Goal: Information Seeking & Learning: Learn about a topic

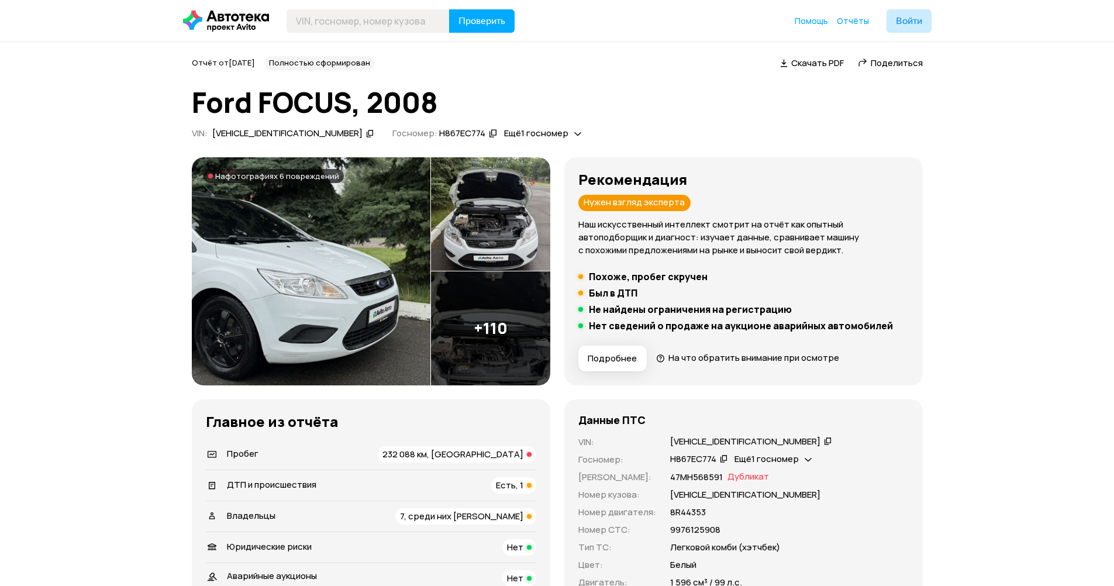
click at [333, 287] on img at bounding box center [311, 271] width 239 height 228
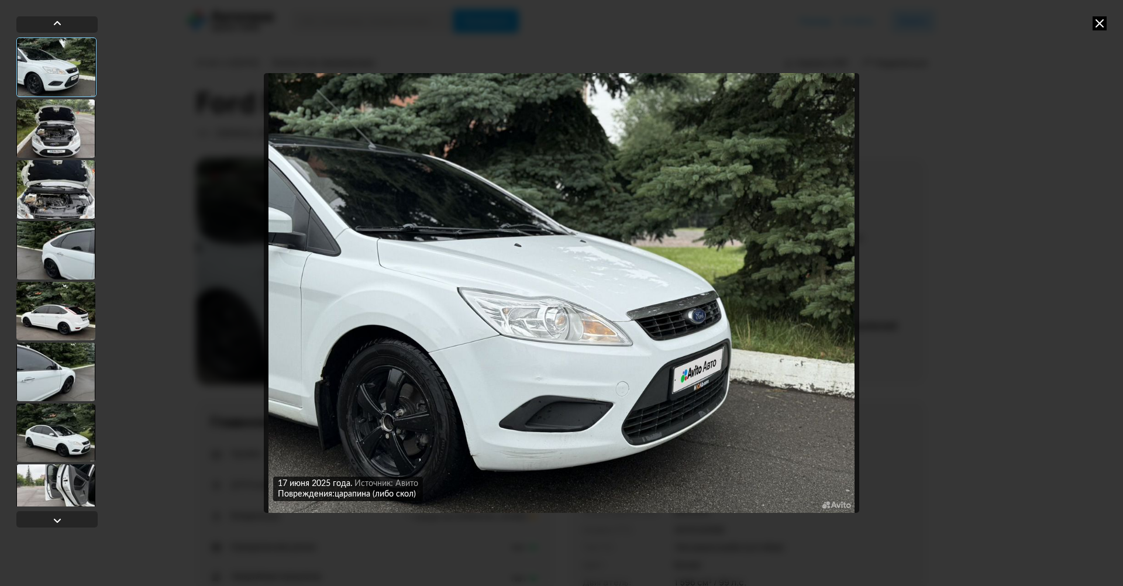
click at [67, 138] on div at bounding box center [55, 128] width 79 height 58
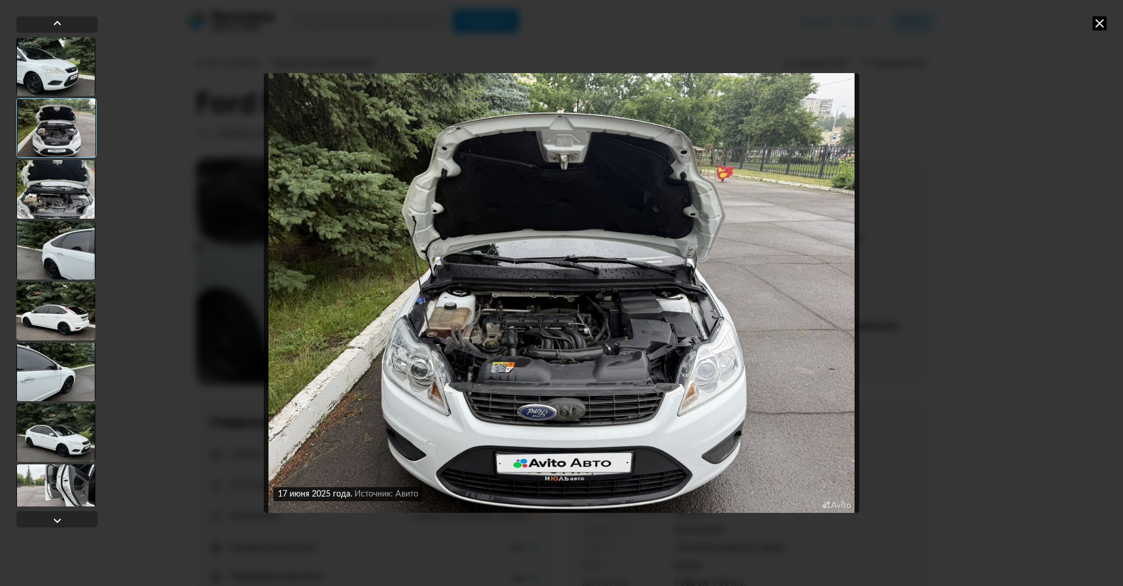
click at [66, 175] on div at bounding box center [55, 189] width 79 height 58
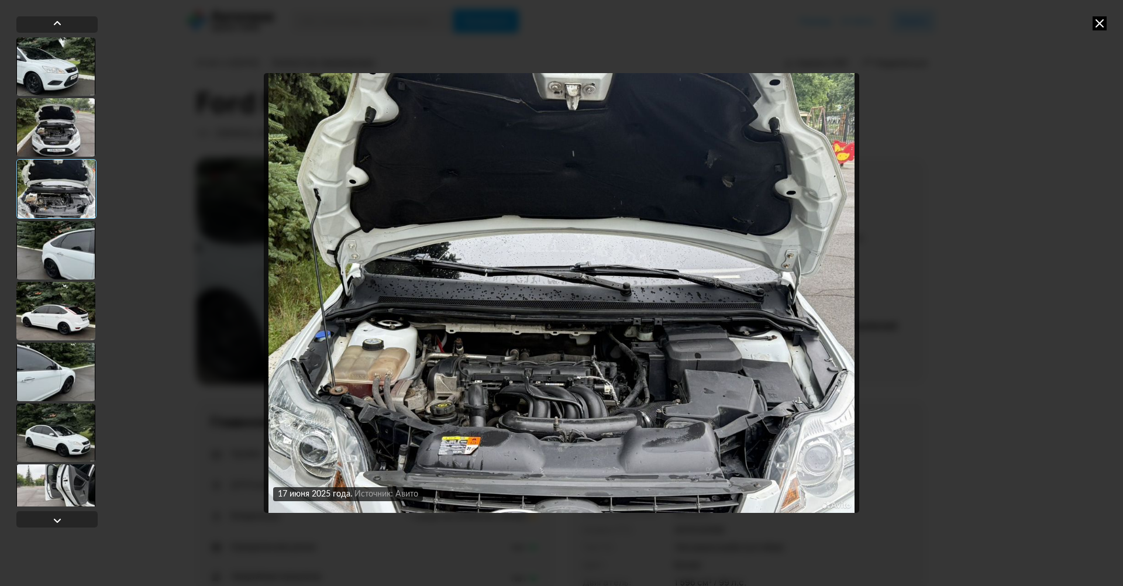
click at [65, 244] on div at bounding box center [55, 250] width 79 height 58
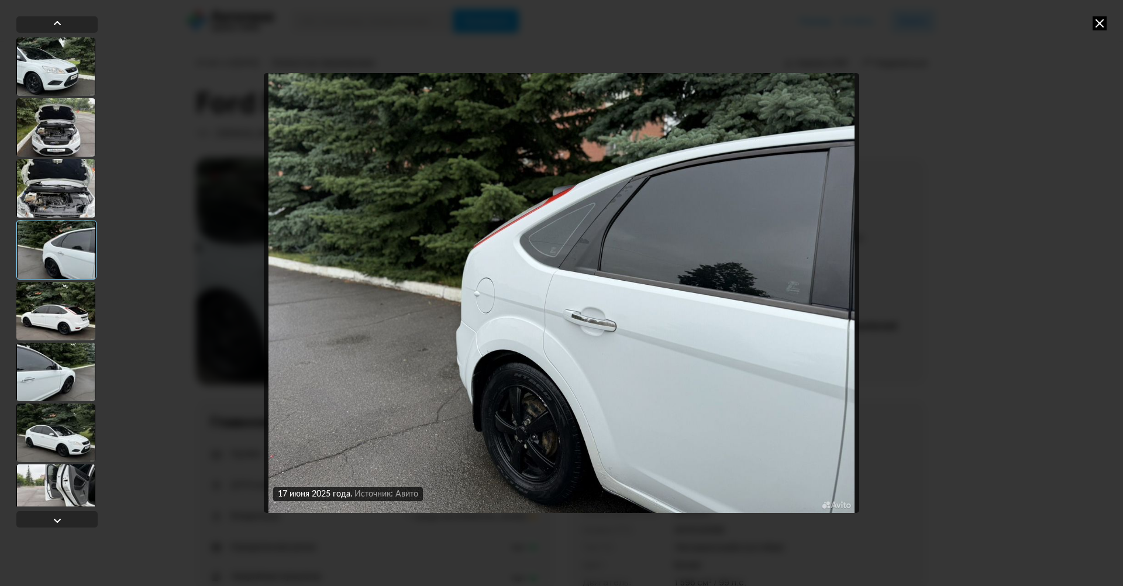
click at [60, 315] on div at bounding box center [55, 311] width 79 height 58
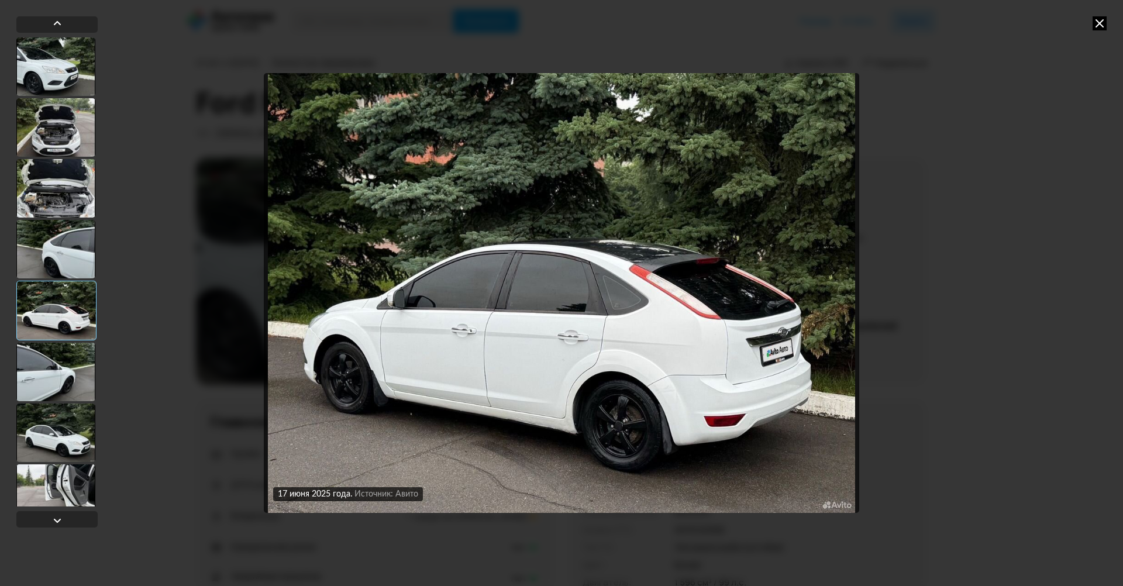
click at [56, 366] on div at bounding box center [55, 372] width 79 height 58
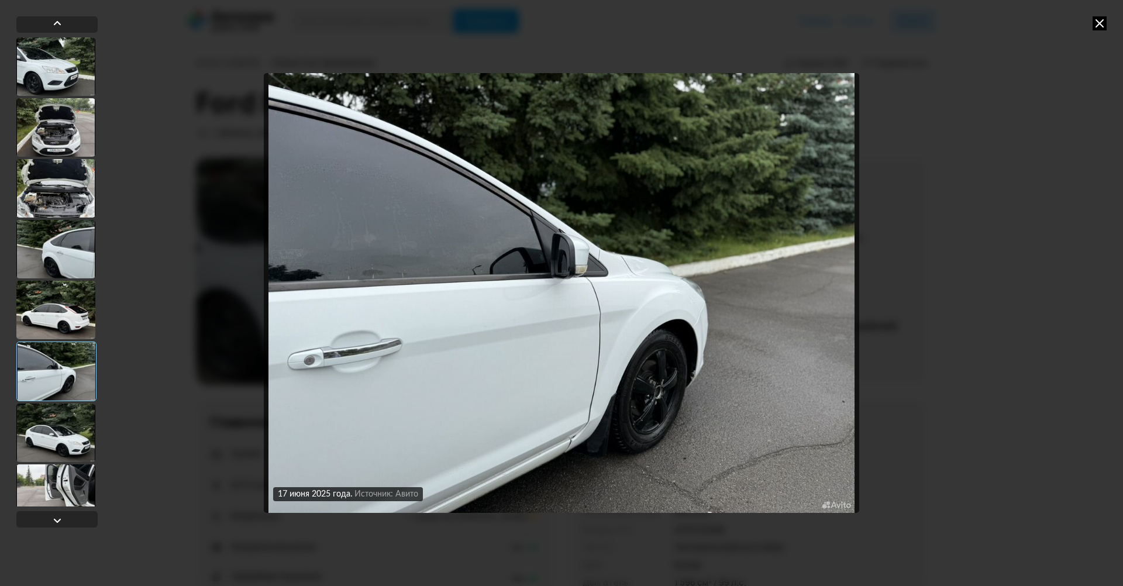
click at [72, 431] on div at bounding box center [55, 433] width 79 height 58
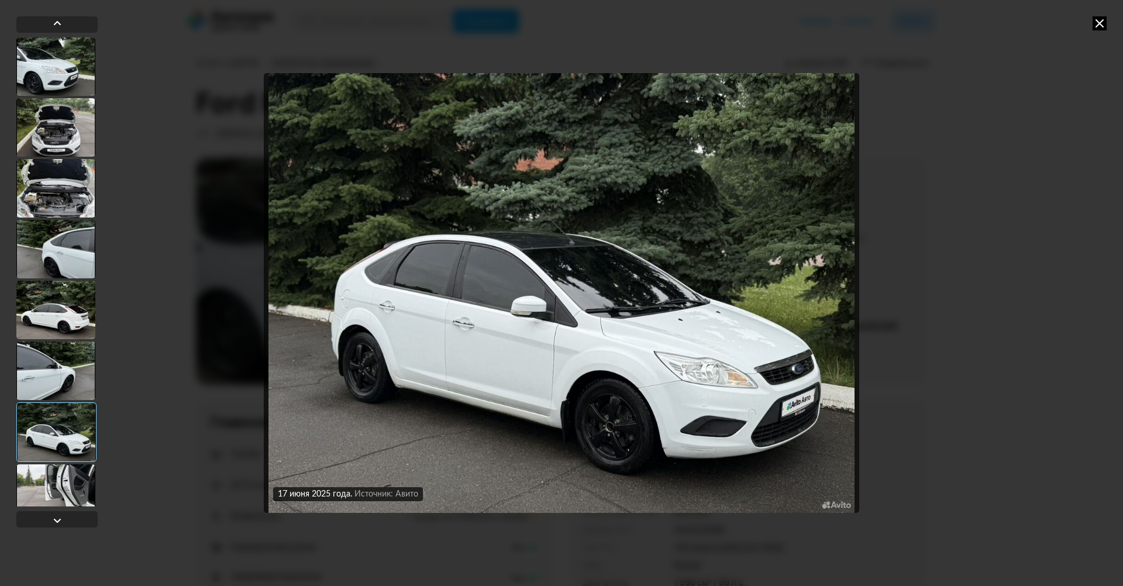
click at [70, 479] on div at bounding box center [55, 493] width 79 height 58
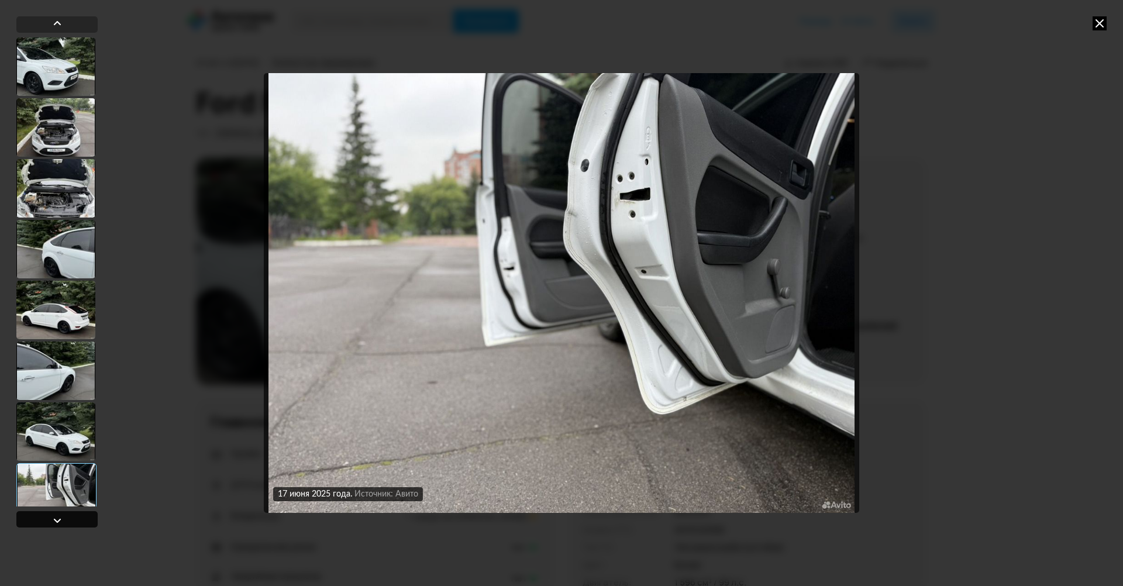
click at [58, 518] on div at bounding box center [57, 521] width 14 height 14
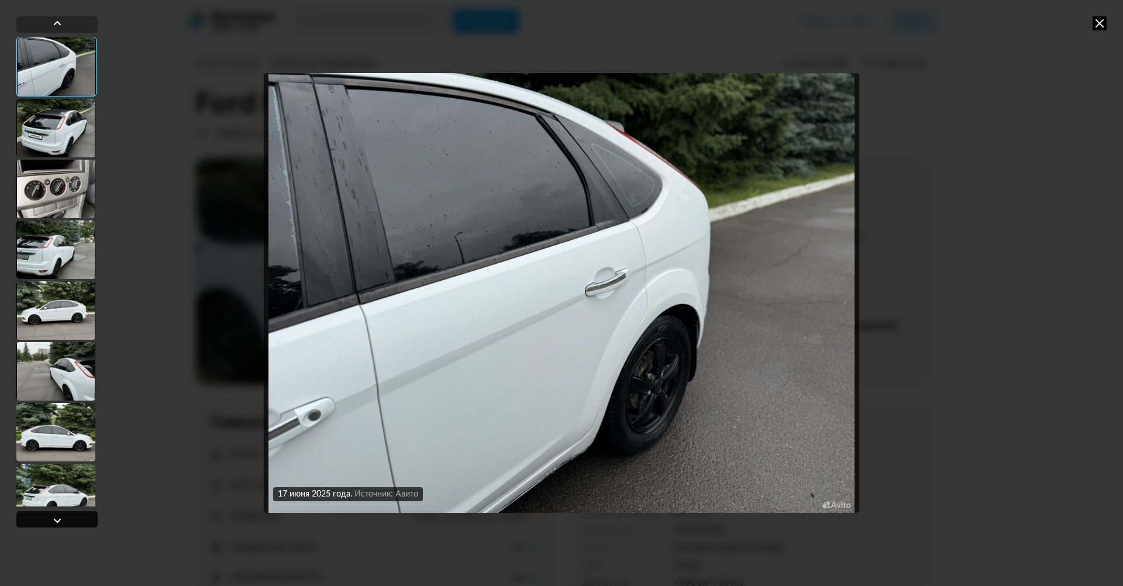
scroll to position [486, 0]
click at [45, 131] on div at bounding box center [55, 129] width 79 height 58
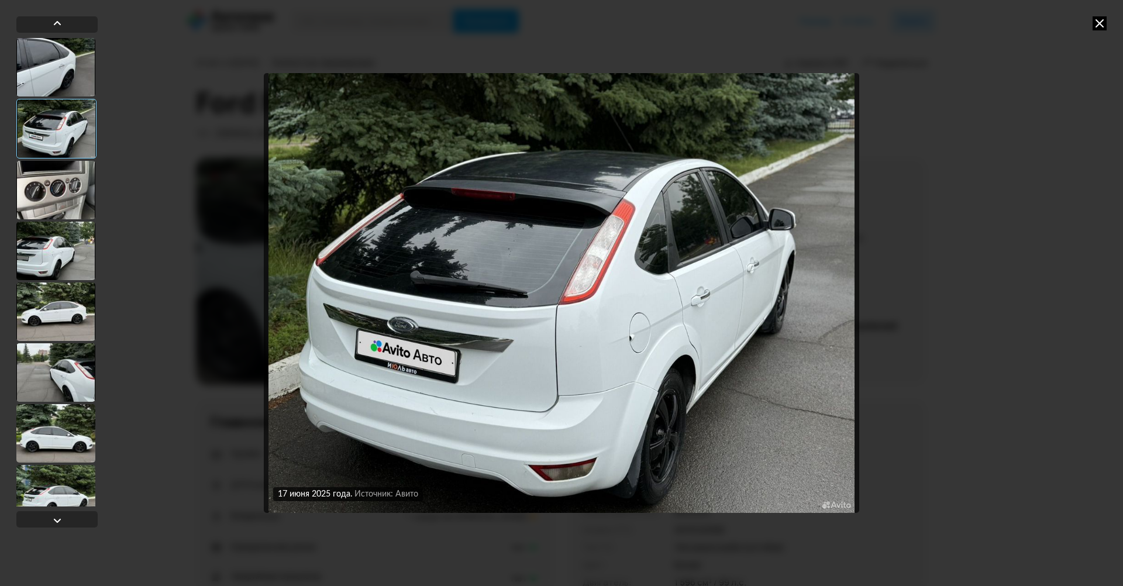
click at [63, 185] on div at bounding box center [55, 190] width 79 height 58
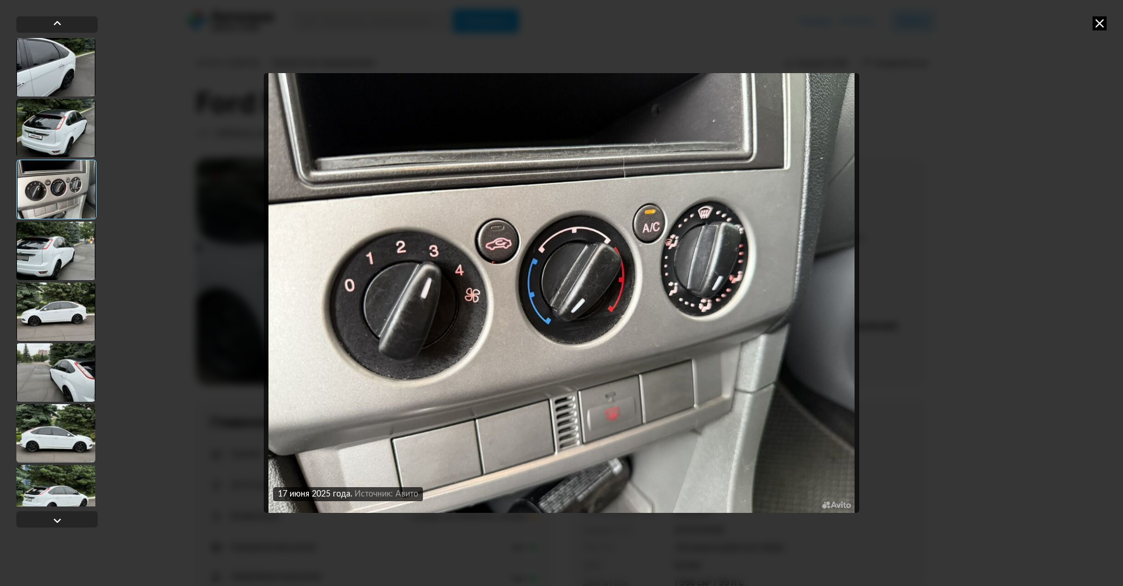
click at [68, 247] on div at bounding box center [55, 251] width 79 height 58
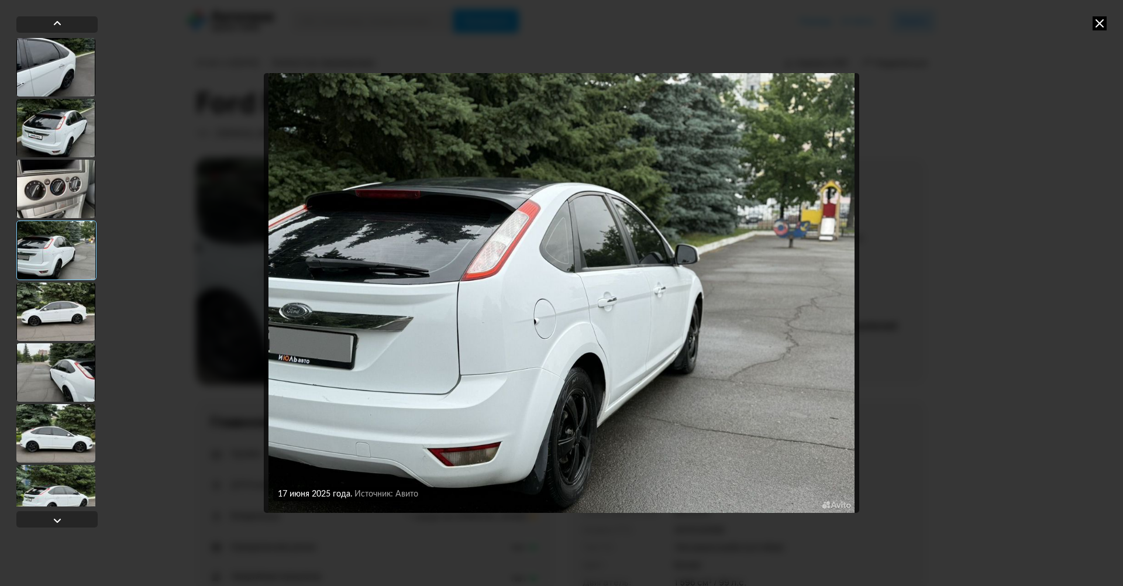
click at [75, 305] on div at bounding box center [55, 312] width 79 height 58
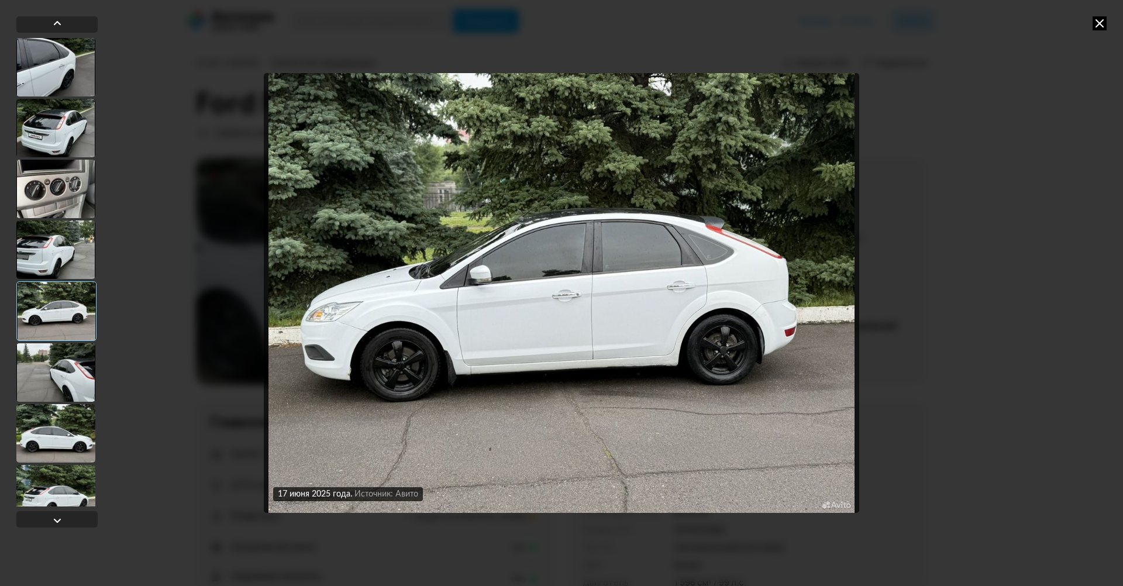
click at [81, 358] on div at bounding box center [55, 372] width 79 height 58
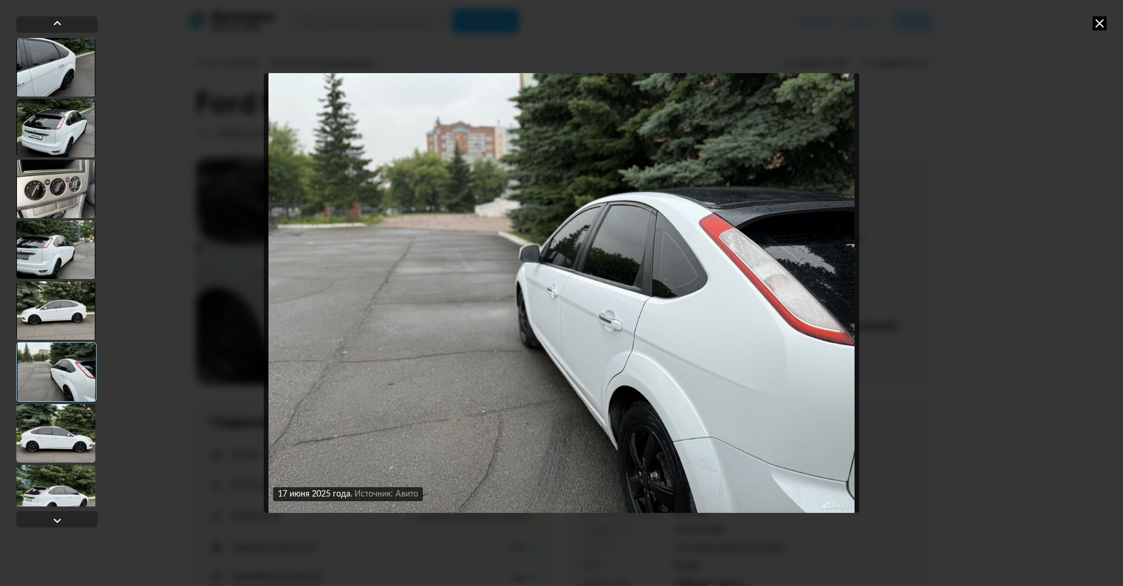
click at [76, 409] on div at bounding box center [55, 433] width 79 height 58
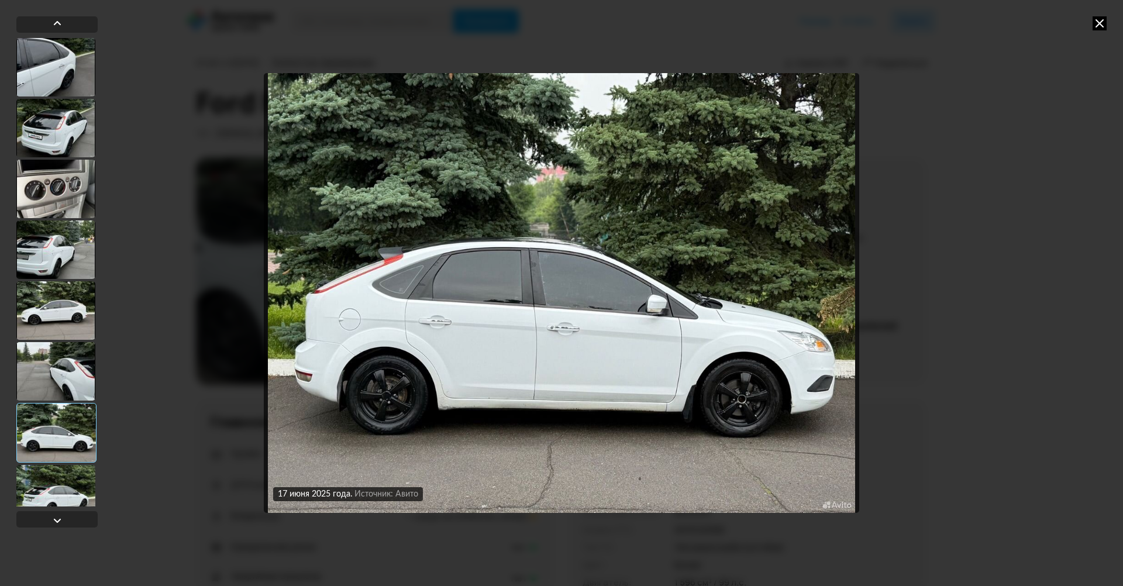
click at [69, 473] on div at bounding box center [55, 494] width 79 height 58
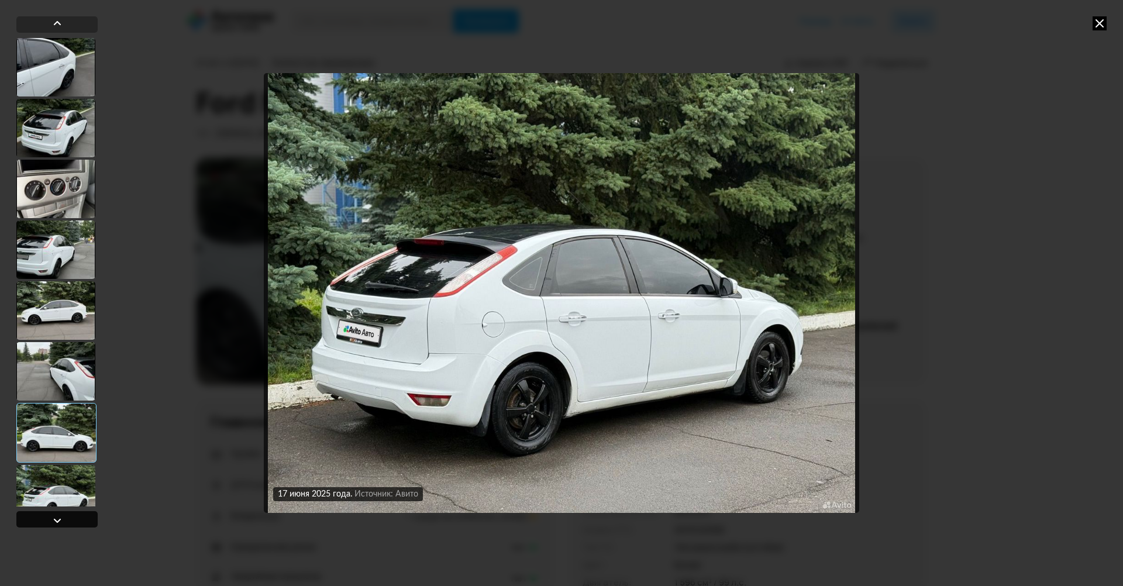
click at [64, 518] on div at bounding box center [56, 519] width 81 height 16
click at [69, 516] on div at bounding box center [56, 519] width 81 height 16
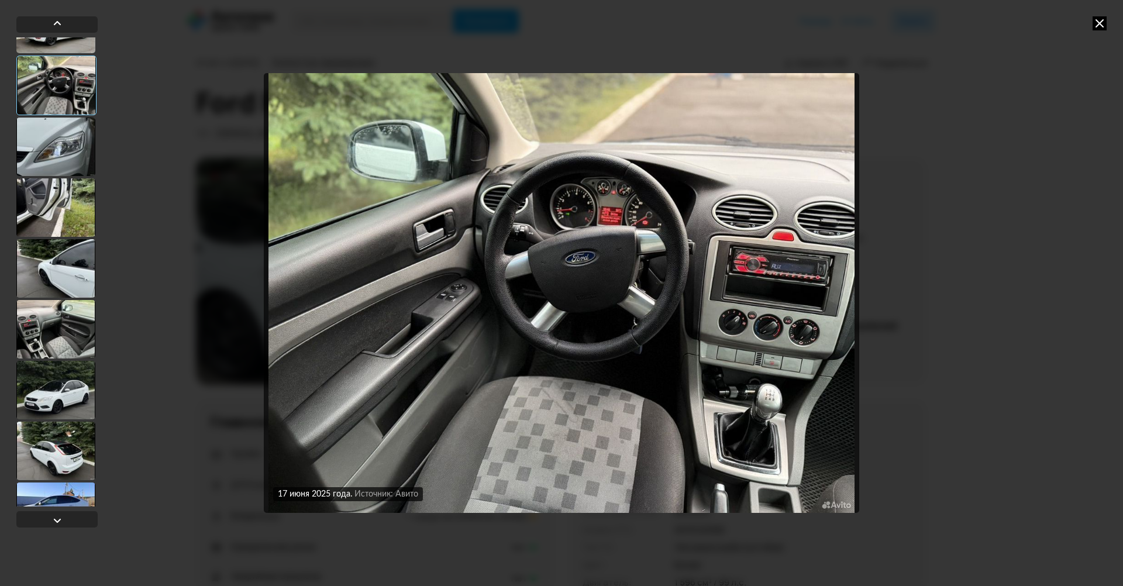
click at [60, 160] on div at bounding box center [55, 147] width 79 height 58
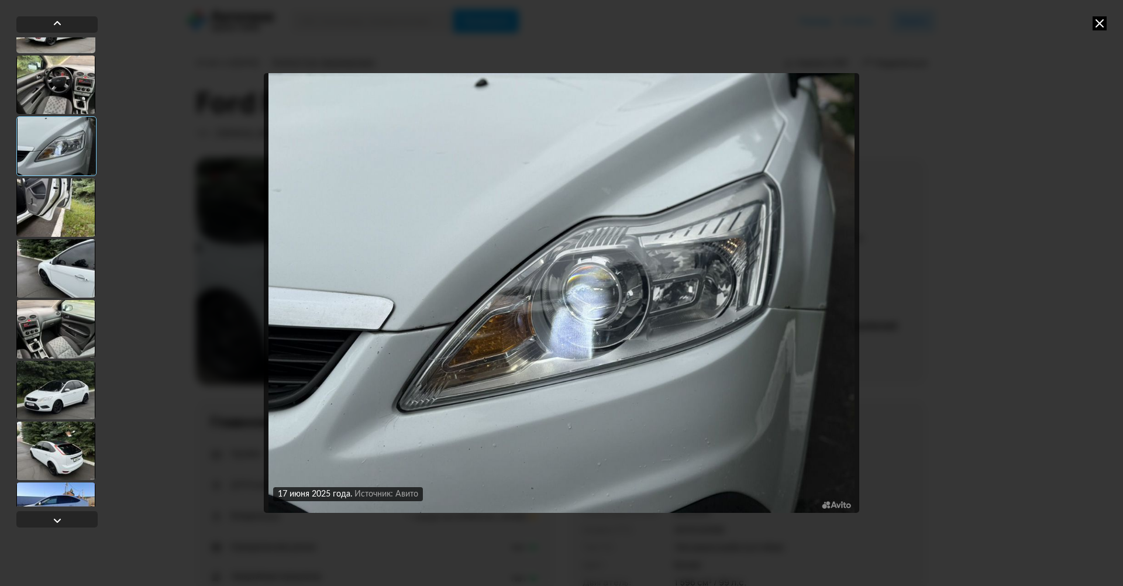
click at [60, 206] on div at bounding box center [55, 207] width 79 height 58
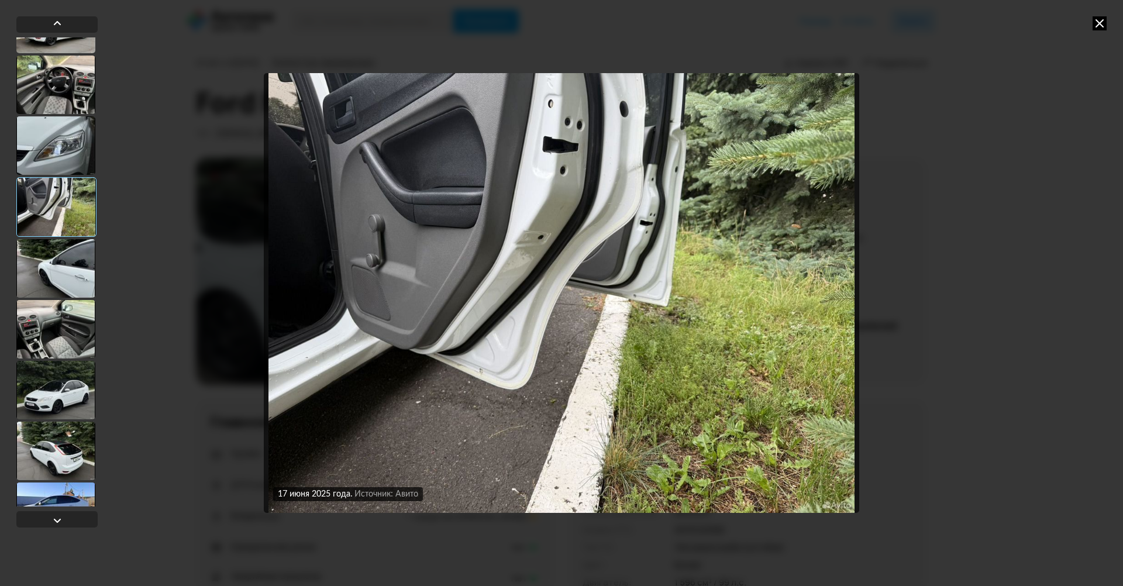
click at [50, 288] on div at bounding box center [55, 268] width 79 height 58
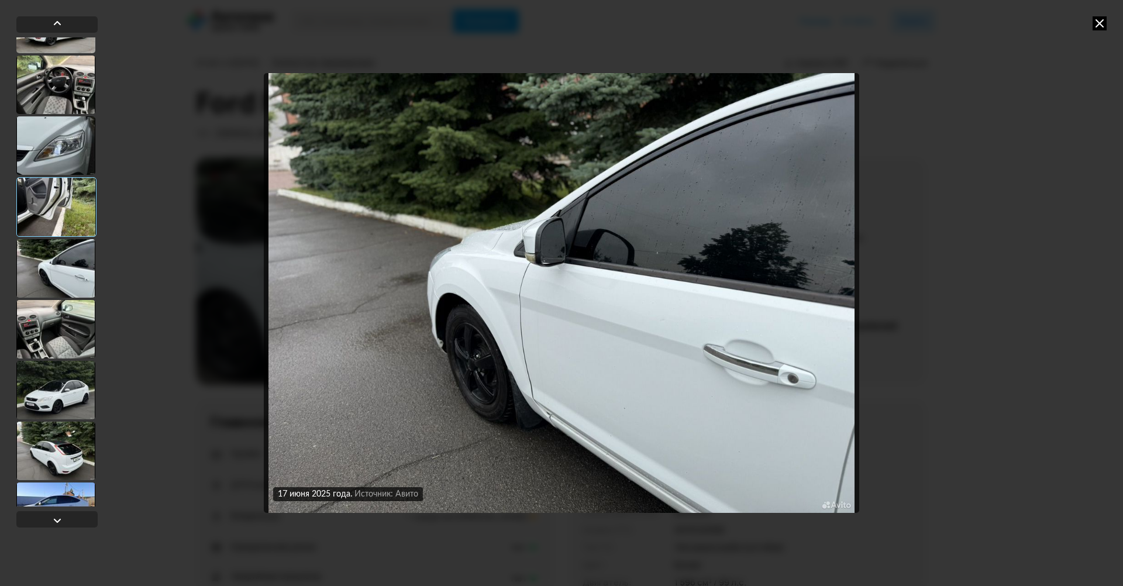
click at [53, 327] on div at bounding box center [55, 329] width 79 height 58
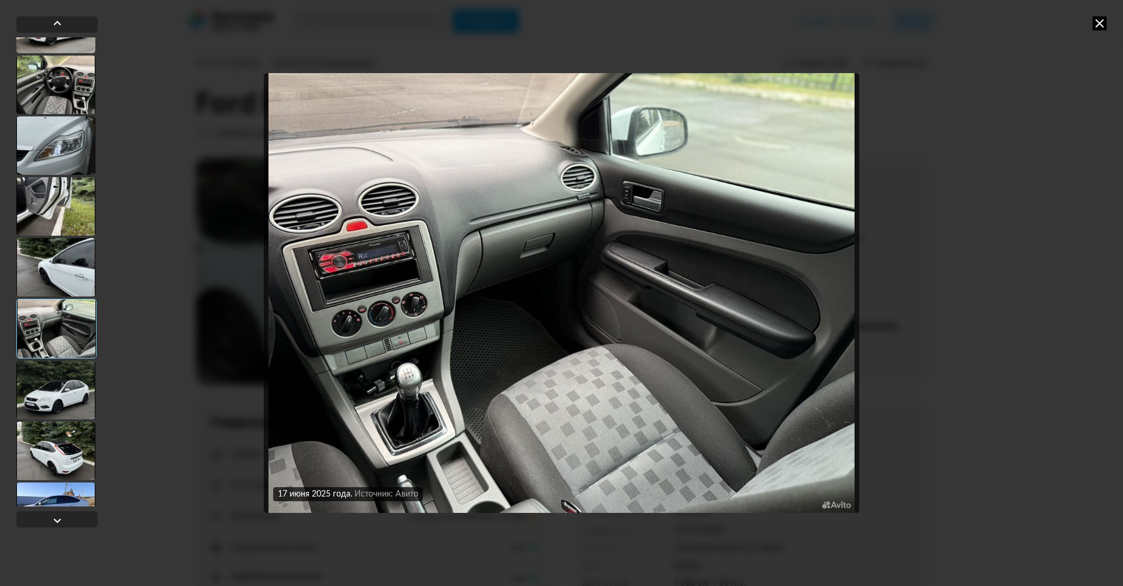
click at [58, 395] on div at bounding box center [55, 390] width 79 height 58
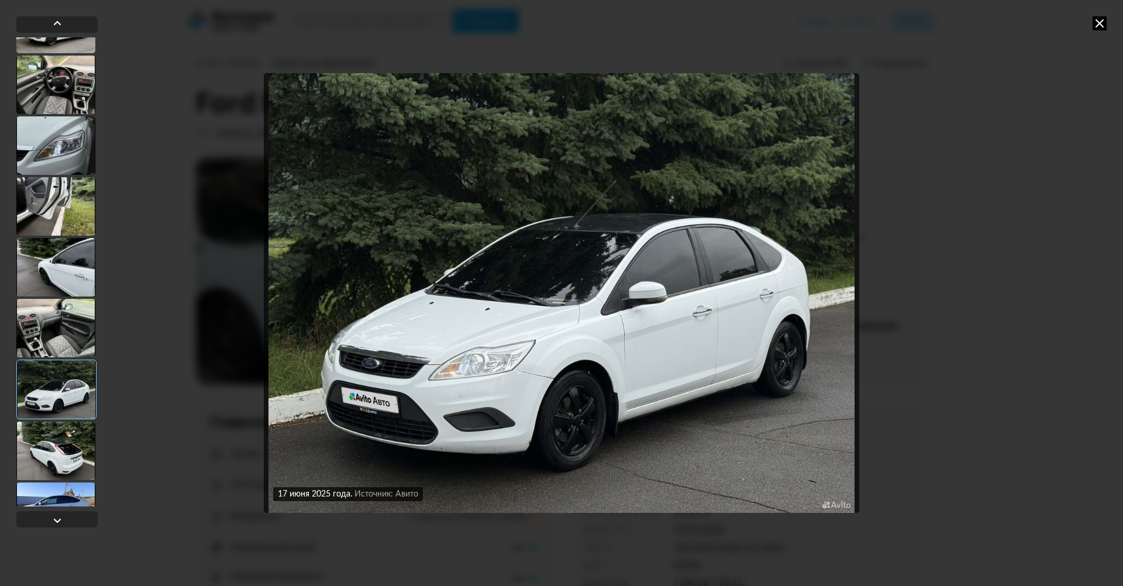
click at [61, 484] on div at bounding box center [55, 512] width 79 height 58
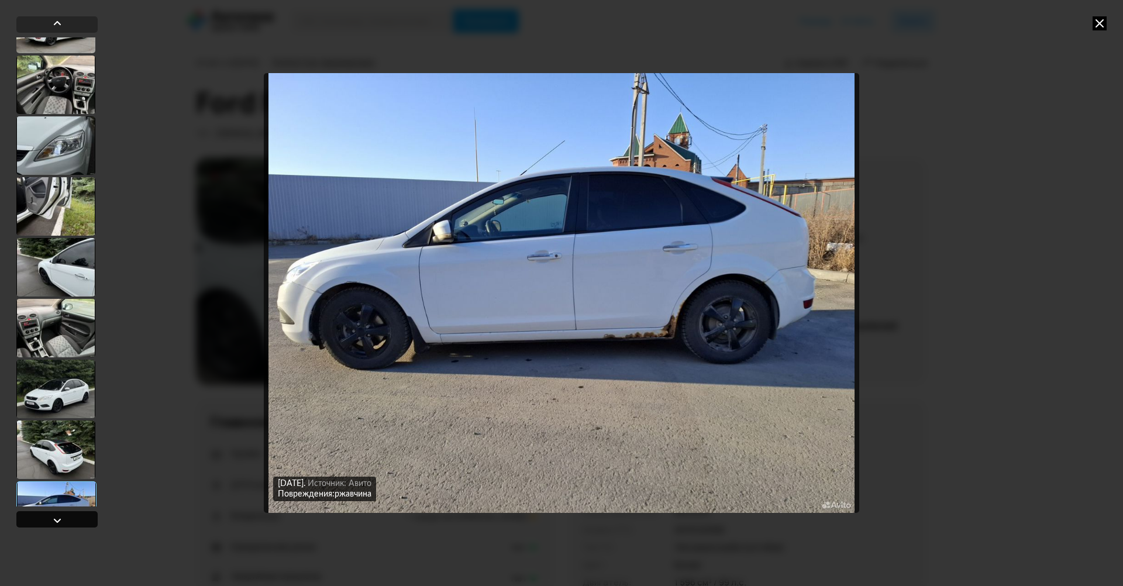
click at [67, 515] on div at bounding box center [56, 519] width 81 height 16
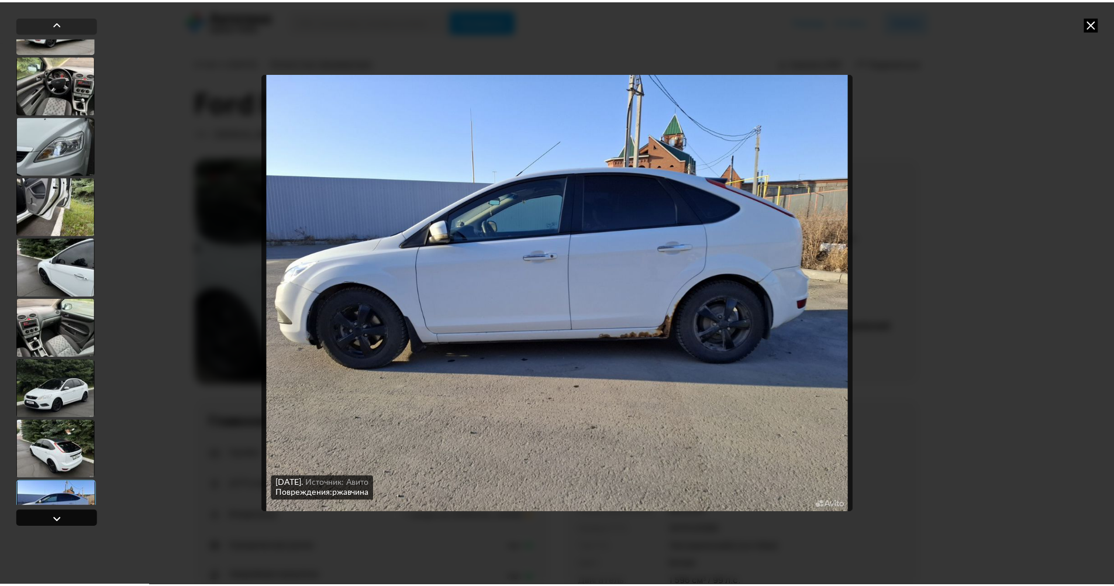
scroll to position [1423, 0]
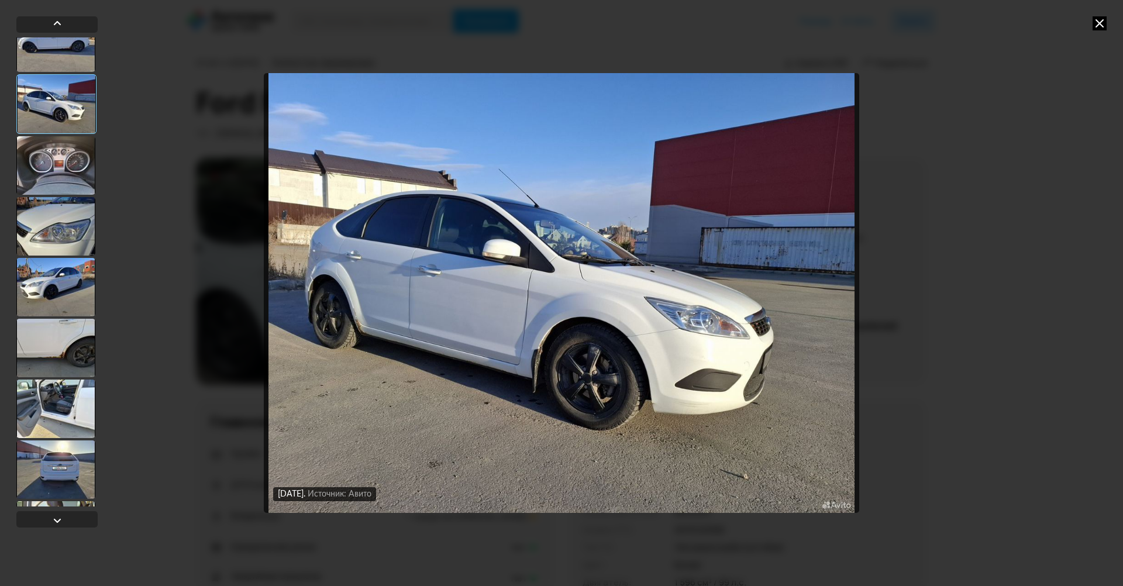
click at [61, 178] on div at bounding box center [55, 165] width 79 height 58
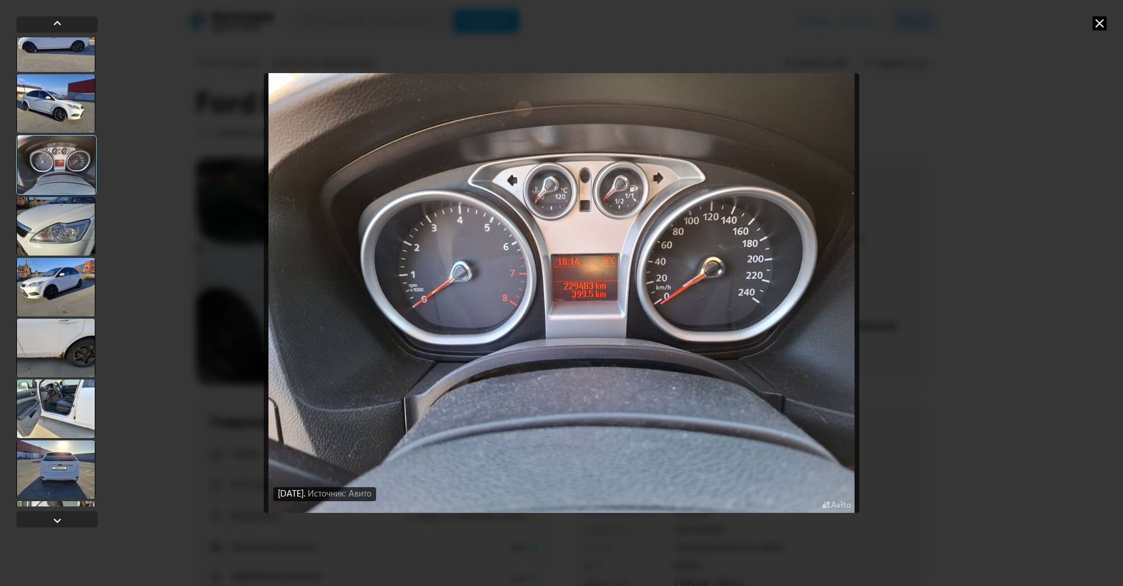
click at [71, 228] on div at bounding box center [55, 226] width 79 height 58
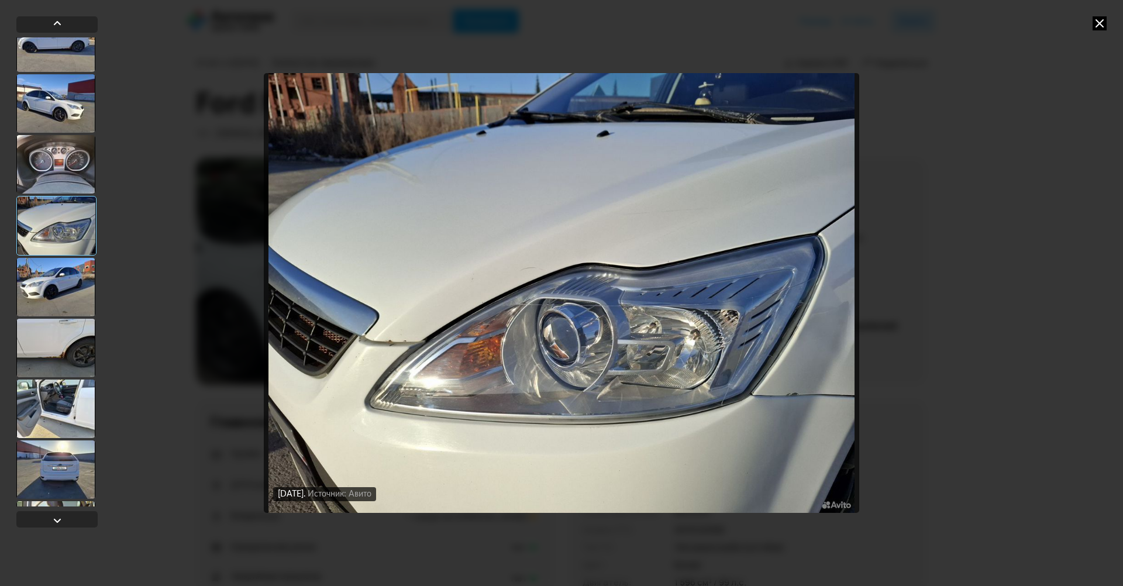
click at [67, 279] on div at bounding box center [55, 287] width 79 height 58
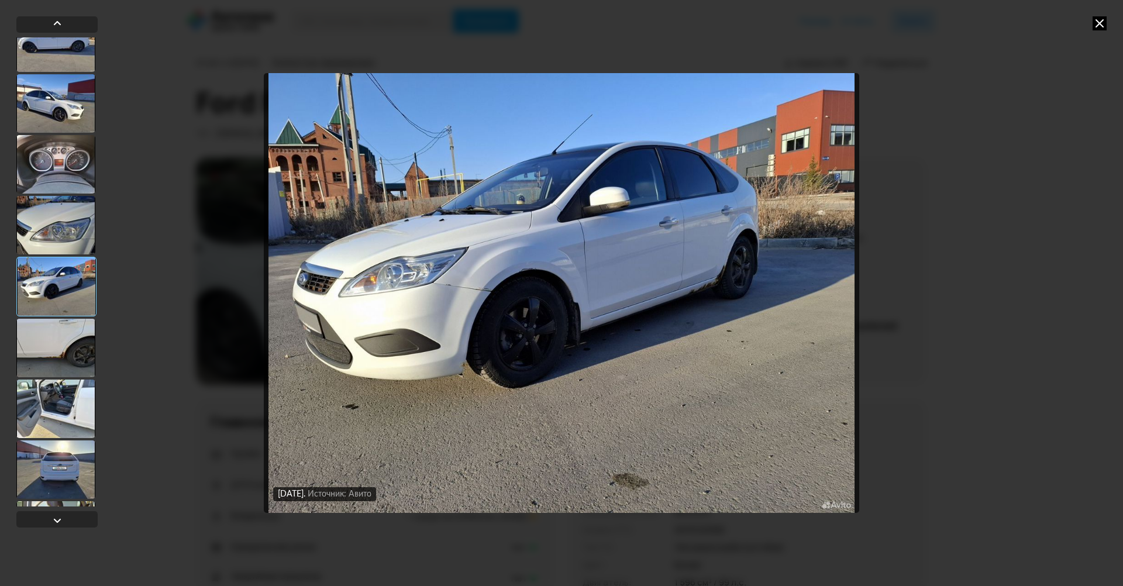
click at [60, 350] on div at bounding box center [55, 348] width 79 height 58
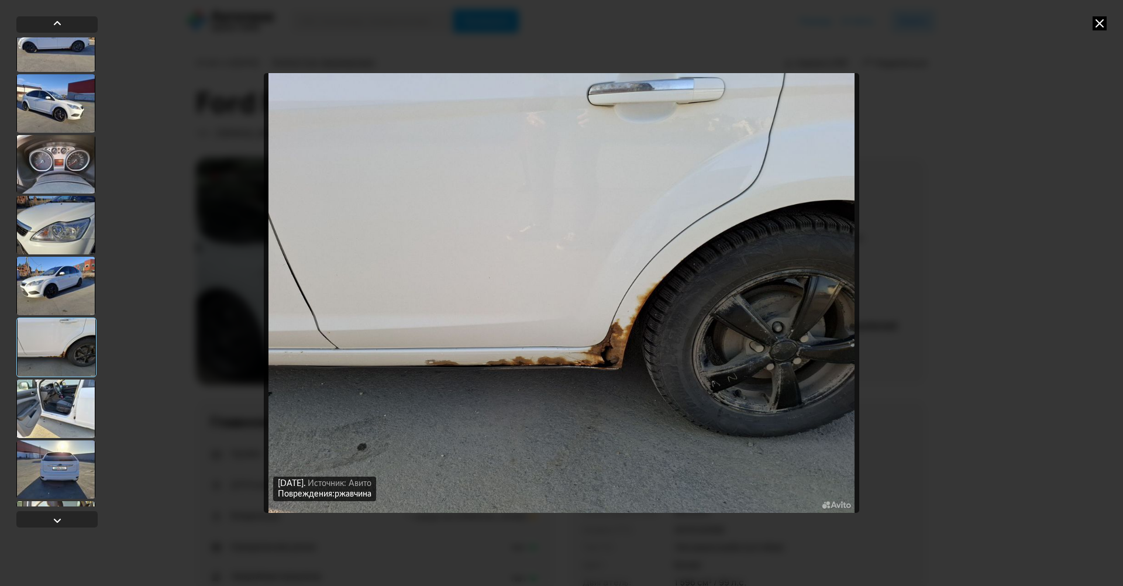
click at [1108, 26] on div "[DATE] Источник: Авито Повреждения: царапина (либо скол) [DATE] Источник: Авито…" at bounding box center [561, 293] width 1123 height 586
click at [1099, 27] on icon at bounding box center [1100, 23] width 14 height 14
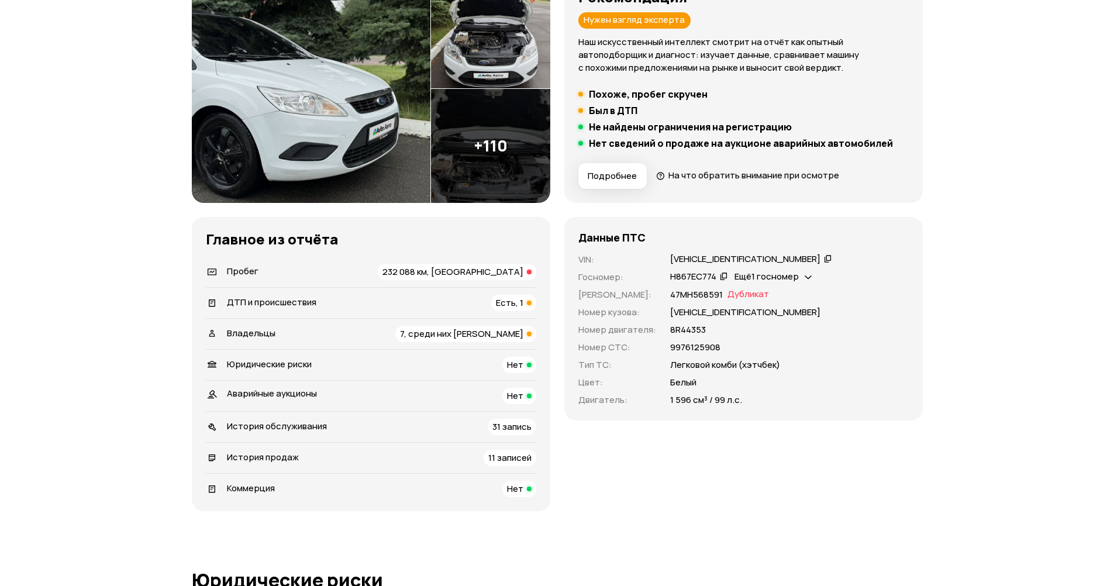
scroll to position [175, 0]
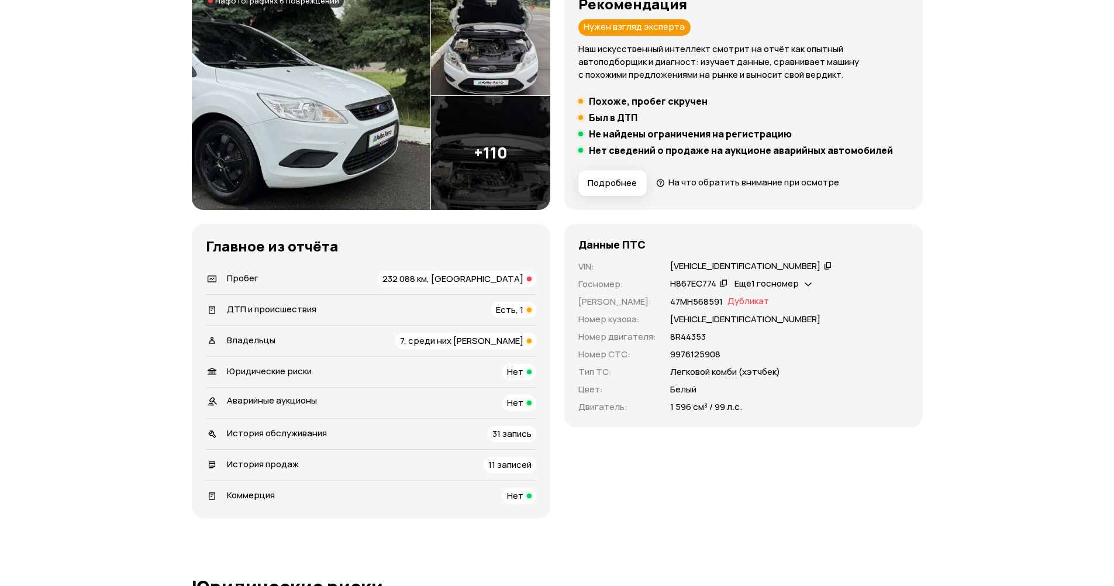
click at [529, 284] on div "232 088 км, [GEOGRAPHIC_DATA]" at bounding box center [457, 279] width 159 height 16
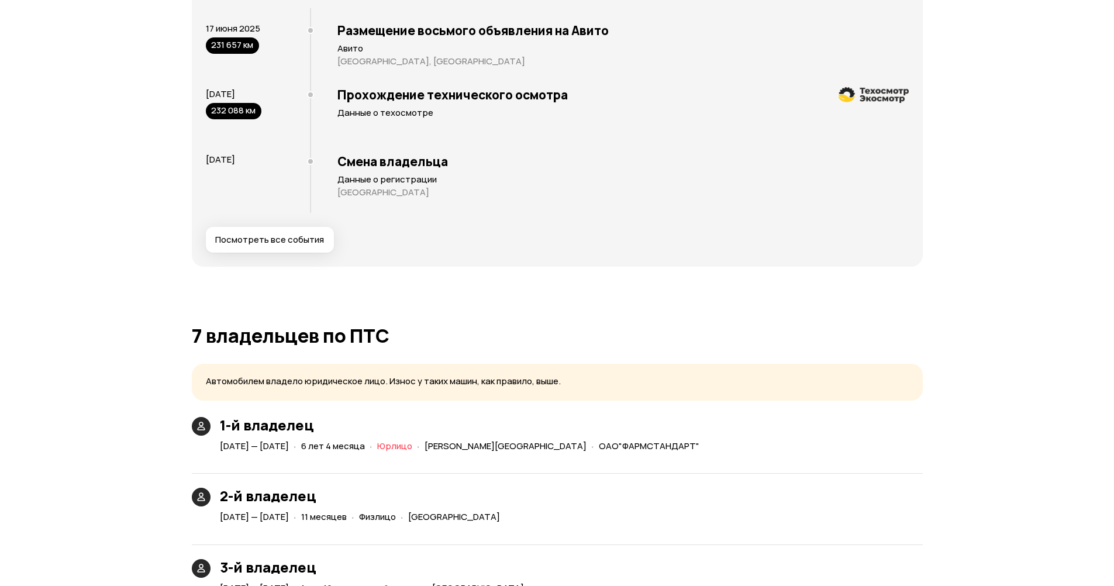
scroll to position [2345, 0]
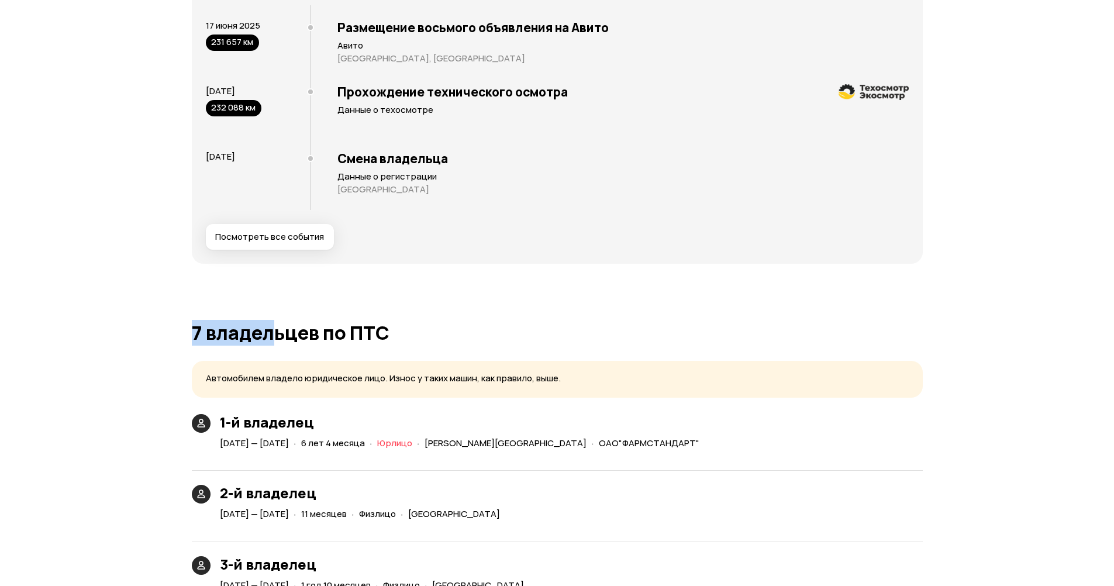
drag, startPoint x: 185, startPoint y: 327, endPoint x: 390, endPoint y: 338, distance: 205.0
click at [295, 330] on div "Отчёт от [DATE] Полностью сформирован   Скачать PDF   Поделиться Ford FOCUS, 20…" at bounding box center [557, 255] width 1114 height 5114
click at [423, 324] on h1 "7 владельцев по ПТС" at bounding box center [557, 332] width 731 height 21
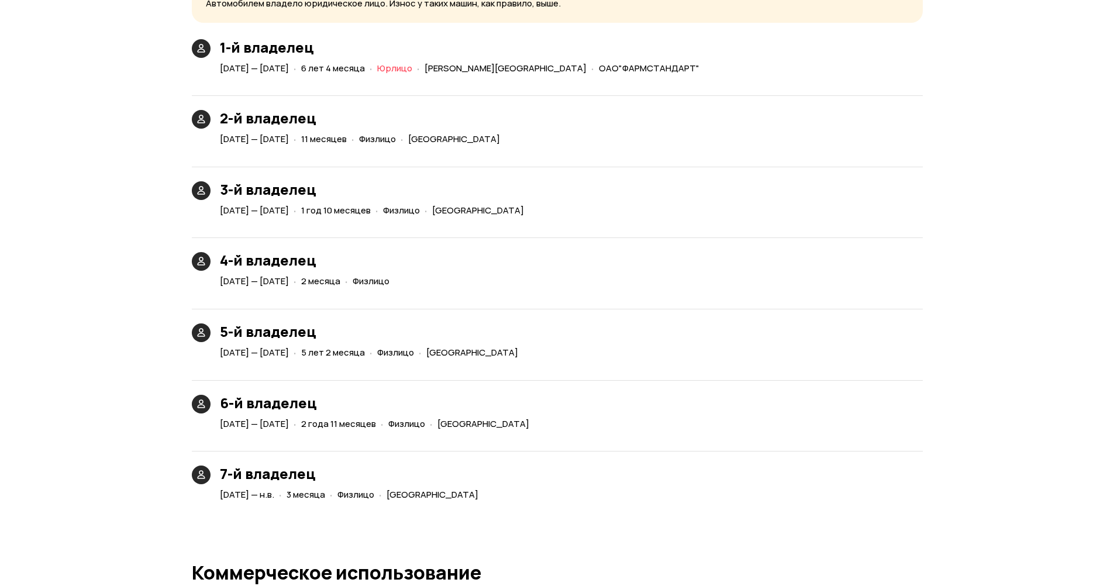
scroll to position [2754, 0]
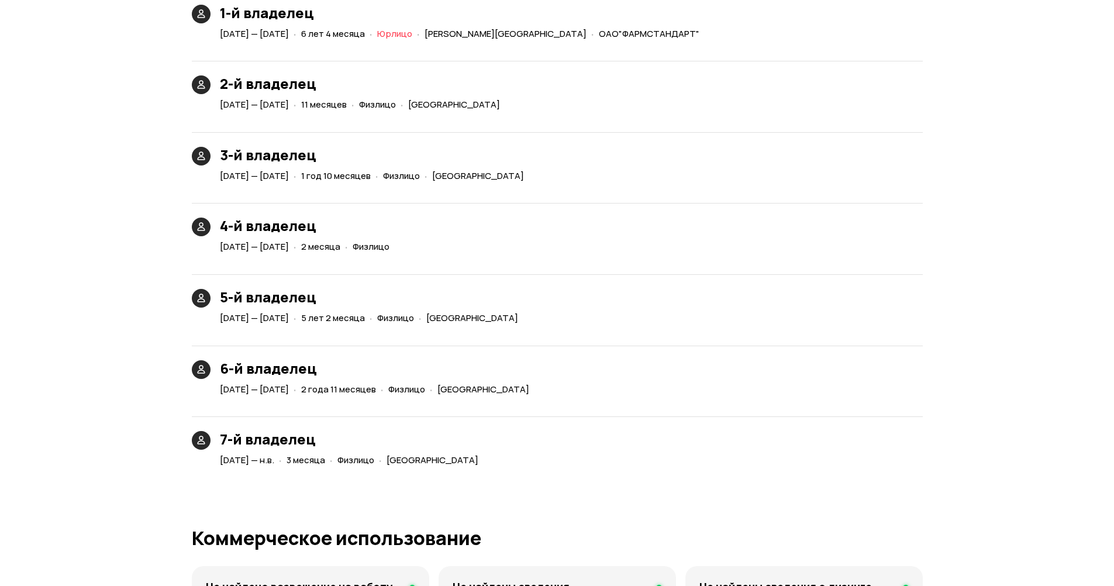
drag, startPoint x: 349, startPoint y: 390, endPoint x: 440, endPoint y: 388, distance: 91.9
click at [443, 386] on div "[DATE] — [DATE] · 2 года 11 месяцев · Физлицо · [GEOGRAPHIC_DATA]" at bounding box center [377, 389] width 319 height 17
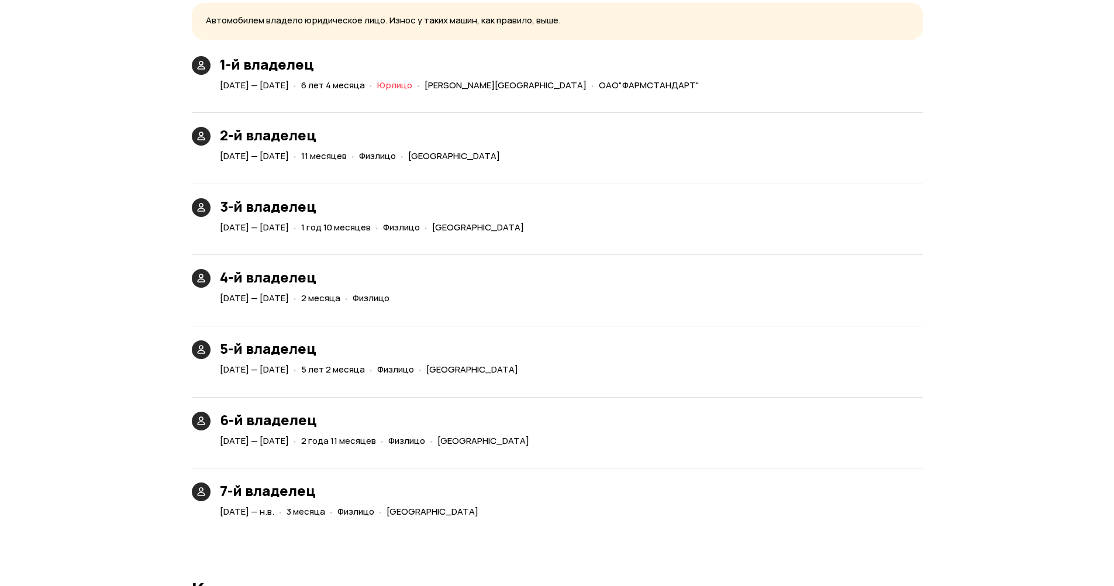
scroll to position [2696, 0]
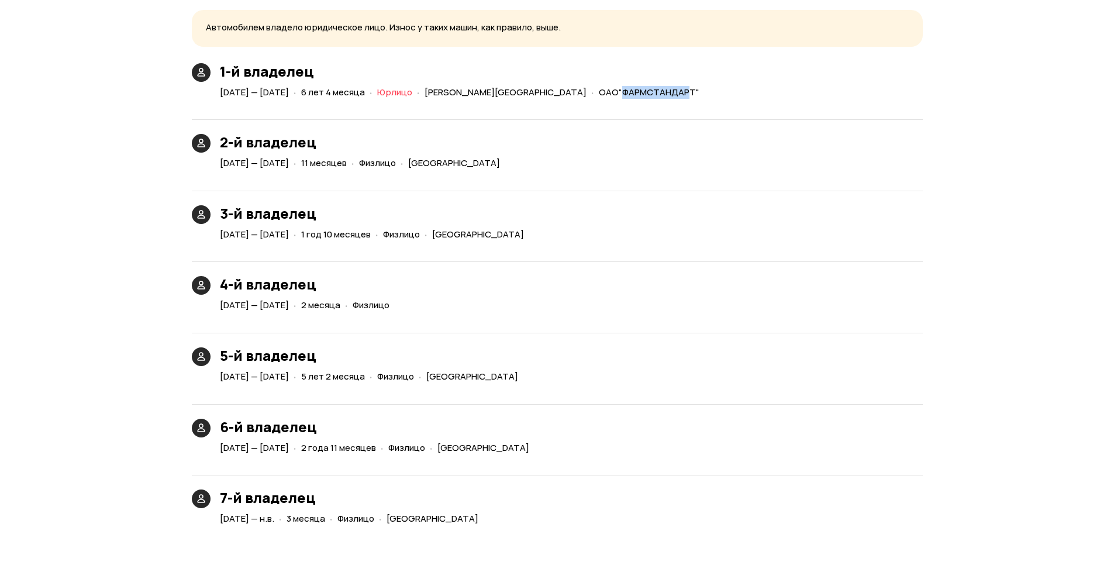
drag, startPoint x: 625, startPoint y: 93, endPoint x: 742, endPoint y: 92, distance: 117.6
click at [698, 92] on span "ОАО"ФАРМСТАНДАРТ"" at bounding box center [649, 92] width 101 height 12
click at [714, 469] on div "7-й владелец [DATE] — н.в. · 3 месяца · Физлицо · [GEOGRAPHIC_DATA]" at bounding box center [557, 494] width 731 height 67
drag, startPoint x: 221, startPoint y: 493, endPoint x: 442, endPoint y: 536, distance: 225.2
click at [442, 536] on div "Юридические риски Судя по нашим данным, это юридически чистый автомобиль: вы см…" at bounding box center [557, 18] width 731 height 3923
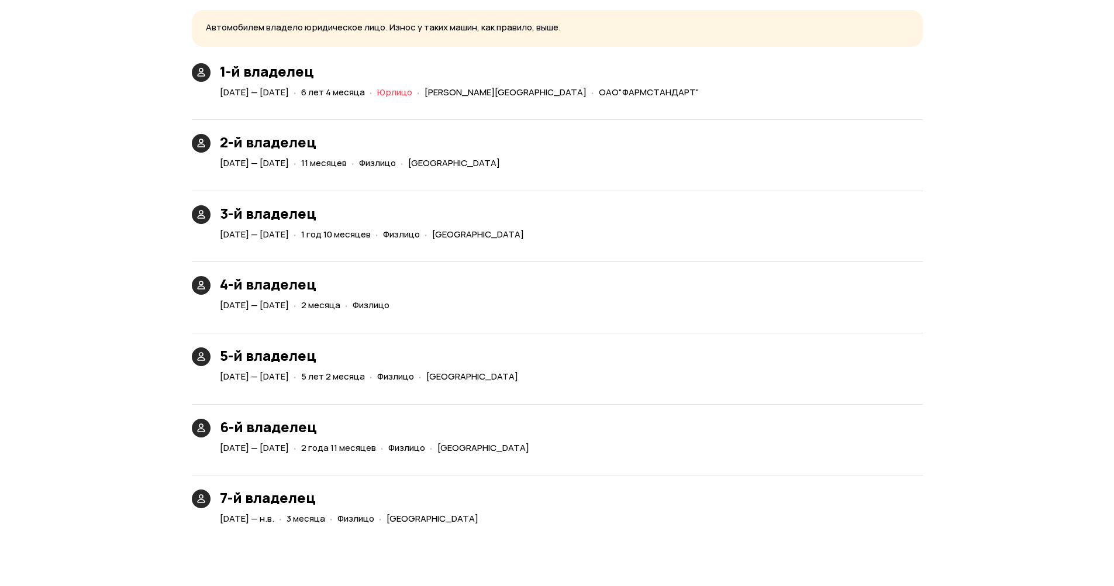
click at [249, 524] on span "[DATE] — н.в." at bounding box center [247, 518] width 54 height 12
click at [236, 523] on span "[DATE] — н.в." at bounding box center [247, 518] width 54 height 12
drag, startPoint x: 292, startPoint y: 449, endPoint x: 330, endPoint y: 448, distance: 37.4
click at [289, 448] on span "[DATE] — [DATE]" at bounding box center [254, 448] width 69 height 12
click at [289, 450] on span "[DATE] — [DATE]" at bounding box center [254, 448] width 69 height 12
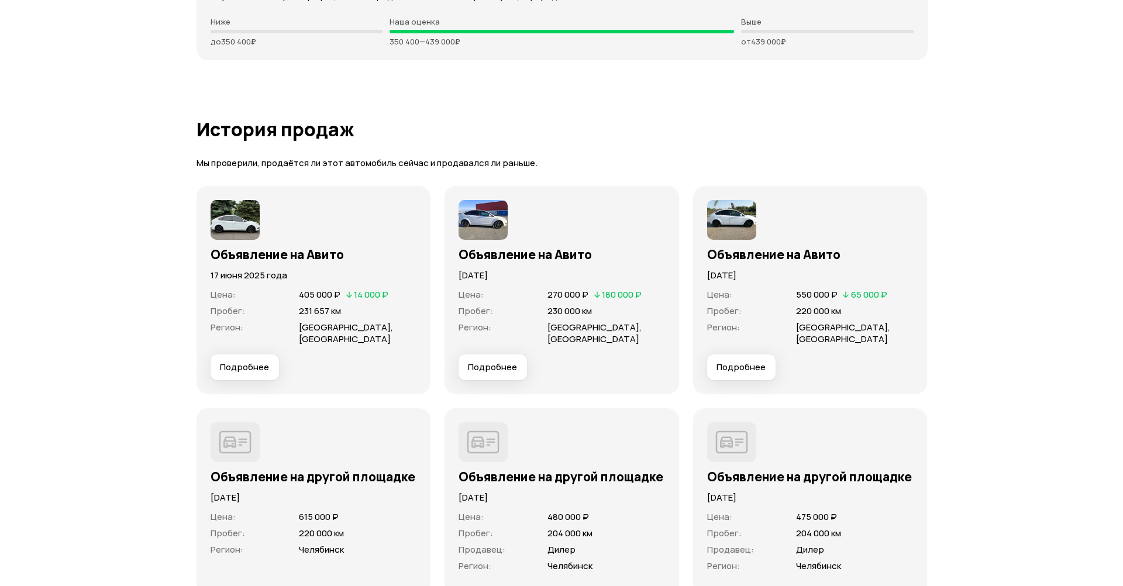
scroll to position [3573, 0]
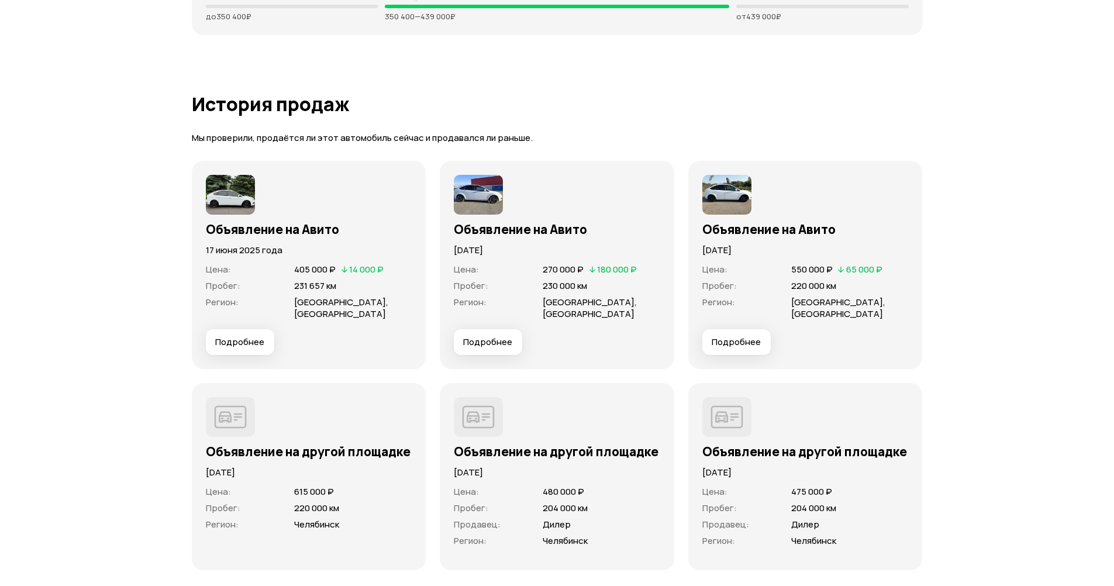
click at [262, 343] on span "Подробнее" at bounding box center [239, 342] width 49 height 12
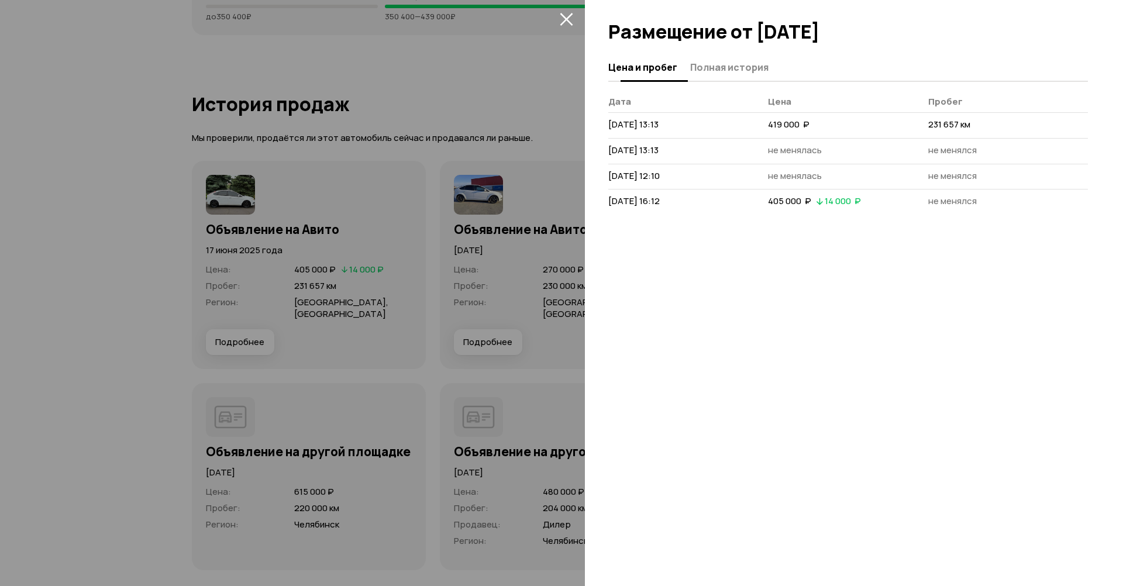
click at [703, 68] on span "Полная история" at bounding box center [729, 67] width 78 height 12
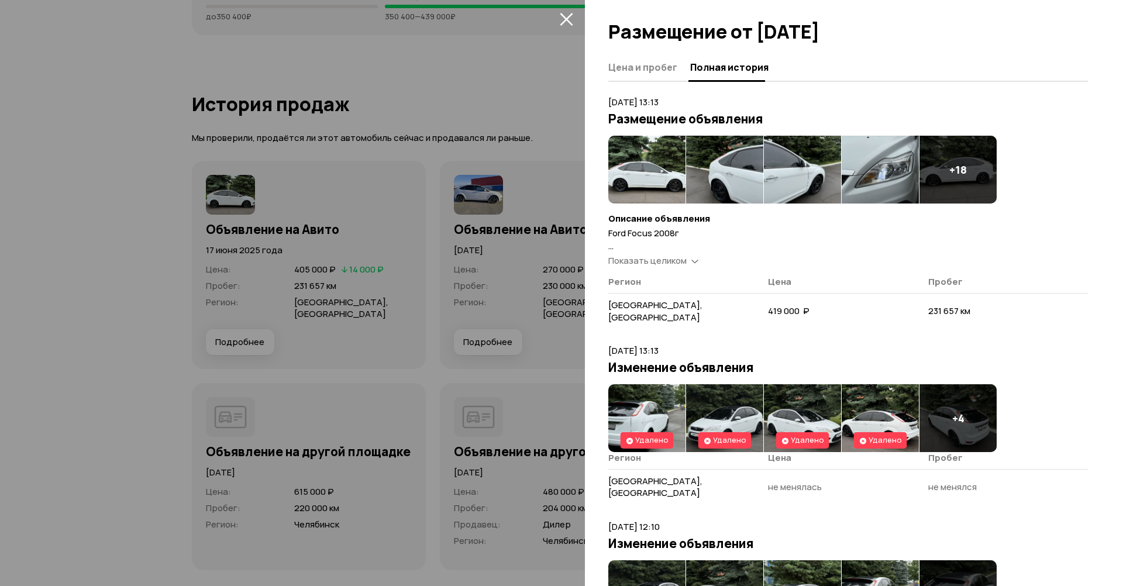
click at [658, 261] on span "Показать целиком" at bounding box center [647, 260] width 78 height 12
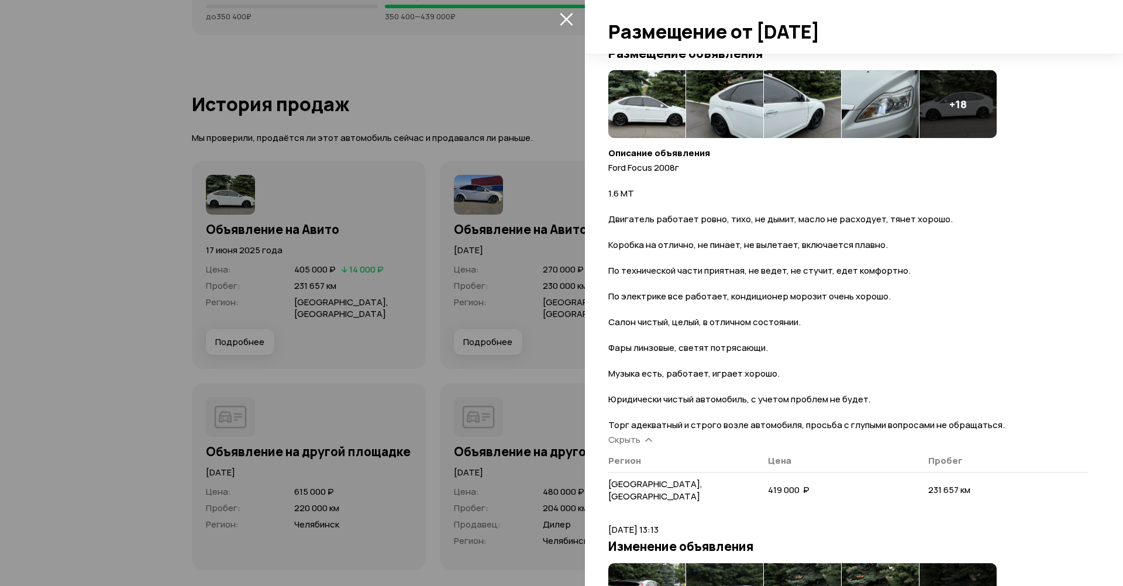
scroll to position [58, 0]
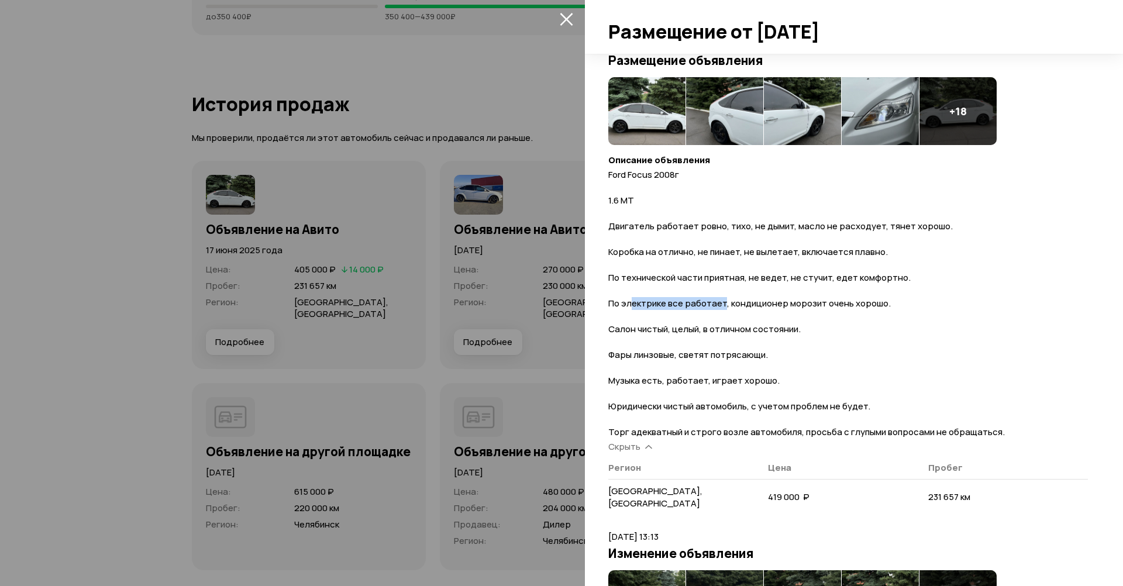
drag, startPoint x: 629, startPoint y: 307, endPoint x: 724, endPoint y: 303, distance: 94.2
click at [724, 303] on span "Ford Focus 2008г 1.6 МТ Двигатель работает ровно, тихо, не дымит, масло не расх…" at bounding box center [806, 303] width 397 height 270
click at [872, 329] on p "Ford Focus 2008г 1.6 МТ Двигатель работает ровно, тихо, не дымит, масло не расх…" at bounding box center [848, 303] width 480 height 270
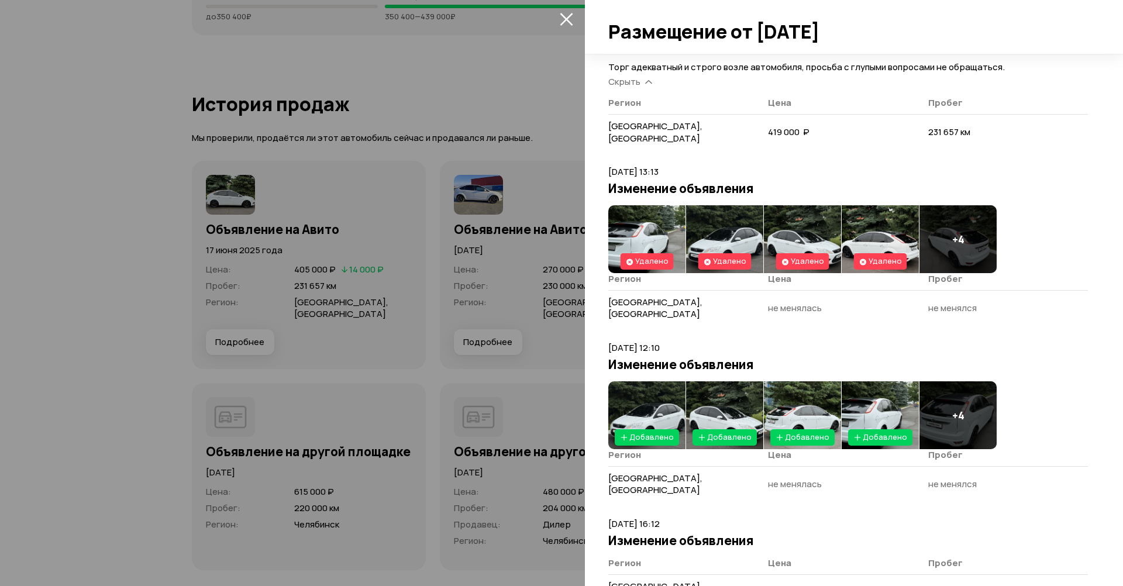
scroll to position [424, 0]
drag, startPoint x: 766, startPoint y: 545, endPoint x: 801, endPoint y: 546, distance: 35.1
click at [801, 586] on span "405 000  ₽" at bounding box center [789, 592] width 43 height 12
click at [1013, 517] on article "[DATE] 16:12 Изменение объявления Регион Цена Пробег [GEOGRAPHIC_DATA], [GEOGRA…" at bounding box center [848, 564] width 480 height 94
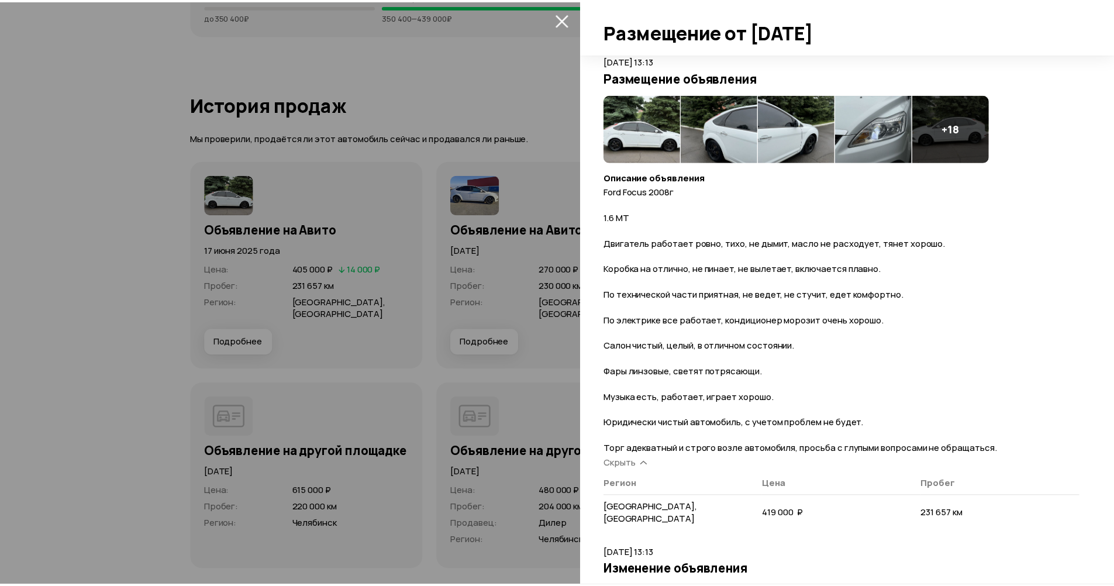
scroll to position [0, 0]
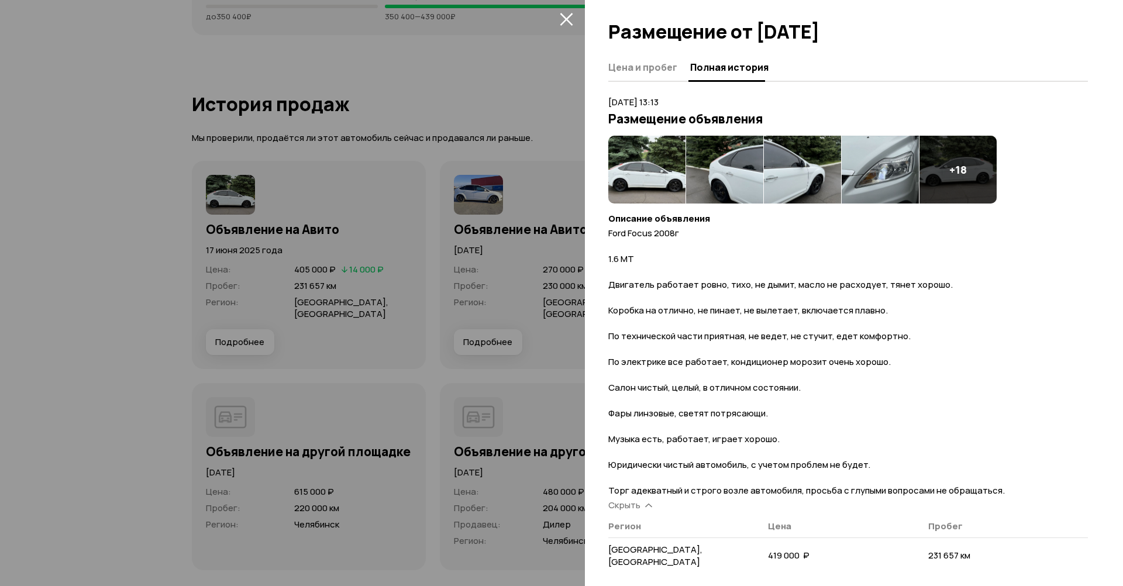
click at [503, 81] on div at bounding box center [561, 293] width 1123 height 586
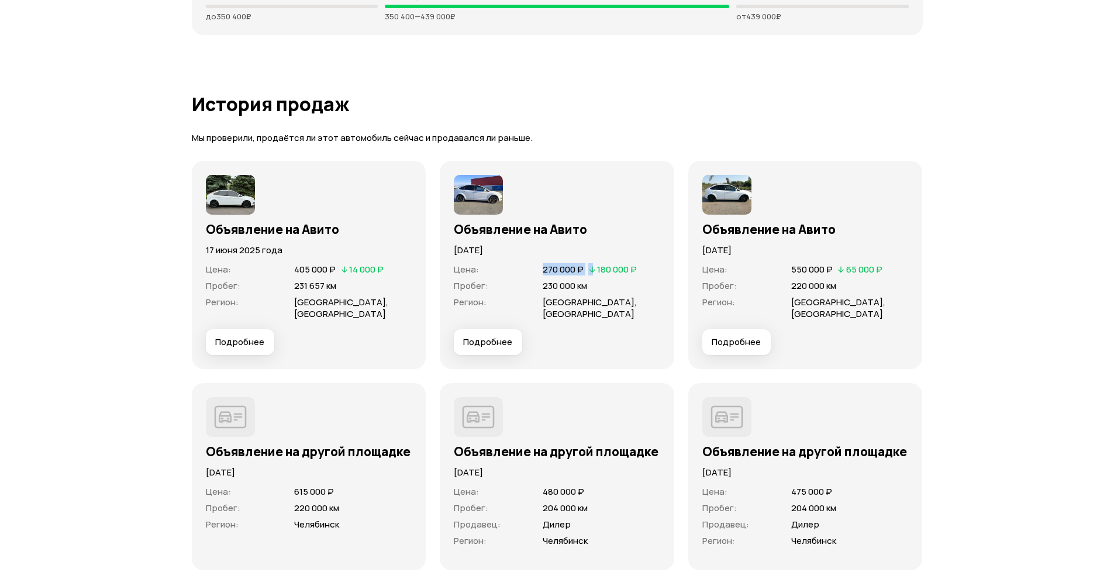
drag, startPoint x: 544, startPoint y: 269, endPoint x: 620, endPoint y: 269, distance: 76.0
click at [610, 269] on div "270 000 ₽   180 000 ₽" at bounding box center [590, 269] width 99 height 13
click at [614, 319] on span "[GEOGRAPHIC_DATA], [GEOGRAPHIC_DATA]" at bounding box center [602, 308] width 118 height 23
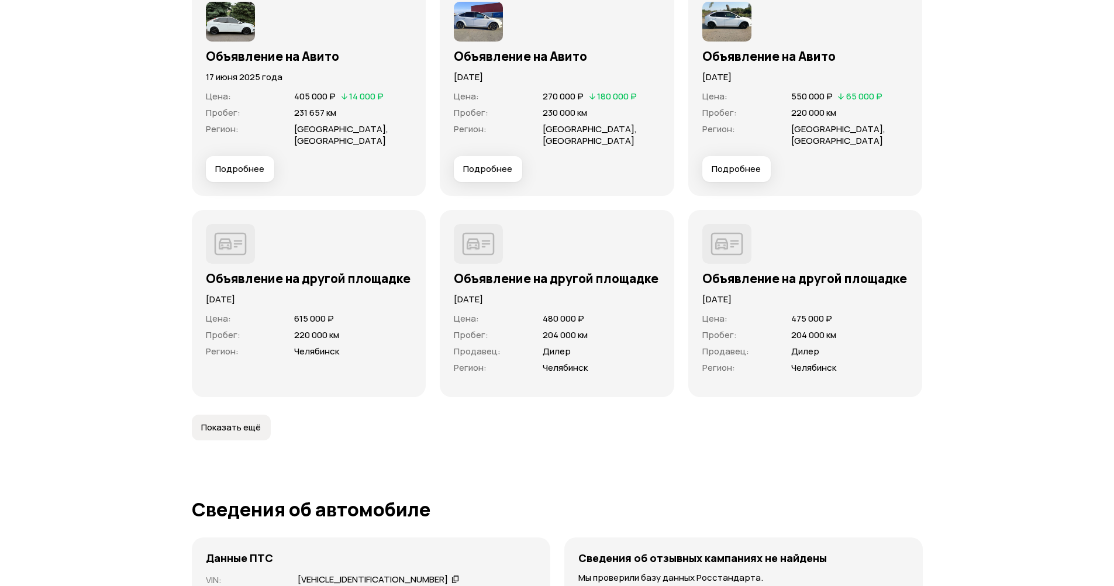
scroll to position [3749, 0]
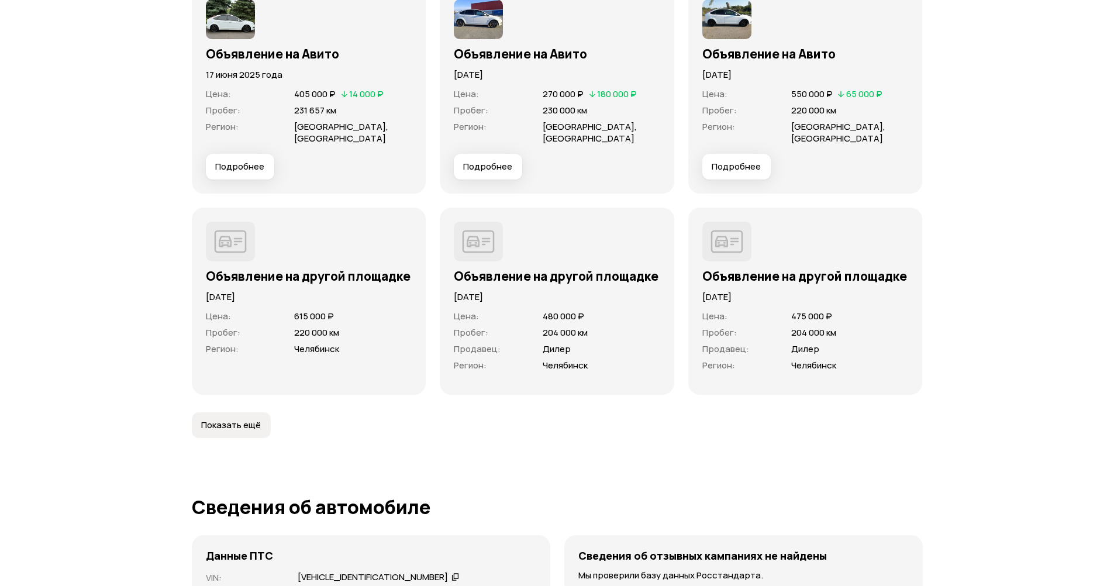
click at [243, 423] on span "Показать ещё" at bounding box center [231, 425] width 60 height 12
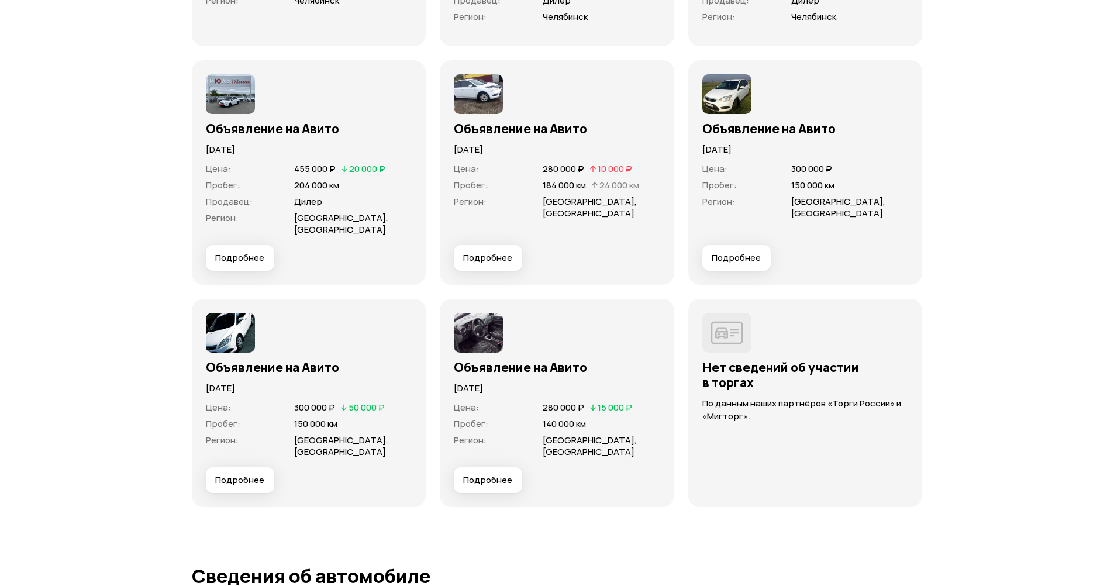
scroll to position [4099, 0]
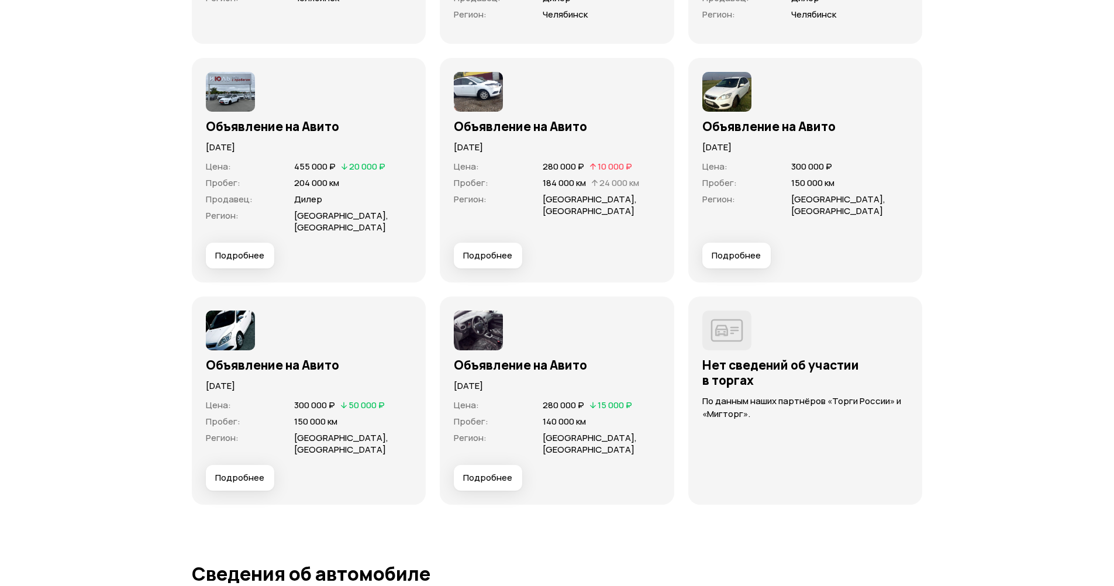
click at [259, 473] on span "Подробнее" at bounding box center [239, 478] width 49 height 12
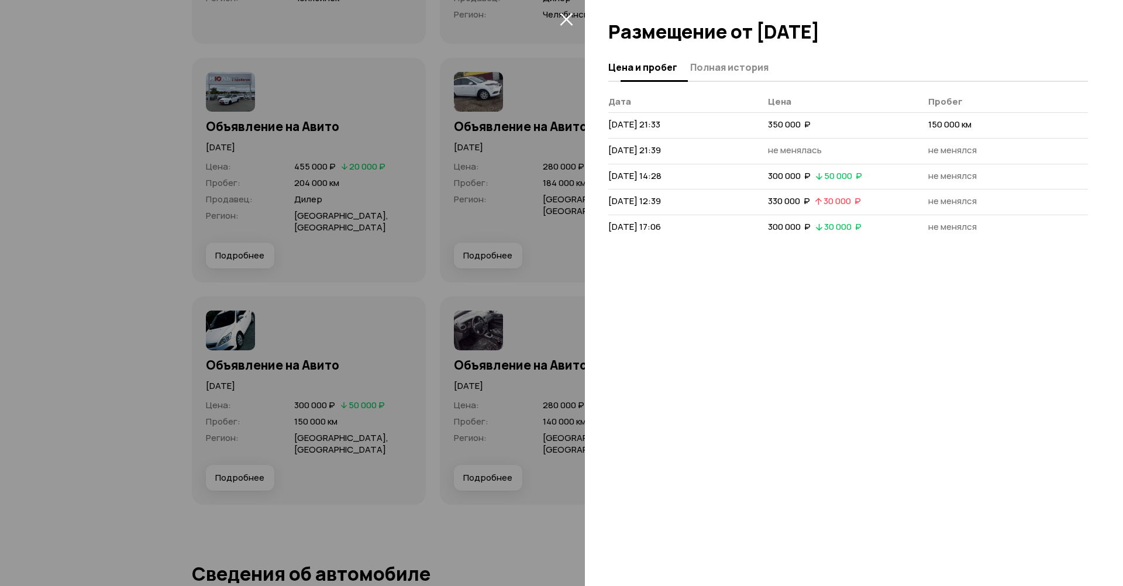
click at [708, 60] on button "Полная история" at bounding box center [728, 67] width 82 height 23
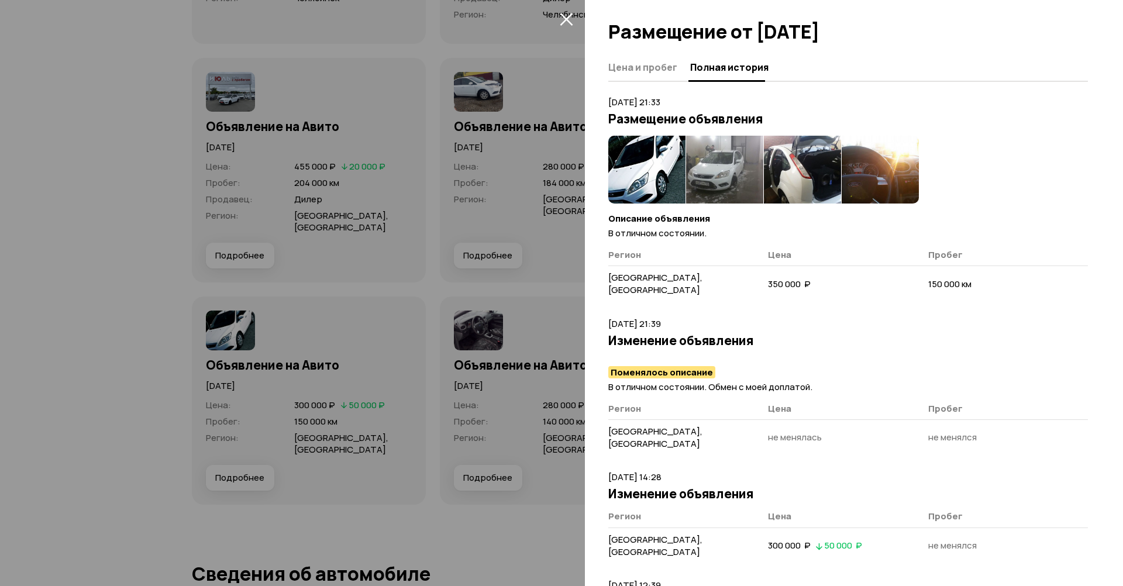
click at [648, 163] on img at bounding box center [646, 170] width 77 height 68
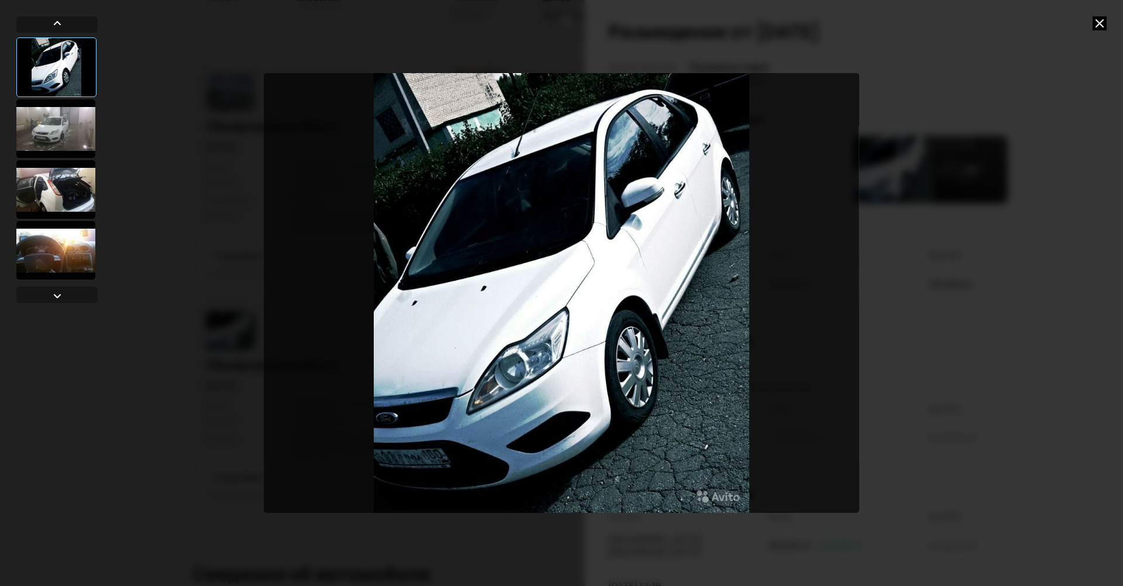
click at [57, 128] on div at bounding box center [55, 128] width 79 height 58
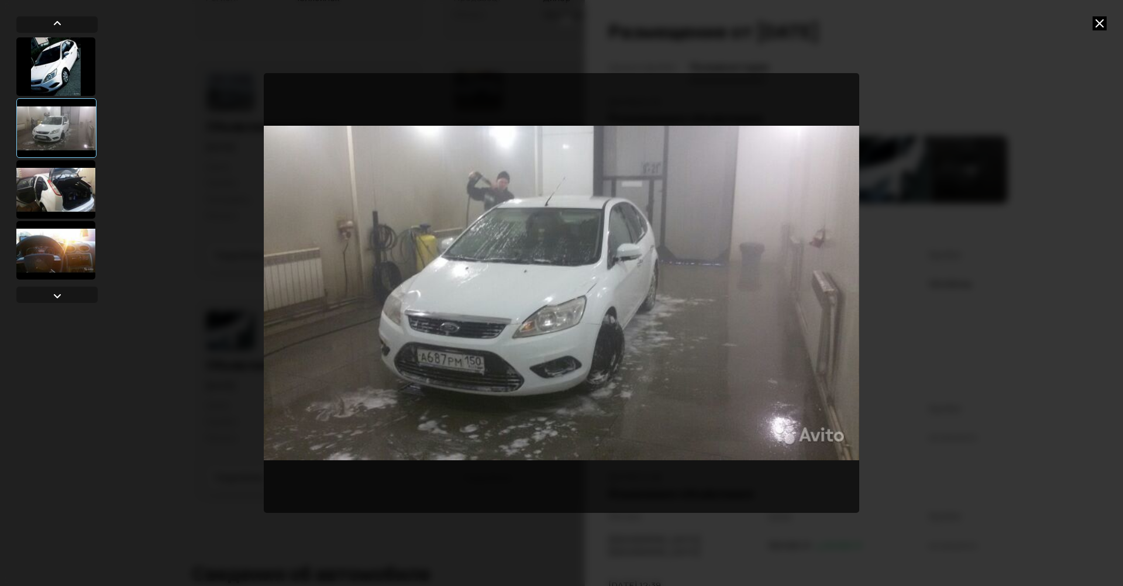
click at [68, 192] on div at bounding box center [55, 189] width 79 height 58
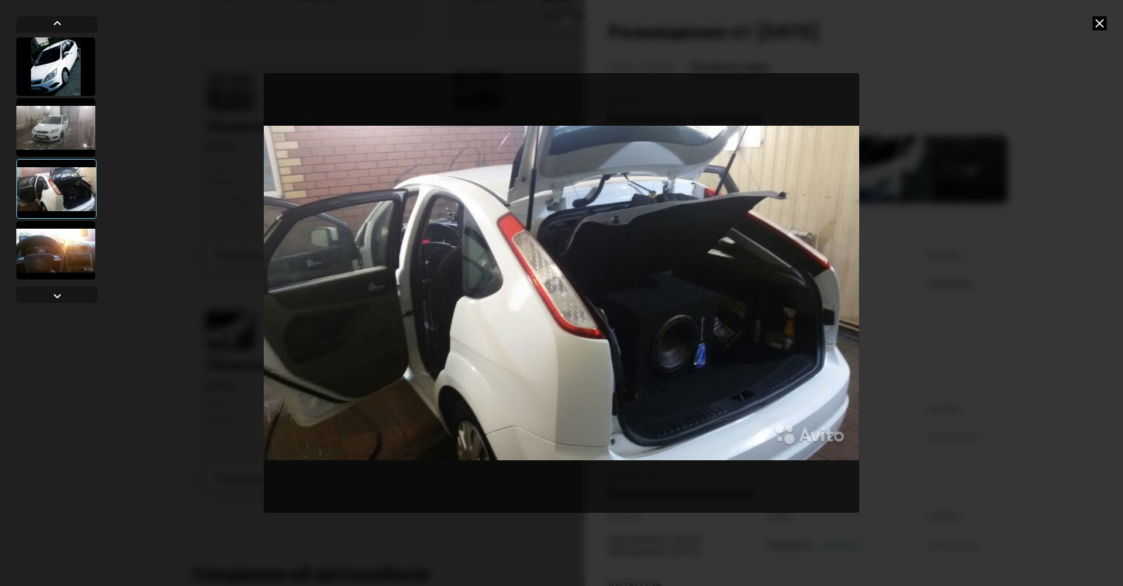
click at [68, 123] on div at bounding box center [55, 127] width 79 height 58
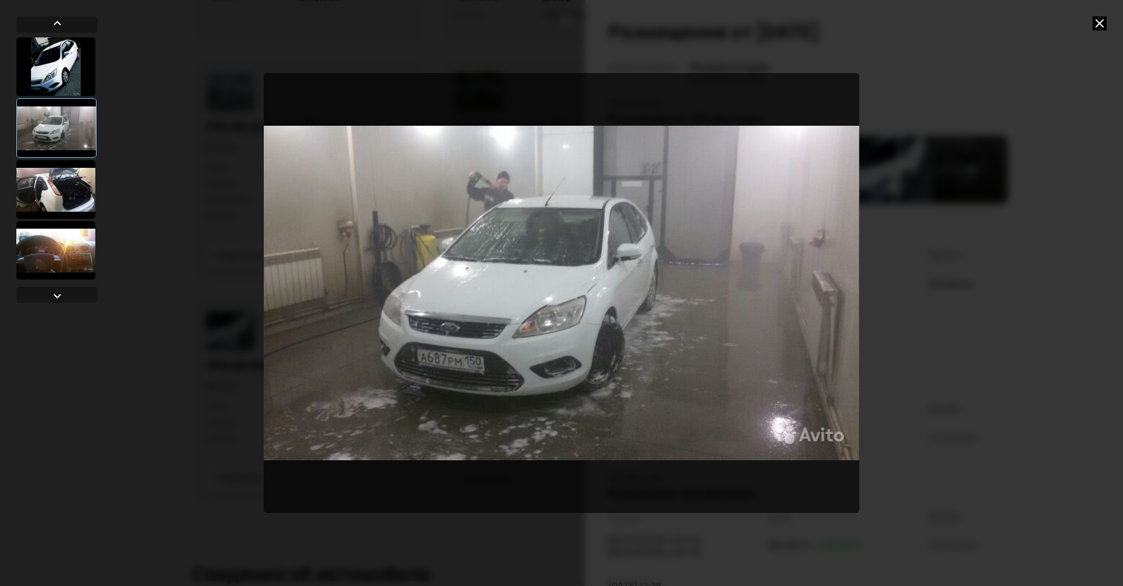
click at [80, 192] on div at bounding box center [55, 189] width 79 height 58
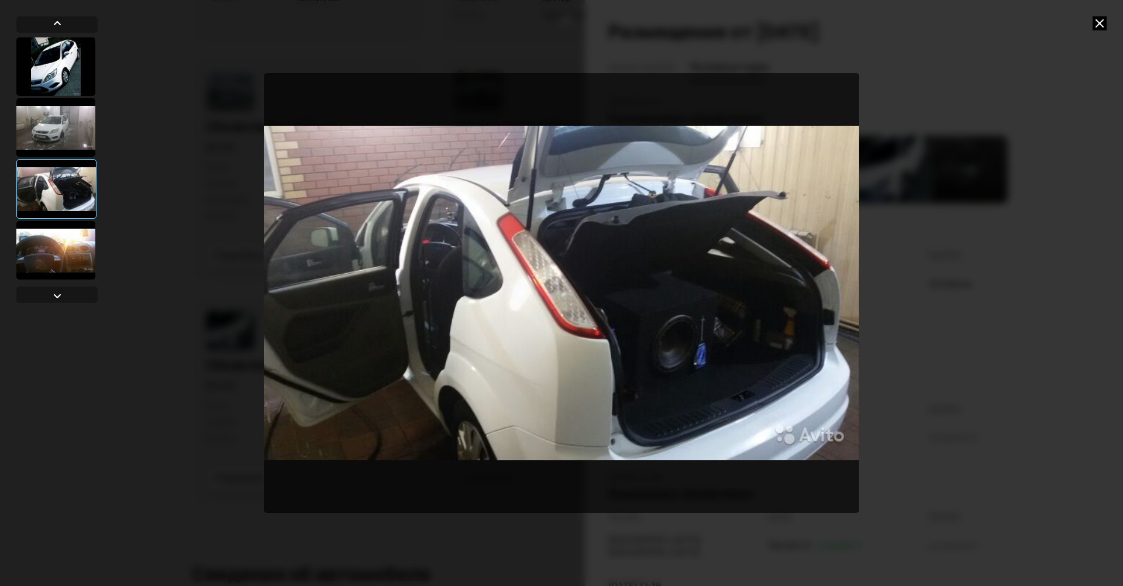
click at [70, 238] on div at bounding box center [55, 250] width 79 height 58
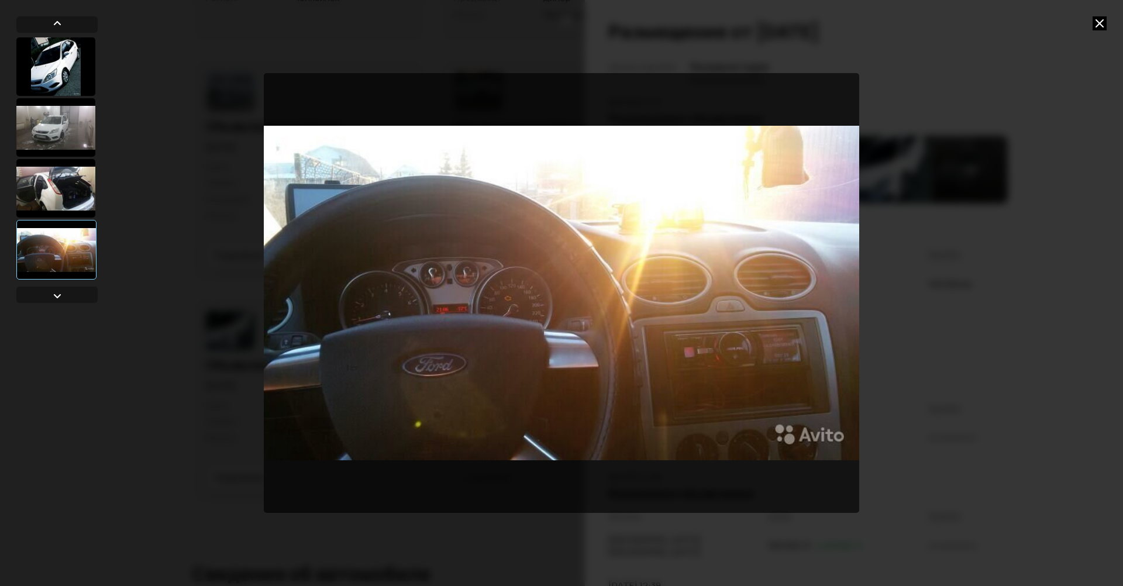
click at [1100, 17] on icon at bounding box center [1100, 23] width 14 height 14
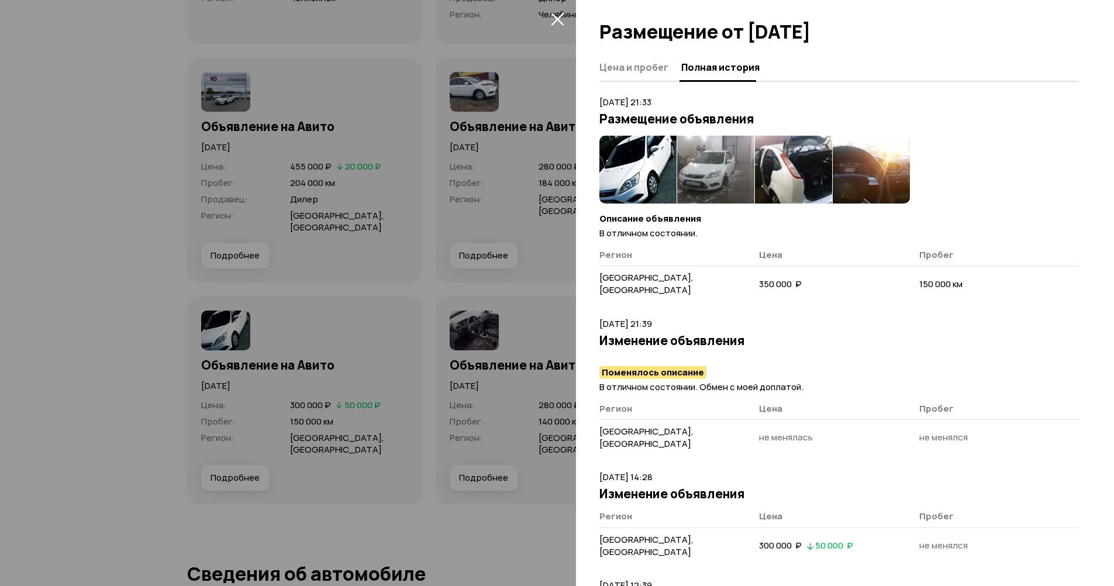
click at [491, 197] on div at bounding box center [557, 293] width 1114 height 586
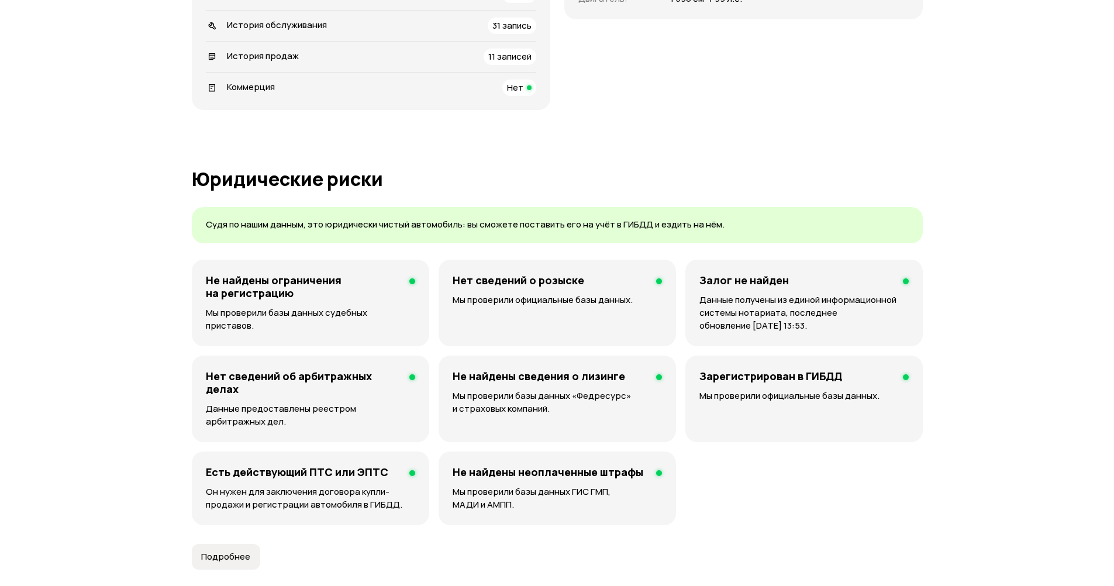
scroll to position [0, 0]
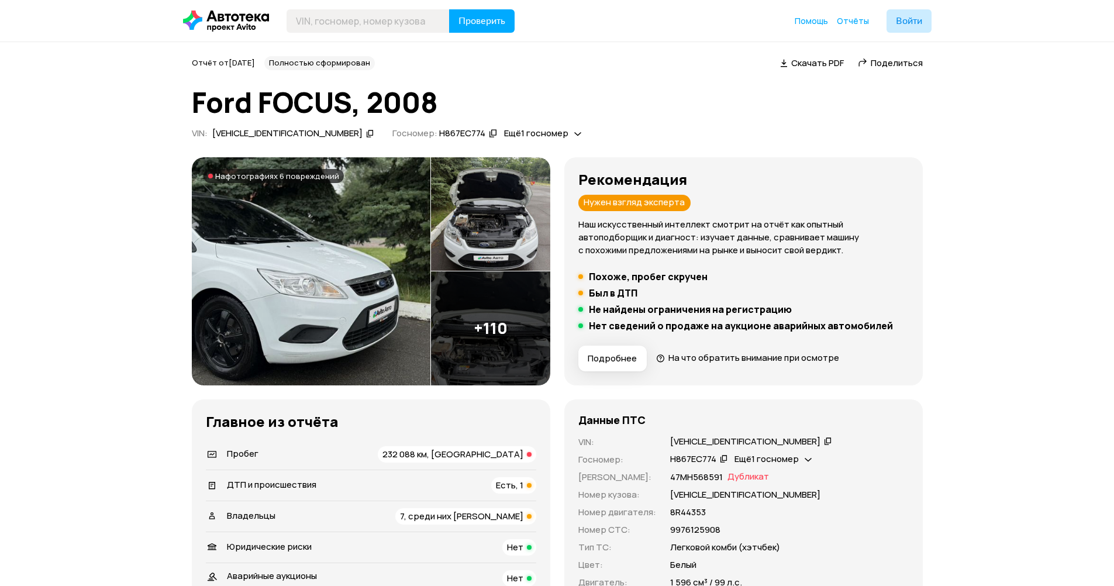
click at [370, 221] on img at bounding box center [311, 271] width 239 height 228
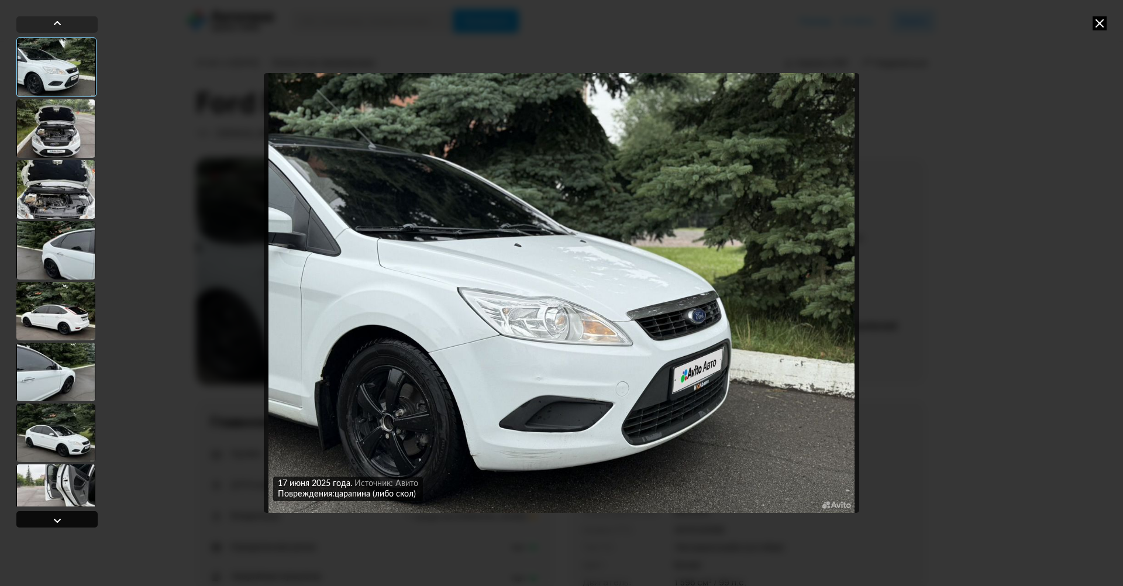
click at [70, 520] on div at bounding box center [56, 519] width 81 height 16
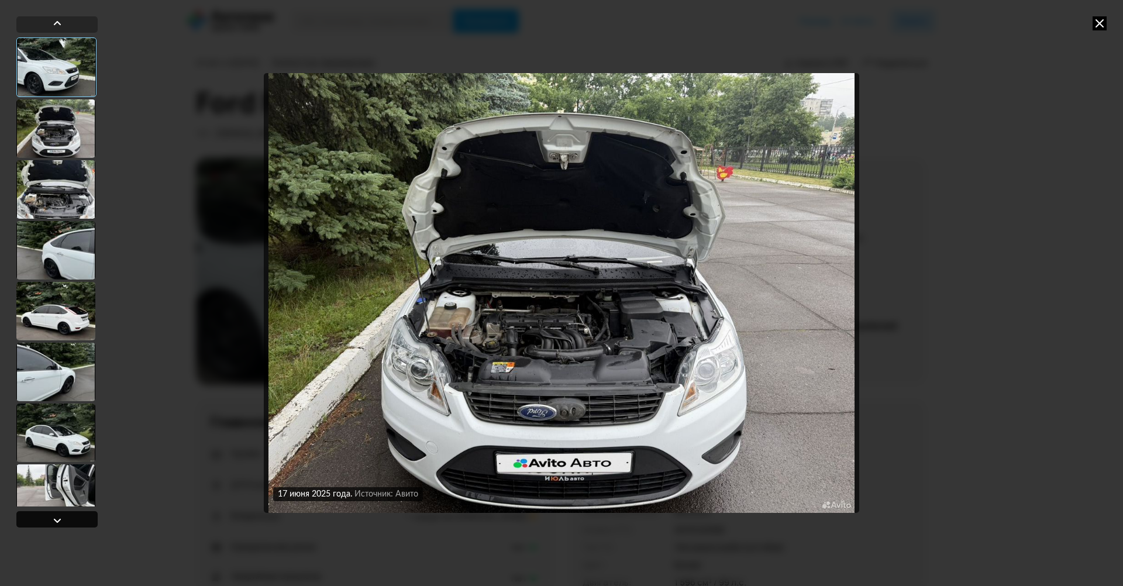
click at [70, 520] on div at bounding box center [56, 519] width 81 height 16
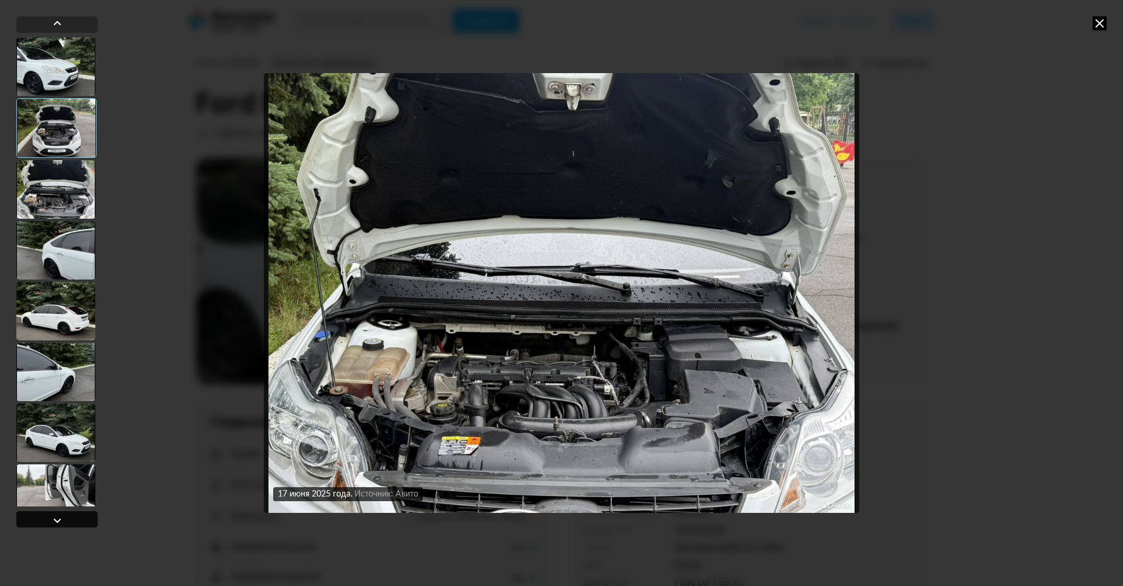
click at [70, 520] on div at bounding box center [56, 519] width 81 height 16
click at [1104, 20] on icon at bounding box center [1100, 23] width 14 height 14
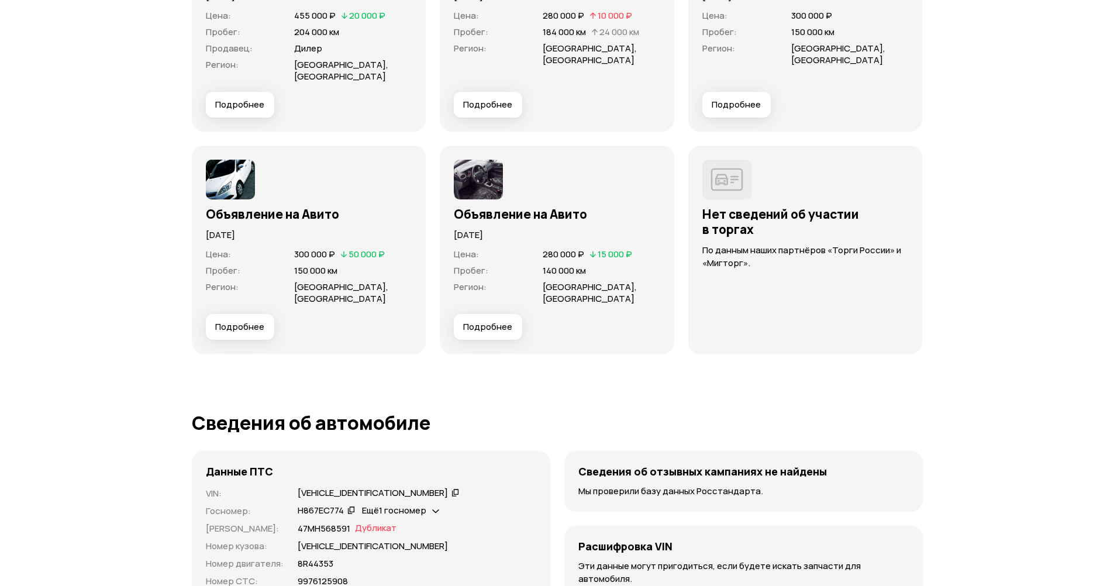
scroll to position [4212, 0]
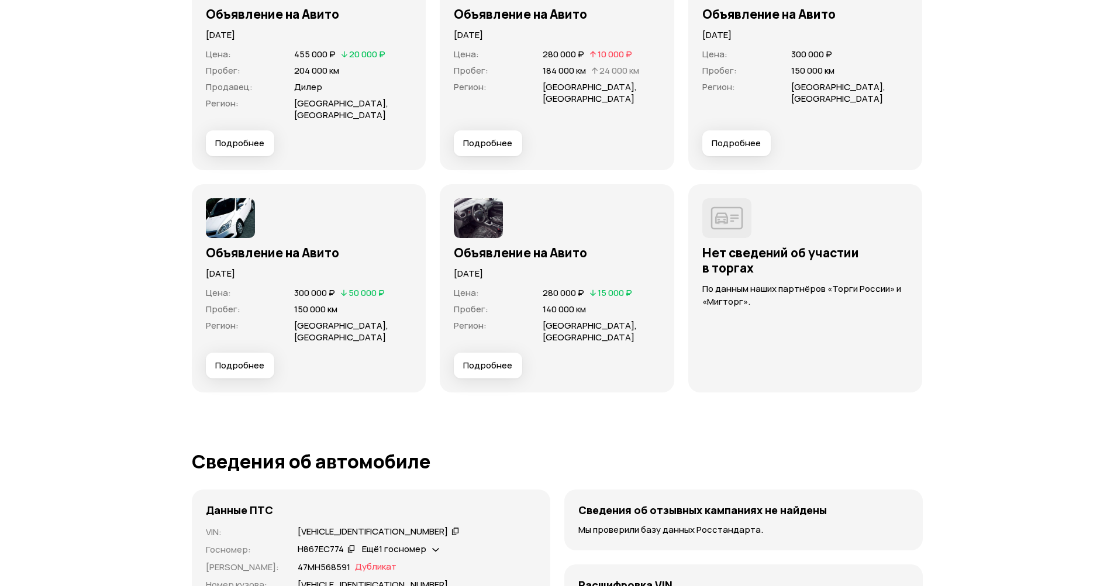
click at [498, 366] on span "Подробнее" at bounding box center [487, 366] width 49 height 12
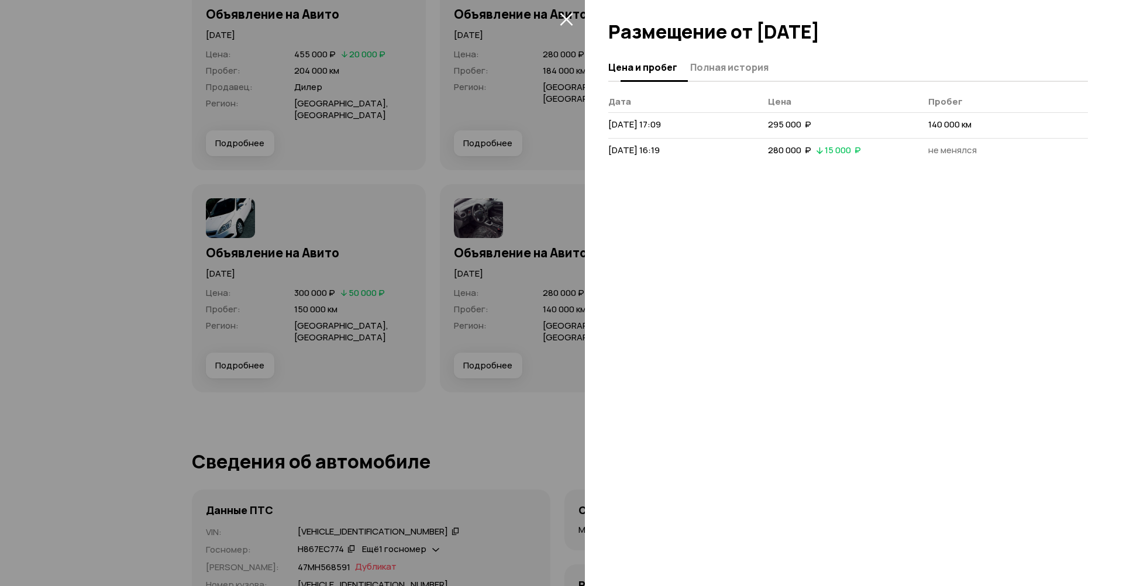
click at [721, 58] on button "Полная история" at bounding box center [728, 67] width 82 height 23
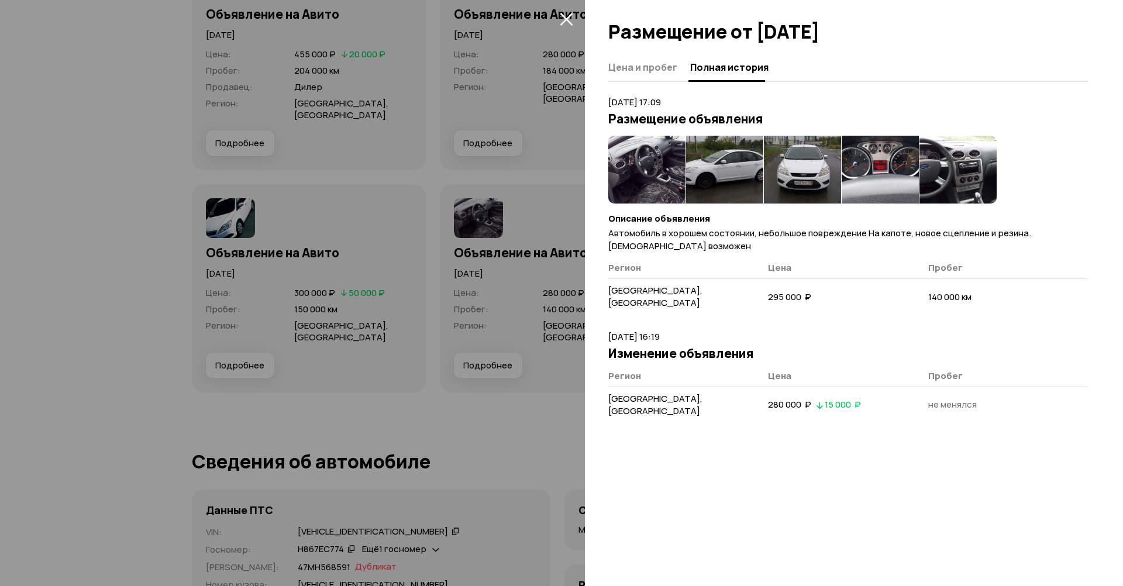
click at [652, 160] on img at bounding box center [646, 170] width 77 height 68
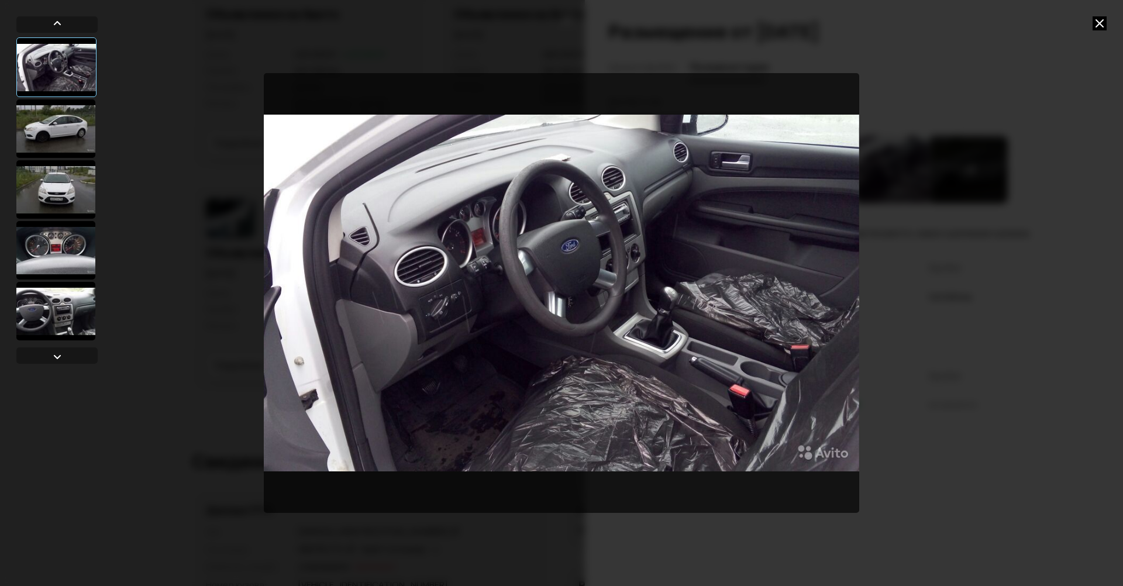
click at [984, 261] on div at bounding box center [561, 293] width 1123 height 586
click at [1098, 27] on icon at bounding box center [1100, 23] width 14 height 14
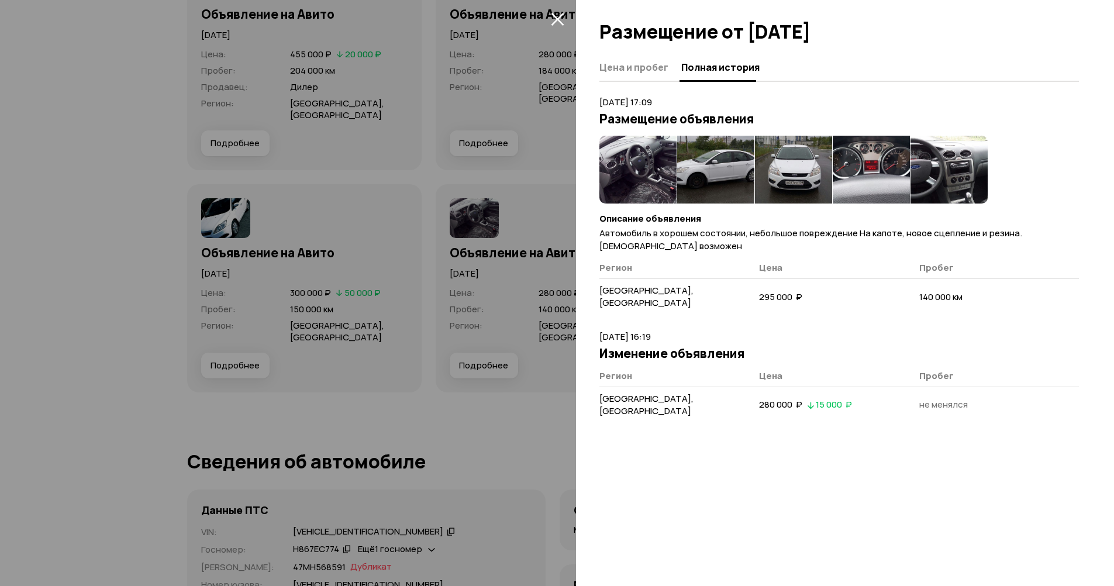
click at [439, 204] on div at bounding box center [557, 293] width 1114 height 586
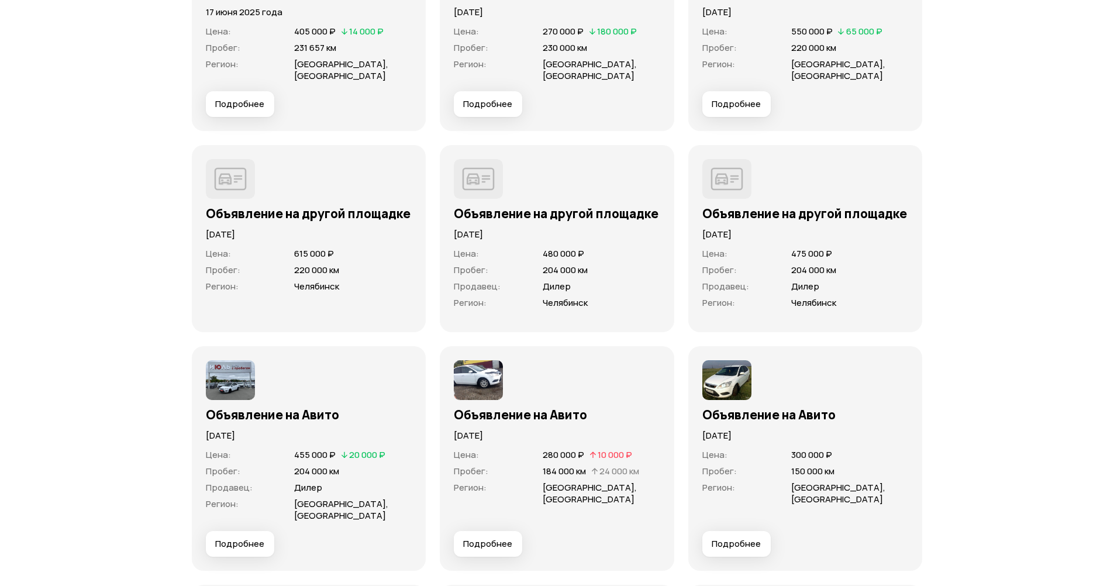
scroll to position [3802, 0]
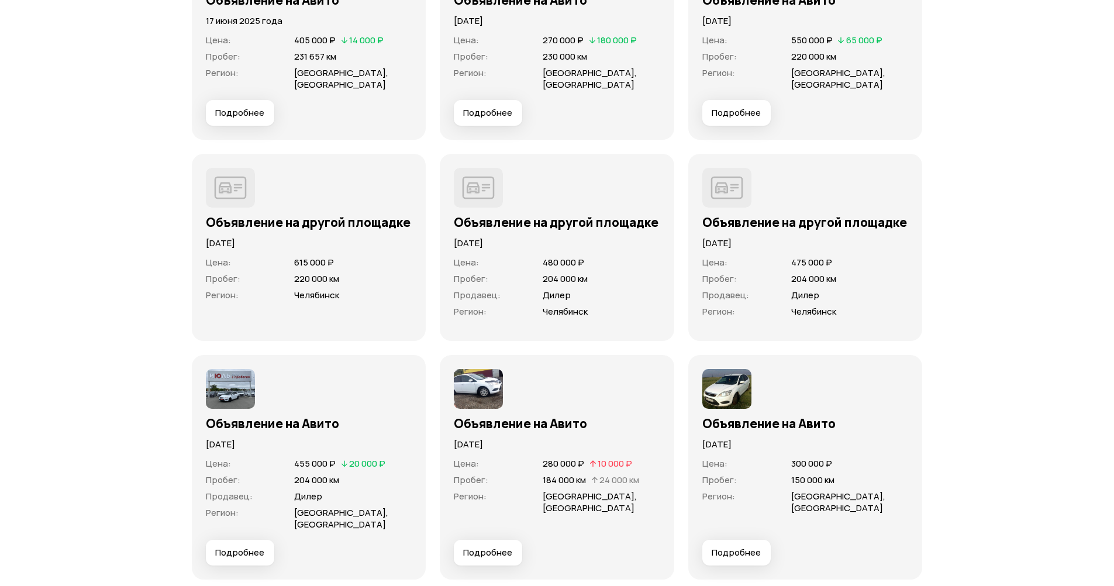
click at [264, 384] on div at bounding box center [309, 389] width 206 height 40
click at [238, 391] on img at bounding box center [230, 389] width 49 height 40
click at [227, 387] on img at bounding box center [230, 389] width 49 height 40
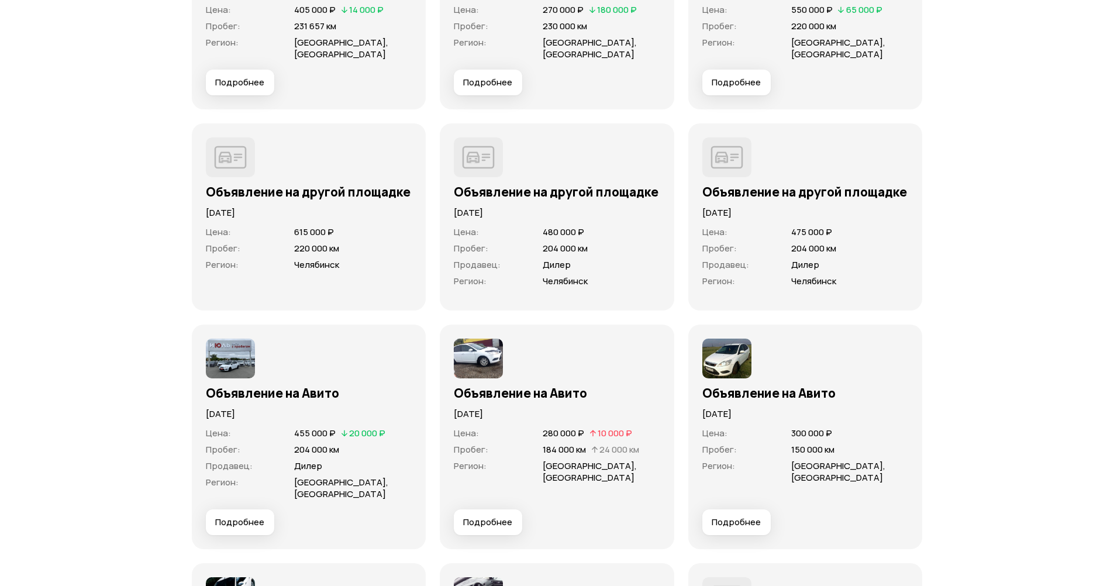
scroll to position [3919, 0]
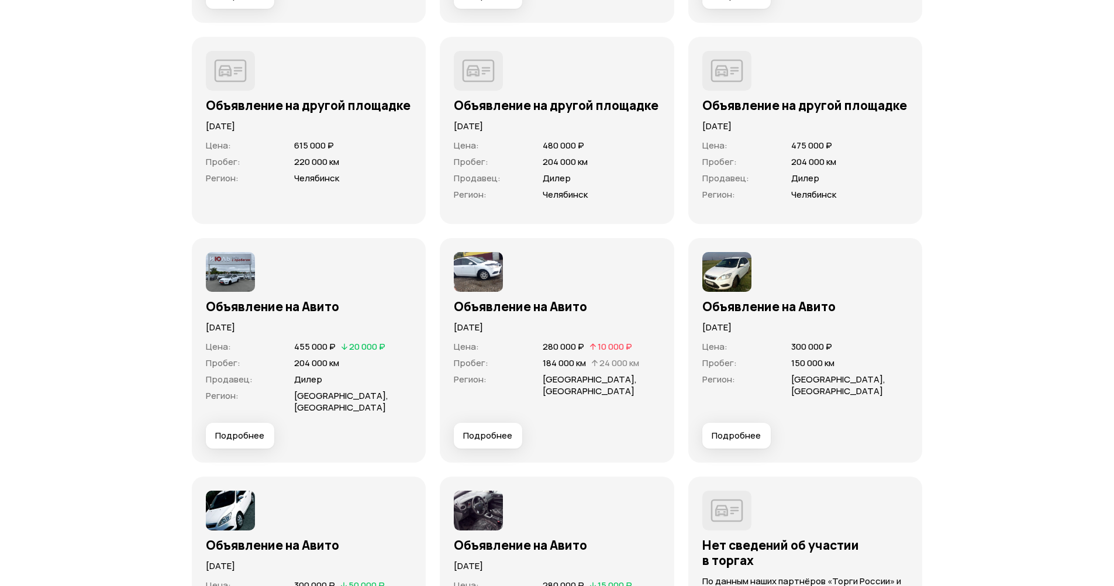
click at [249, 418] on div "Цена : 455 000 ₽   20 000 ₽ Пробег : 204 000 км Продавец : [GEOGRAPHIC_DATA] : …" at bounding box center [309, 378] width 206 height 89
click at [256, 434] on span "Подробнее" at bounding box center [239, 436] width 49 height 12
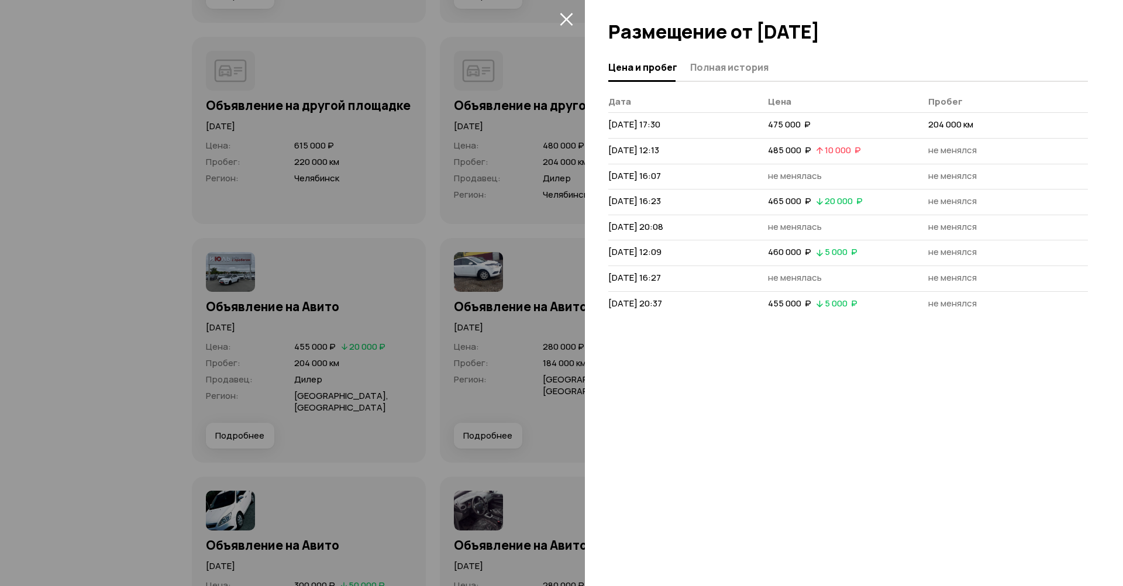
click at [727, 72] on button "Полная история" at bounding box center [728, 67] width 82 height 23
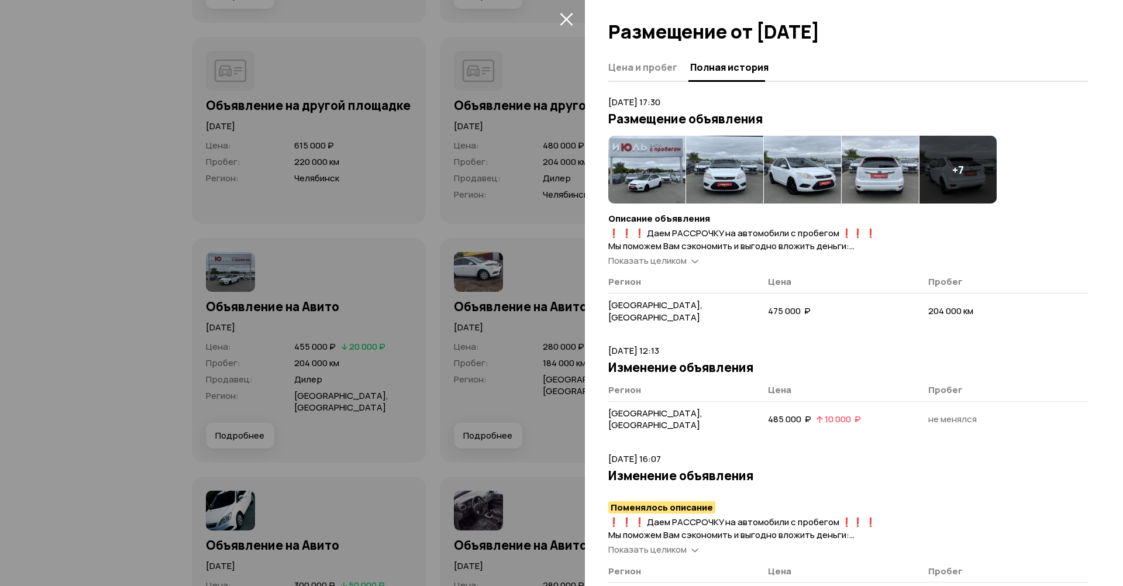
click at [956, 167] on h4 "+ 7" at bounding box center [958, 169] width 12 height 13
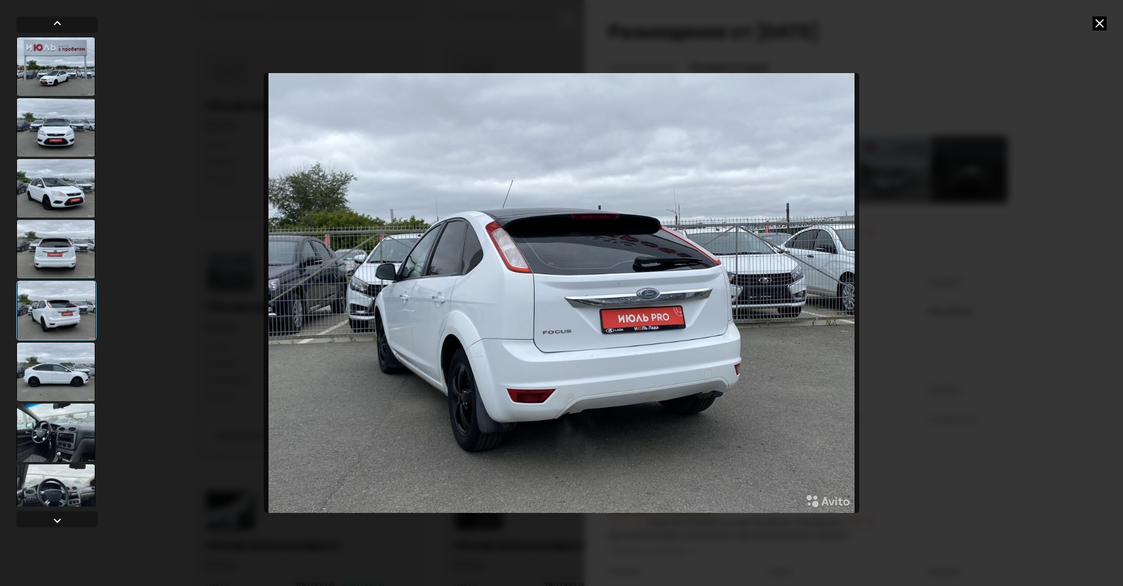
click at [51, 490] on div at bounding box center [55, 493] width 79 height 58
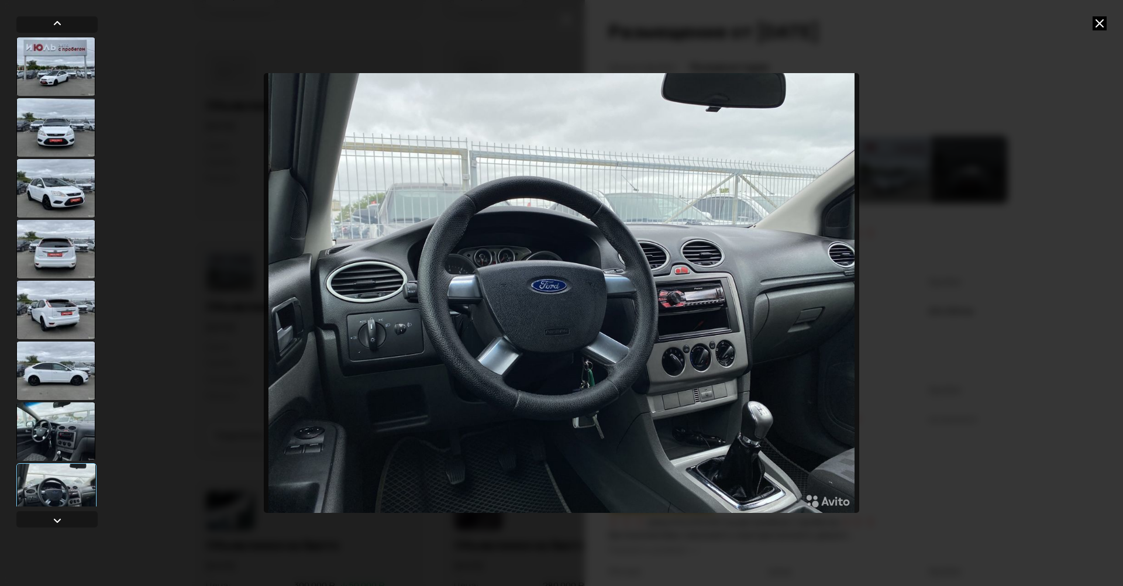
click at [1094, 24] on icon at bounding box center [1100, 23] width 14 height 14
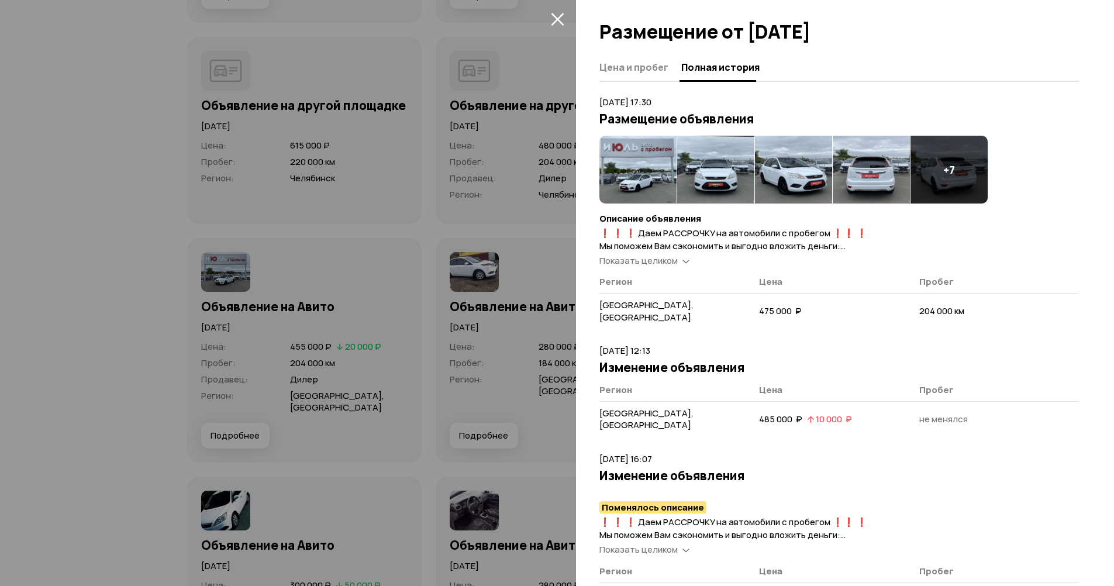
click at [502, 314] on div at bounding box center [557, 293] width 1114 height 586
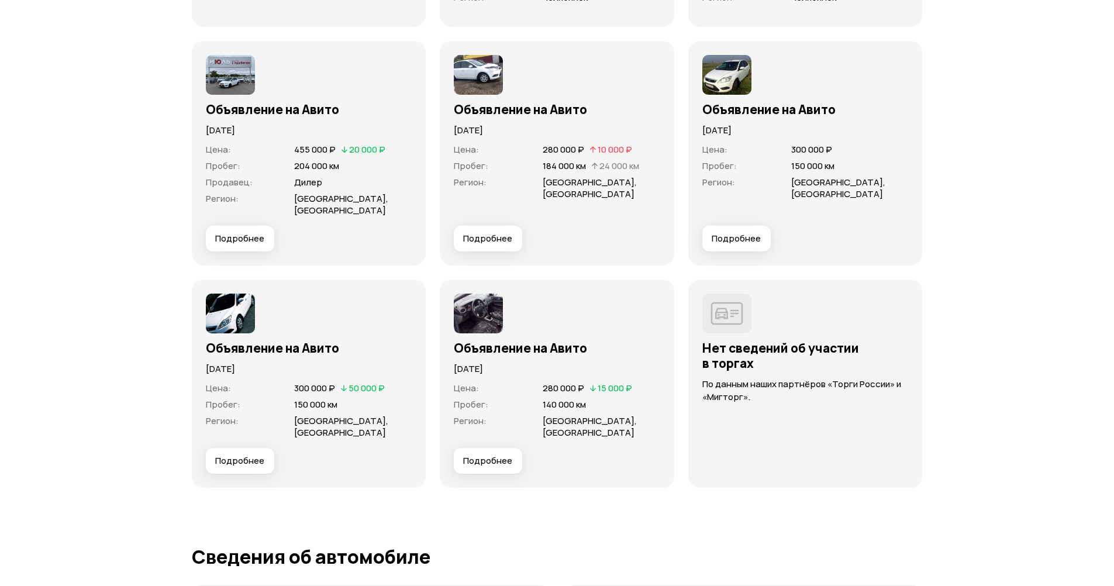
scroll to position [4153, 0]
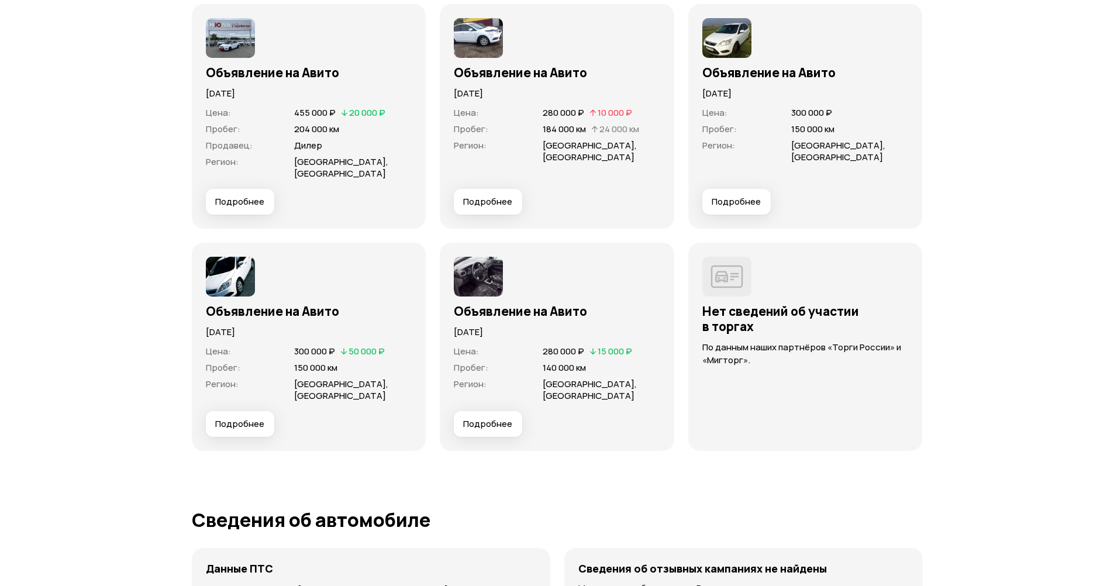
click at [501, 420] on span "Подробнее" at bounding box center [487, 424] width 49 height 12
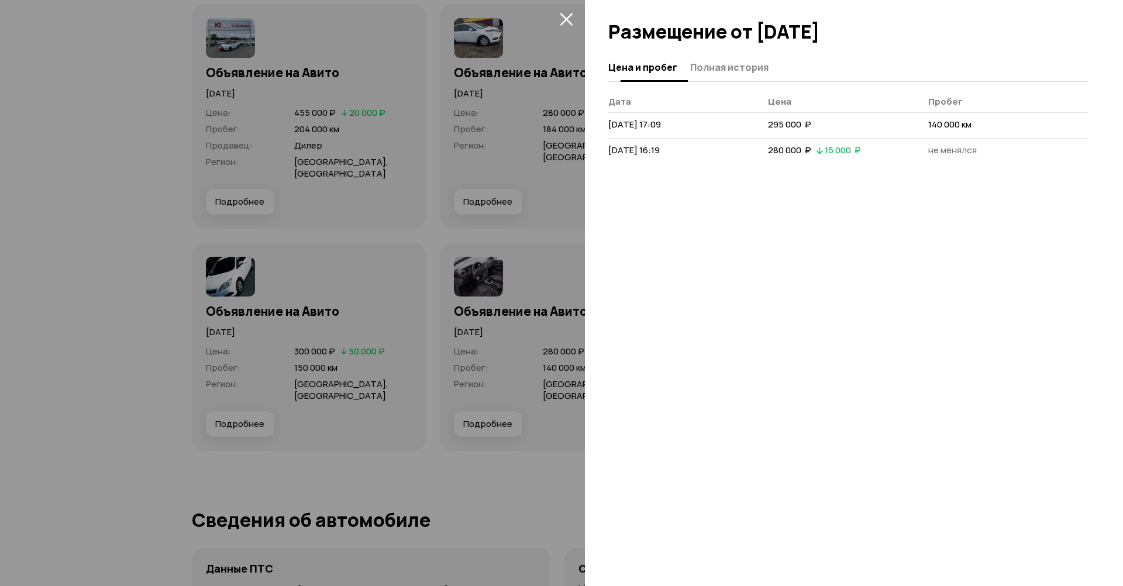
click at [748, 63] on span "Полная история" at bounding box center [729, 67] width 78 height 12
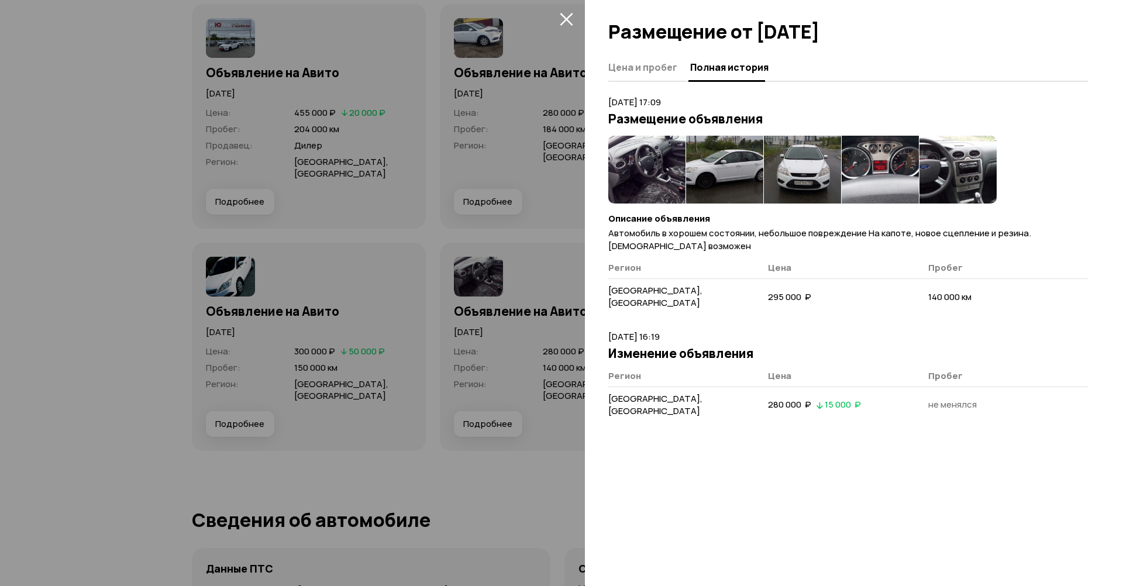
click at [640, 177] on img at bounding box center [646, 170] width 77 height 68
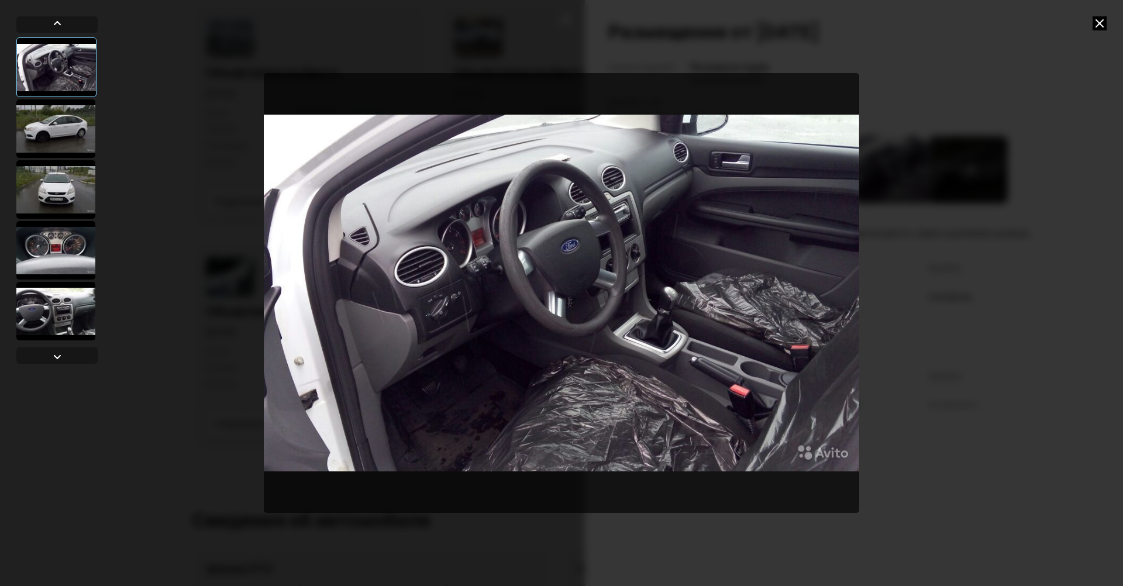
click at [40, 129] on div at bounding box center [55, 128] width 79 height 58
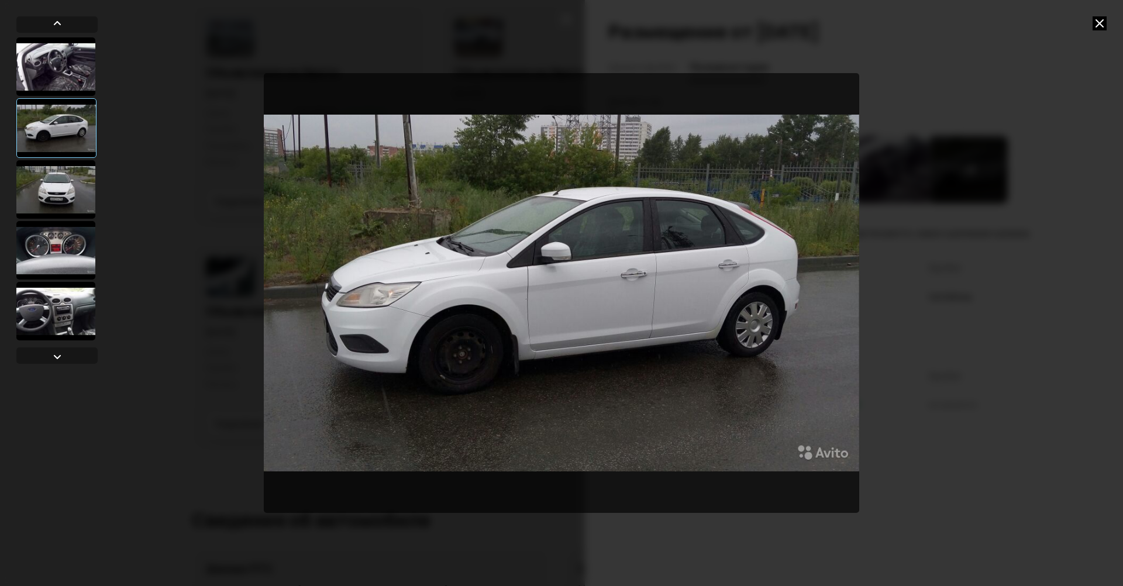
click at [60, 183] on div at bounding box center [55, 189] width 79 height 58
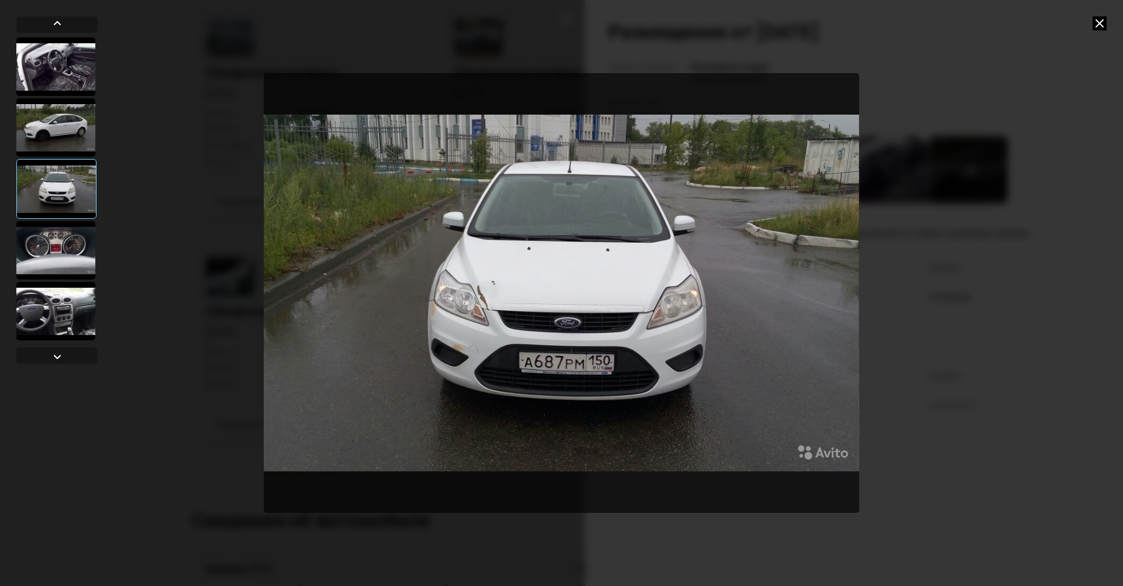
click at [491, 297] on img "Go to Slide 3" at bounding box center [562, 293] width 596 height 440
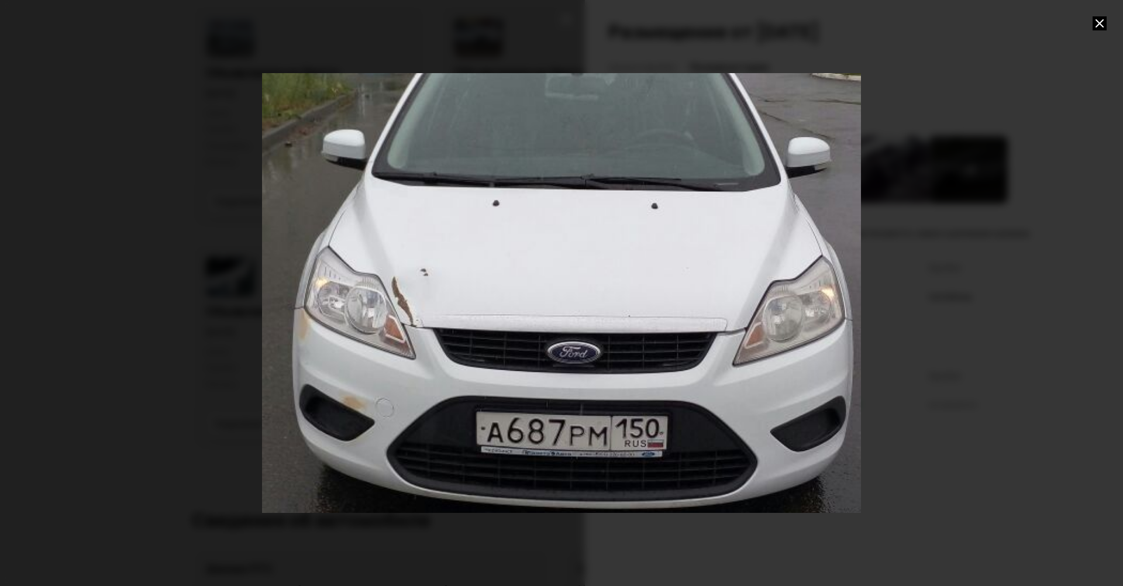
click at [1096, 25] on icon at bounding box center [1100, 23] width 14 height 14
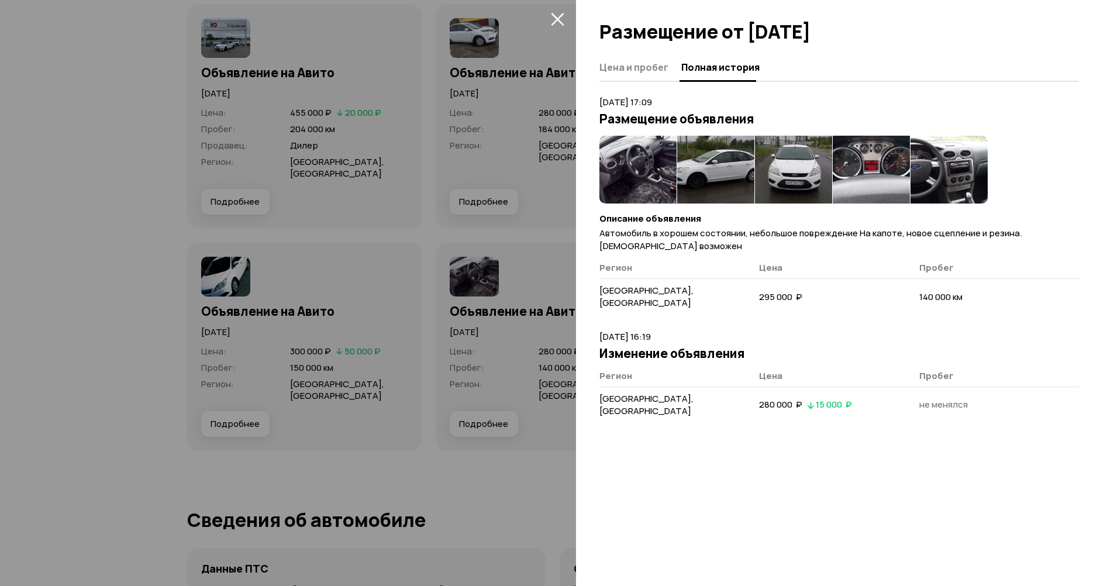
click at [647, 166] on img at bounding box center [638, 170] width 77 height 68
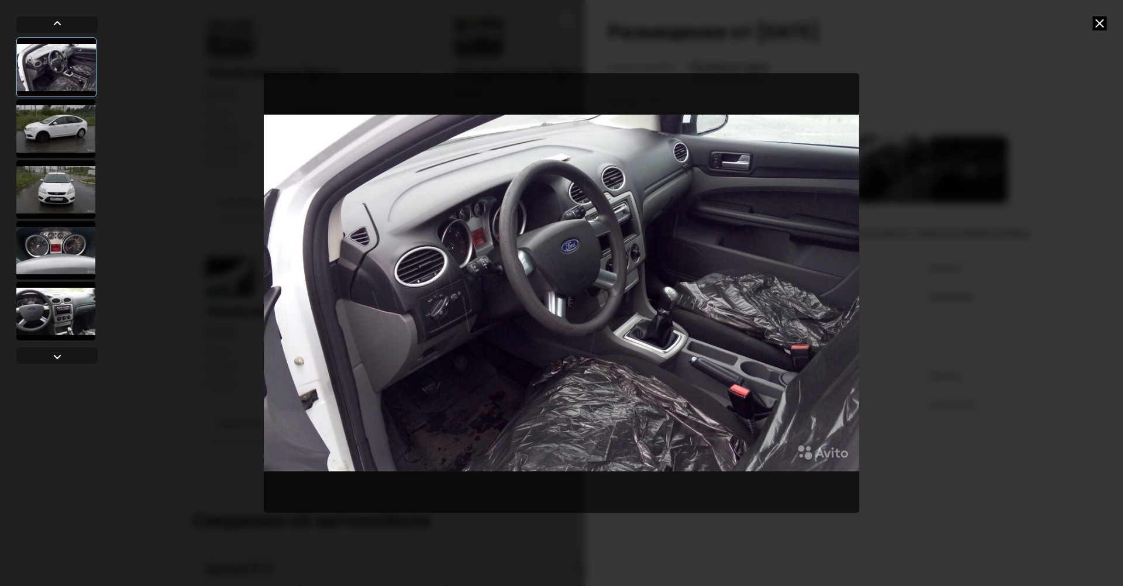
click at [46, 248] on div at bounding box center [55, 250] width 79 height 58
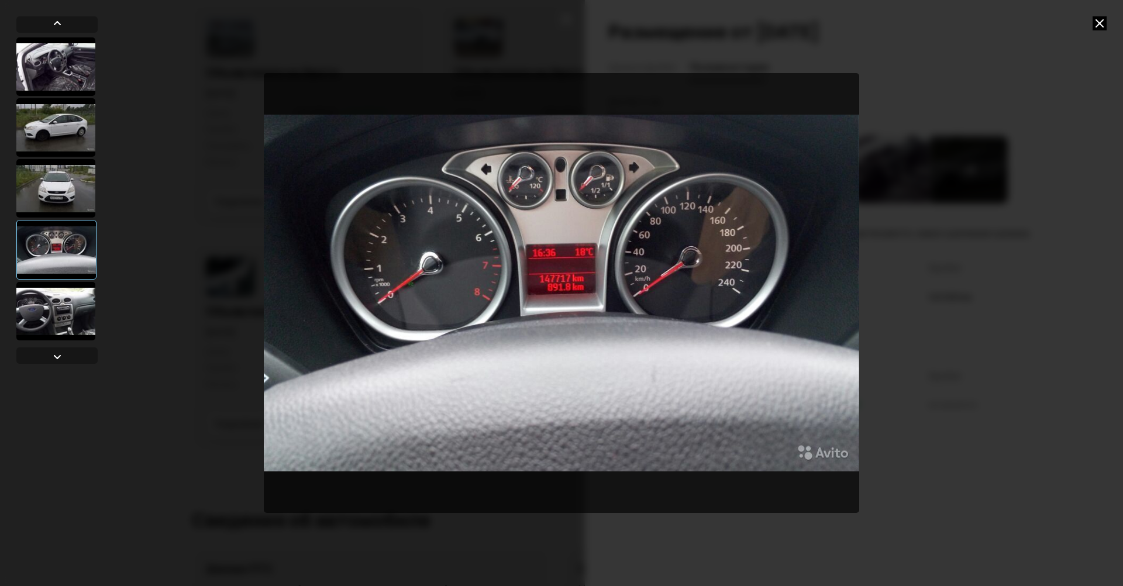
click at [64, 301] on div at bounding box center [55, 311] width 79 height 58
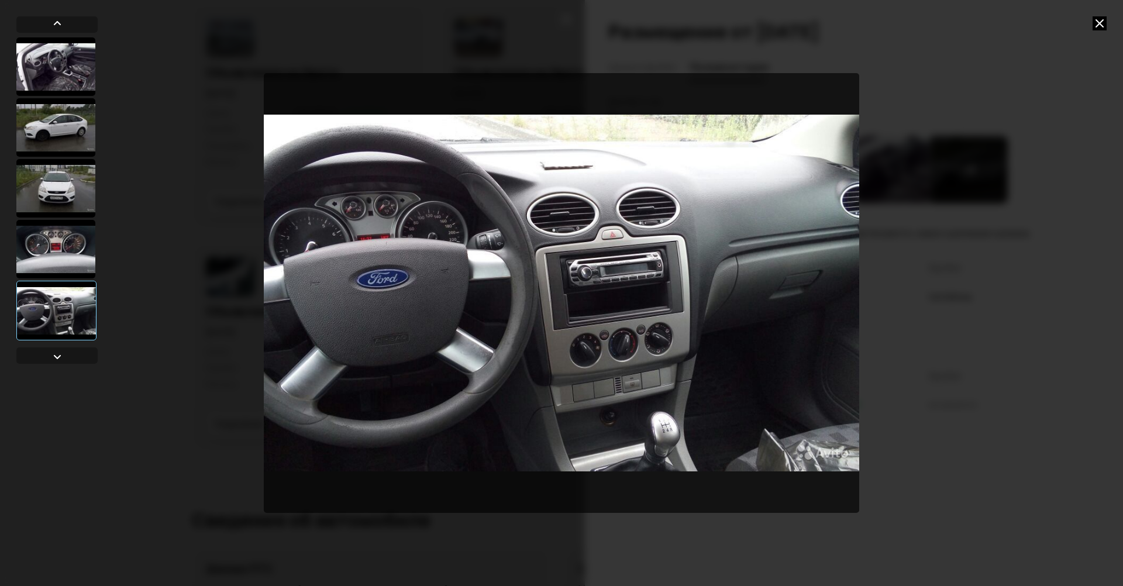
click at [1097, 28] on icon at bounding box center [1100, 23] width 14 height 14
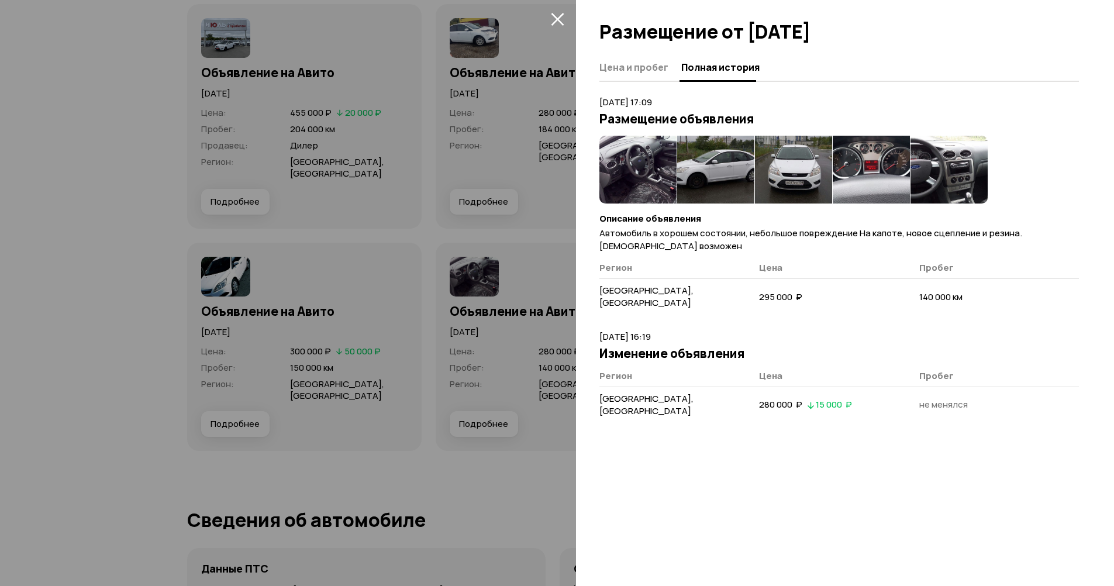
click at [519, 348] on div at bounding box center [557, 293] width 1114 height 586
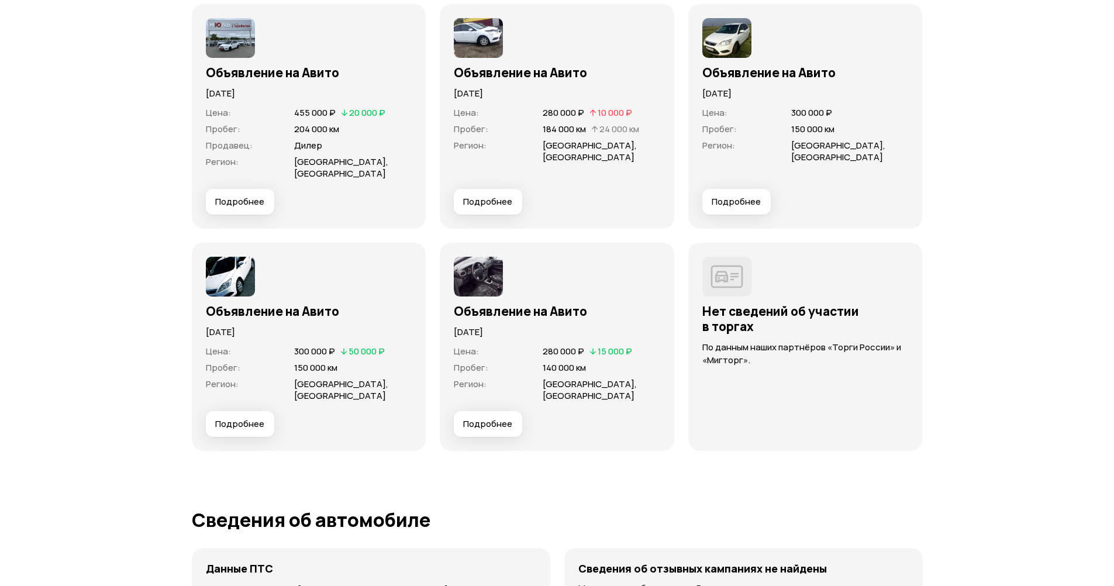
click at [244, 427] on span "Подробнее" at bounding box center [239, 424] width 49 height 12
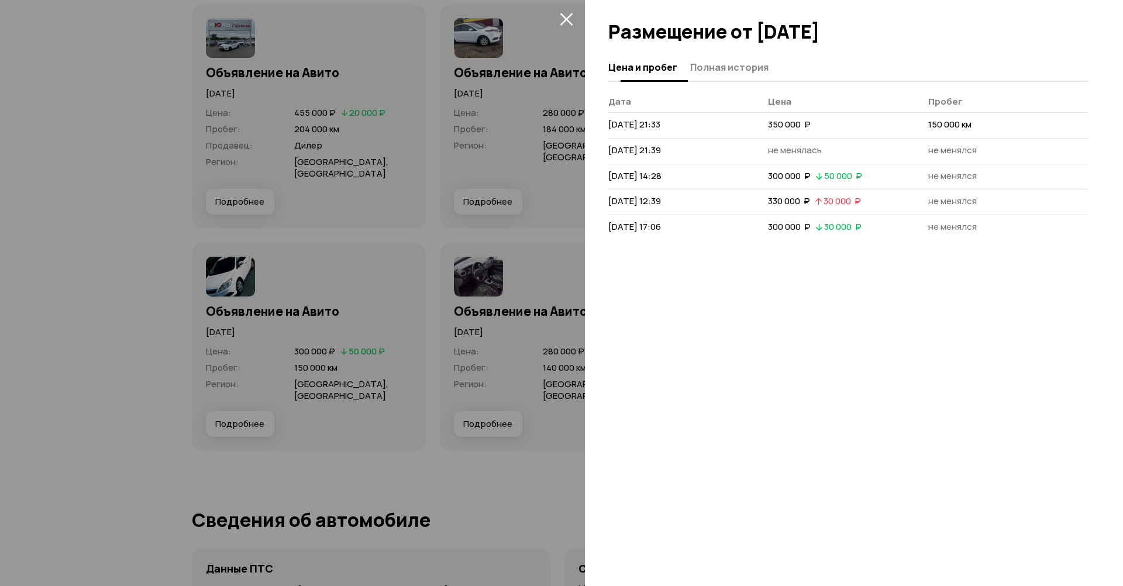
click at [752, 67] on span "Полная история" at bounding box center [729, 67] width 78 height 12
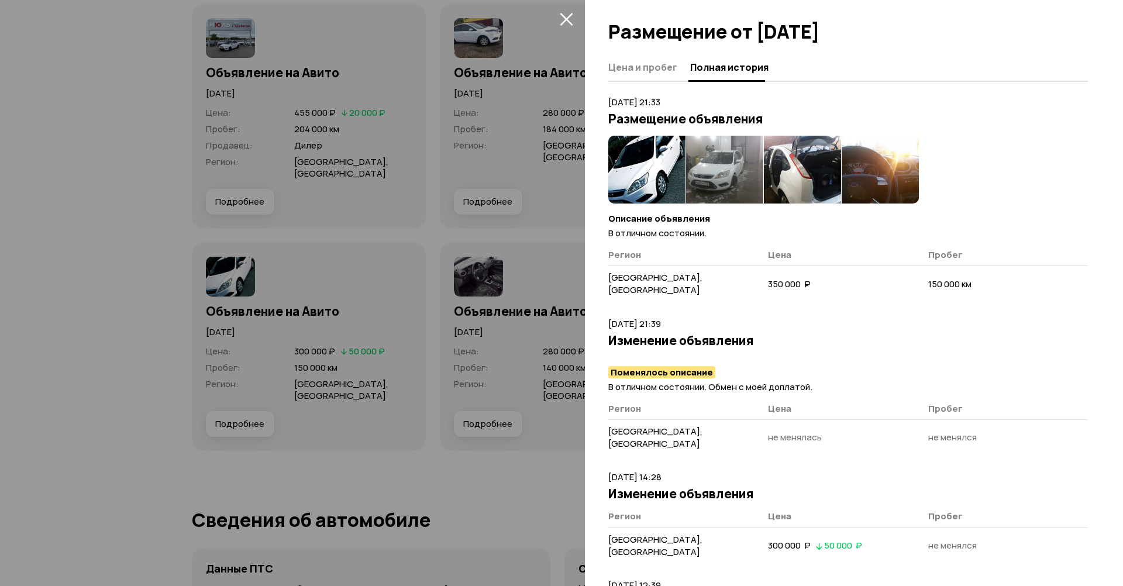
click at [657, 163] on img at bounding box center [646, 170] width 77 height 68
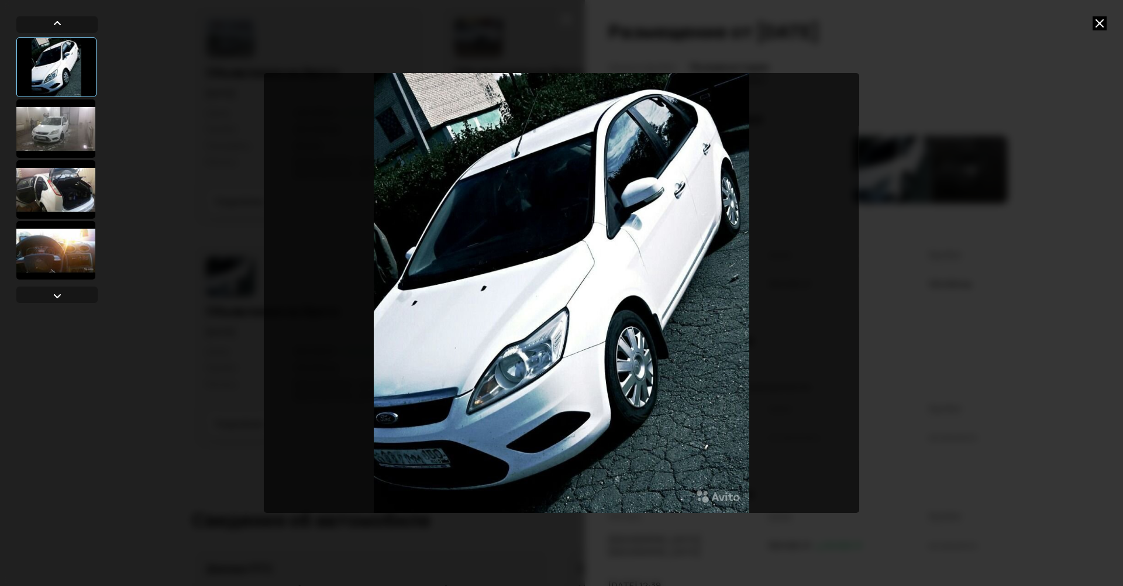
click at [54, 141] on div at bounding box center [55, 128] width 79 height 58
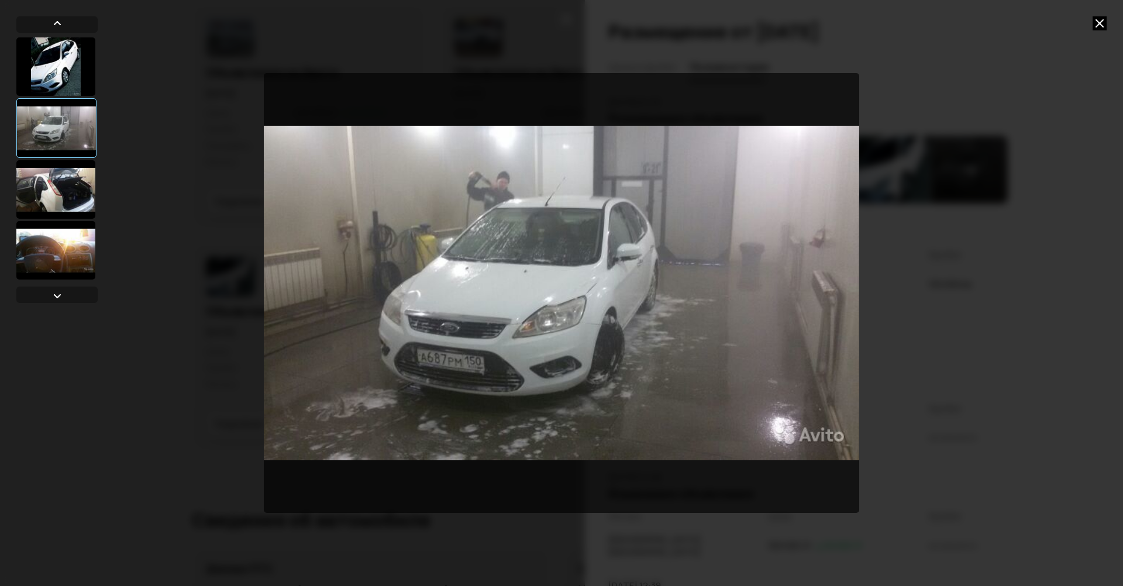
click at [49, 192] on div at bounding box center [55, 189] width 79 height 58
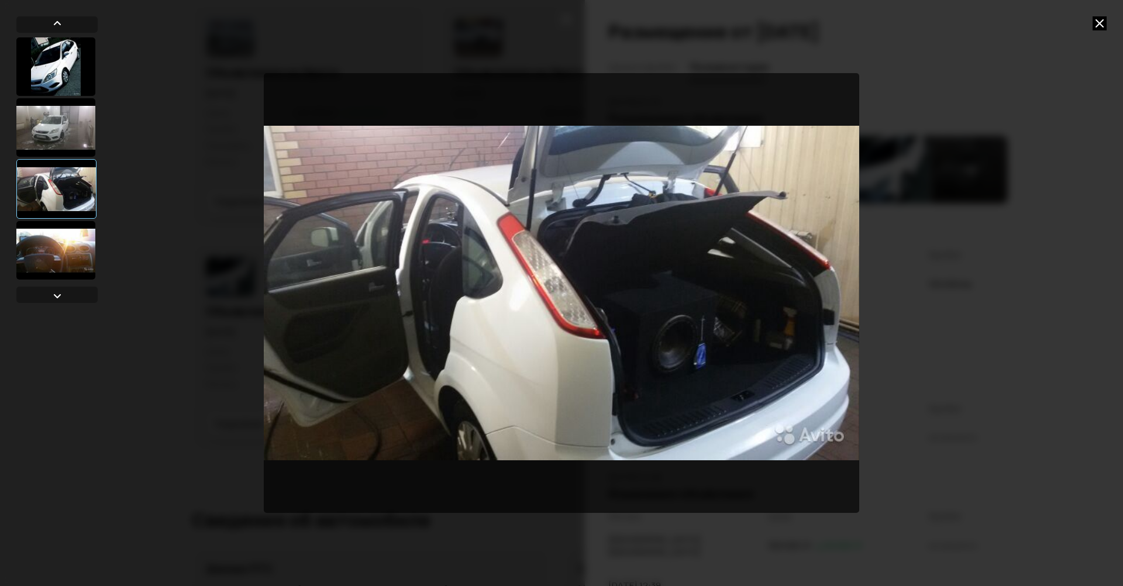
click at [56, 256] on div at bounding box center [55, 250] width 79 height 58
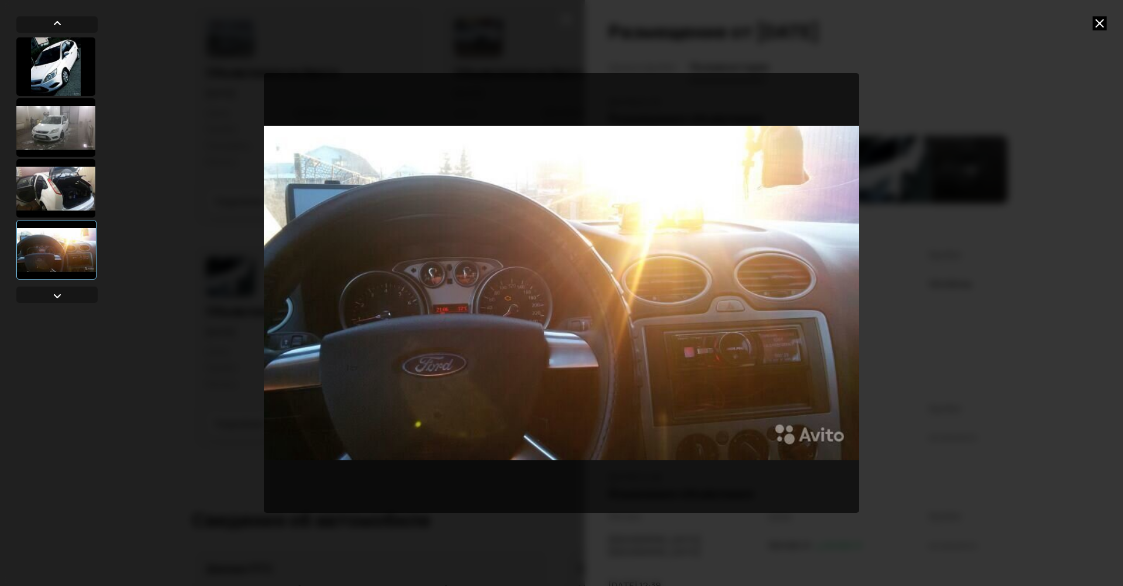
click at [1096, 30] on div at bounding box center [561, 293] width 1123 height 586
click at [1099, 19] on icon at bounding box center [1100, 23] width 14 height 14
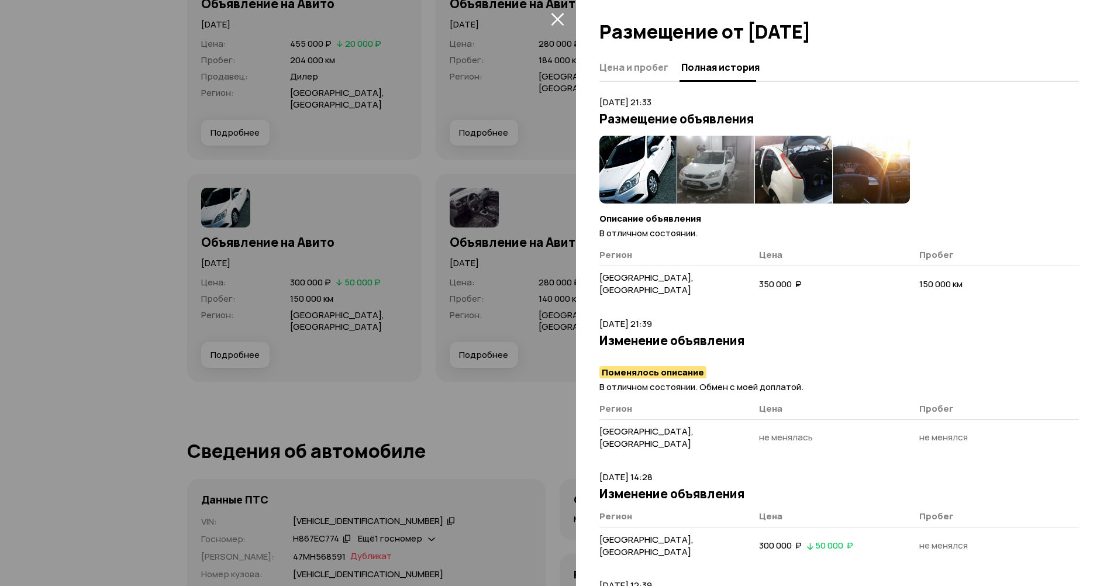
scroll to position [4036, 0]
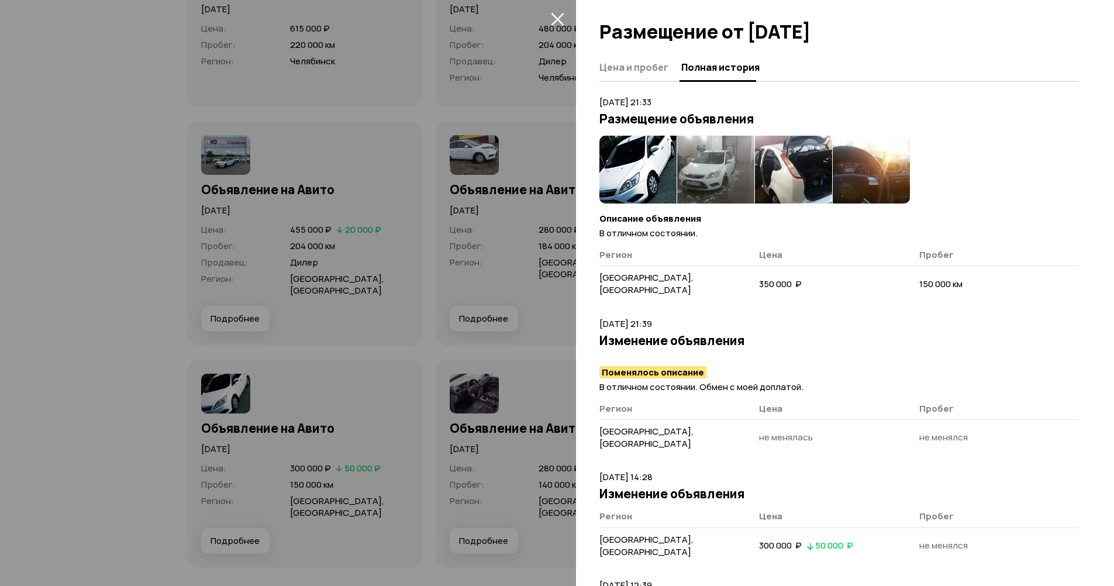
click at [559, 22] on icon "закрыть" at bounding box center [557, 19] width 13 height 13
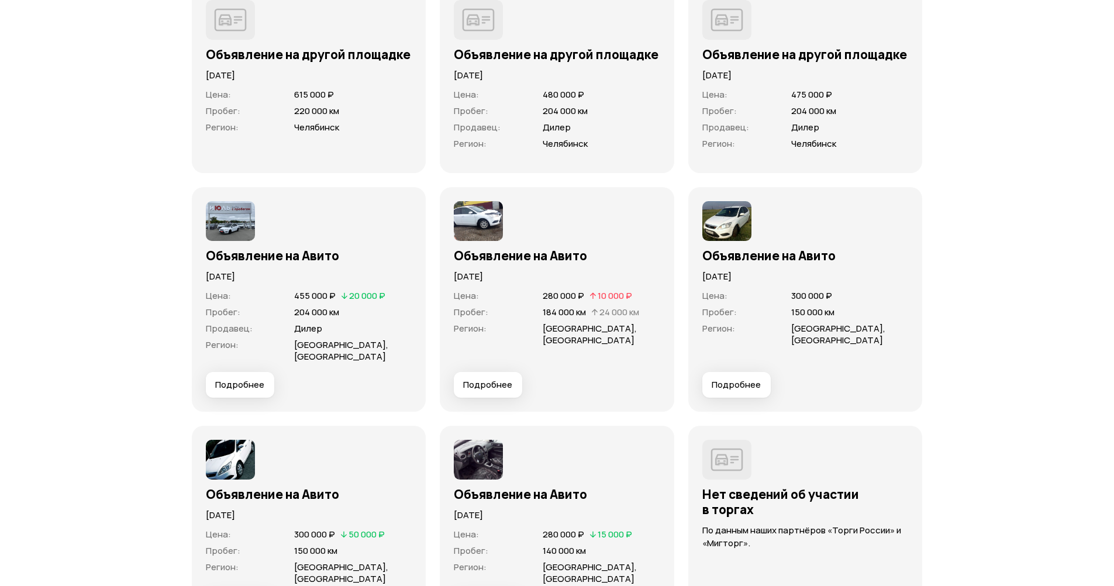
scroll to position [3978, 0]
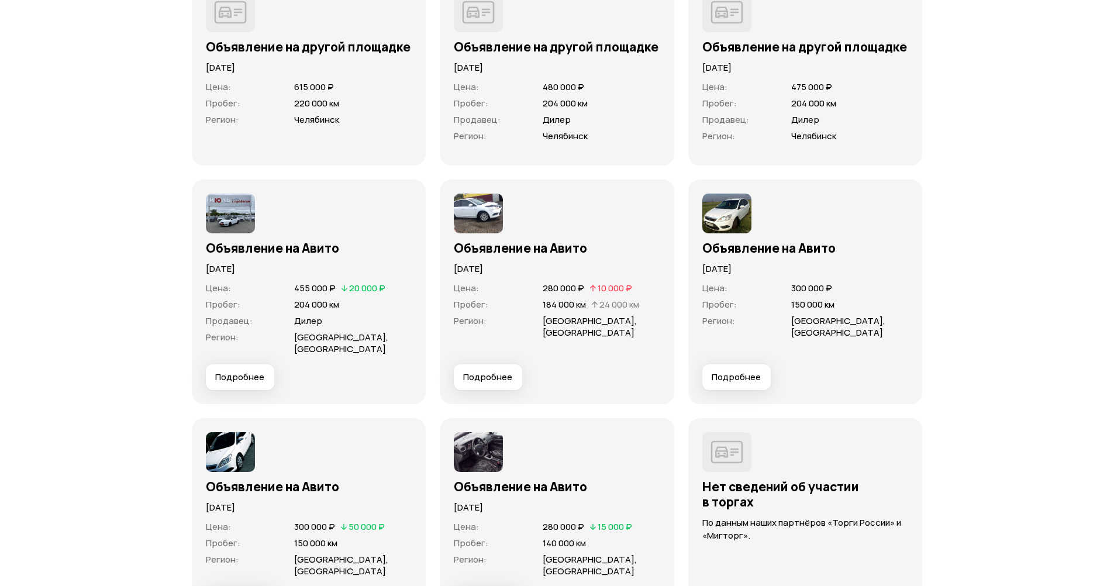
click at [748, 373] on span "Подробнее" at bounding box center [736, 377] width 49 height 12
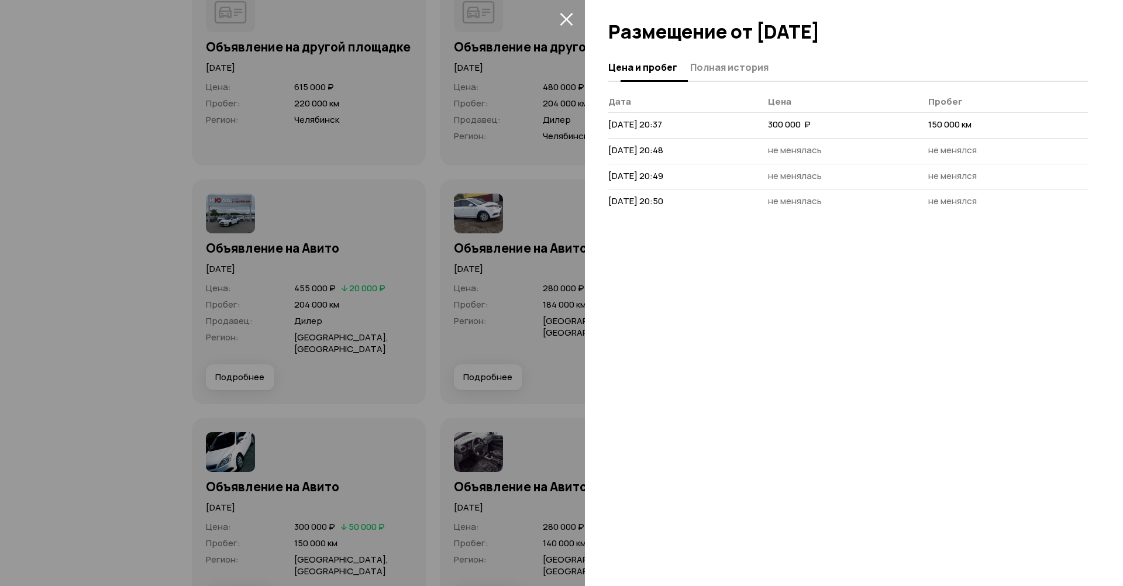
click at [700, 71] on span "Полная история" at bounding box center [729, 67] width 78 height 12
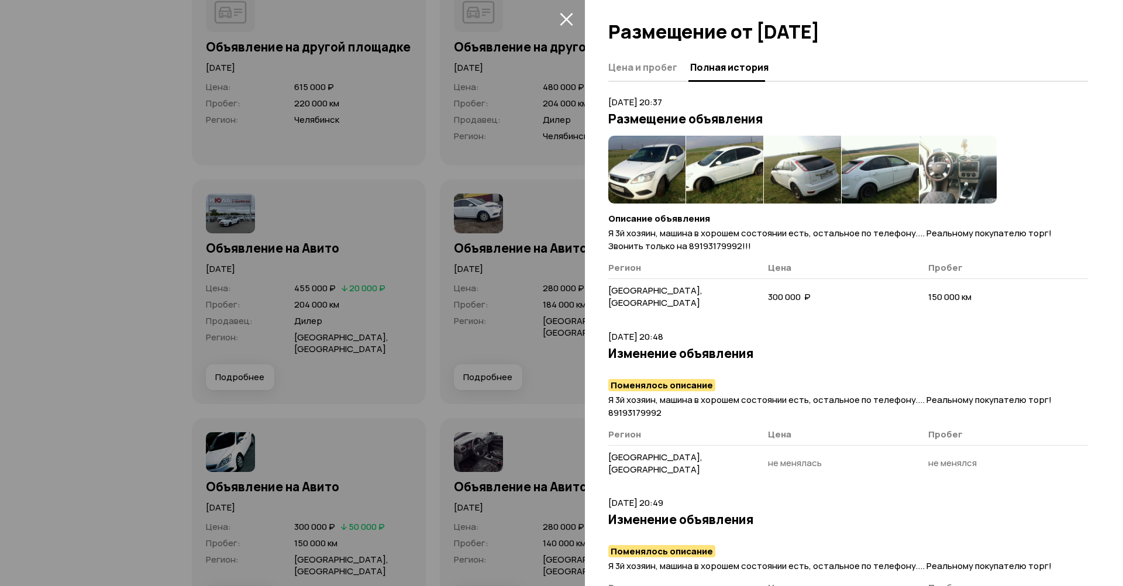
click at [639, 160] on img at bounding box center [646, 170] width 77 height 68
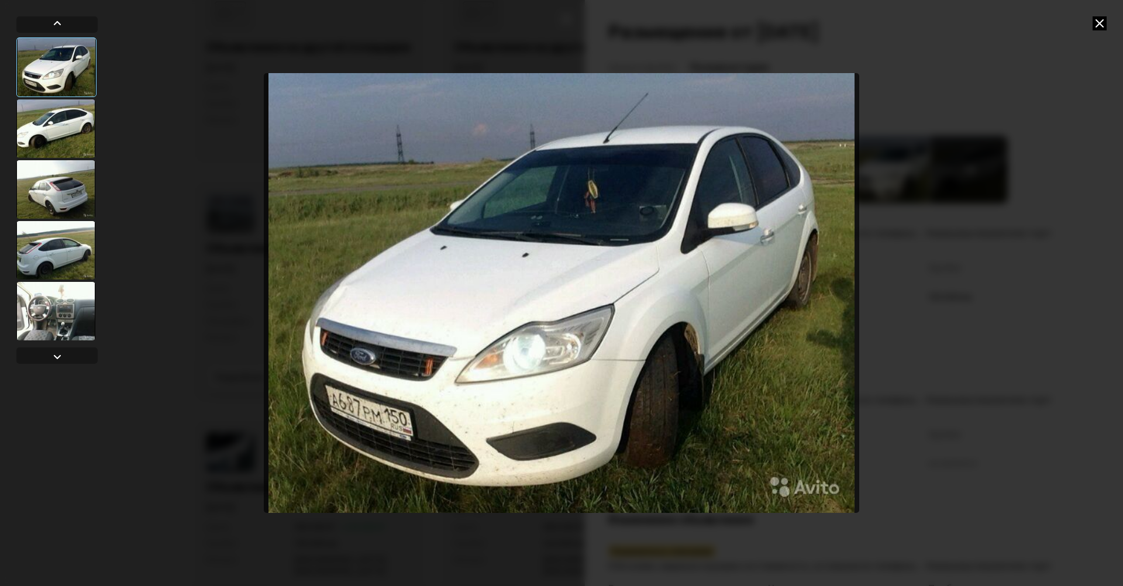
click at [66, 104] on div at bounding box center [55, 128] width 79 height 58
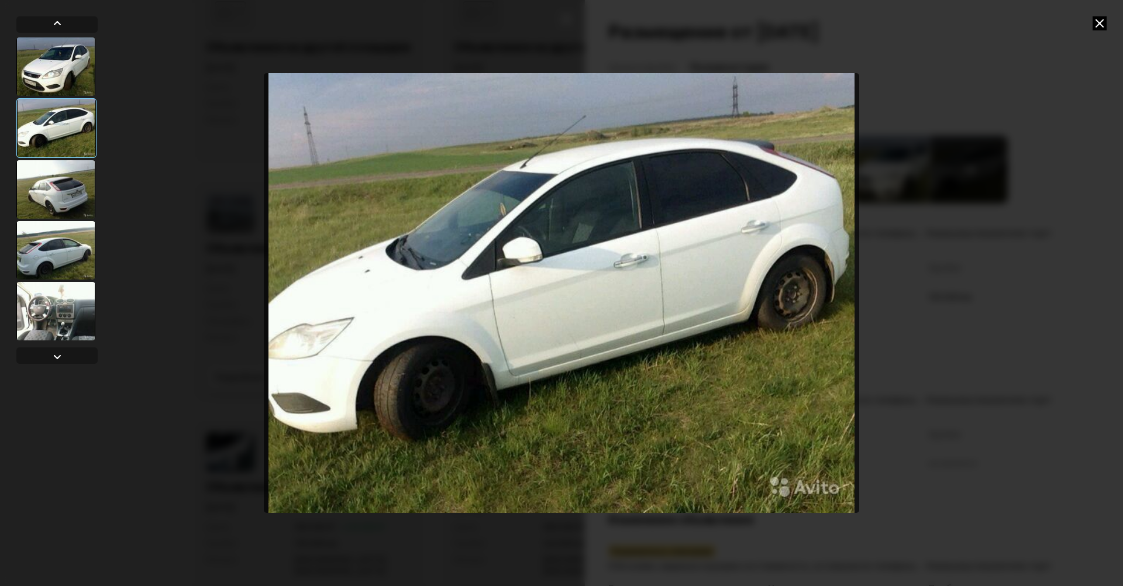
click at [58, 172] on div at bounding box center [55, 189] width 79 height 58
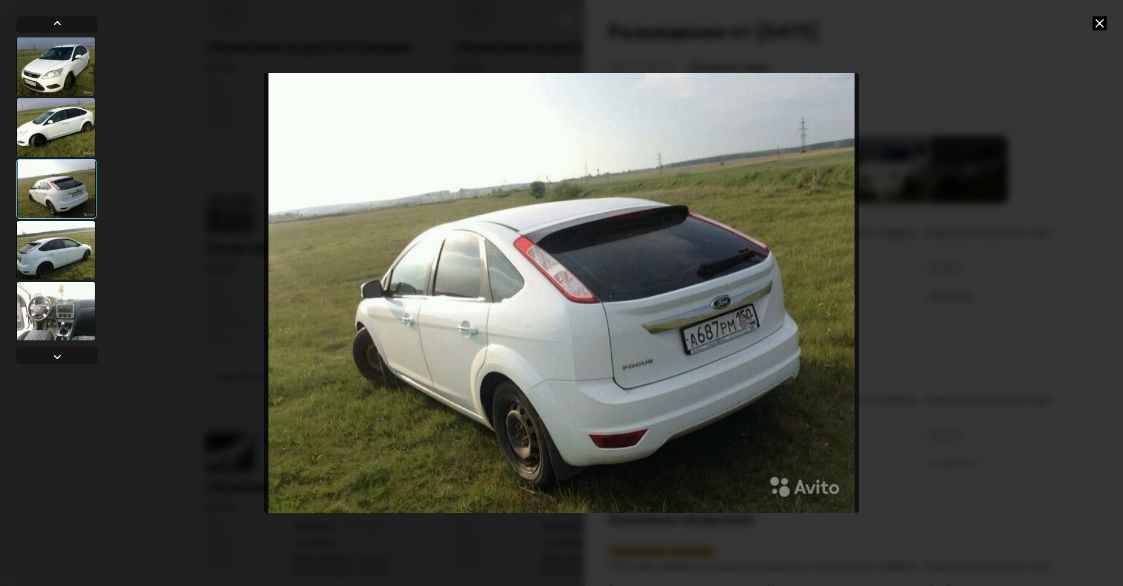
click at [61, 78] on div at bounding box center [55, 66] width 79 height 58
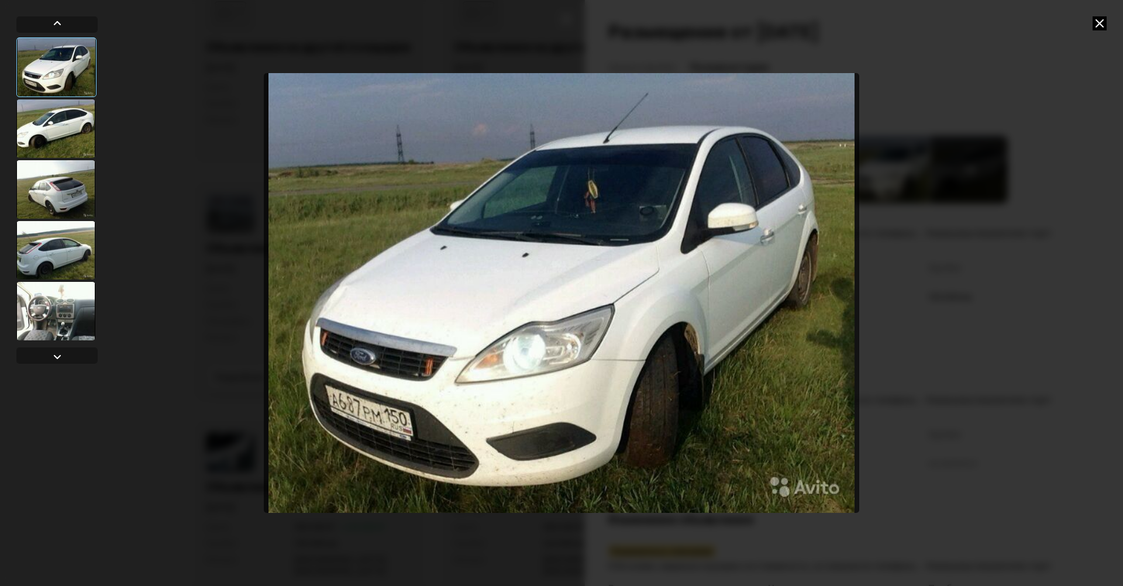
click at [1103, 20] on icon at bounding box center [1100, 23] width 14 height 14
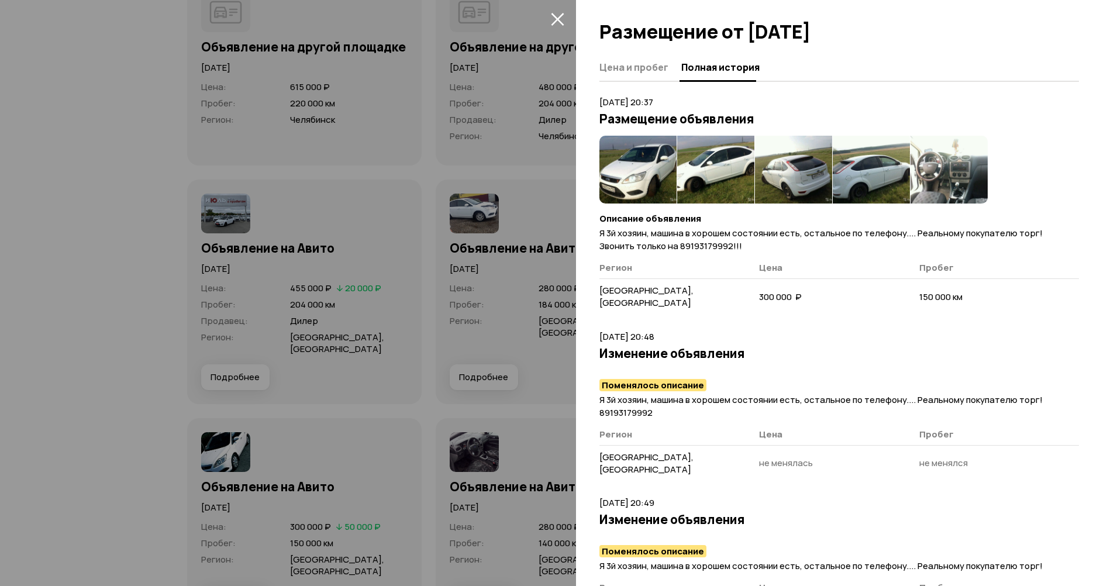
click at [477, 460] on div at bounding box center [557, 293] width 1114 height 586
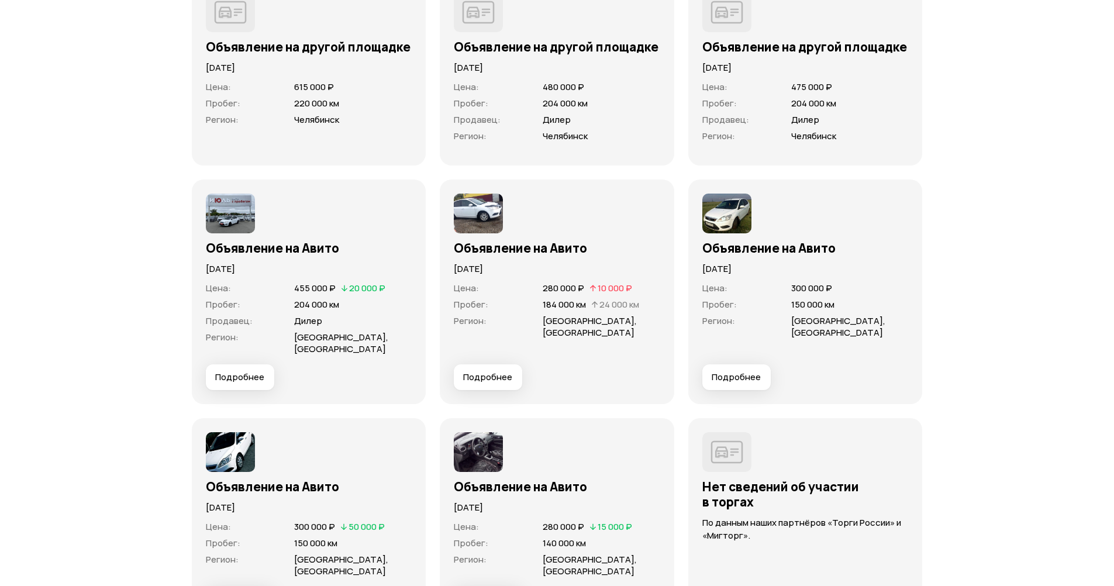
click at [498, 460] on img at bounding box center [478, 452] width 49 height 40
click at [486, 450] on img at bounding box center [478, 452] width 49 height 40
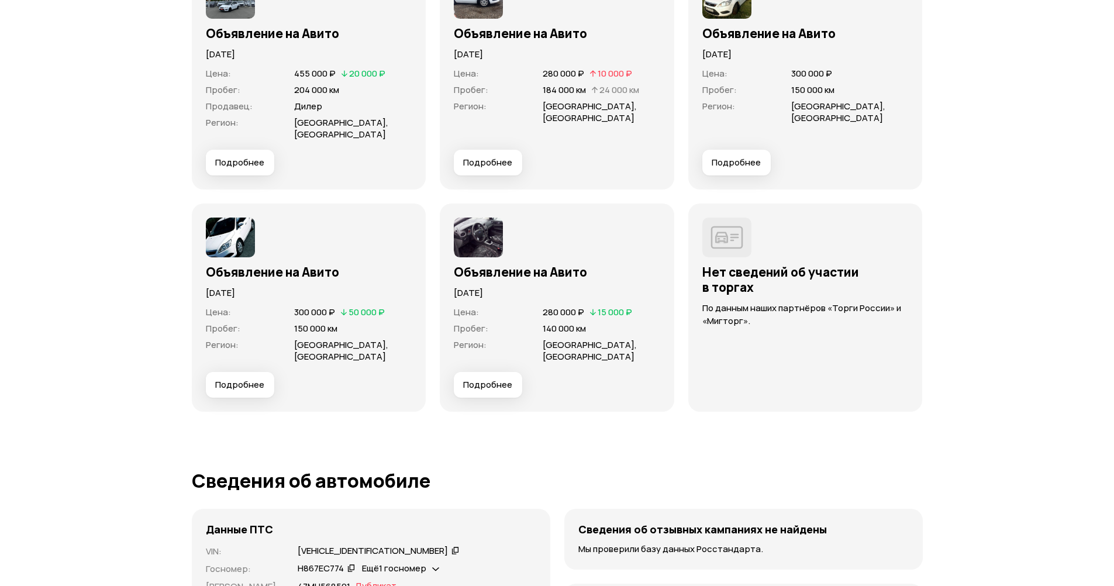
scroll to position [4212, 0]
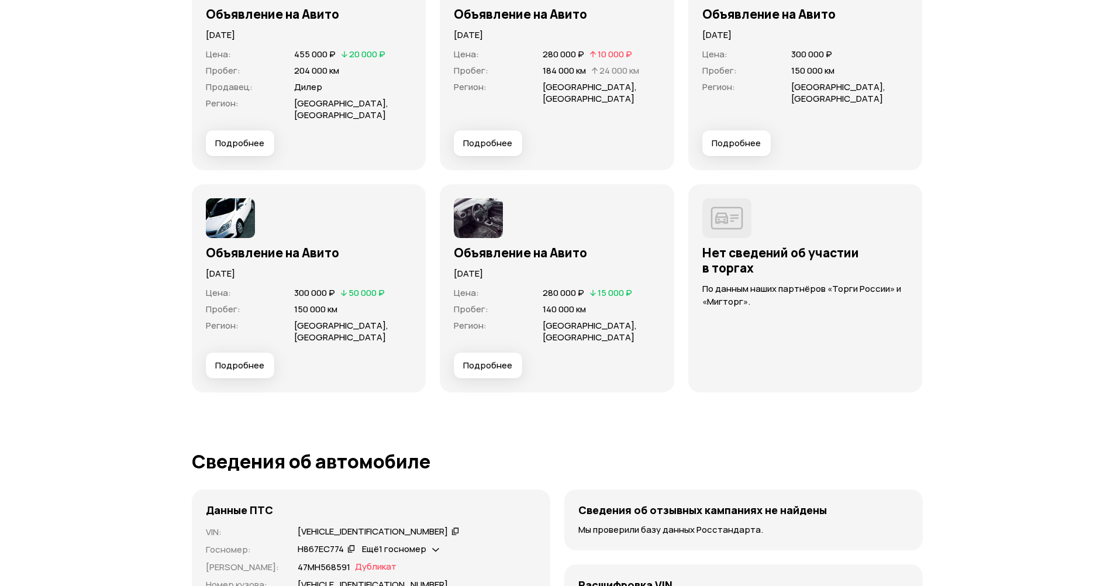
click at [507, 373] on button "Подробнее" at bounding box center [488, 366] width 68 height 26
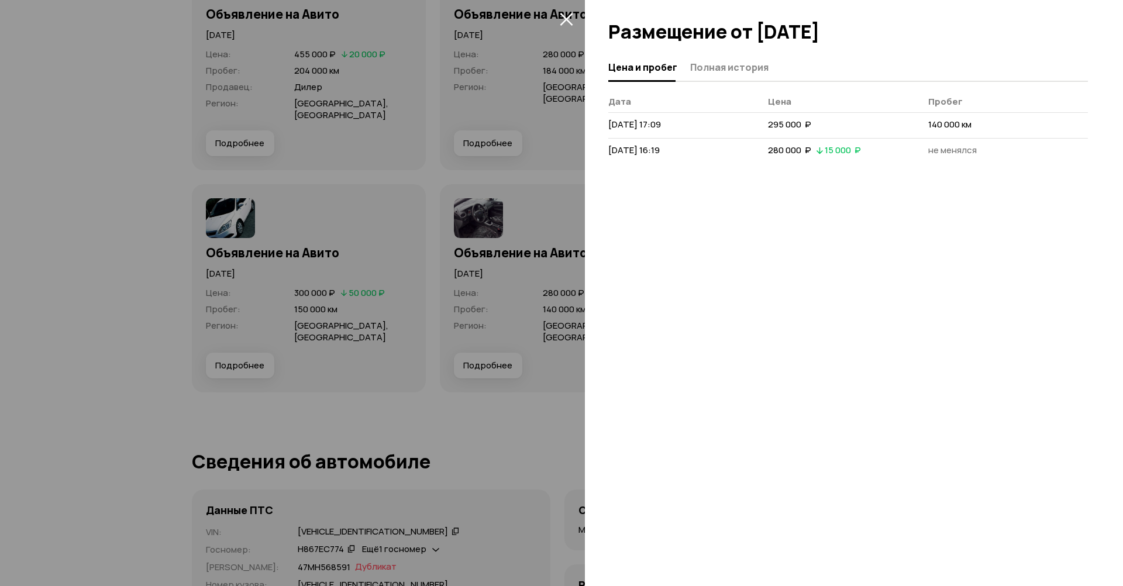
click at [746, 76] on button "Полная история" at bounding box center [728, 67] width 82 height 23
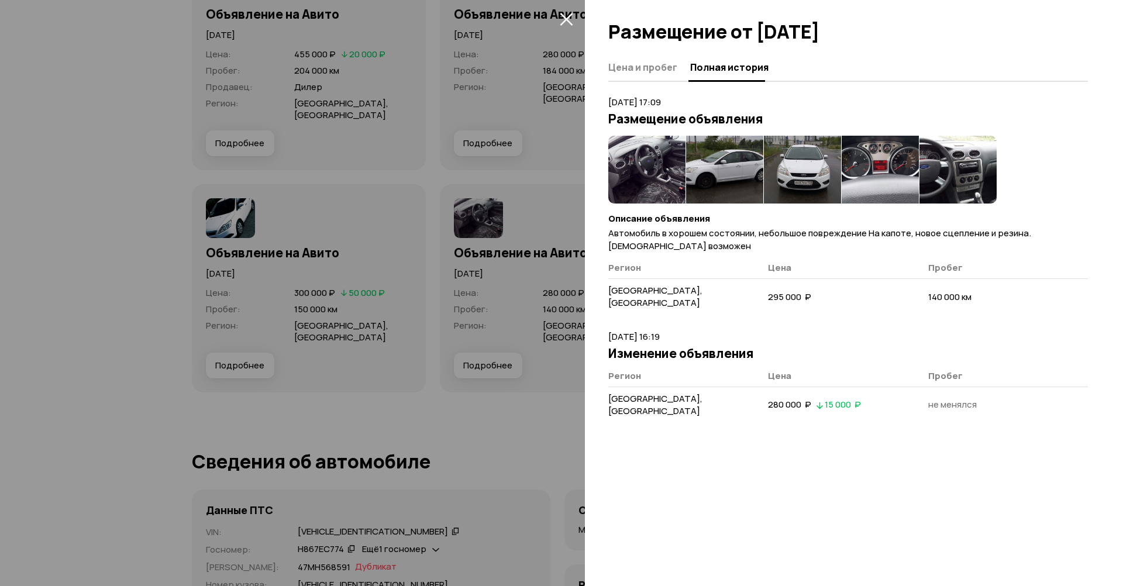
click at [810, 169] on img at bounding box center [802, 170] width 77 height 68
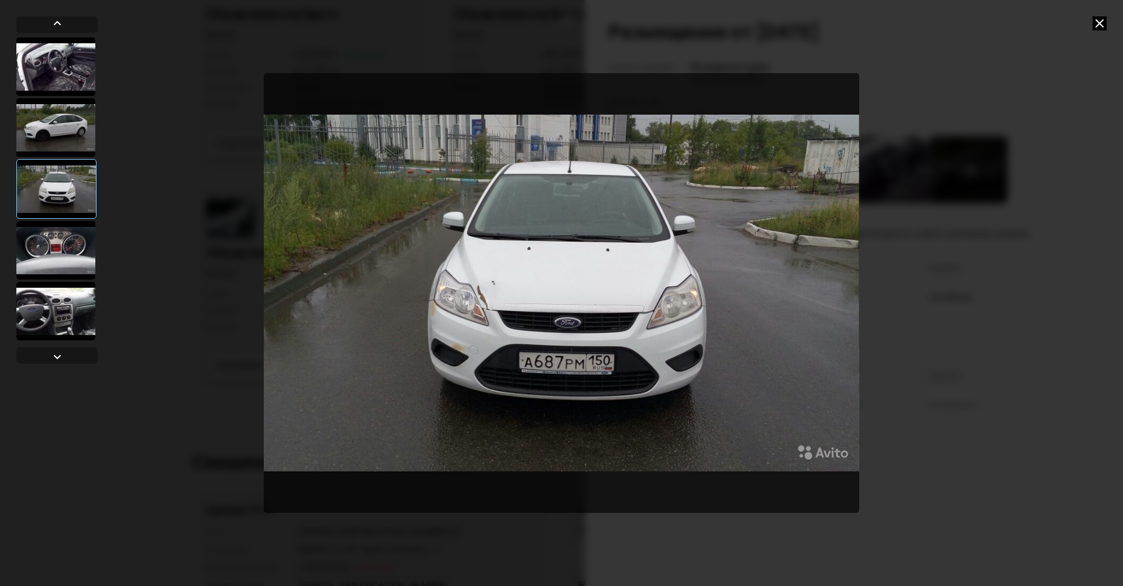
click at [1094, 13] on div at bounding box center [561, 293] width 1123 height 586
click at [1094, 23] on icon at bounding box center [1100, 23] width 14 height 14
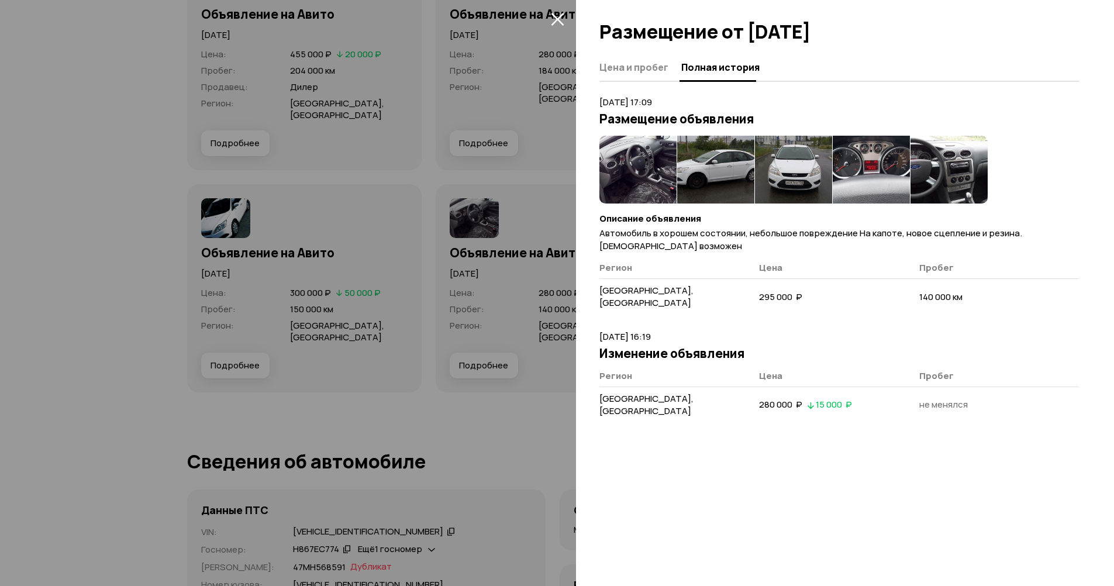
click at [559, 20] on icon "закрыть" at bounding box center [557, 19] width 13 height 13
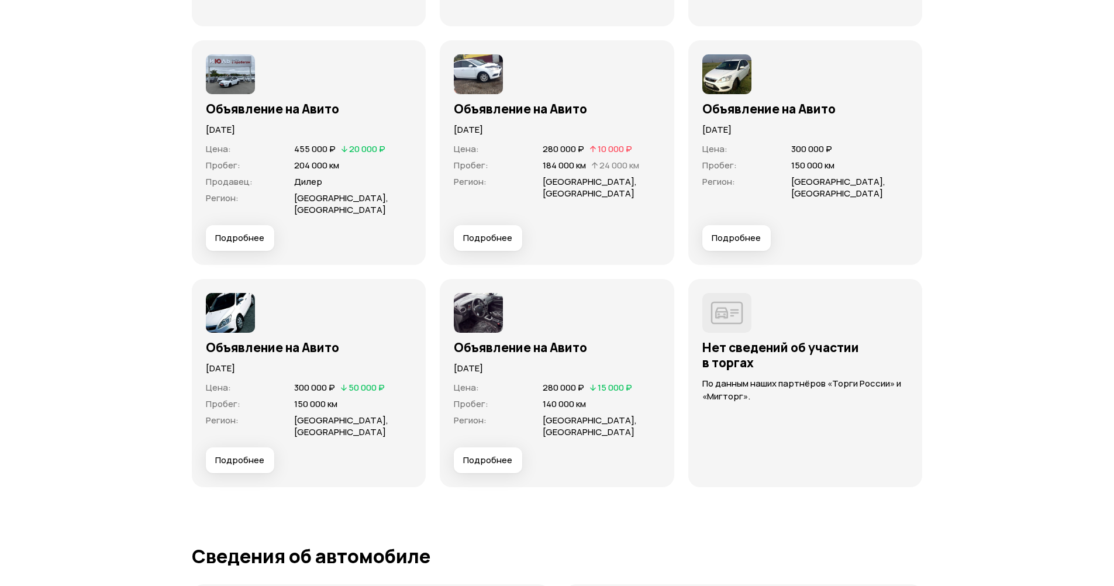
scroll to position [4036, 0]
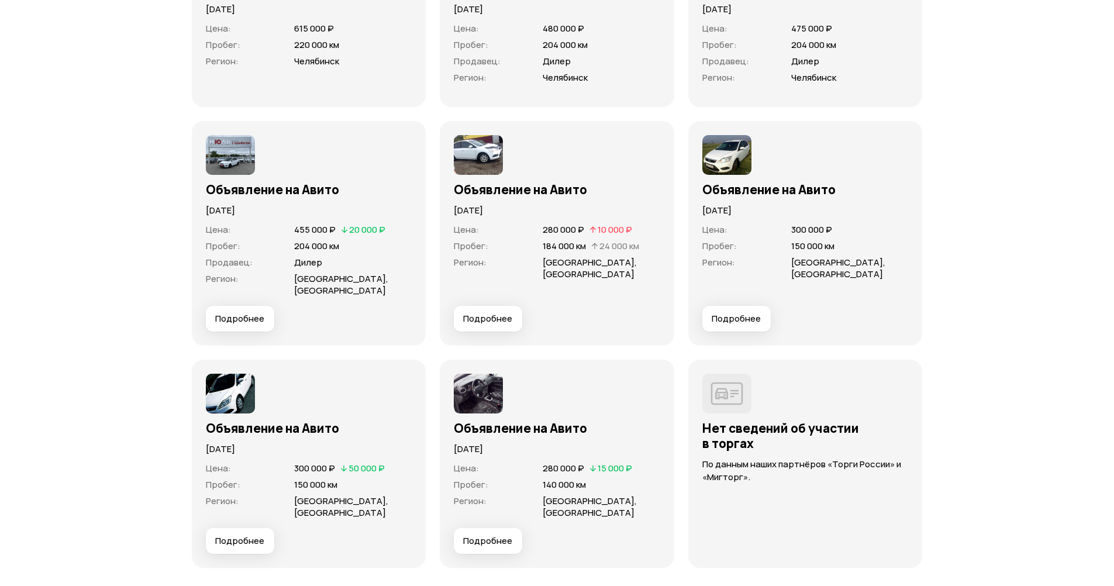
click at [727, 315] on span "Подробнее" at bounding box center [736, 319] width 49 height 12
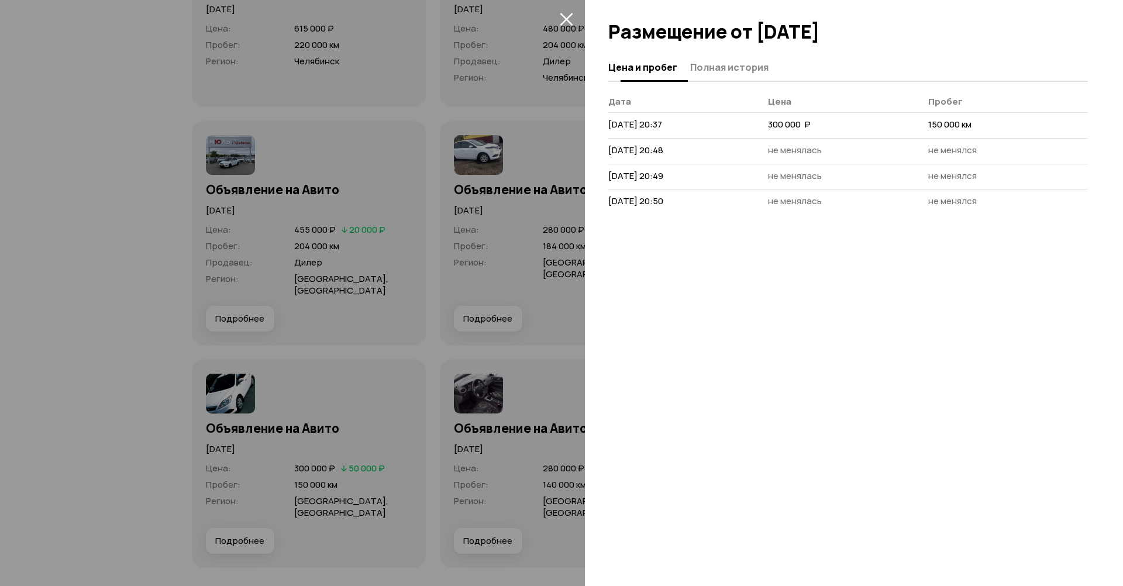
click at [728, 70] on span "Полная история" at bounding box center [729, 67] width 78 height 12
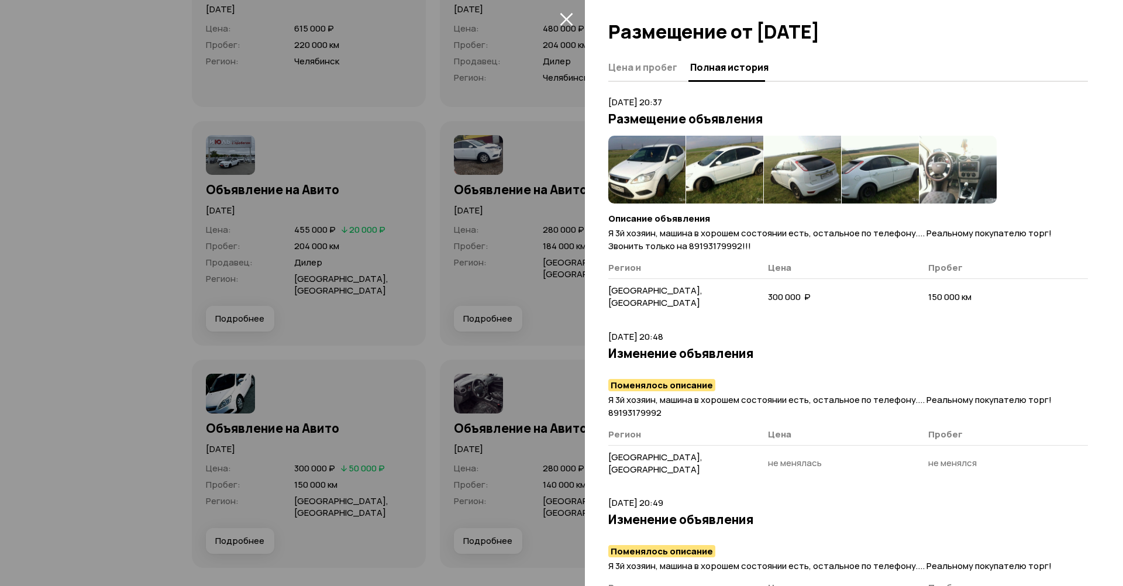
click at [663, 66] on span "Цена и пробег" at bounding box center [642, 67] width 69 height 12
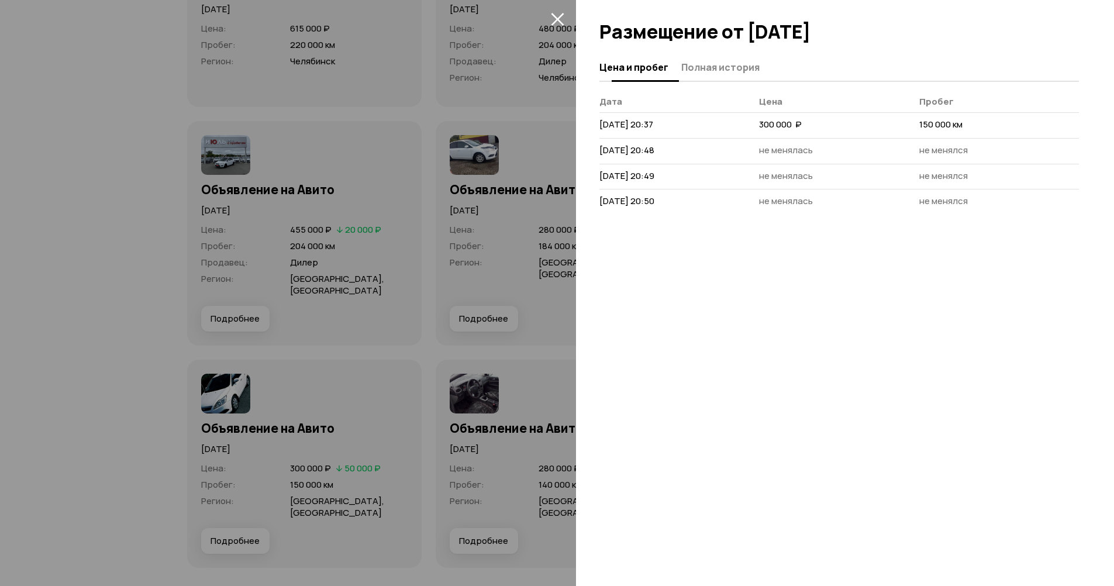
click at [690, 73] on span "Полная история" at bounding box center [720, 67] width 78 height 12
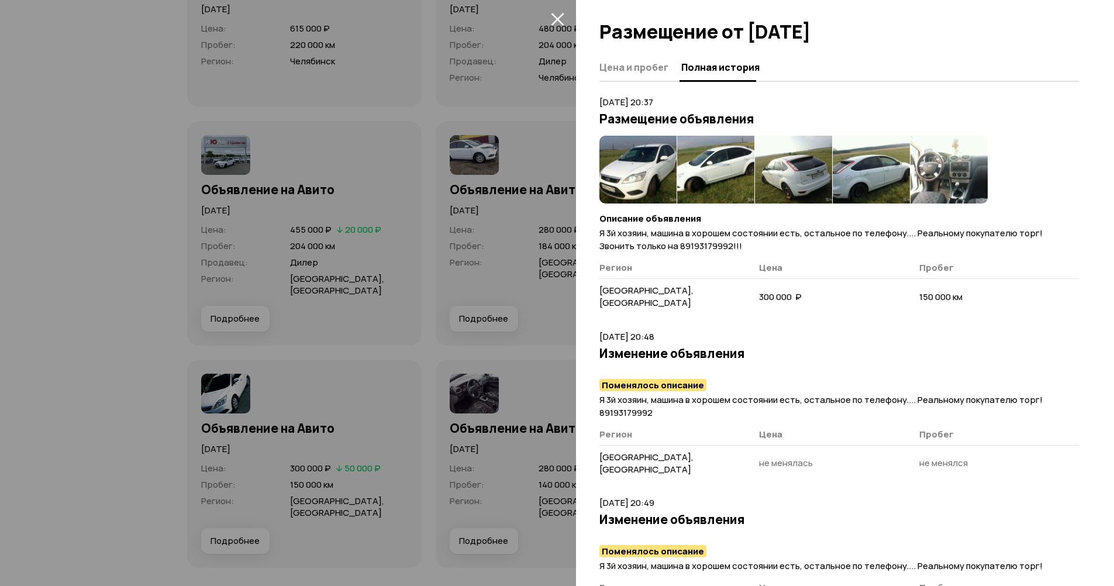
click at [627, 167] on img at bounding box center [638, 170] width 77 height 68
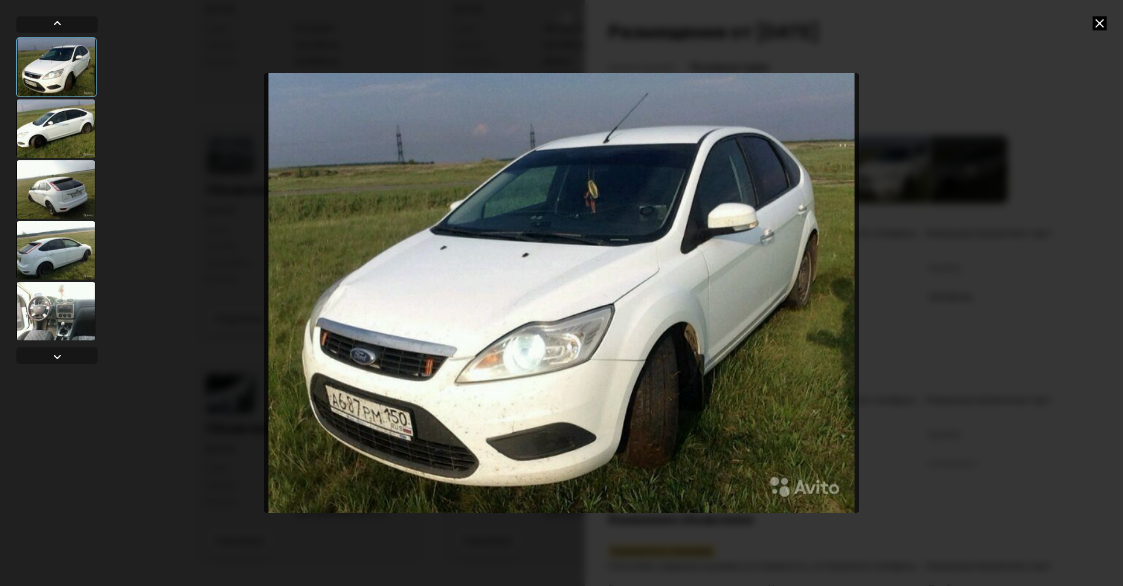
click at [55, 118] on div at bounding box center [55, 128] width 79 height 58
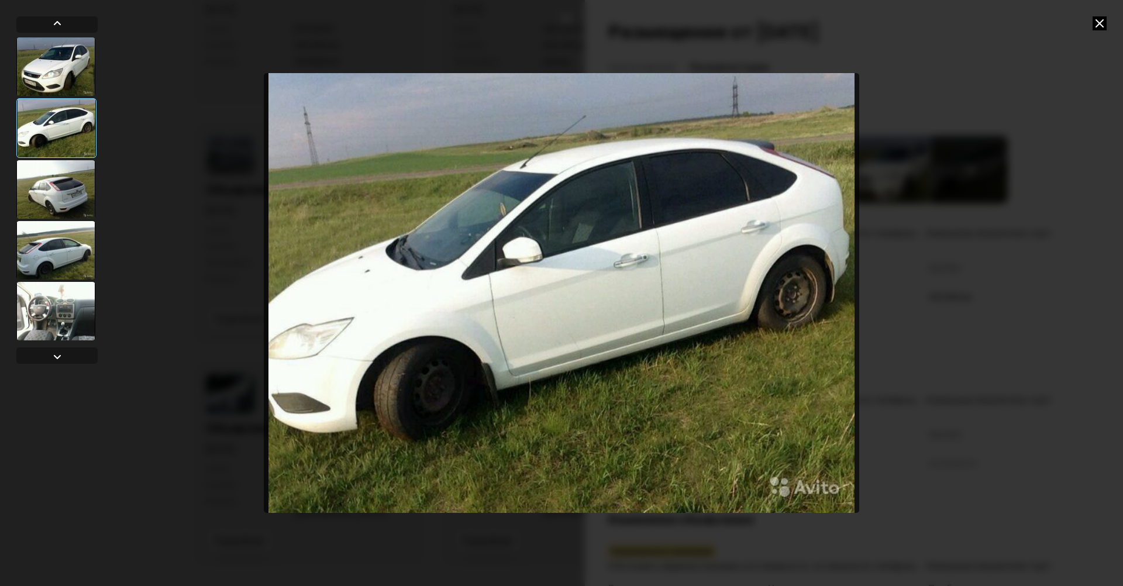
click at [92, 61] on div at bounding box center [55, 66] width 79 height 58
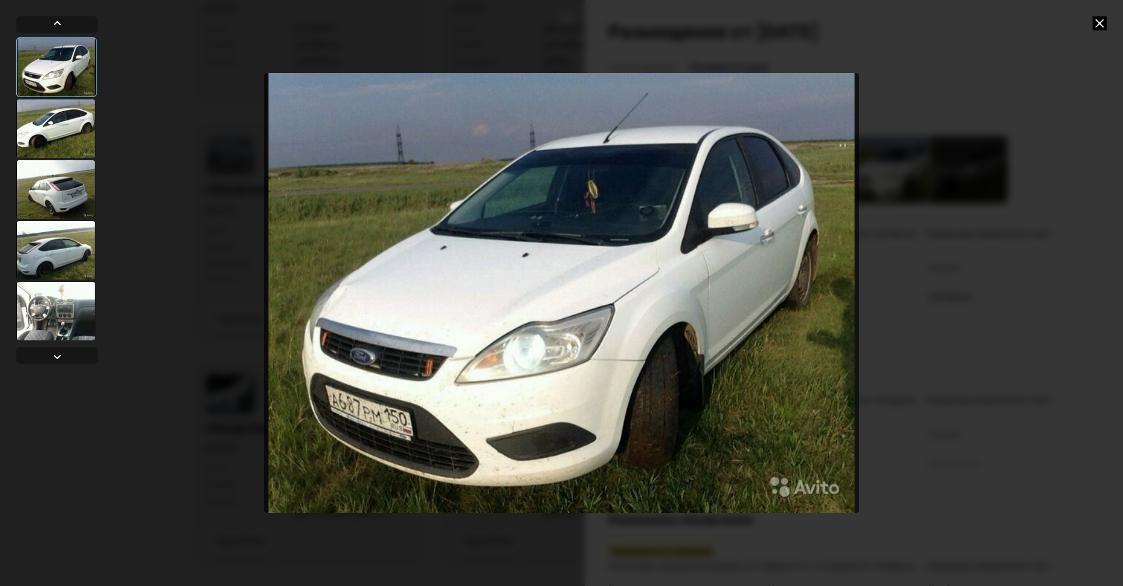
click at [62, 136] on div at bounding box center [55, 128] width 79 height 58
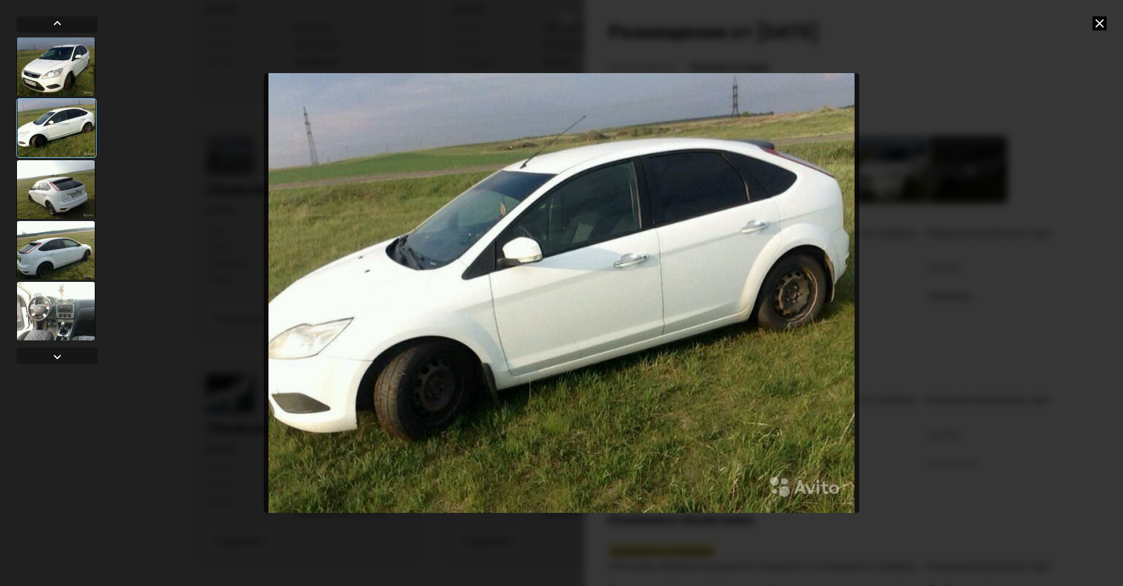
click at [41, 185] on div at bounding box center [55, 189] width 79 height 58
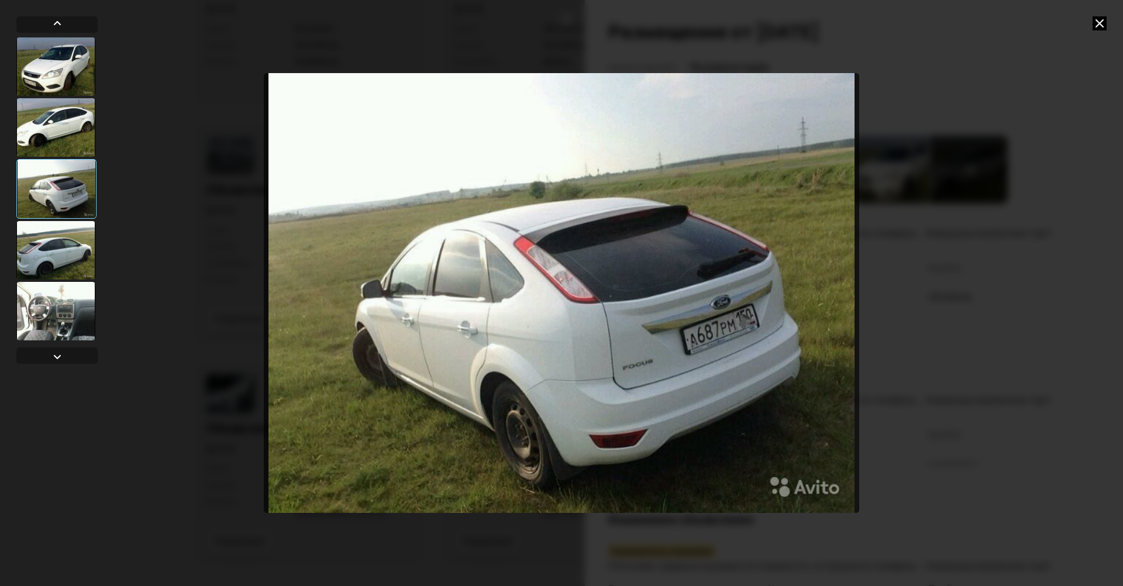
click at [70, 253] on div at bounding box center [55, 250] width 79 height 58
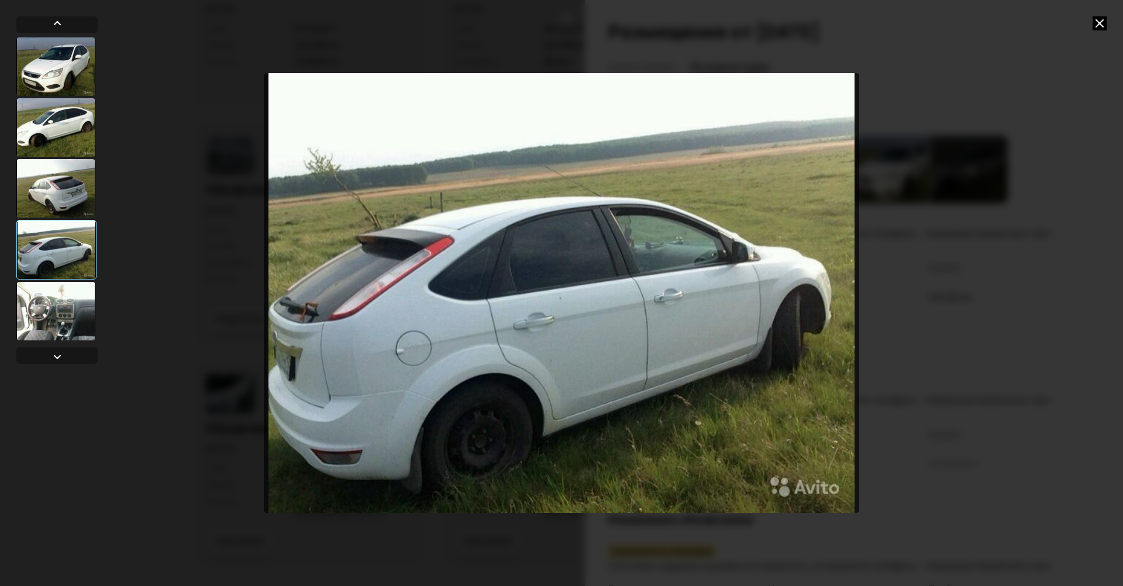
click at [84, 312] on div at bounding box center [55, 311] width 79 height 58
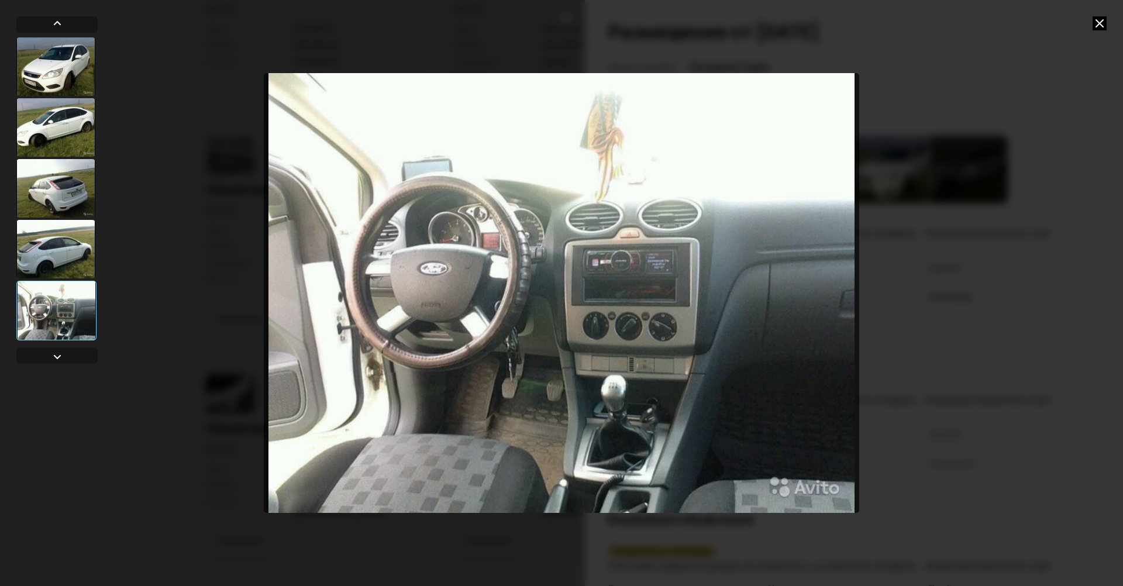
click at [1101, 17] on icon at bounding box center [1100, 23] width 14 height 14
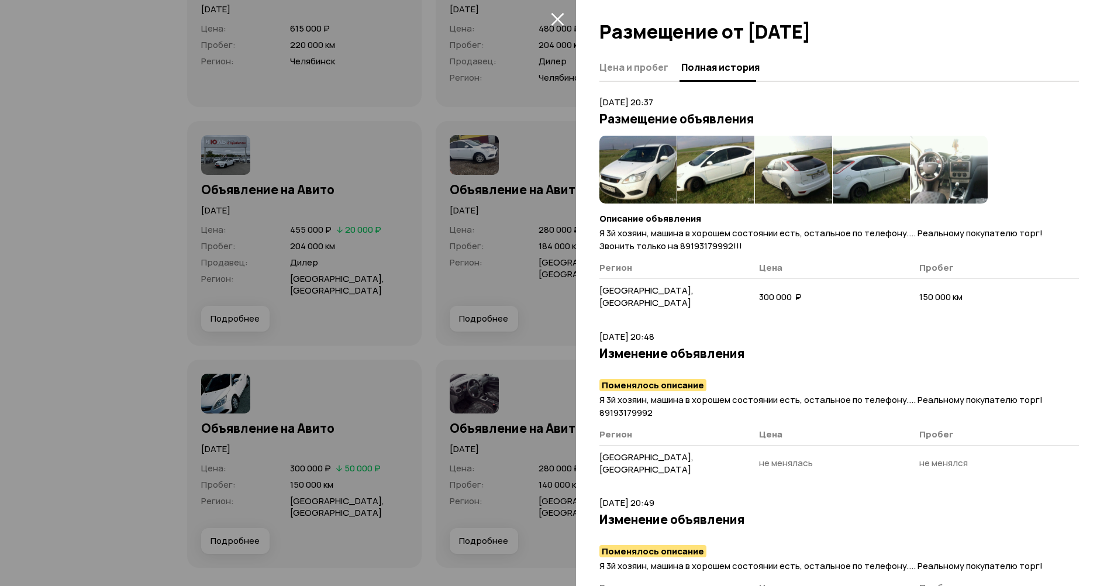
click at [519, 362] on div at bounding box center [557, 293] width 1114 height 586
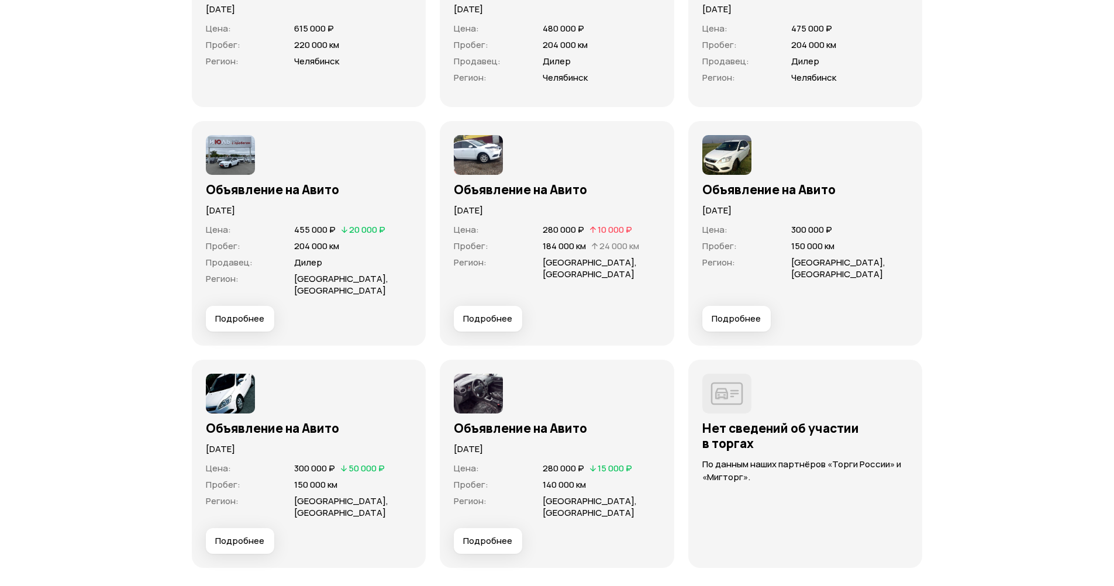
click at [229, 541] on span "Подробнее" at bounding box center [239, 541] width 49 height 12
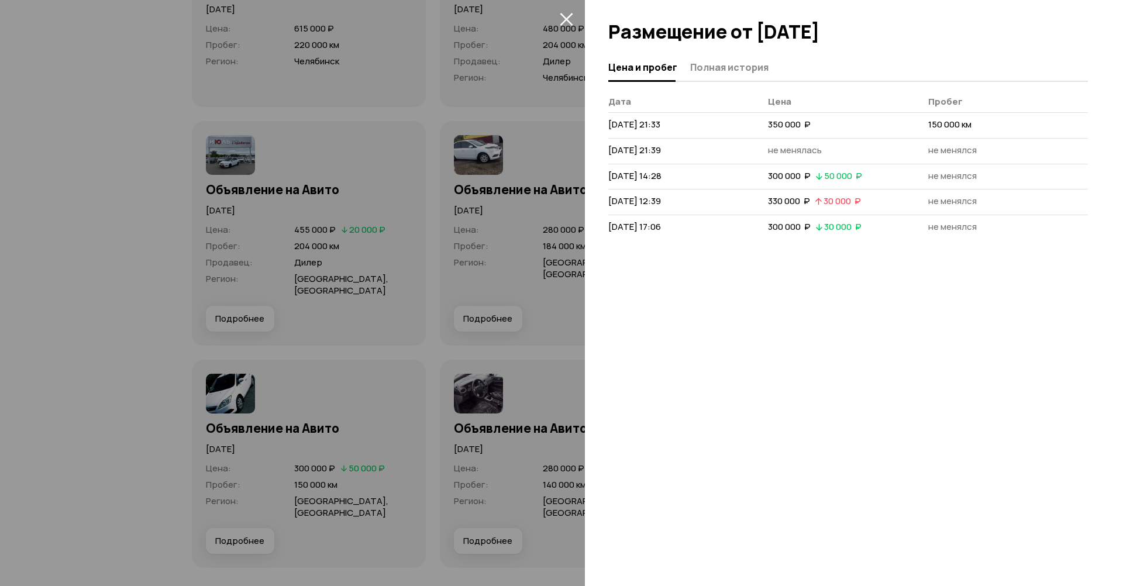
click at [690, 64] on span "Полная история" at bounding box center [729, 67] width 78 height 12
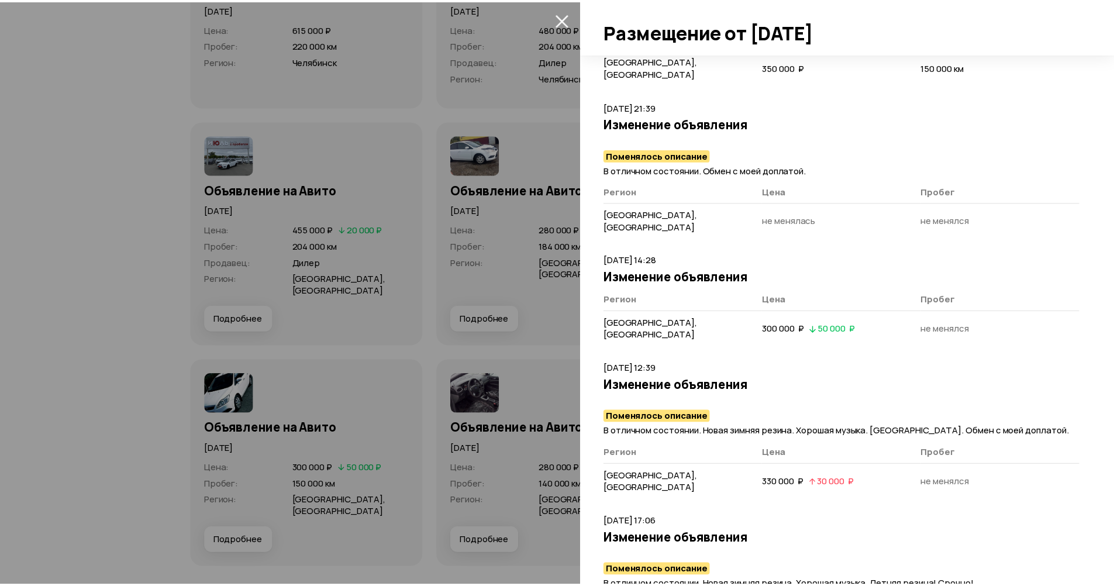
scroll to position [250, 0]
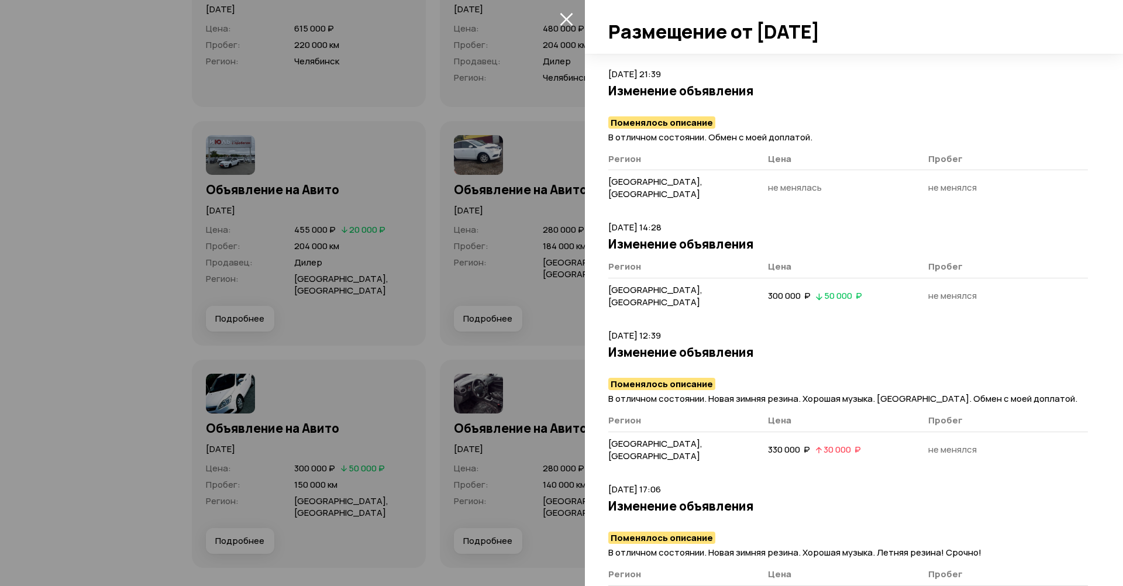
click at [431, 475] on div at bounding box center [561, 293] width 1123 height 586
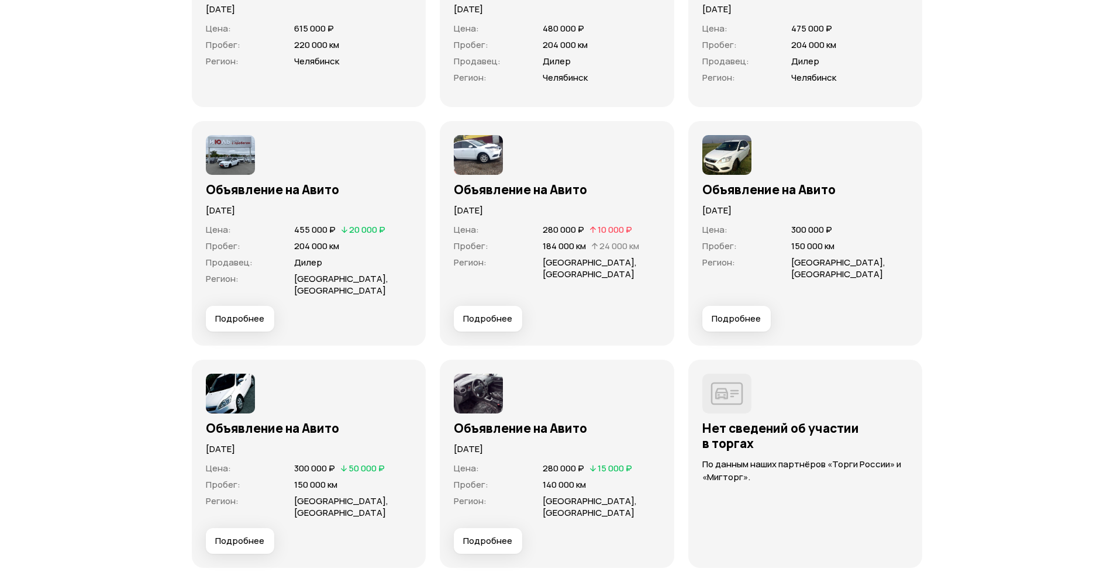
click at [493, 532] on button "Подробнее" at bounding box center [488, 541] width 68 height 26
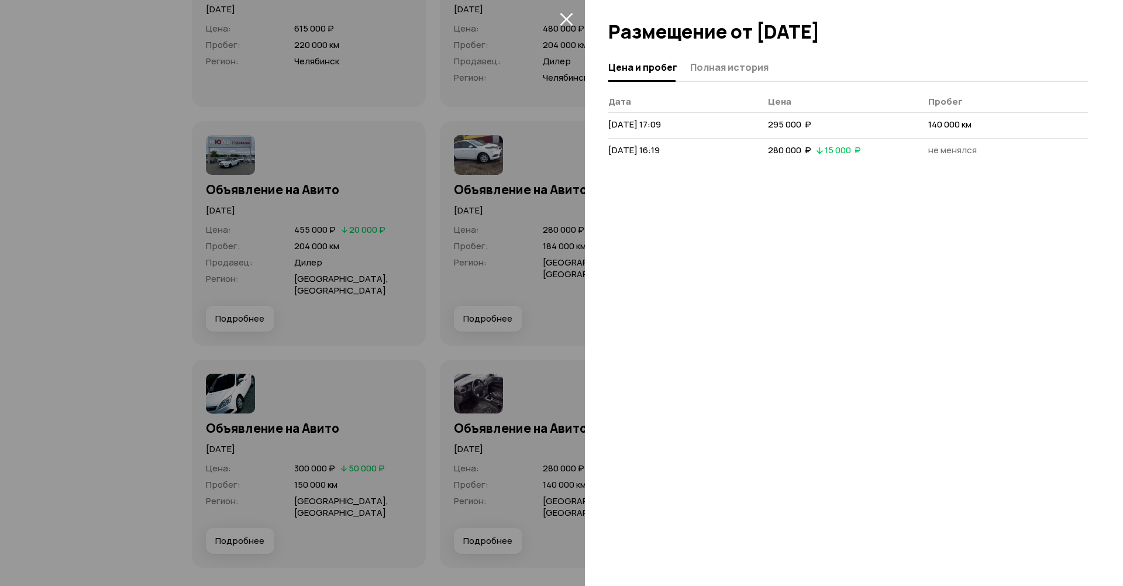
click at [749, 75] on button "Полная история" at bounding box center [728, 67] width 82 height 23
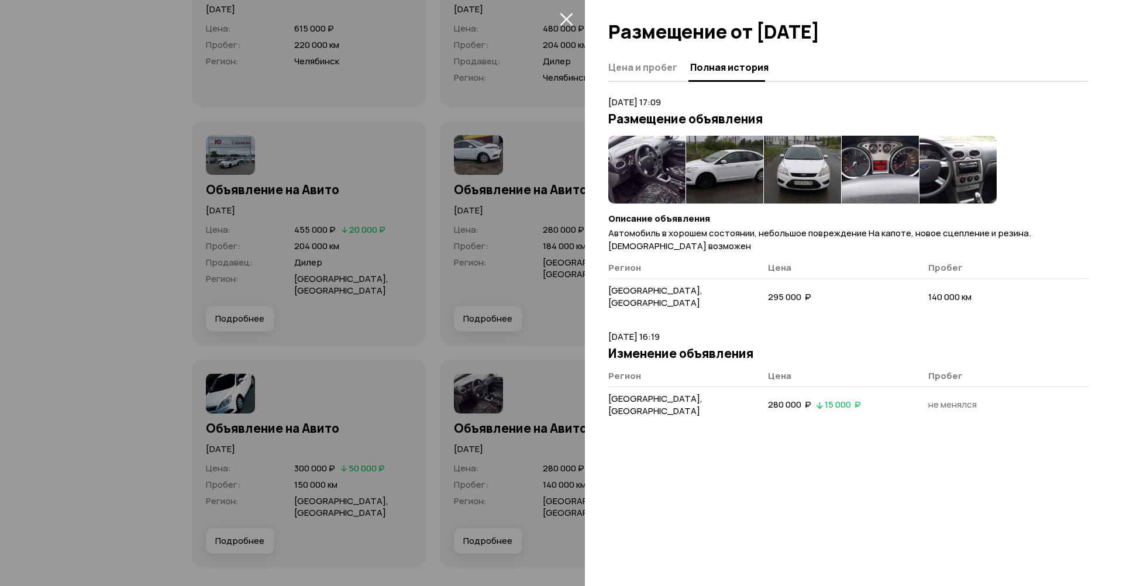
click at [509, 306] on div at bounding box center [561, 293] width 1123 height 586
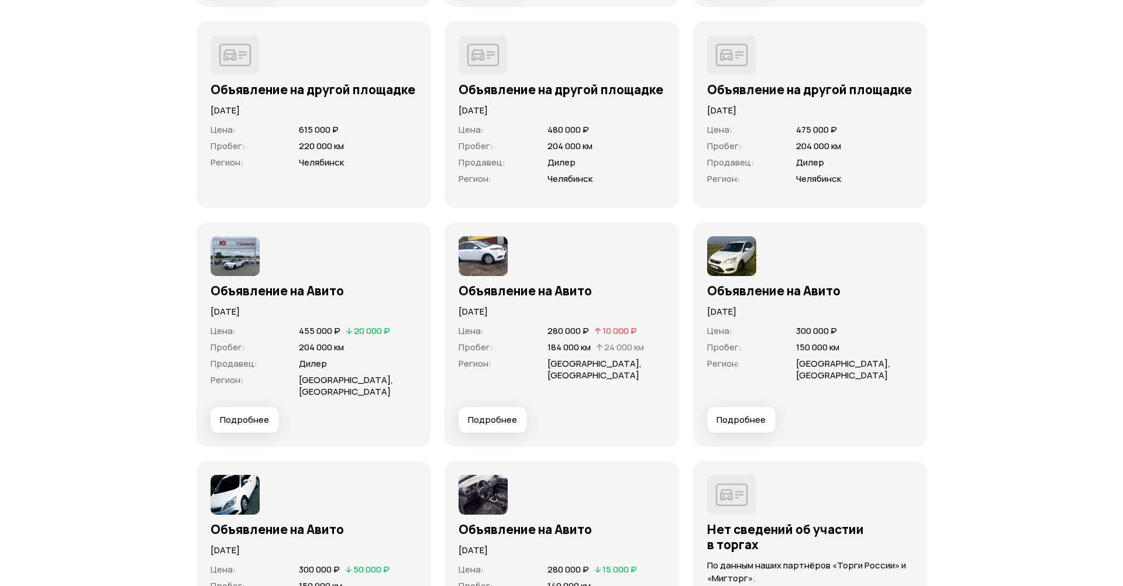
scroll to position [3919, 0]
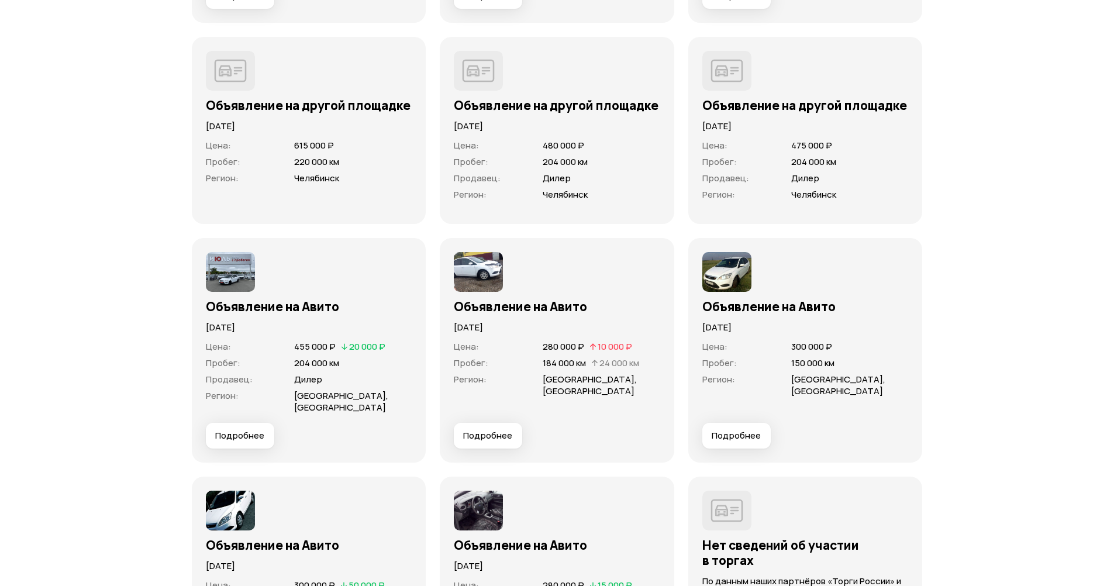
click at [495, 430] on span "Подробнее" at bounding box center [487, 436] width 49 height 12
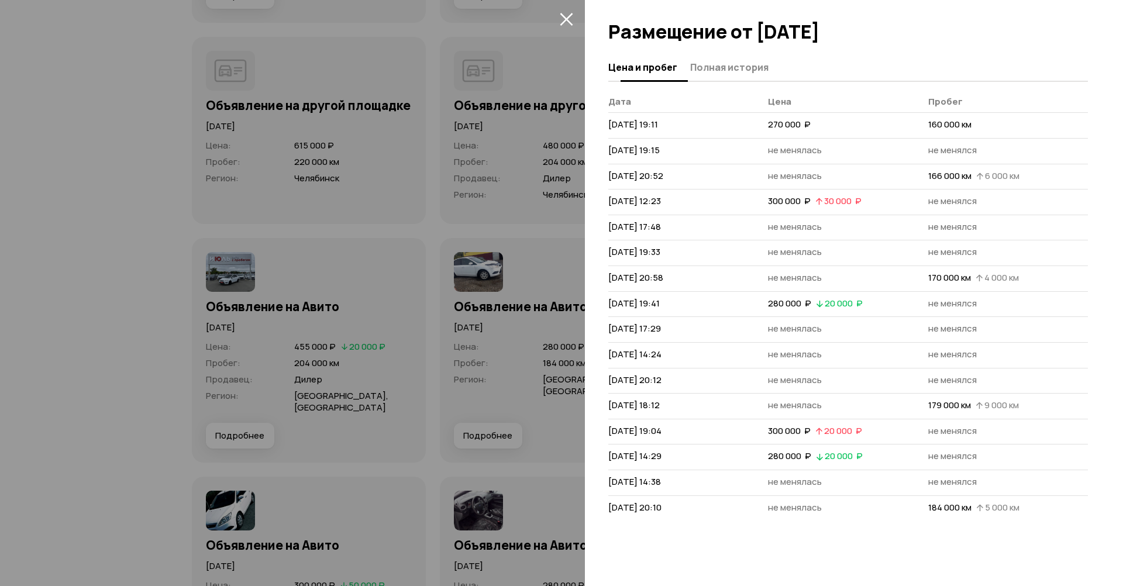
click at [714, 57] on button "Полная история" at bounding box center [728, 67] width 82 height 23
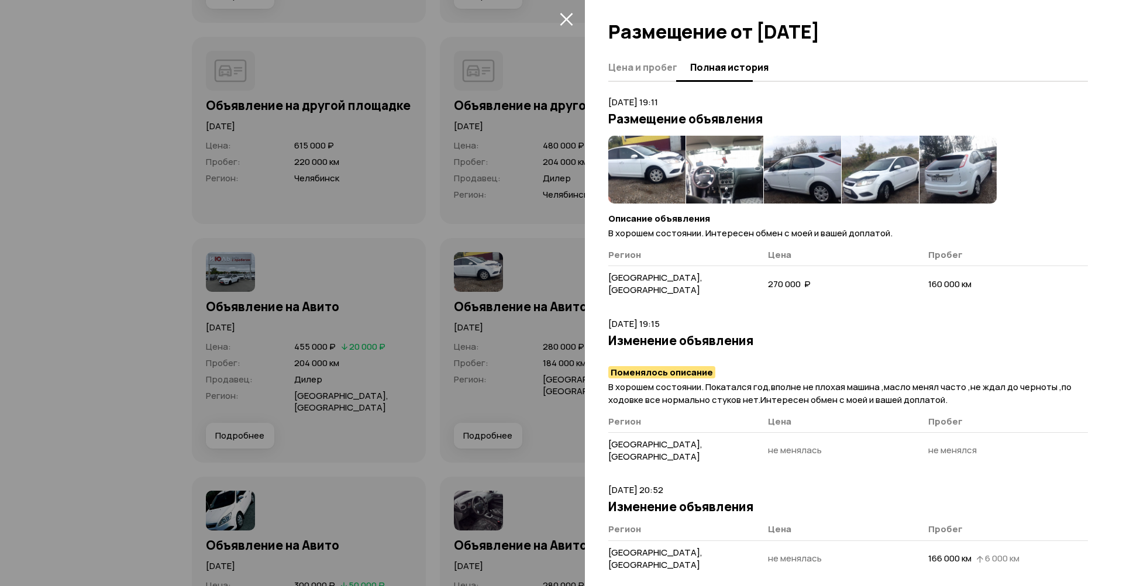
click at [613, 57] on button "Цена и пробег" at bounding box center [647, 67] width 78 height 23
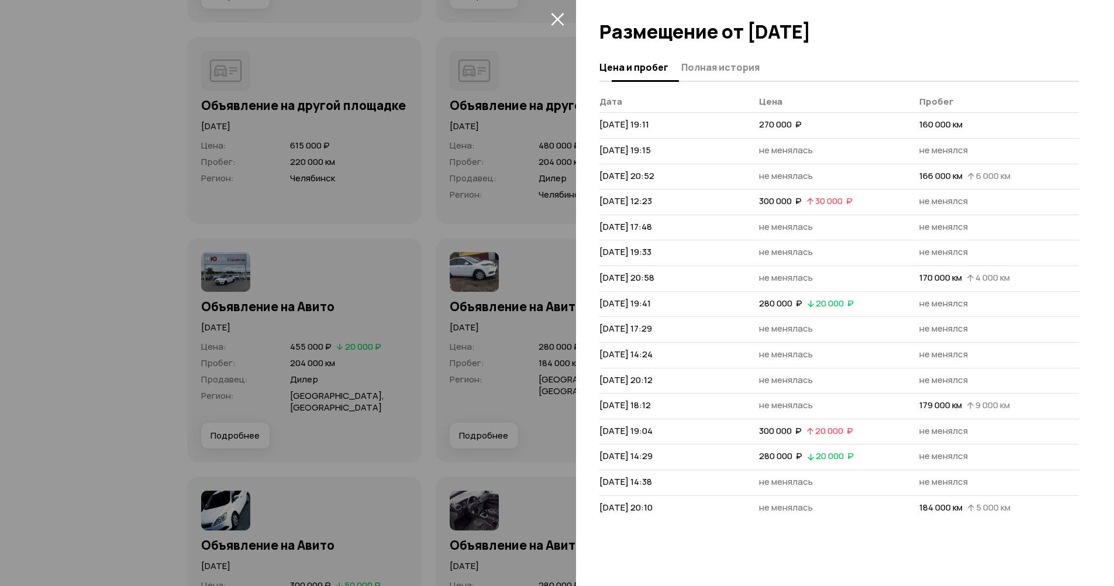
click at [732, 71] on span "Полная история" at bounding box center [720, 67] width 78 height 12
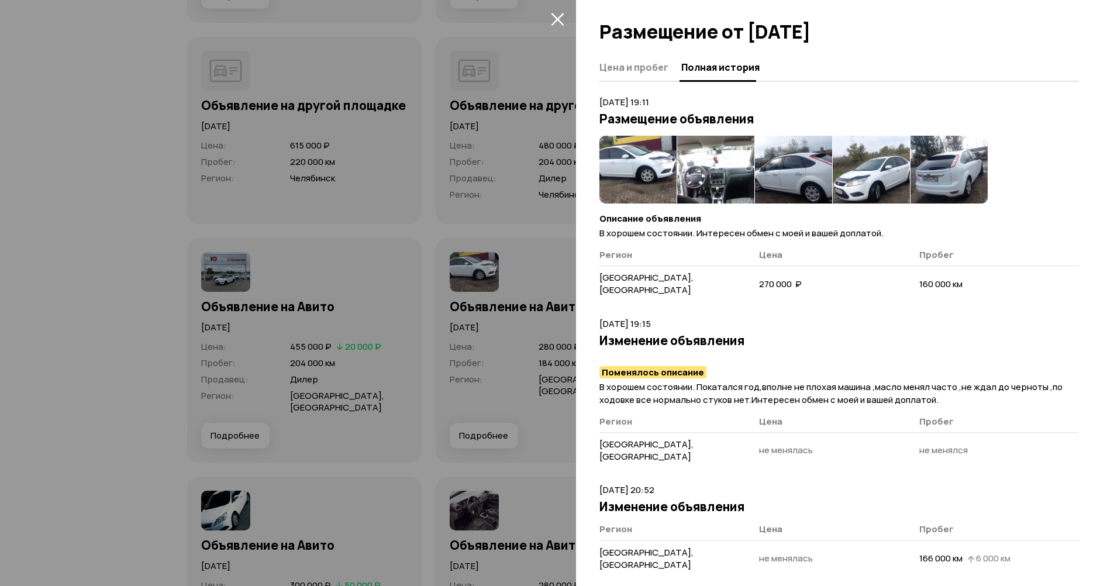
click at [652, 167] on img at bounding box center [638, 170] width 77 height 68
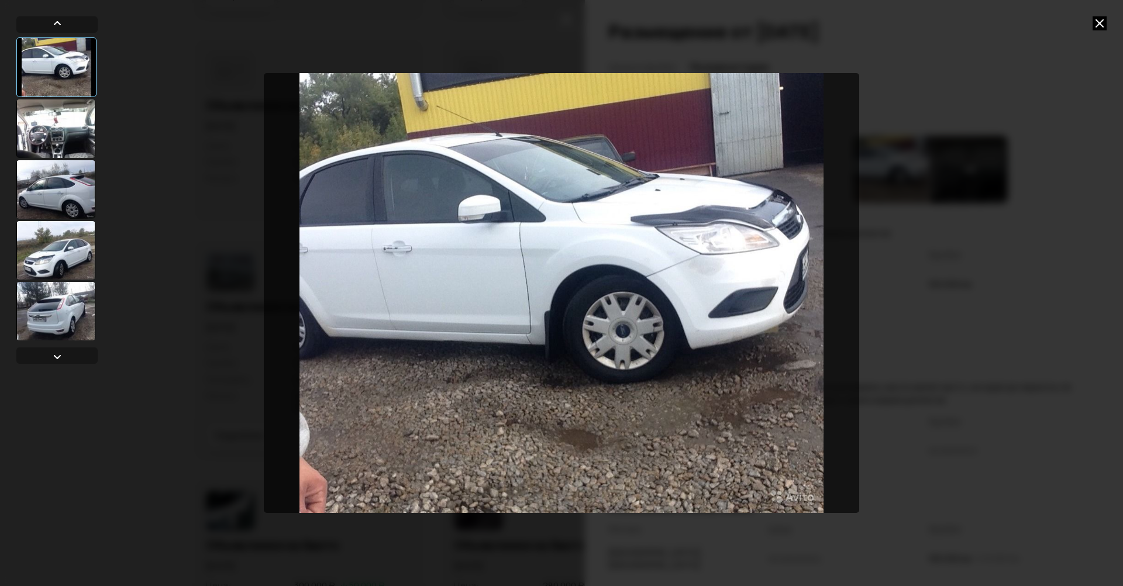
click at [59, 132] on div at bounding box center [55, 128] width 79 height 58
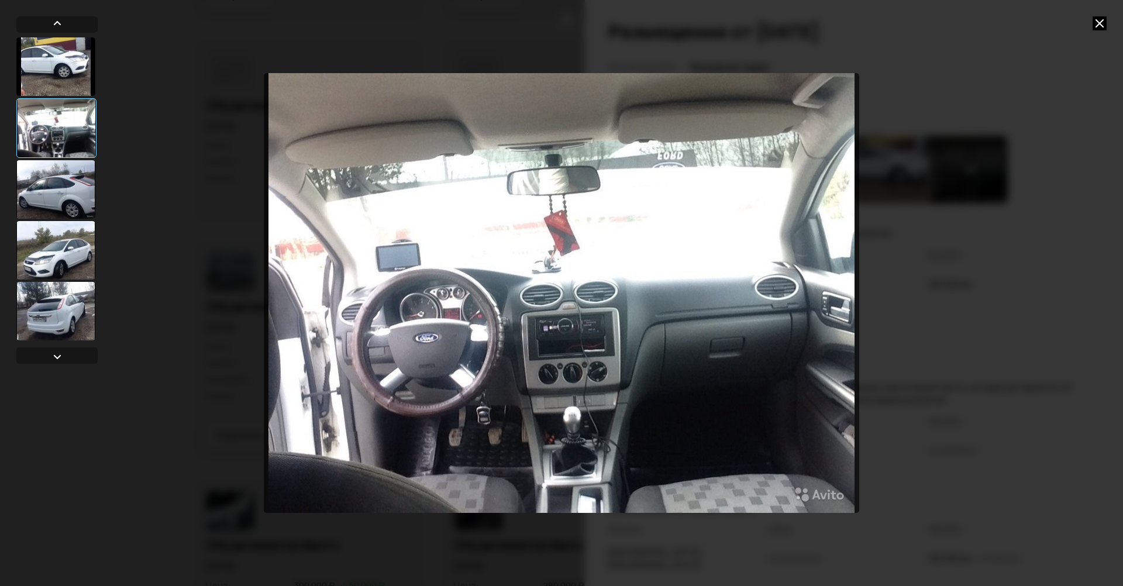
click at [59, 190] on div at bounding box center [55, 189] width 79 height 58
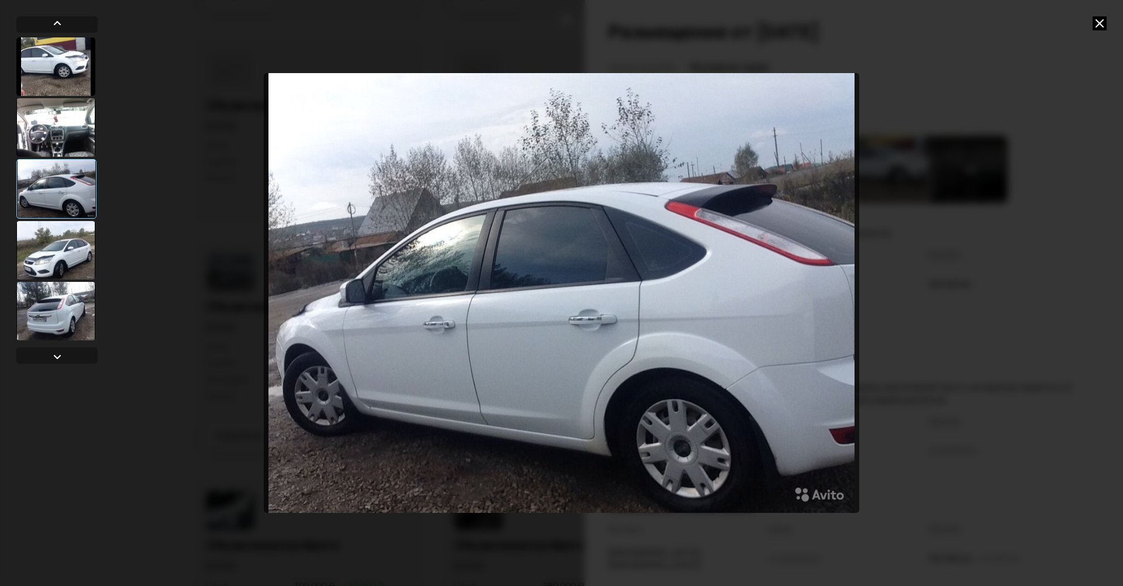
click at [68, 259] on div at bounding box center [55, 250] width 79 height 58
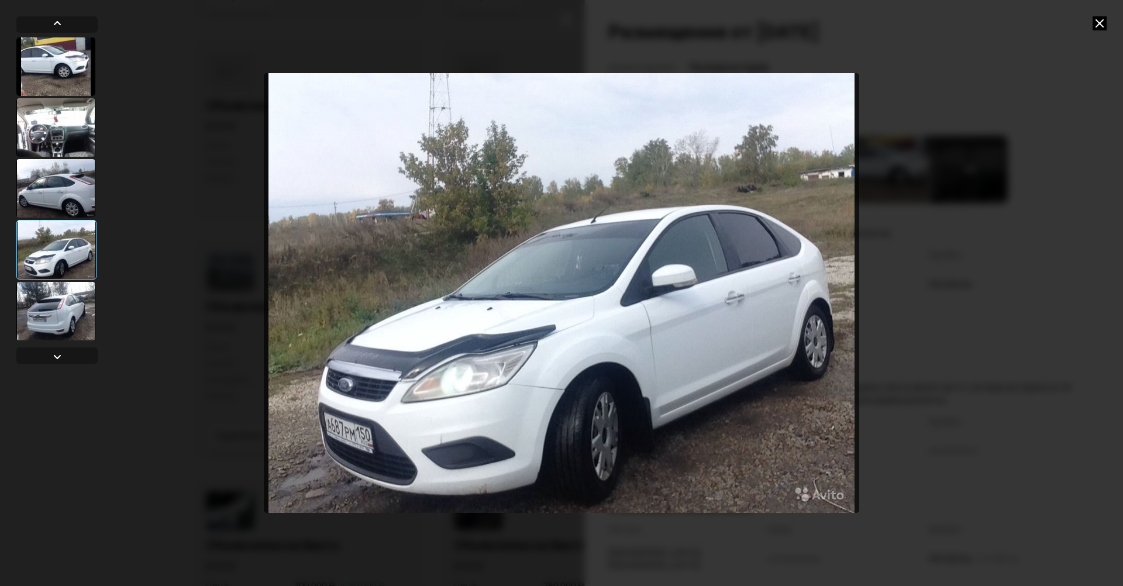
click at [61, 300] on div at bounding box center [55, 311] width 79 height 58
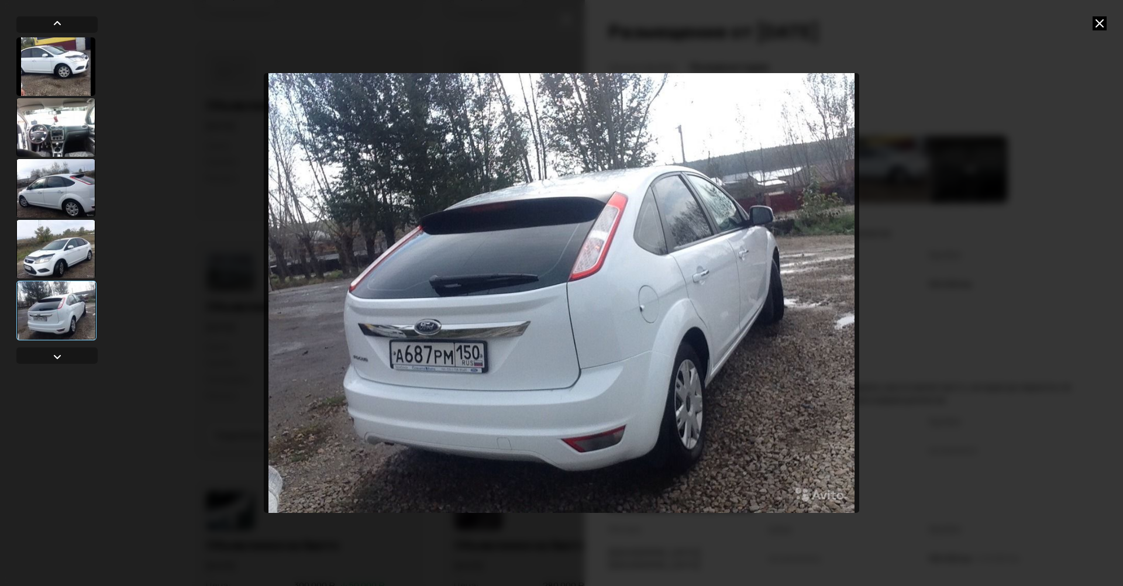
click at [56, 201] on div at bounding box center [55, 188] width 79 height 58
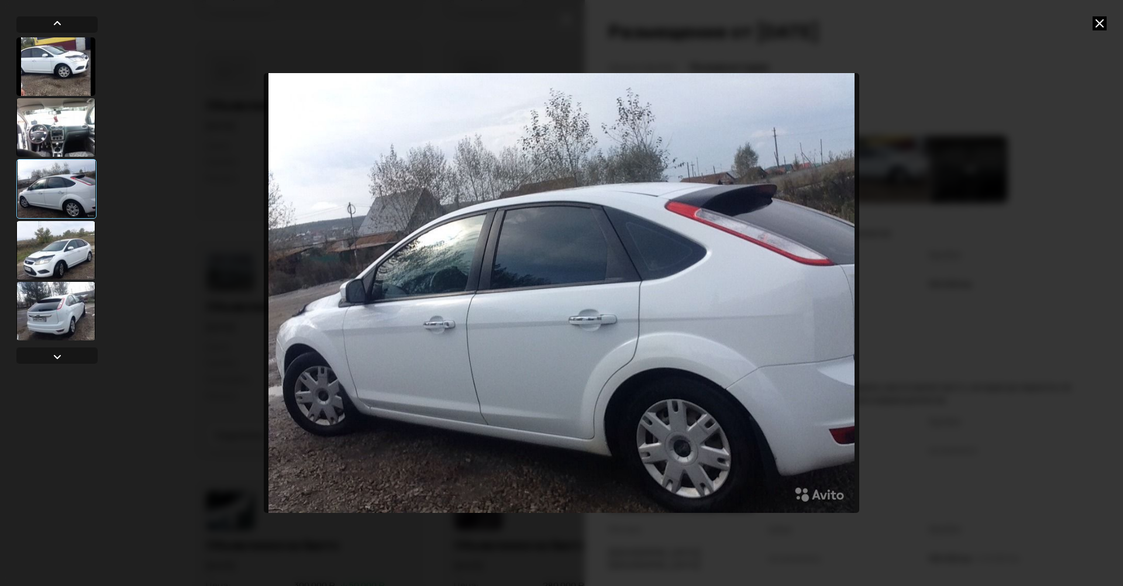
click at [63, 245] on div at bounding box center [55, 250] width 79 height 58
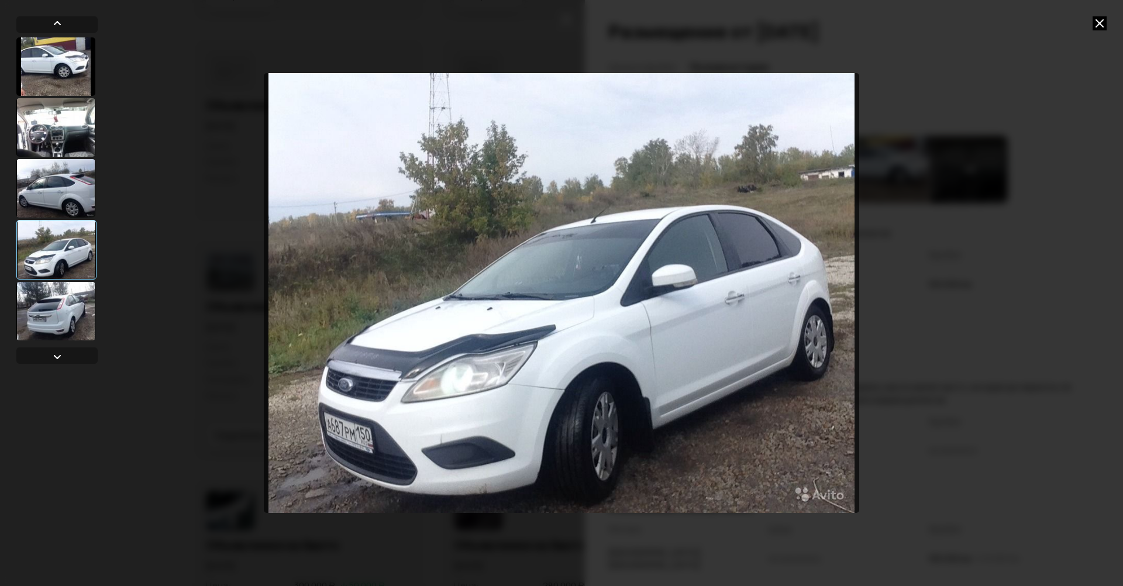
click at [1097, 16] on div at bounding box center [561, 293] width 1123 height 586
click at [654, 305] on img "Go to Slide 4" at bounding box center [562, 293] width 596 height 440
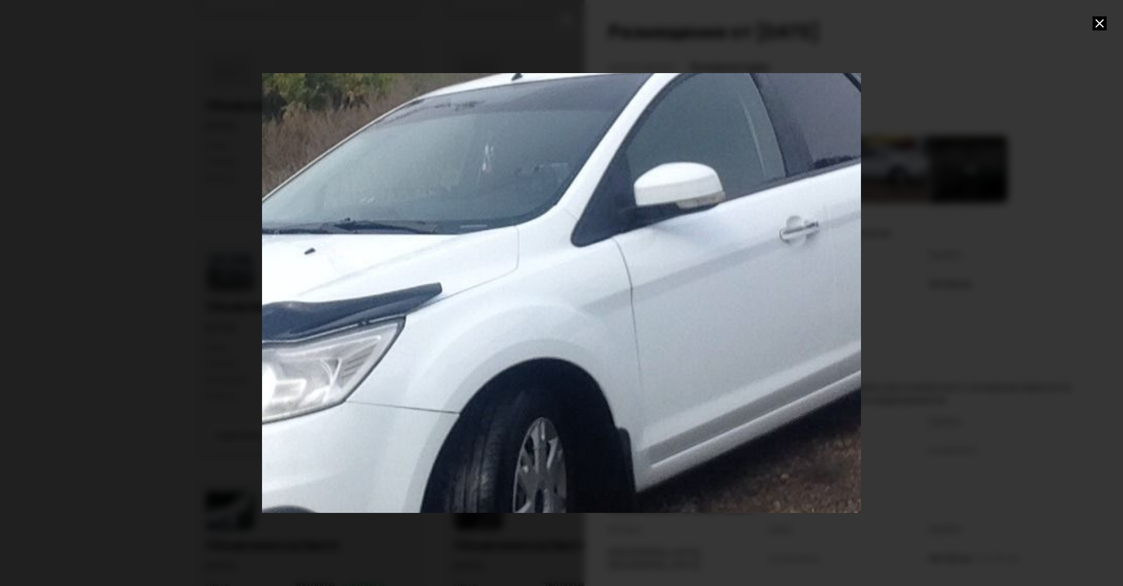
drag, startPoint x: 762, startPoint y: 381, endPoint x: 654, endPoint y: 308, distance: 130.6
click at [654, 308] on div "Go to Slide 4" at bounding box center [453, 219] width 1198 height 879
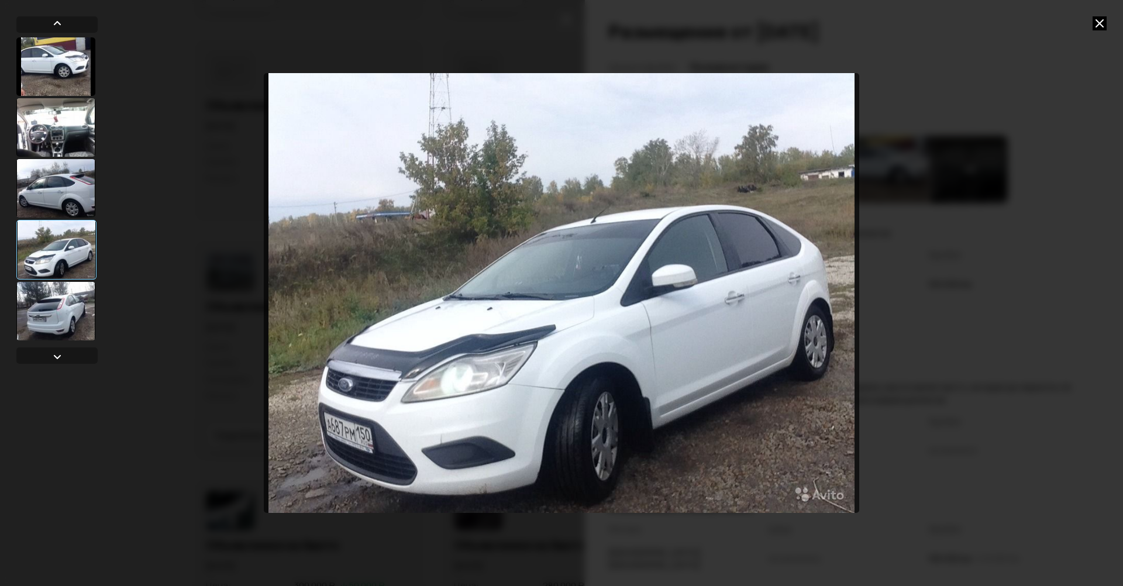
click at [1106, 20] on icon at bounding box center [1100, 23] width 14 height 14
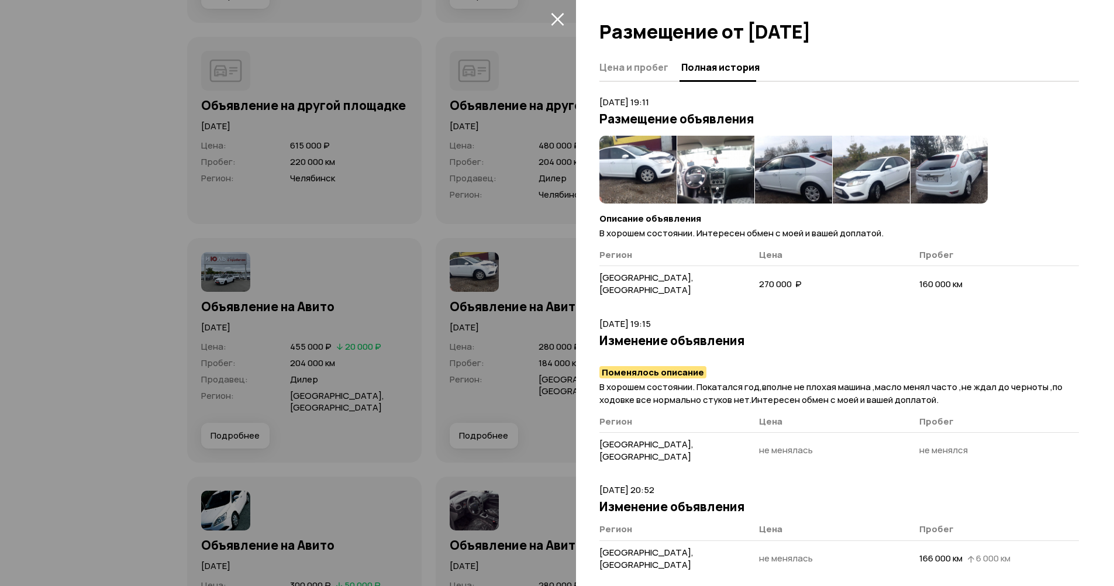
click at [530, 219] on div at bounding box center [557, 293] width 1114 height 586
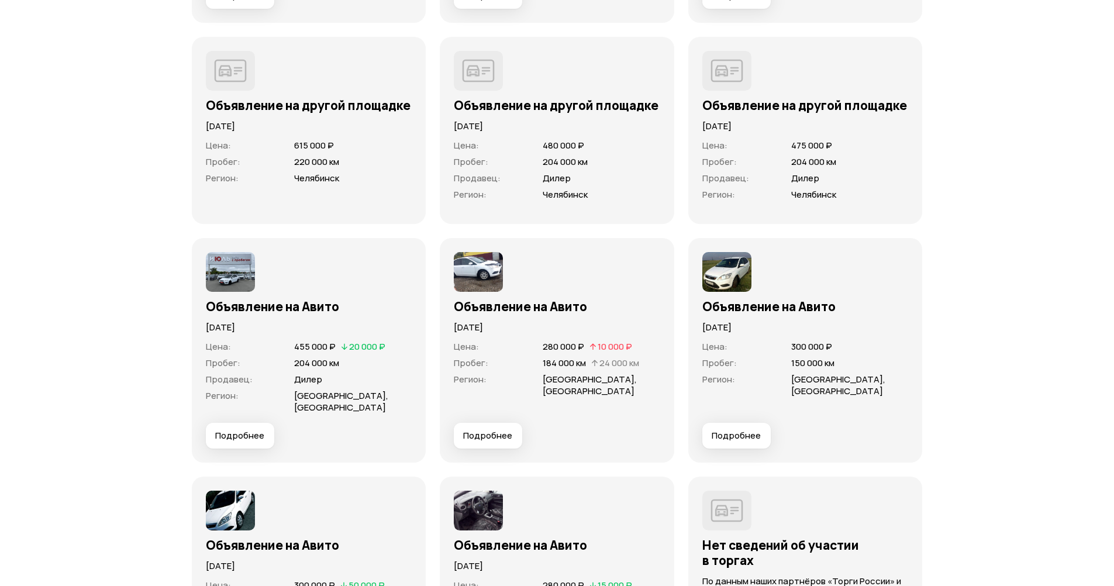
click at [247, 436] on span "Подробнее" at bounding box center [239, 436] width 49 height 12
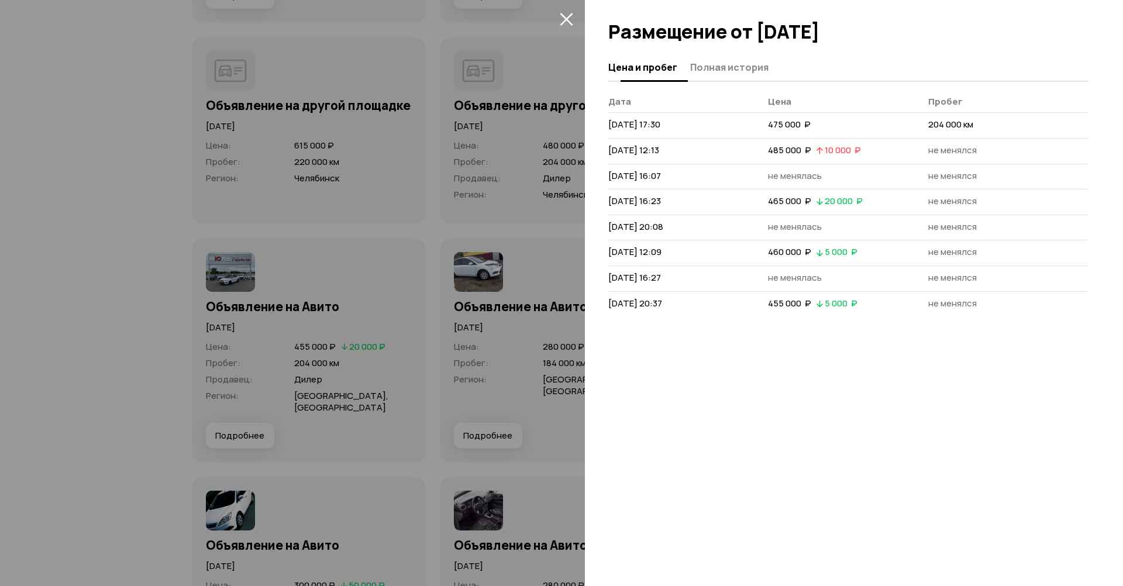
click at [715, 76] on button "Полная история" at bounding box center [728, 67] width 82 height 23
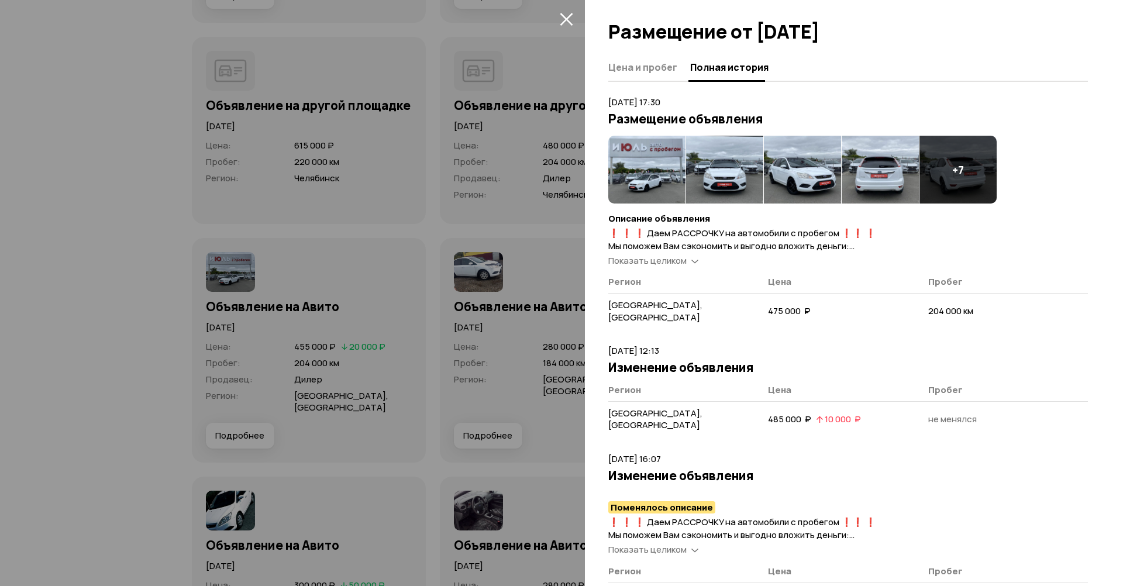
click at [655, 164] on img at bounding box center [646, 170] width 77 height 68
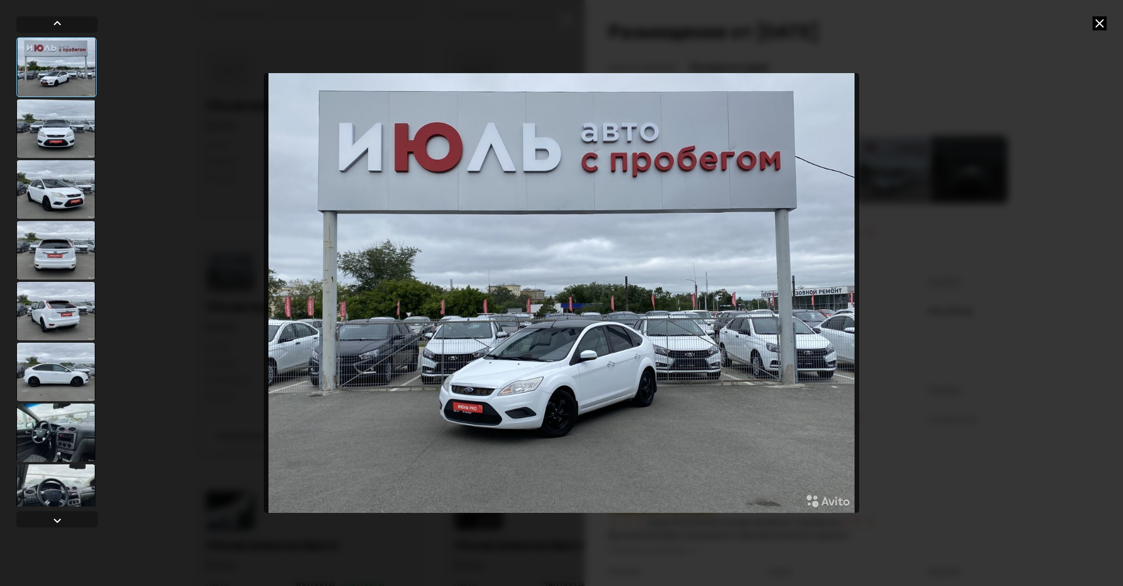
click at [77, 144] on div at bounding box center [55, 128] width 79 height 58
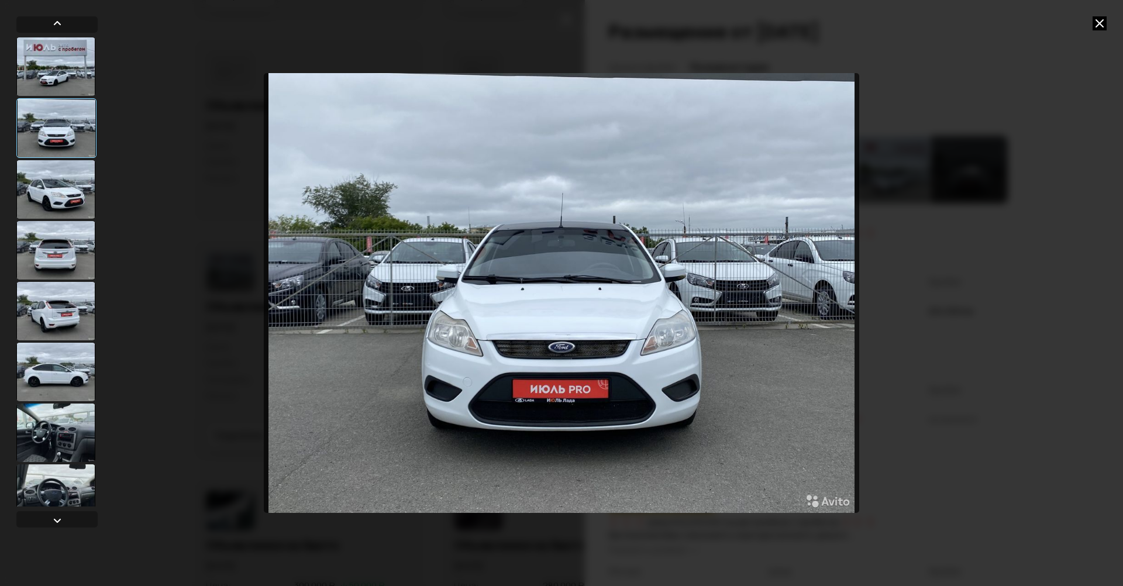
click at [501, 352] on img "Go to Slide 2" at bounding box center [562, 293] width 596 height 440
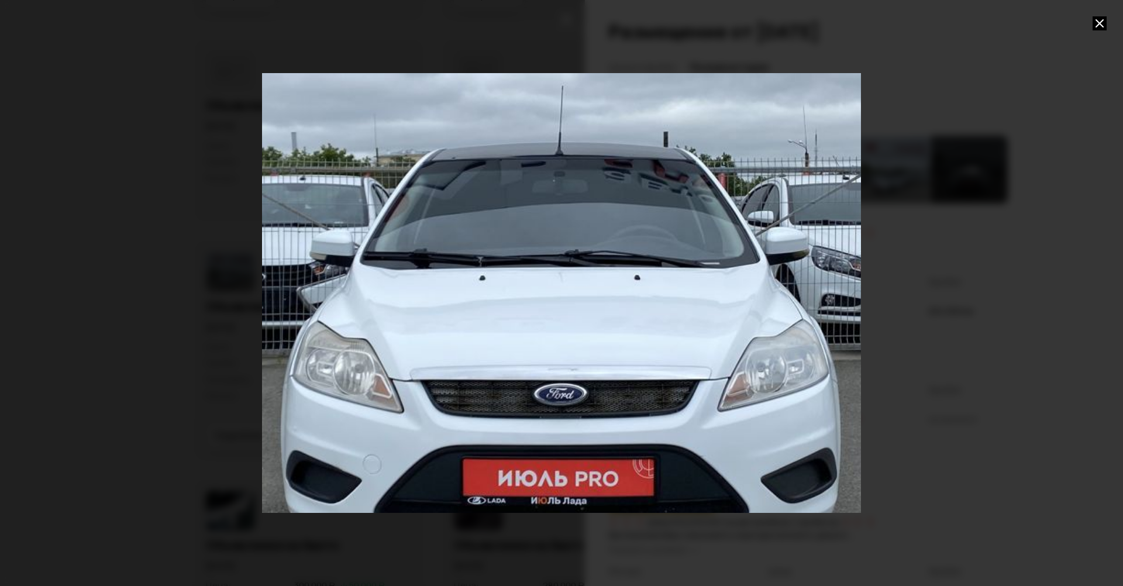
drag, startPoint x: 549, startPoint y: 391, endPoint x: 546, endPoint y: 381, distance: 10.8
click at [546, 381] on div "Go to Slide 2" at bounding box center [560, 285] width 1198 height 879
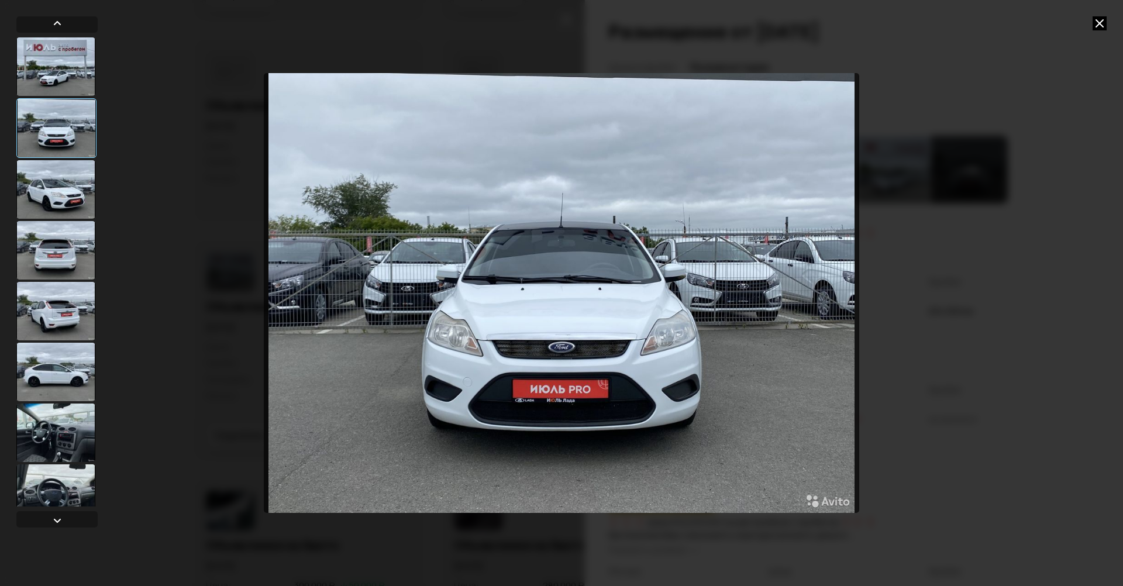
click at [548, 378] on img "Go to Slide 2" at bounding box center [562, 293] width 596 height 440
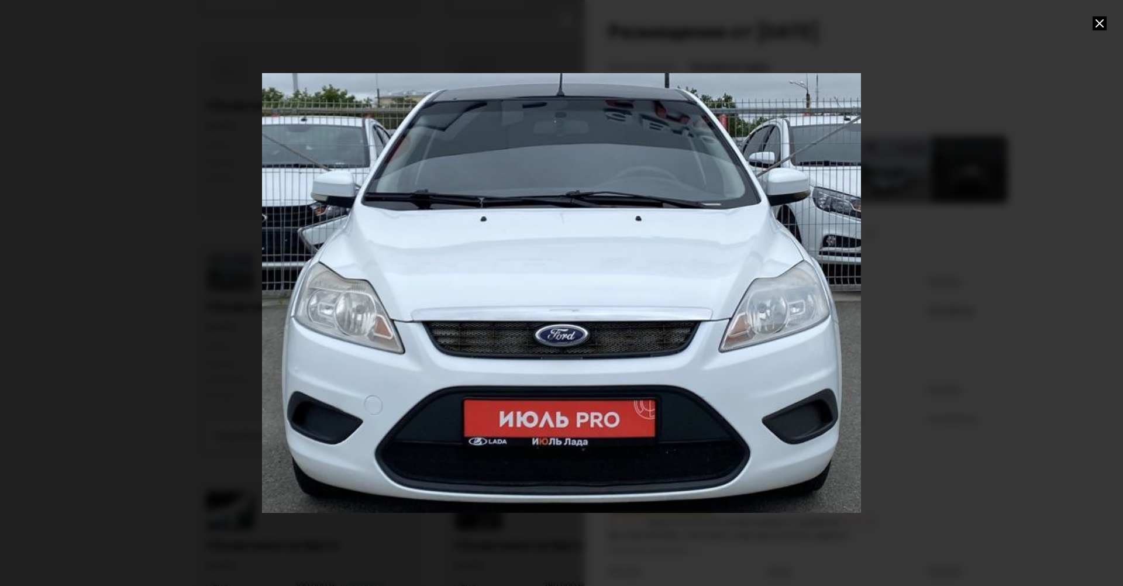
drag, startPoint x: 450, startPoint y: 407, endPoint x: 452, endPoint y: 337, distance: 69.7
click at [452, 337] on div "Go to Slide 2" at bounding box center [562, 226] width 1198 height 879
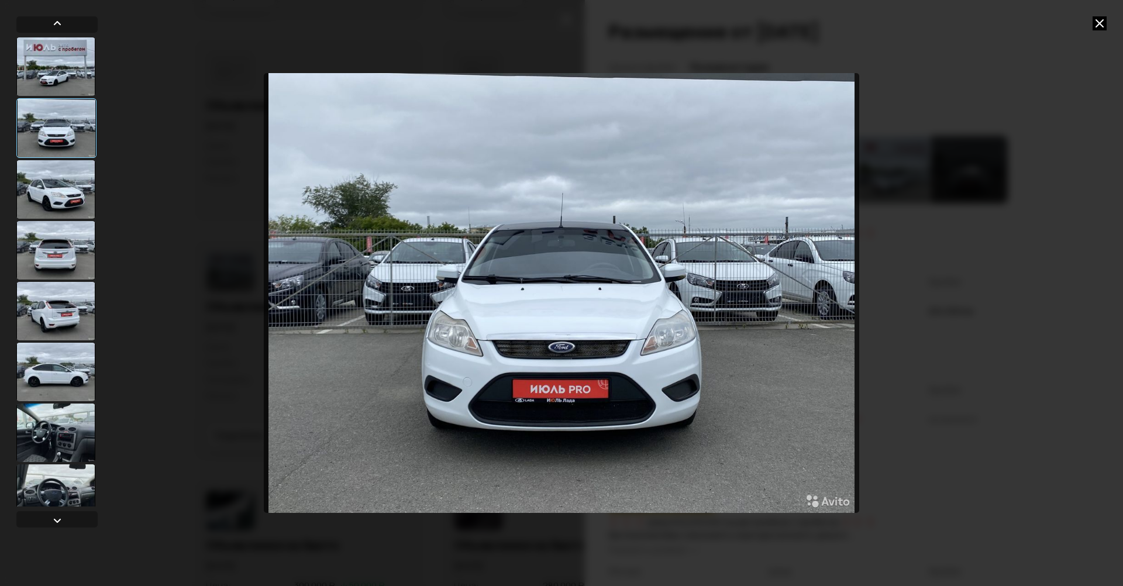
click at [480, 352] on img "Go to Slide 2" at bounding box center [562, 293] width 596 height 440
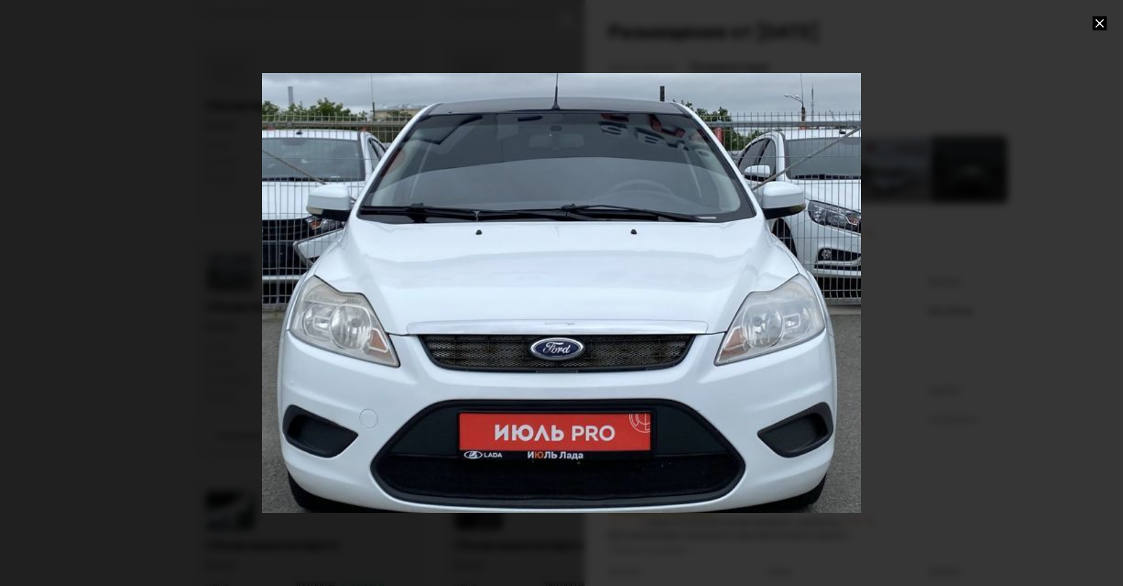
drag, startPoint x: 530, startPoint y: 399, endPoint x: 525, endPoint y: 349, distance: 50.0
click at [525, 349] on div "Go to Slide 2" at bounding box center [557, 240] width 1198 height 879
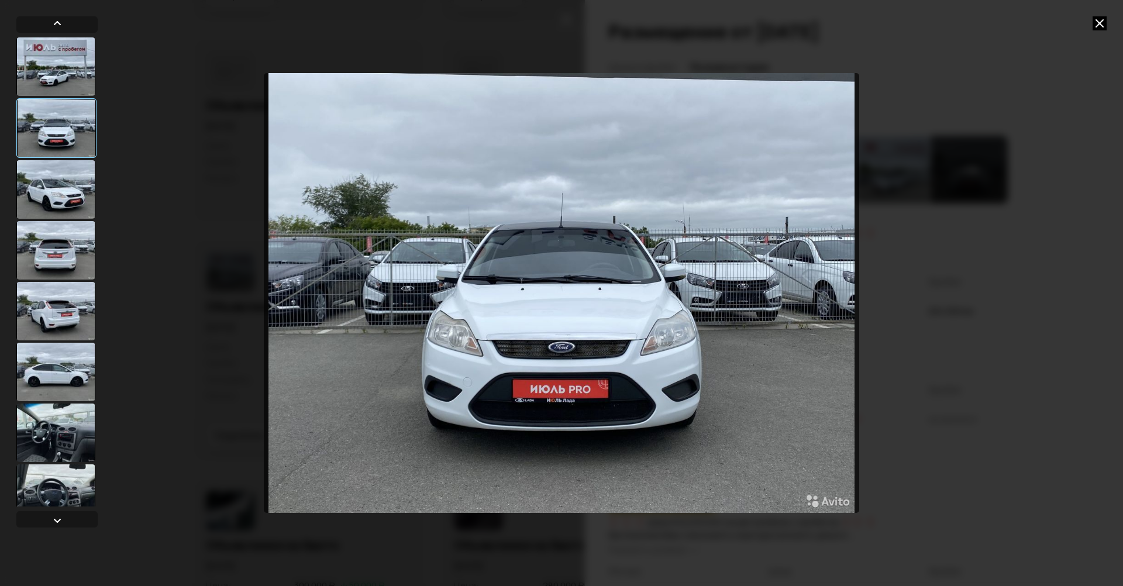
click at [543, 357] on img "Go to Slide 2" at bounding box center [562, 293] width 596 height 440
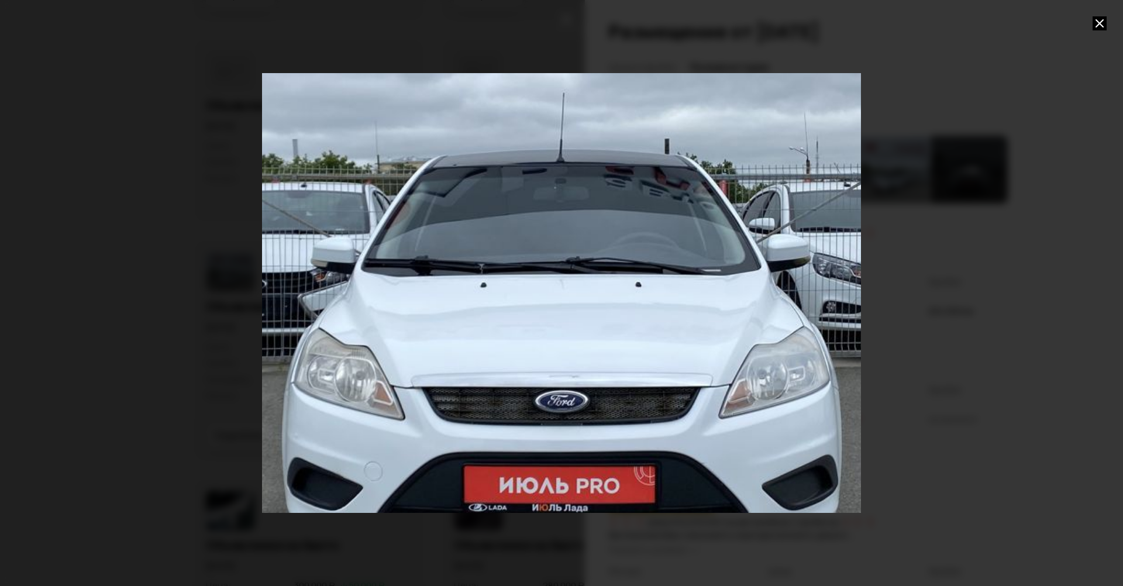
click at [498, 404] on div "Go to Slide 2" at bounding box center [562, 292] width 1198 height 879
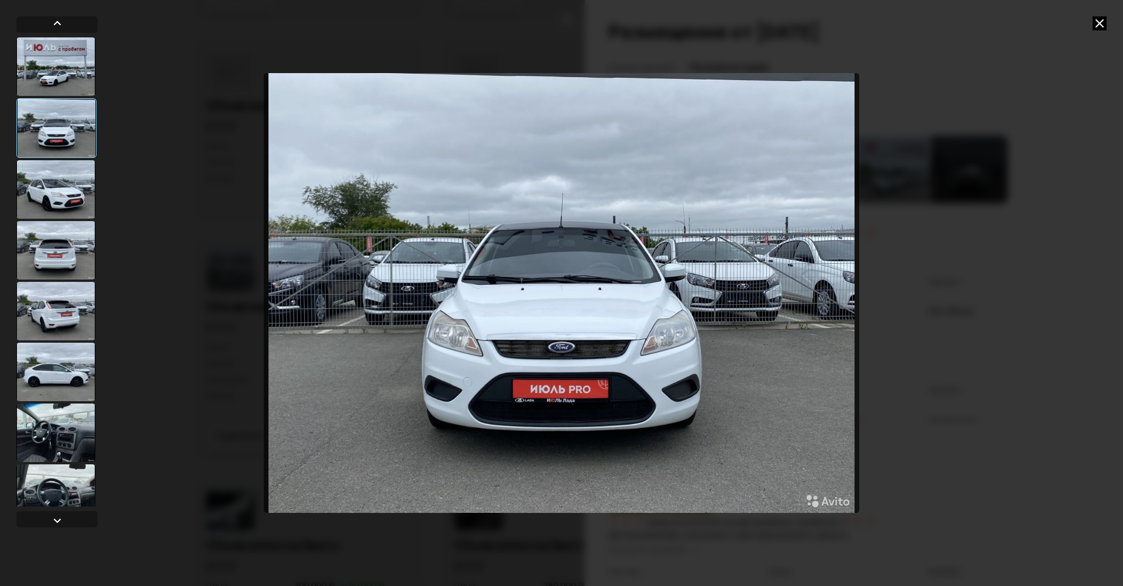
click at [66, 190] on div at bounding box center [55, 189] width 79 height 58
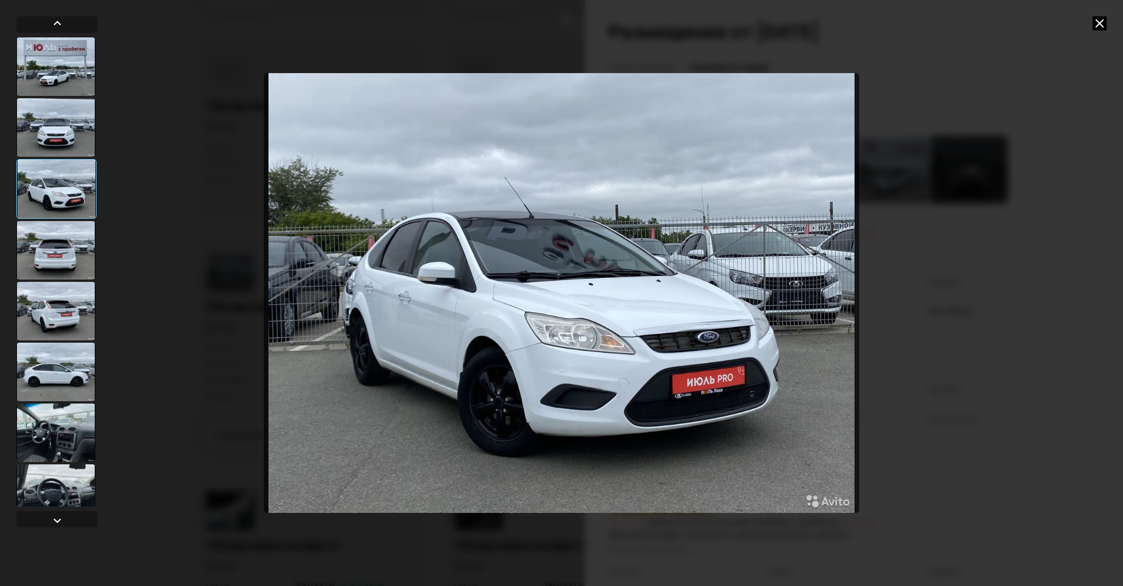
click at [34, 71] on div at bounding box center [55, 66] width 79 height 58
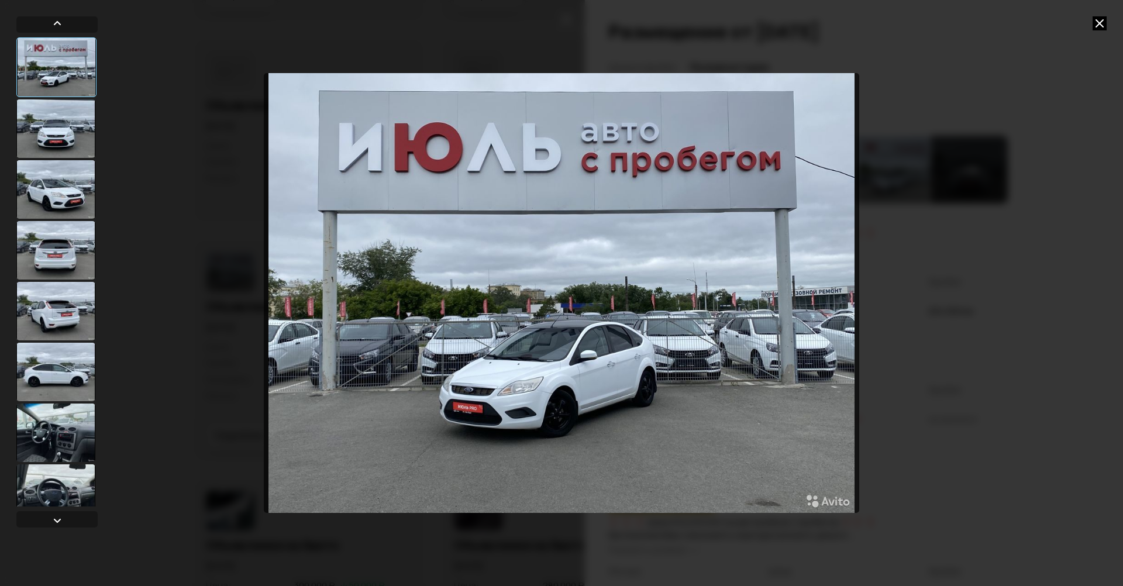
click at [66, 195] on div at bounding box center [55, 189] width 79 height 58
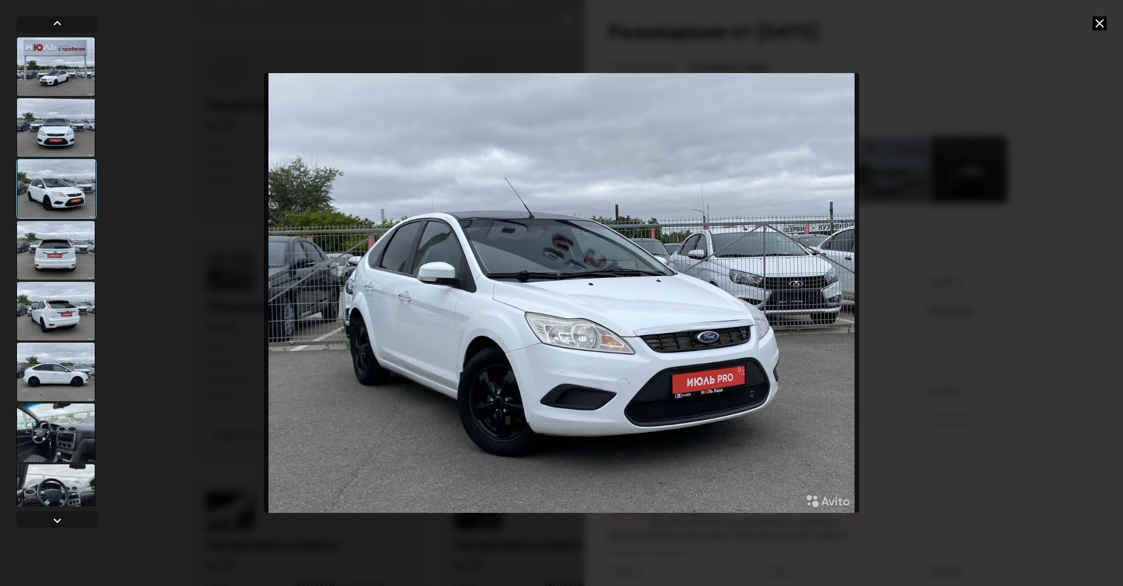
click at [66, 151] on div at bounding box center [55, 127] width 79 height 58
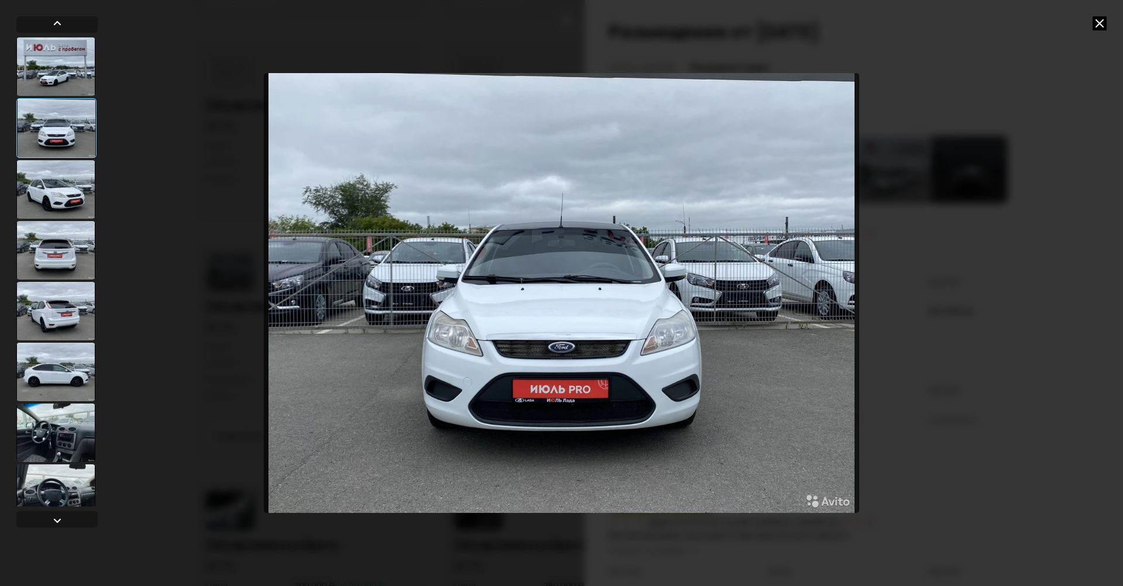
click at [593, 370] on img "Go to Slide 2" at bounding box center [562, 293] width 596 height 440
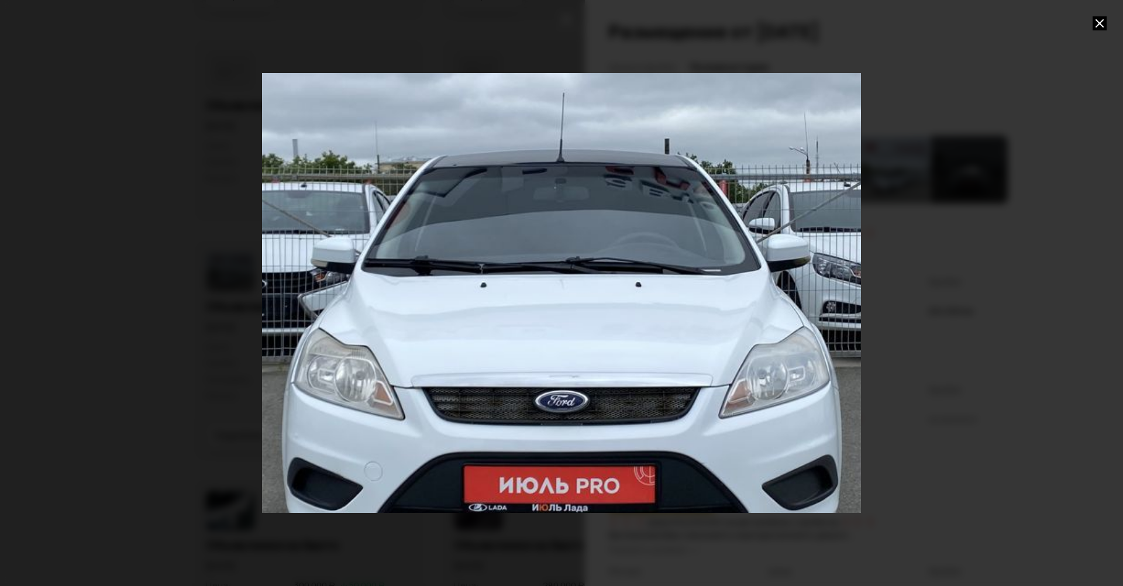
click at [597, 389] on div "Go to Slide 2" at bounding box center [562, 292] width 1198 height 879
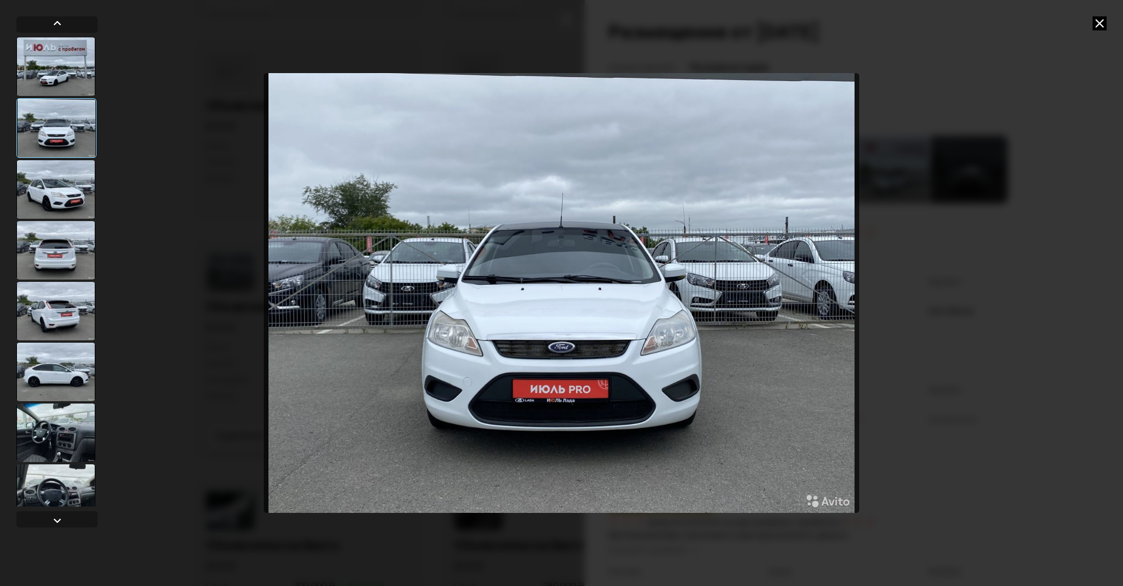
click at [712, 287] on img "Go to Slide 2" at bounding box center [562, 293] width 596 height 440
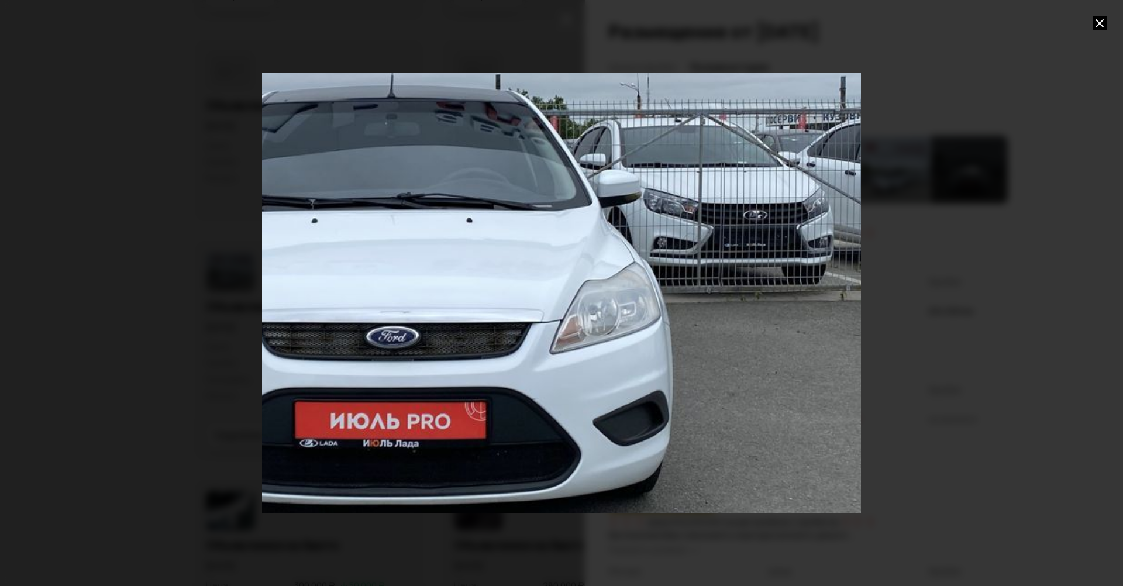
drag, startPoint x: 800, startPoint y: 285, endPoint x: 651, endPoint y: 224, distance: 161.3
click at [651, 224] on div "Go to Slide 2" at bounding box center [393, 228] width 1198 height 879
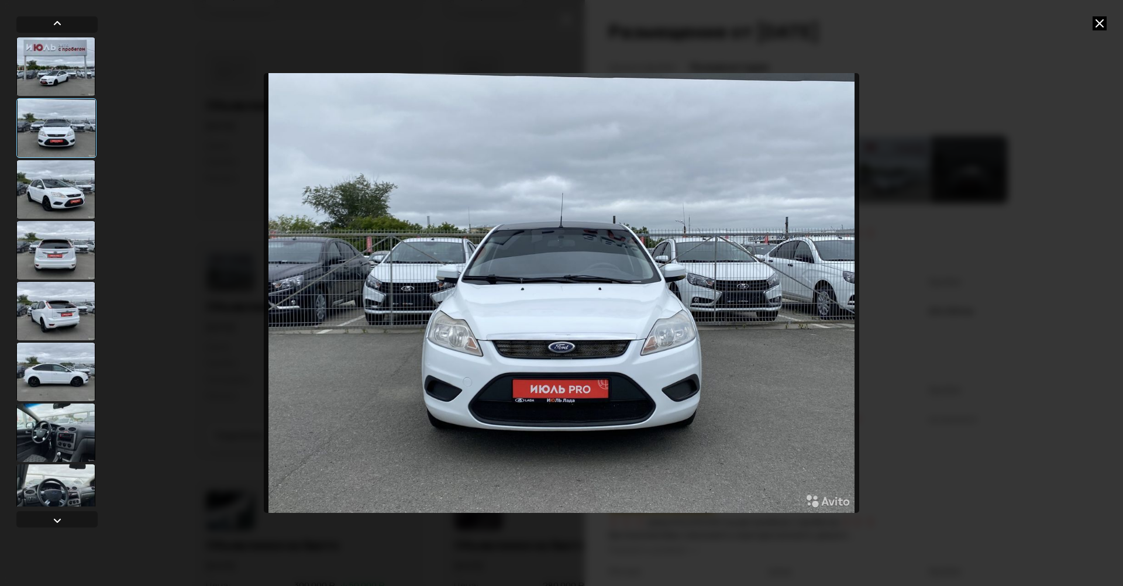
click at [60, 234] on div at bounding box center [55, 250] width 79 height 58
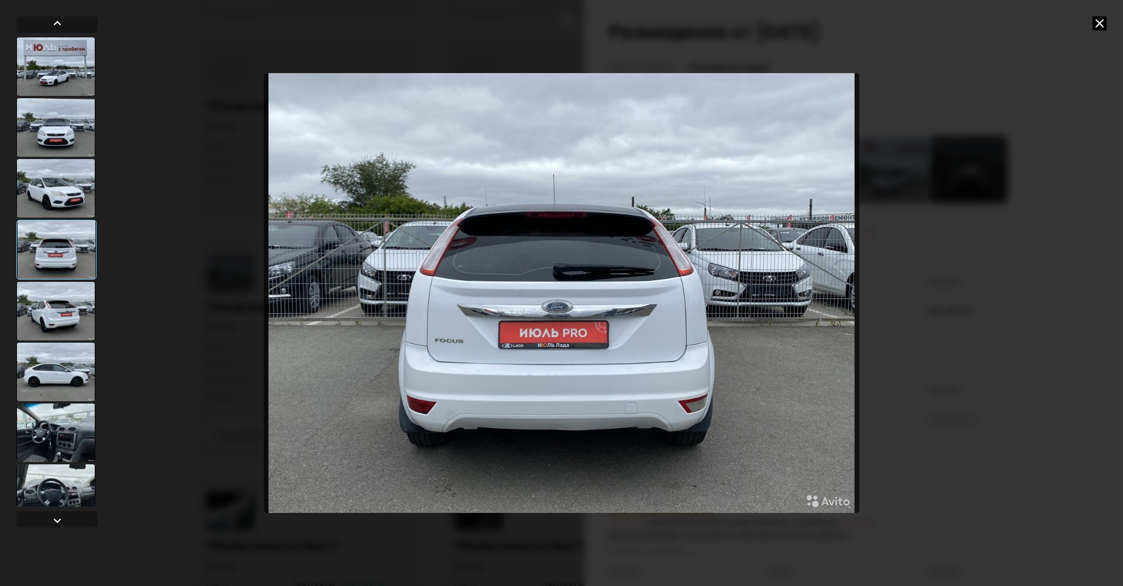
click at [46, 184] on div at bounding box center [55, 188] width 79 height 58
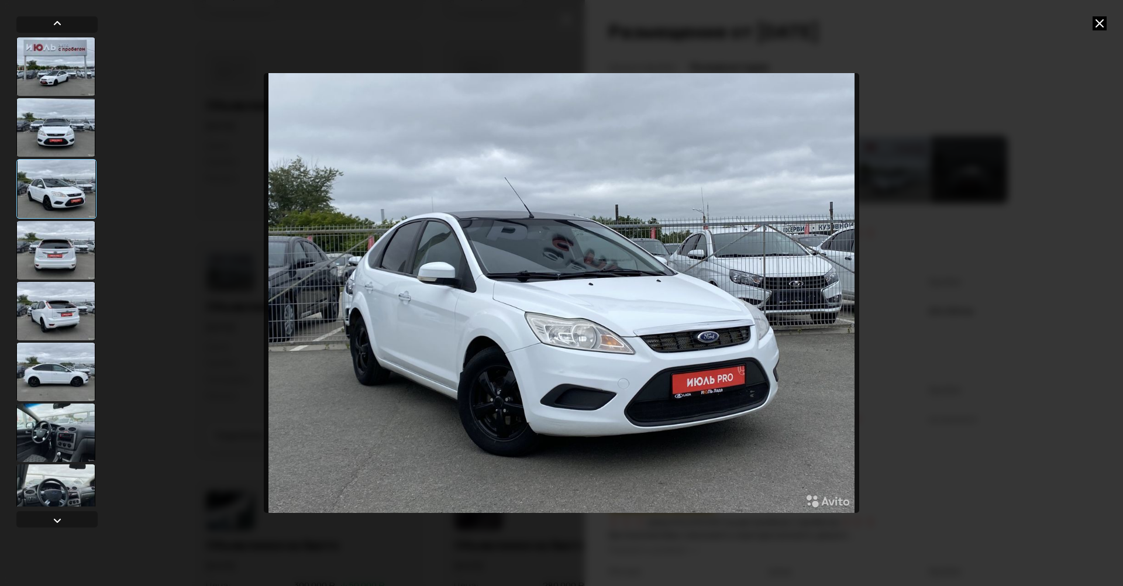
click at [56, 332] on div at bounding box center [55, 311] width 79 height 58
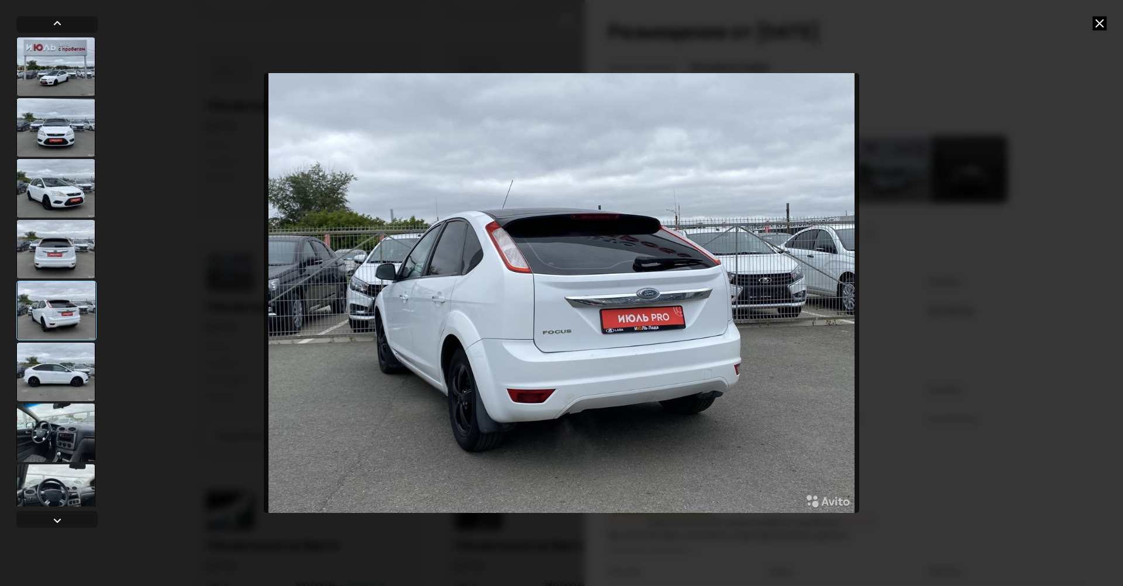
click at [62, 369] on div at bounding box center [55, 372] width 79 height 58
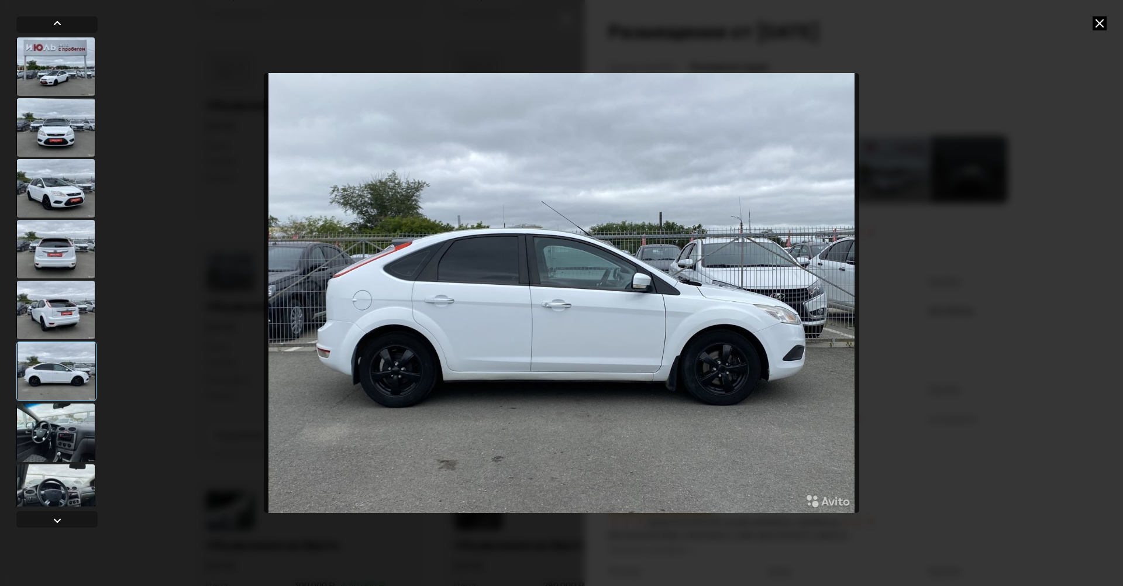
click at [66, 335] on div at bounding box center [55, 310] width 79 height 58
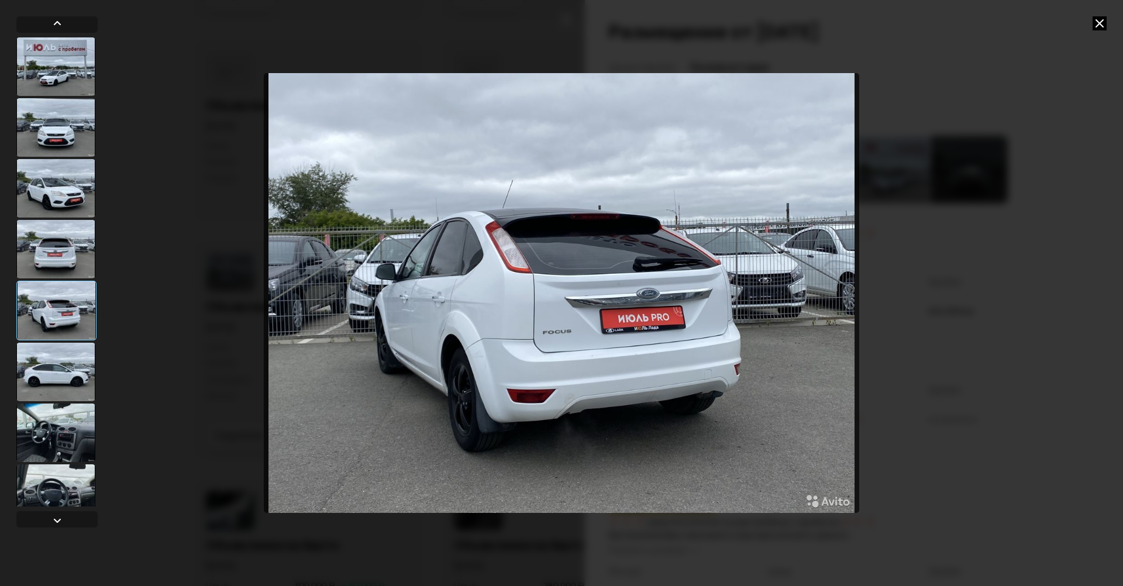
click at [66, 380] on div at bounding box center [55, 372] width 79 height 58
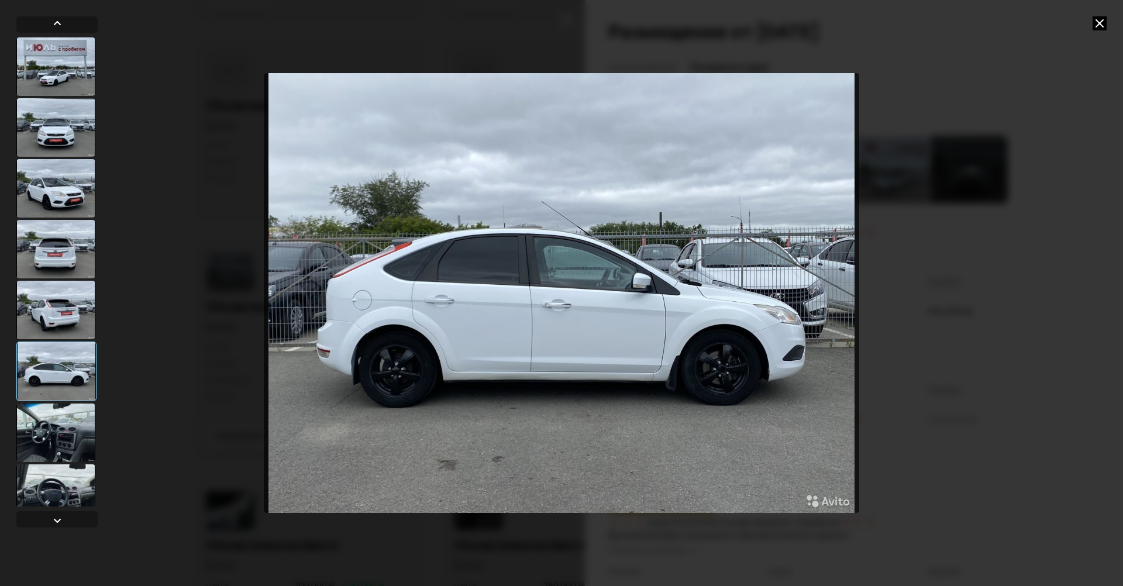
click at [51, 419] on div at bounding box center [55, 433] width 79 height 58
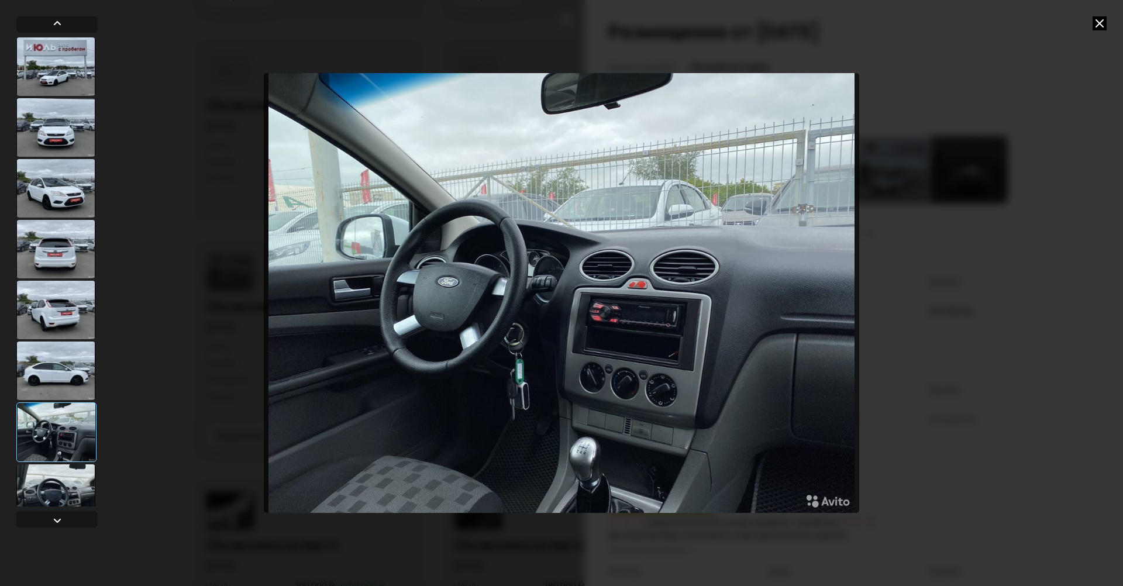
drag, startPoint x: 1099, startPoint y: 24, endPoint x: 1100, endPoint y: 17, distance: 7.1
click at [1099, 18] on icon at bounding box center [1100, 23] width 14 height 14
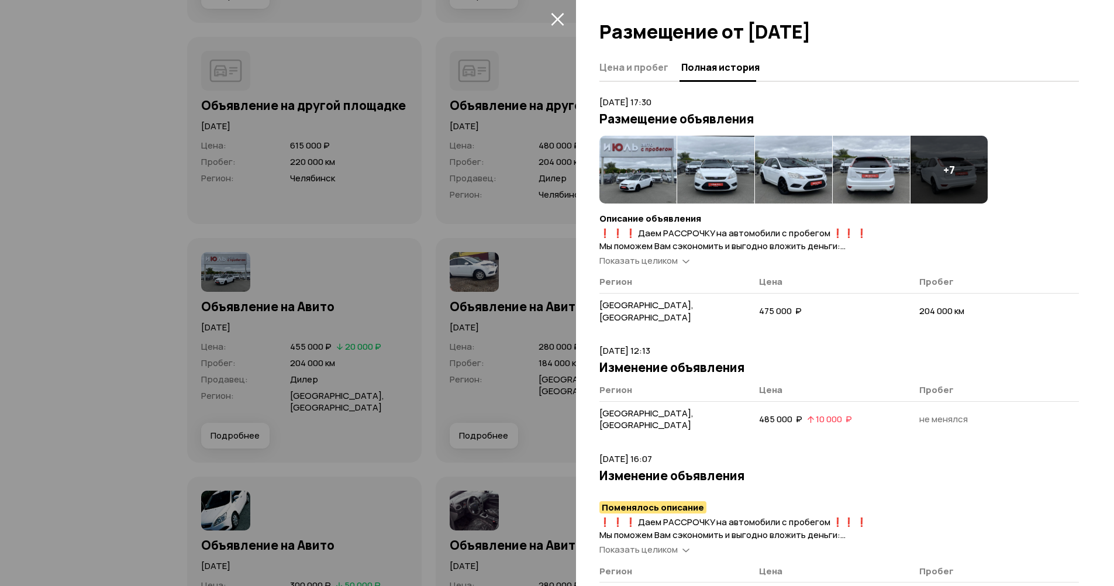
drag, startPoint x: 480, startPoint y: 202, endPoint x: 514, endPoint y: 225, distance: 41.4
click at [481, 194] on div at bounding box center [557, 293] width 1114 height 586
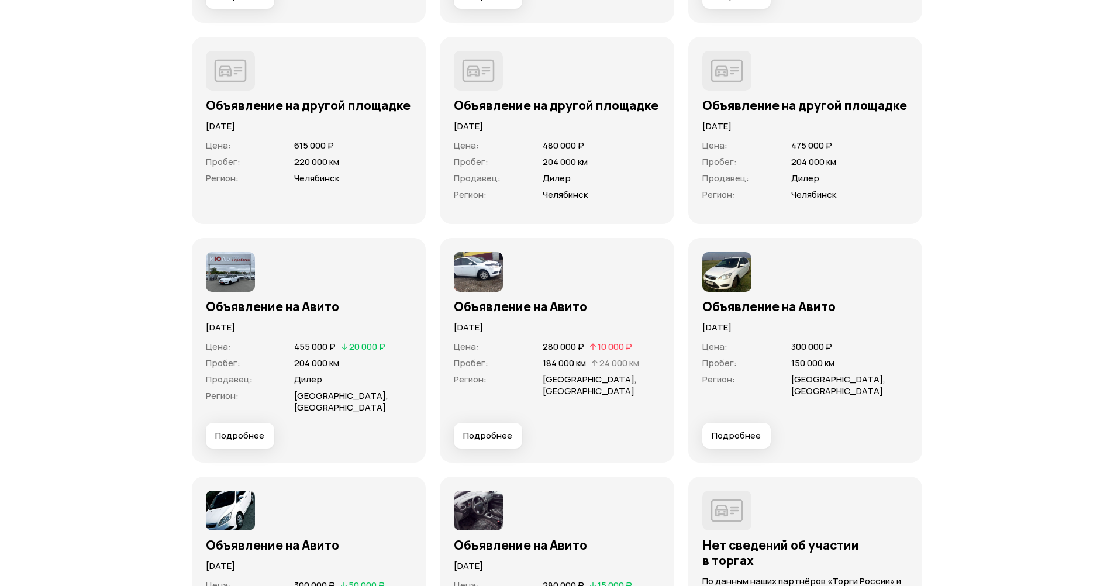
click at [477, 437] on span "Подробнее" at bounding box center [487, 436] width 49 height 12
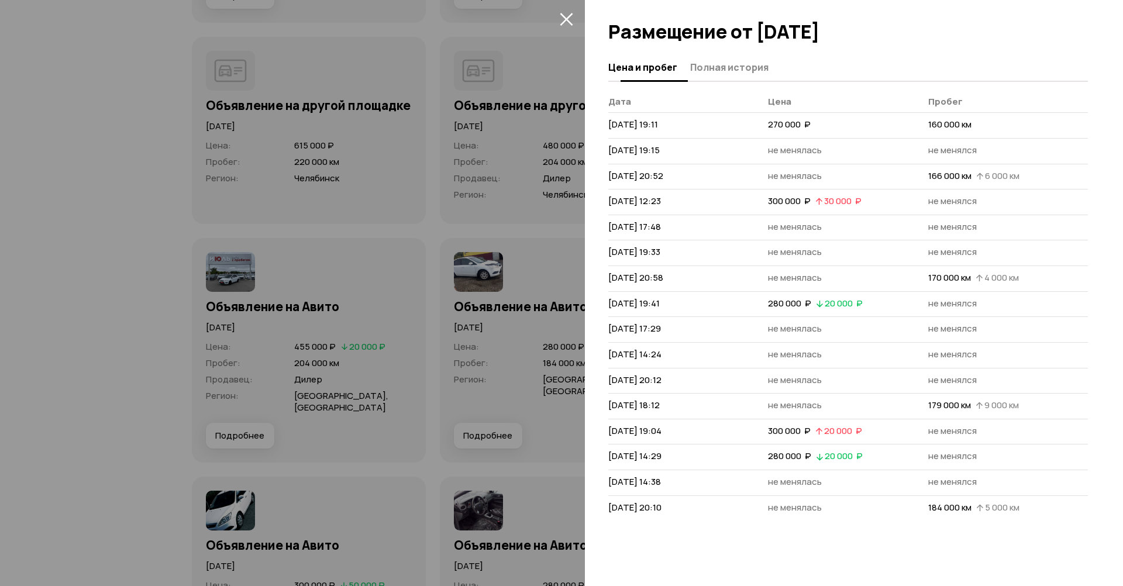
click at [748, 67] on span "Полная история" at bounding box center [729, 67] width 78 height 12
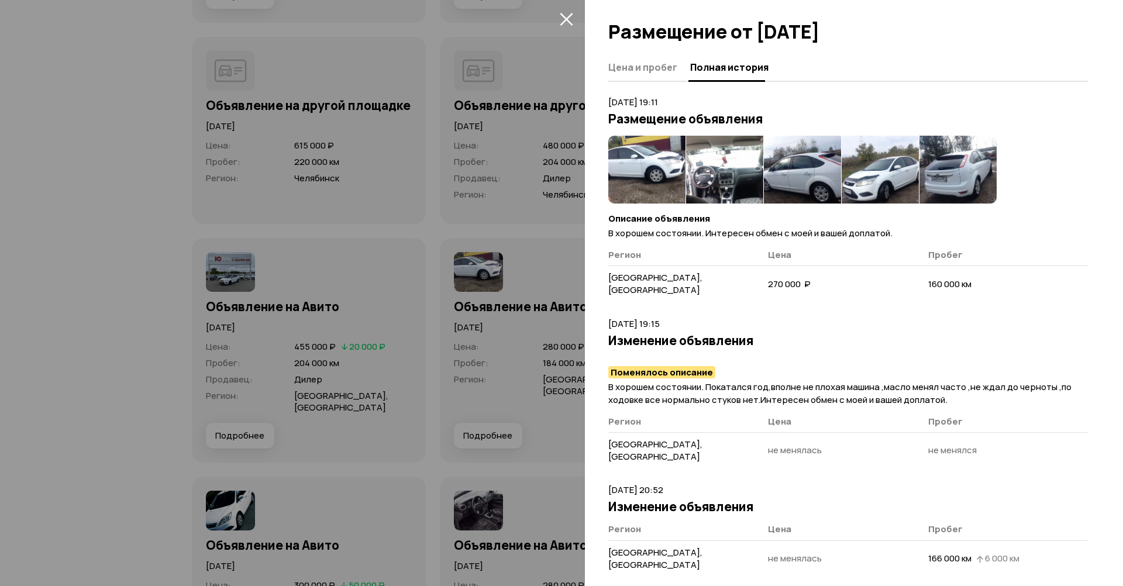
click at [741, 173] on img at bounding box center [724, 170] width 77 height 68
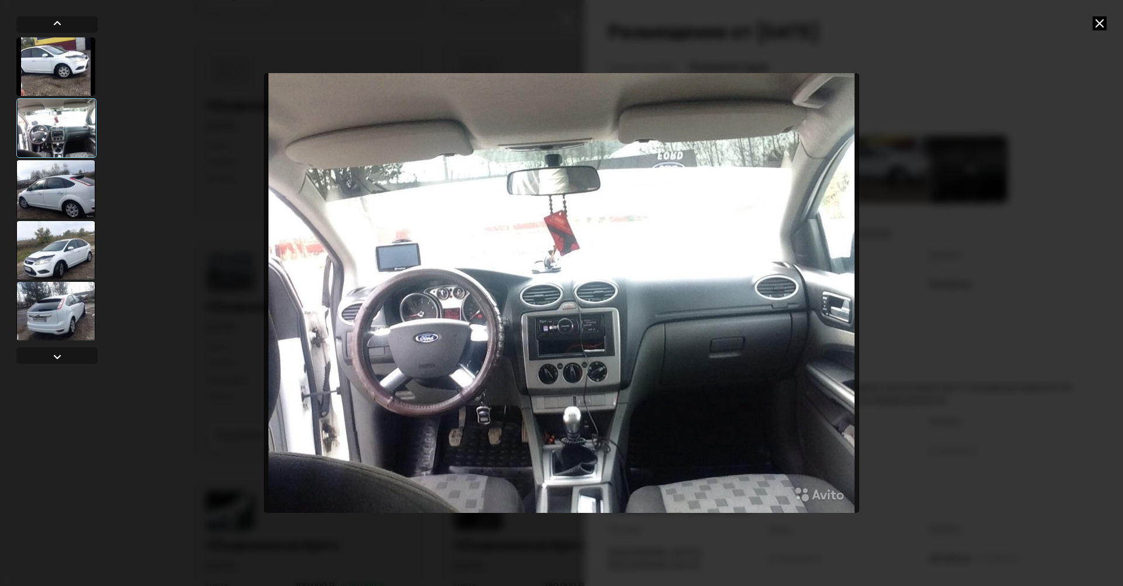
click at [1113, 23] on div at bounding box center [561, 293] width 1123 height 586
click at [1106, 25] on icon at bounding box center [1100, 23] width 14 height 14
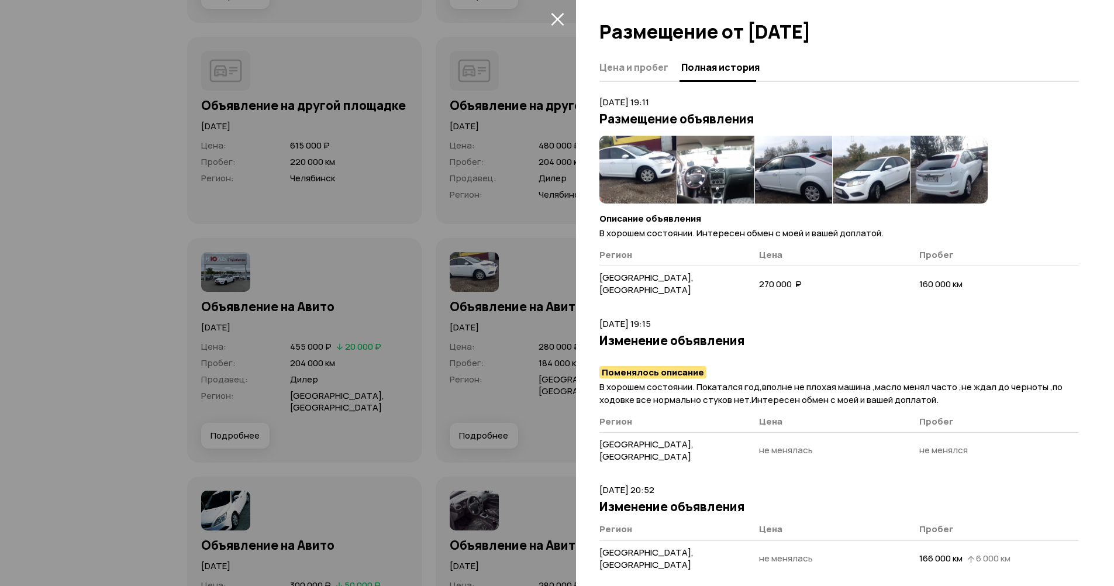
click at [556, 165] on div at bounding box center [557, 293] width 1114 height 586
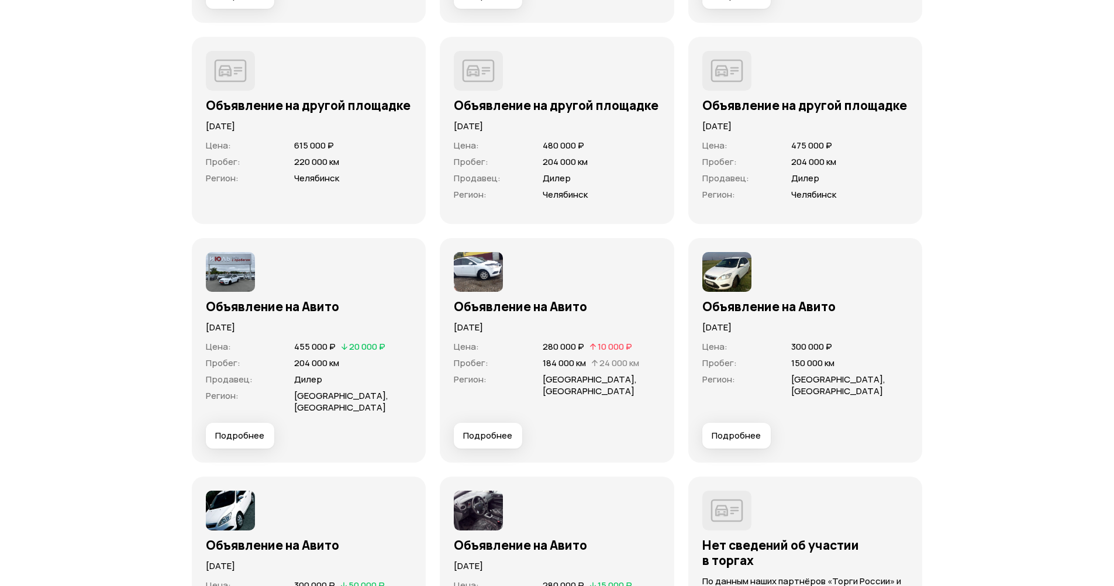
click at [234, 442] on button "Подробнее" at bounding box center [240, 436] width 68 height 26
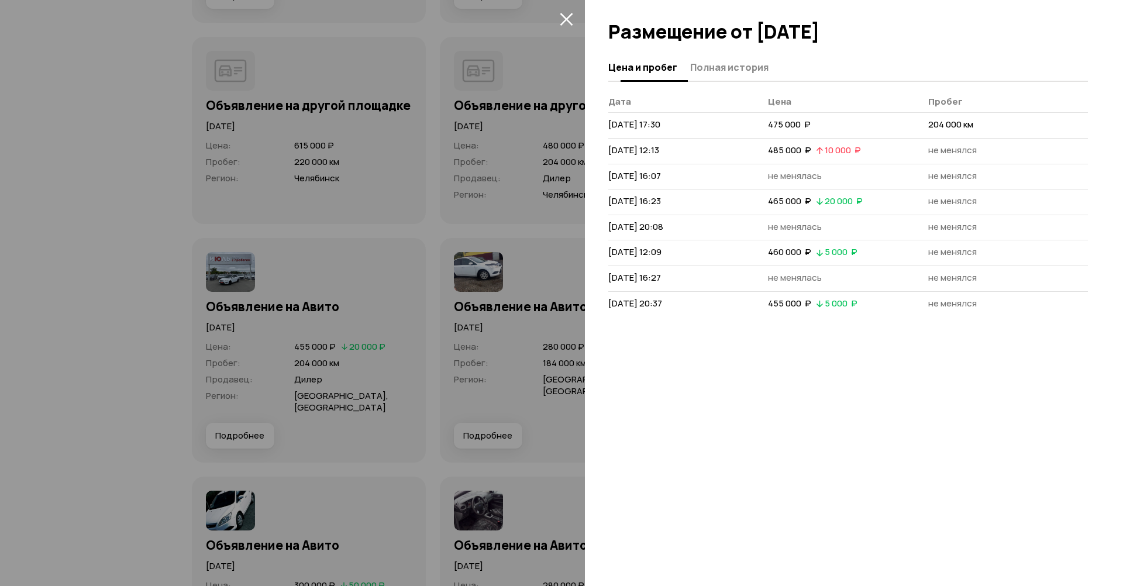
click at [687, 69] on button "Полная история" at bounding box center [728, 67] width 82 height 23
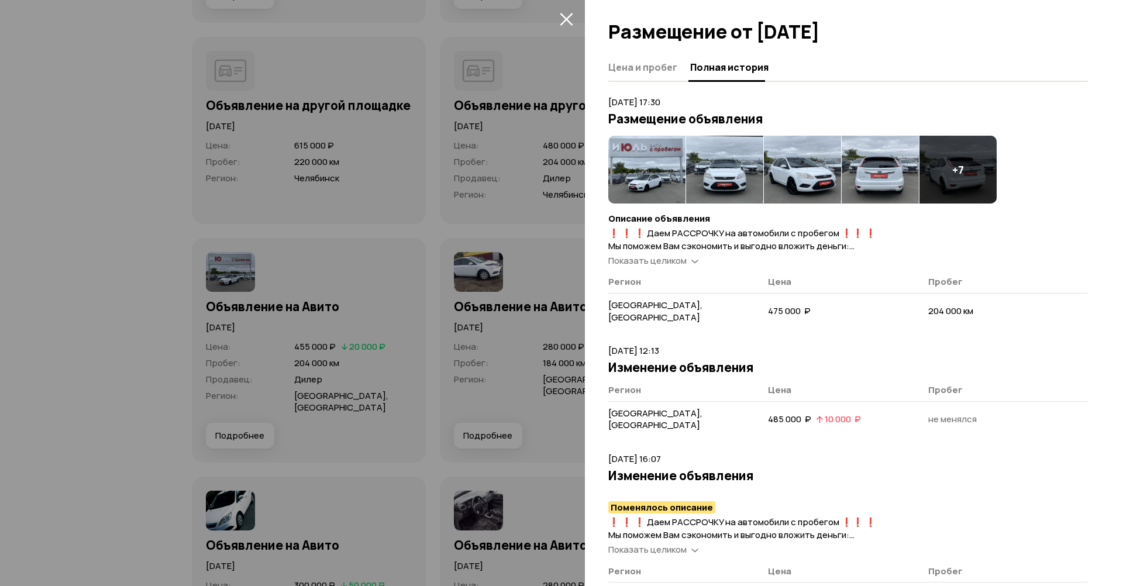
click at [950, 175] on div "+ 7" at bounding box center [958, 170] width 77 height 68
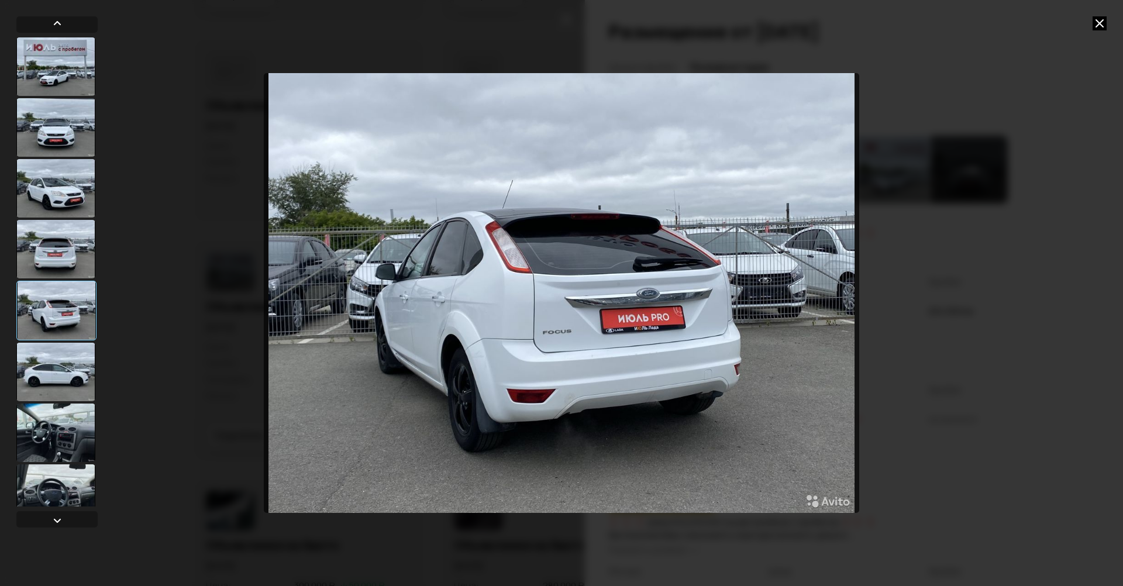
click at [64, 416] on div at bounding box center [55, 433] width 79 height 58
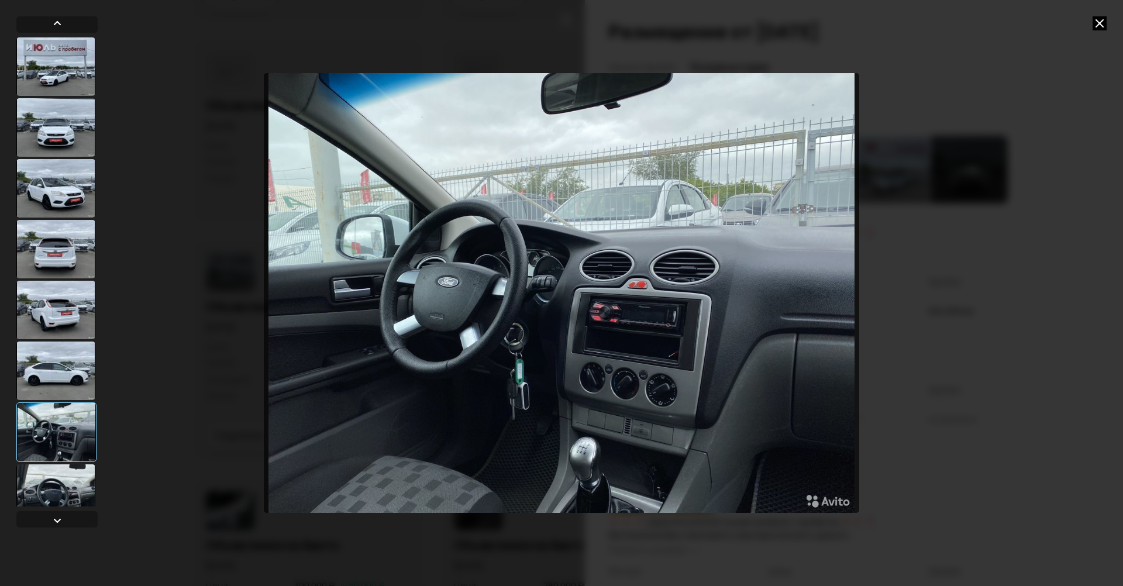
click at [52, 483] on div at bounding box center [55, 493] width 79 height 58
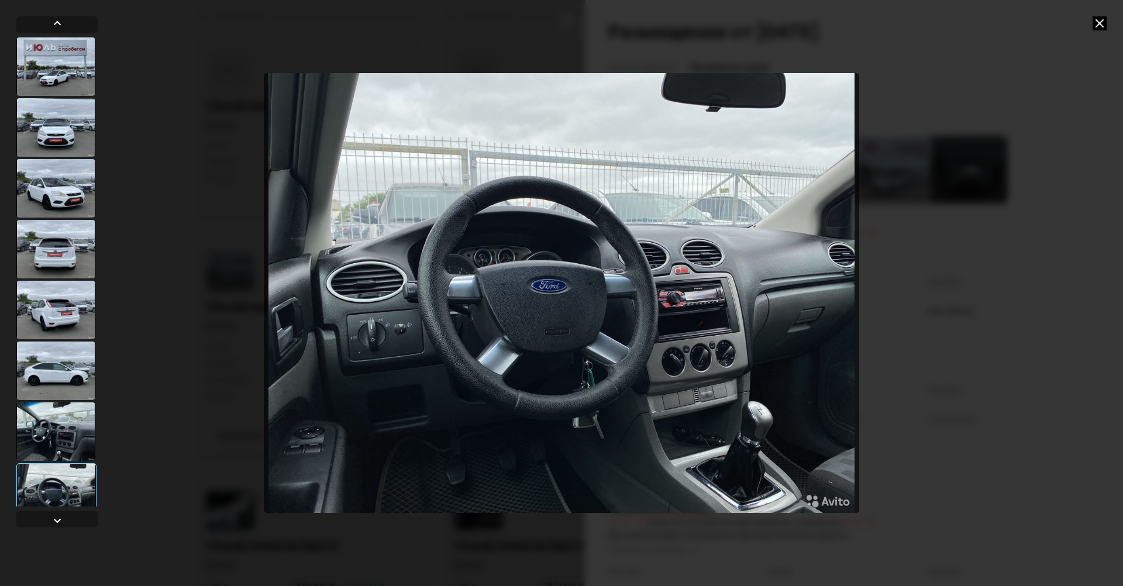
click at [81, 510] on div at bounding box center [56, 274] width 81 height 516
click at [62, 518] on div at bounding box center [57, 521] width 14 height 14
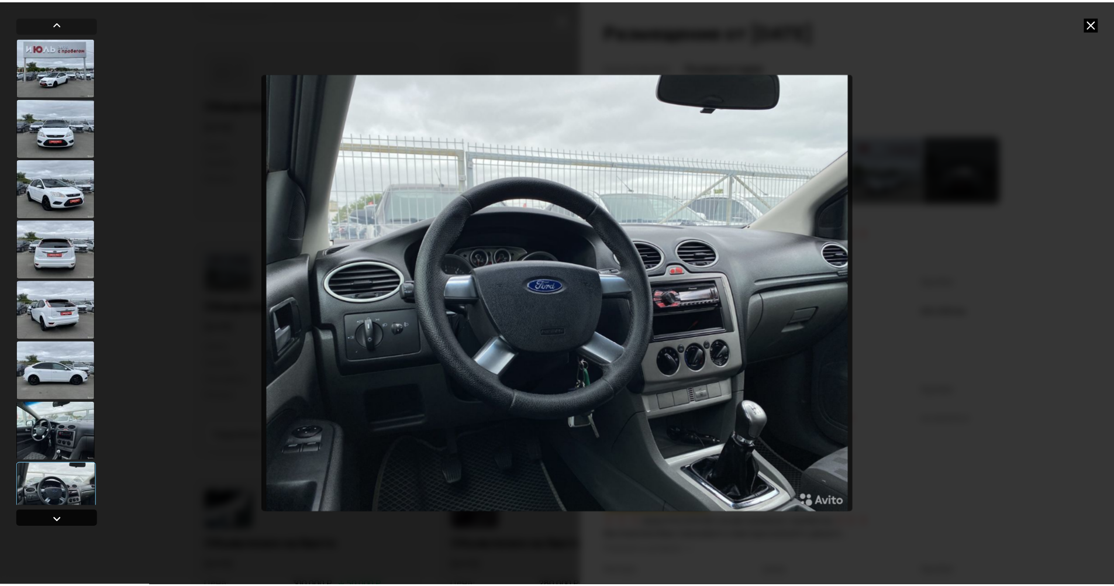
scroll to position [262, 0]
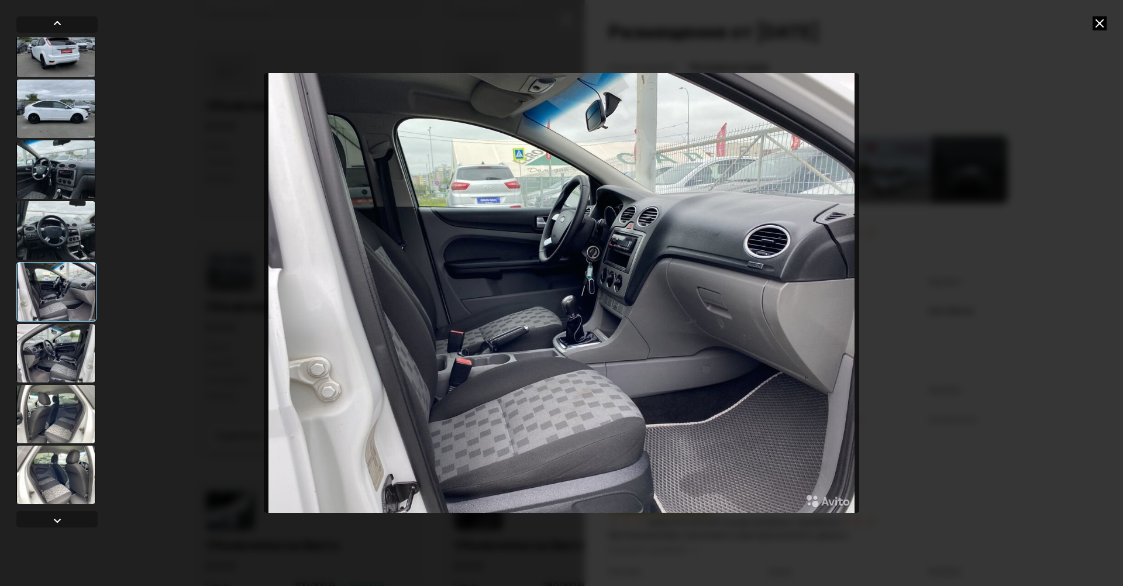
click at [71, 342] on div at bounding box center [55, 353] width 79 height 58
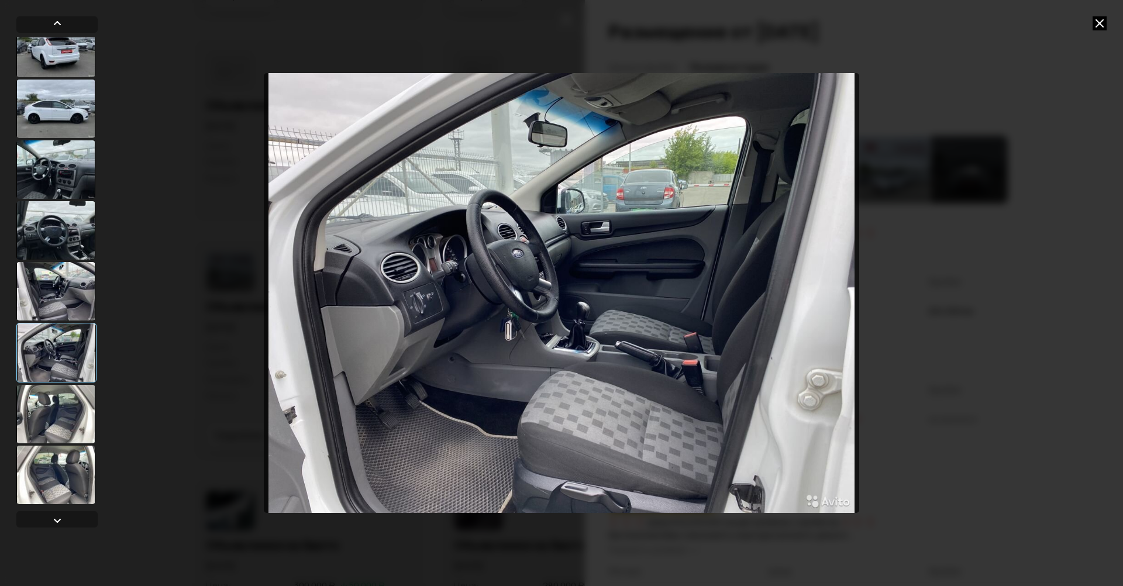
click at [67, 414] on div at bounding box center [55, 414] width 79 height 58
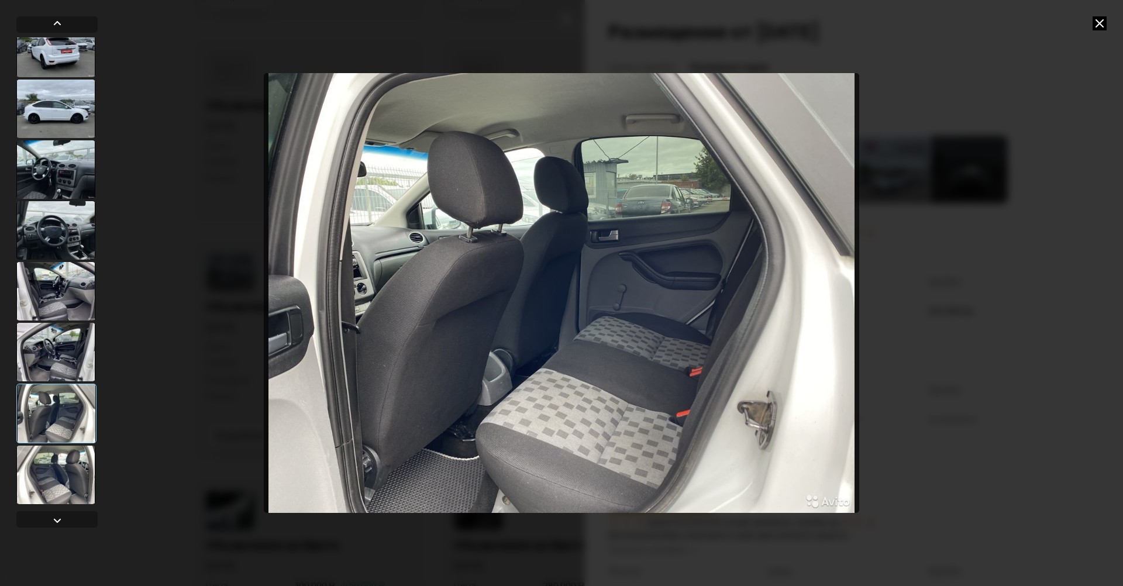
click at [64, 471] on div at bounding box center [55, 475] width 79 height 58
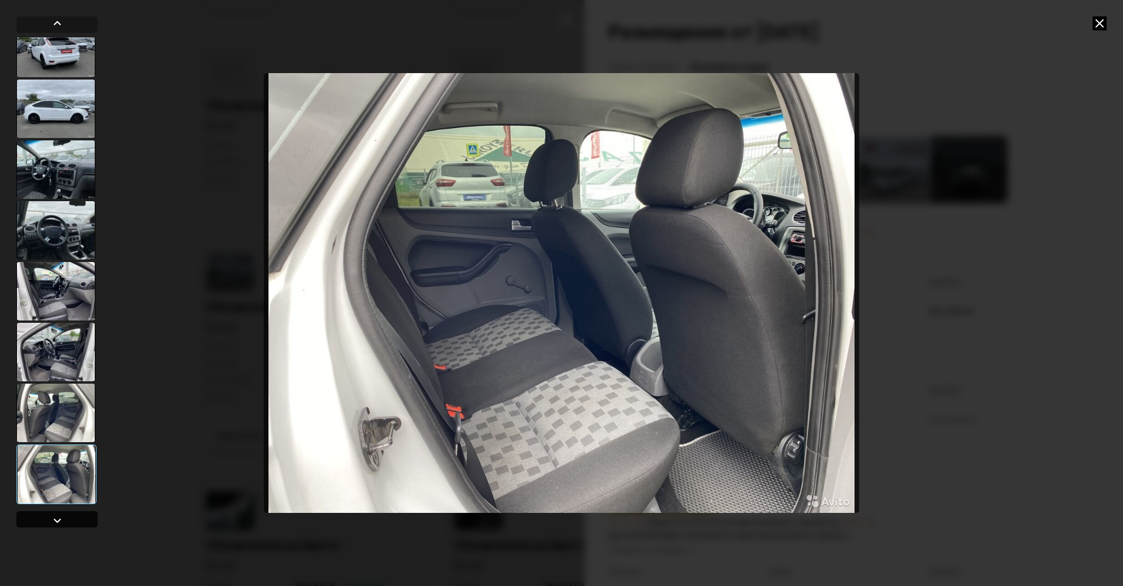
click at [61, 519] on div at bounding box center [57, 521] width 14 height 14
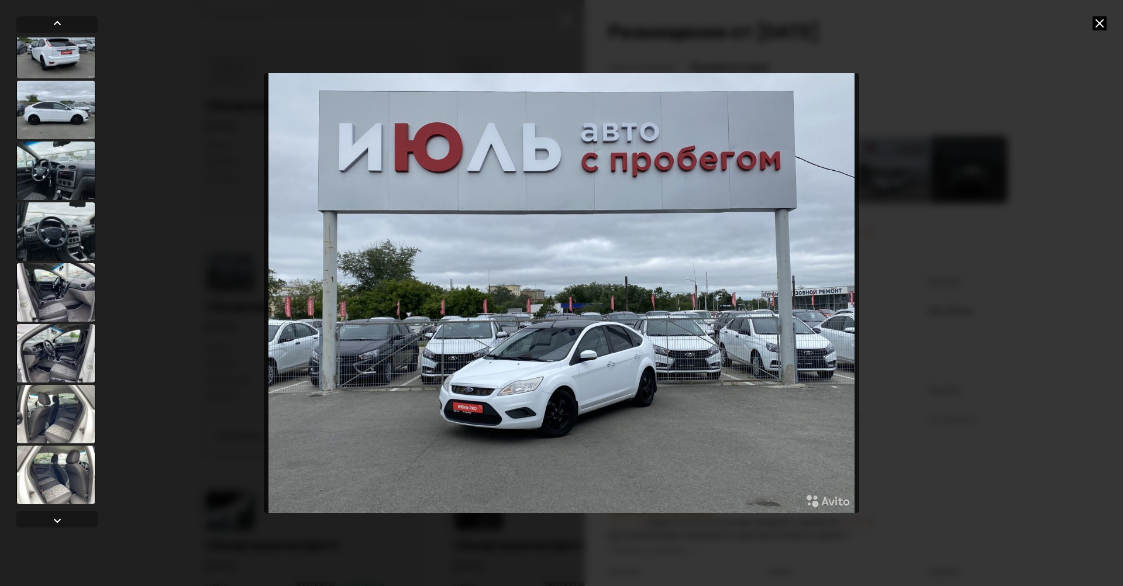
click at [1097, 22] on icon at bounding box center [1100, 23] width 14 height 14
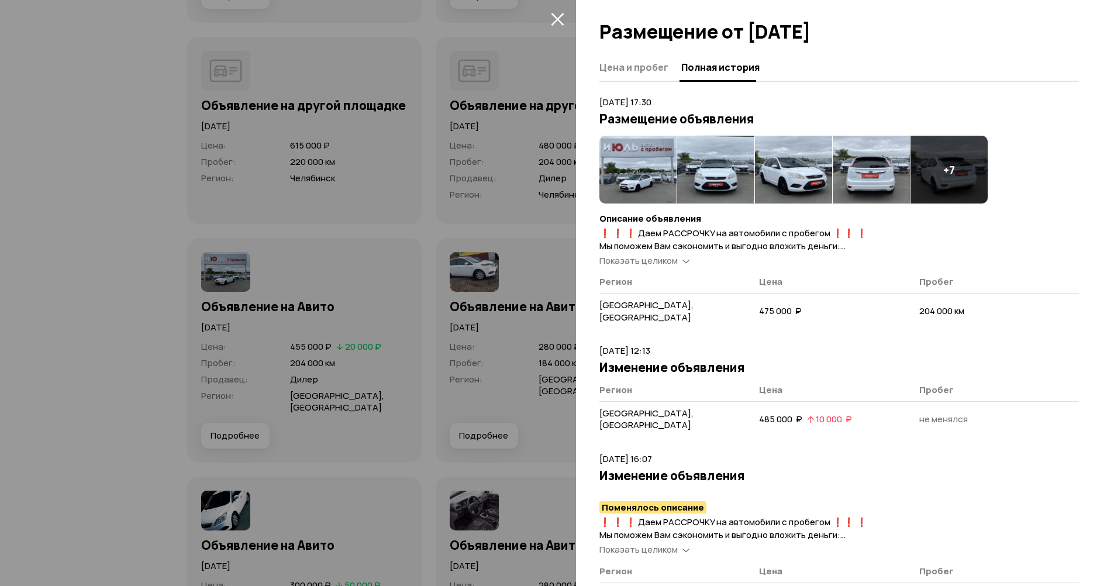
click at [555, 19] on icon "закрыть" at bounding box center [557, 18] width 13 height 13
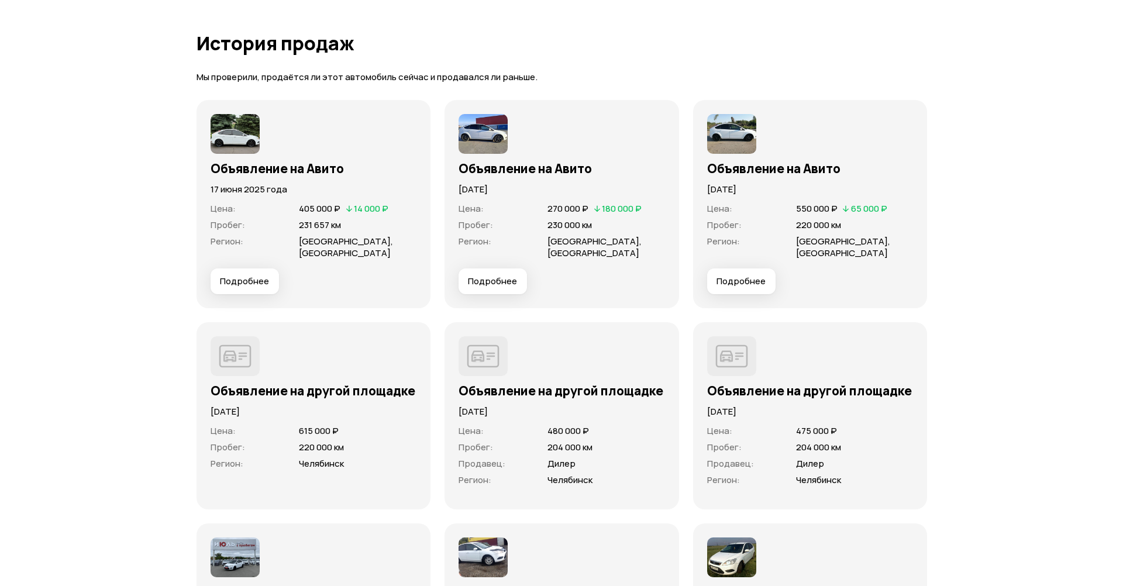
scroll to position [3627, 0]
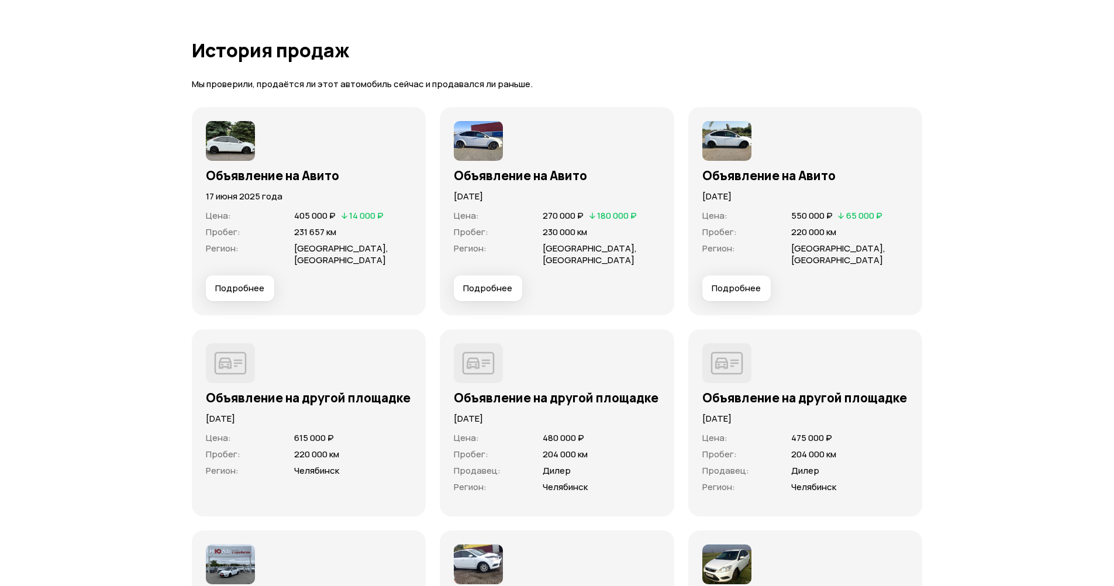
click at [731, 295] on button "Подробнее" at bounding box center [737, 289] width 68 height 26
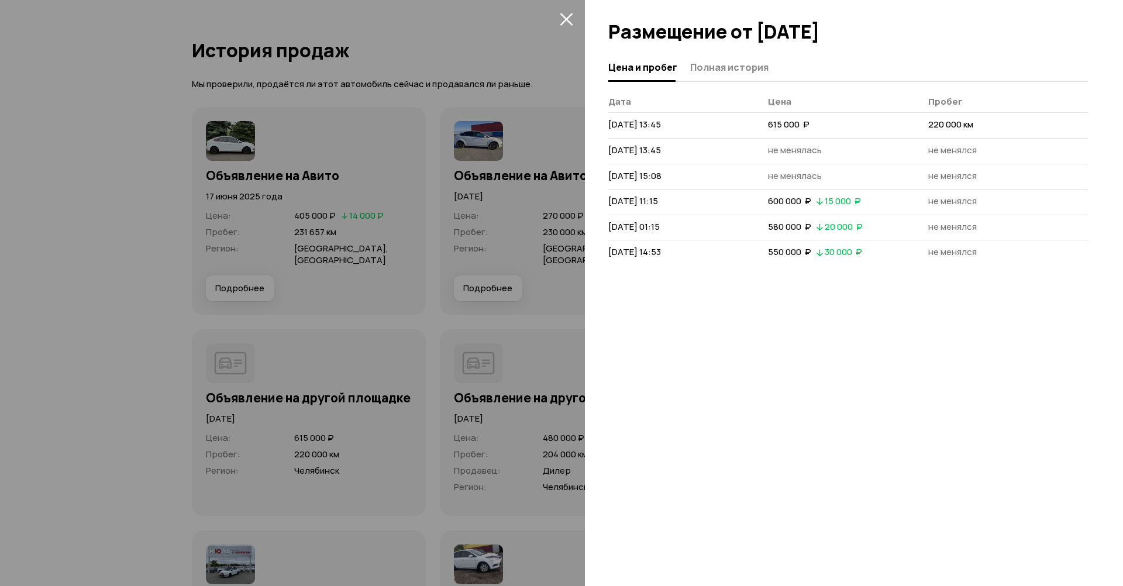
click at [717, 75] on button "Полная история" at bounding box center [728, 67] width 82 height 23
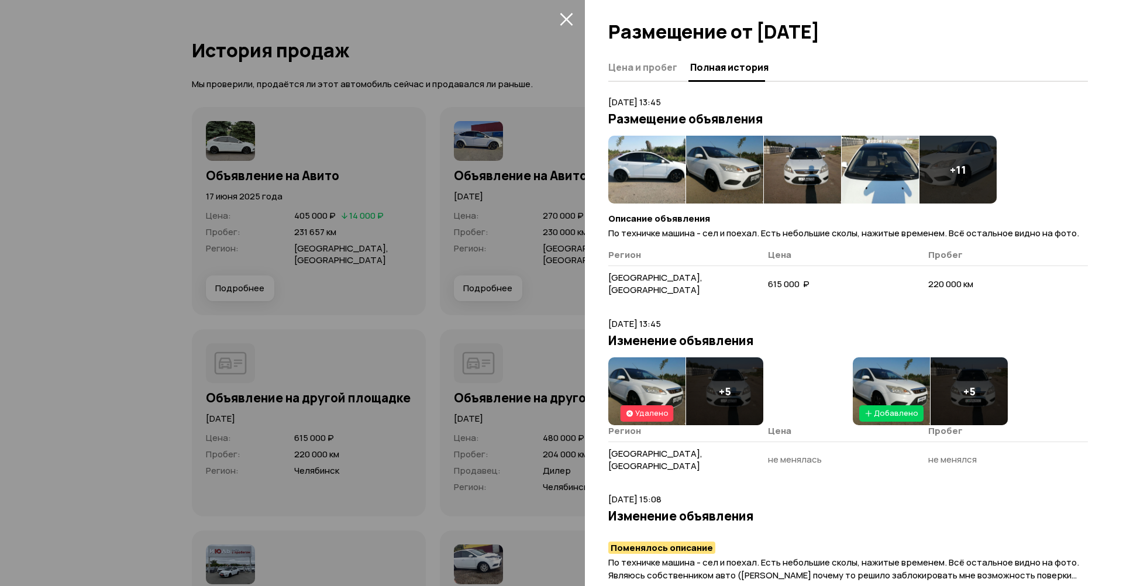
click at [655, 158] on img at bounding box center [646, 170] width 77 height 68
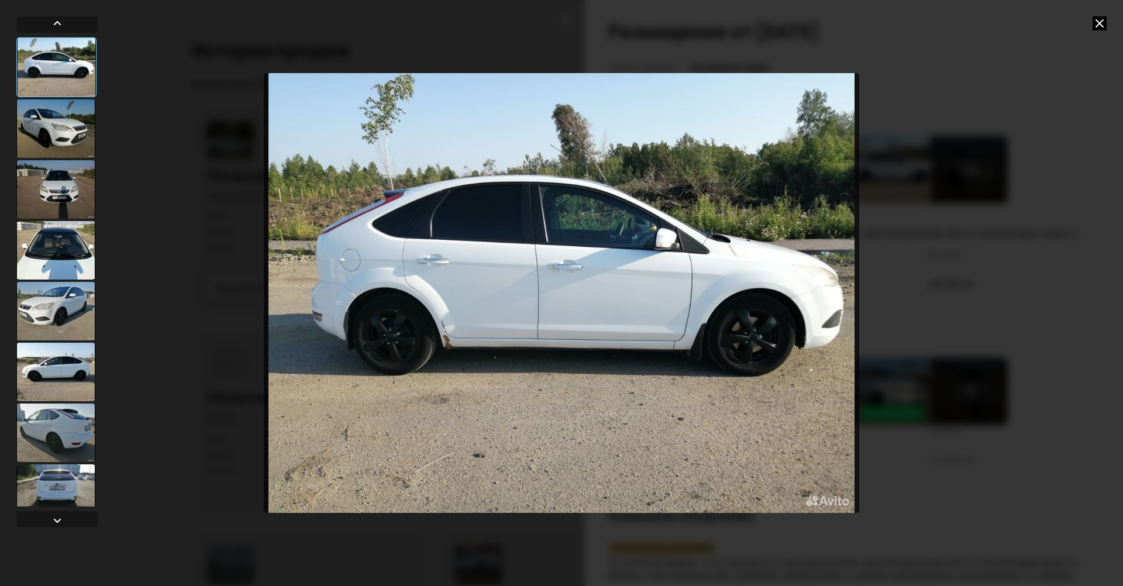
click at [440, 340] on img "Go to Slide 1" at bounding box center [562, 293] width 596 height 440
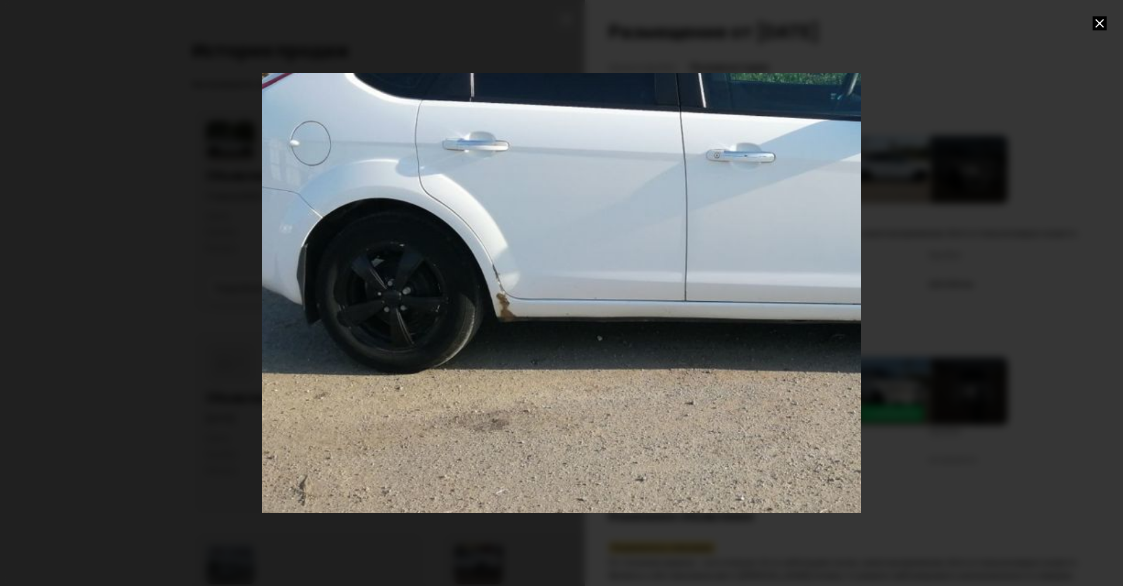
drag, startPoint x: 350, startPoint y: 390, endPoint x: 511, endPoint y: 316, distance: 177.2
click at [511, 316] on div "Go to Slide 1" at bounding box center [733, 209] width 1198 height 879
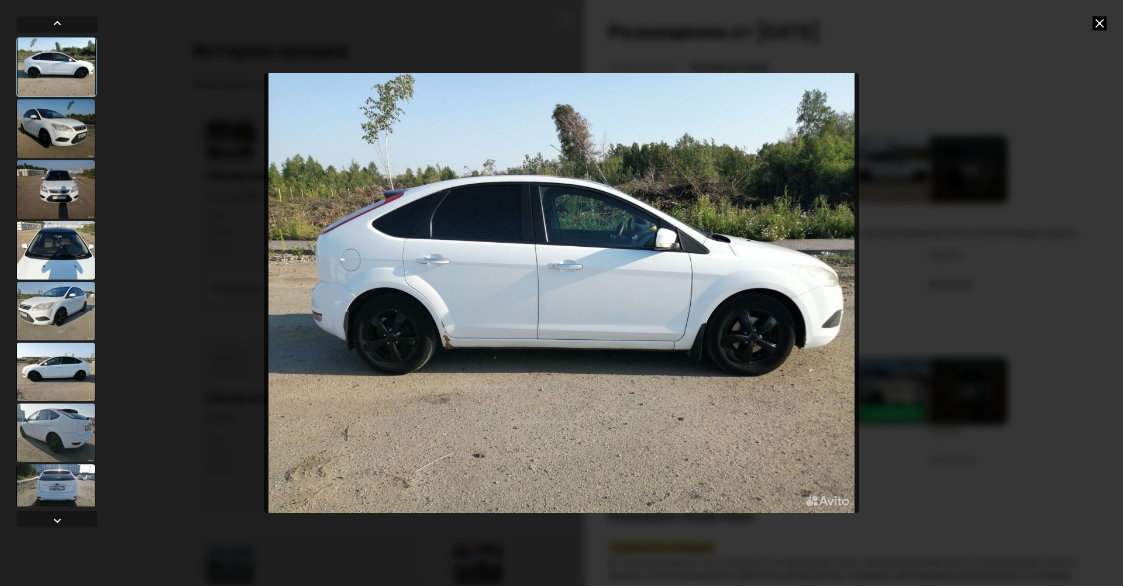
click at [61, 149] on div at bounding box center [55, 128] width 79 height 58
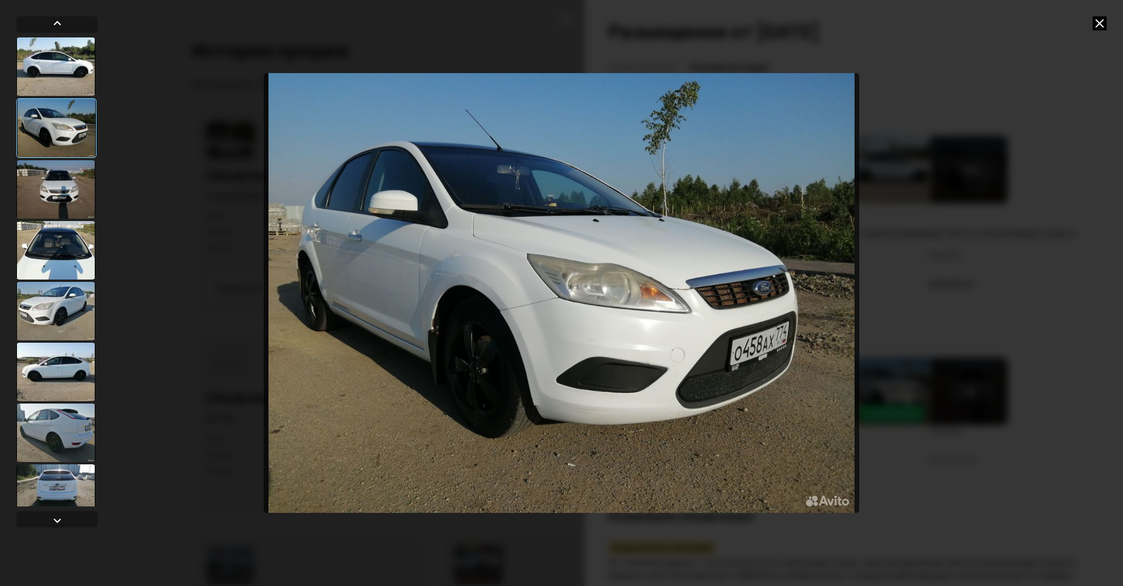
click at [71, 195] on div at bounding box center [55, 189] width 79 height 58
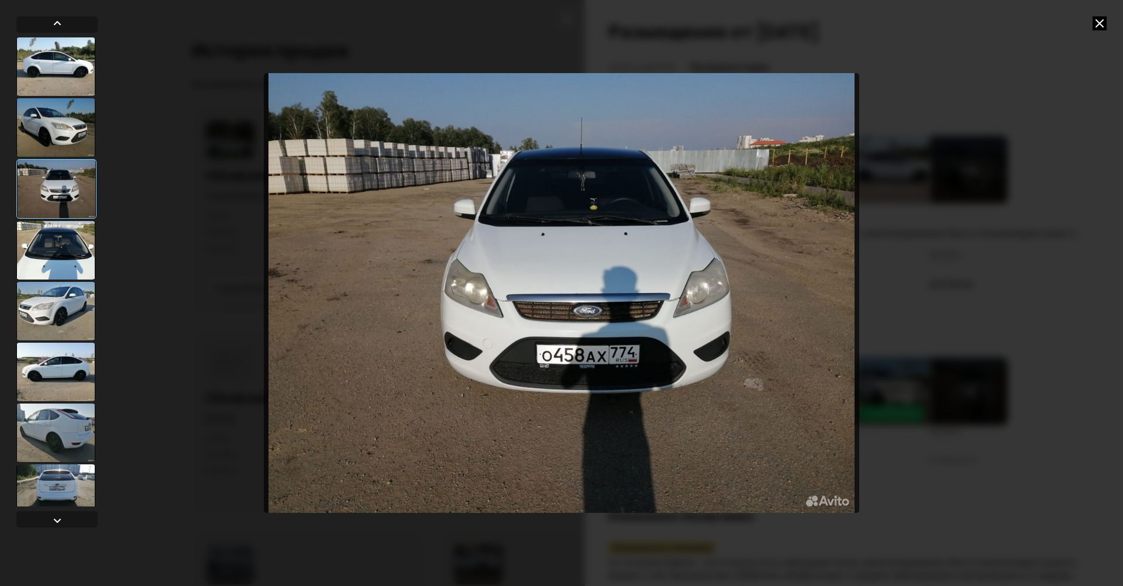
click at [588, 230] on img "Go to Slide 3" at bounding box center [562, 293] width 596 height 440
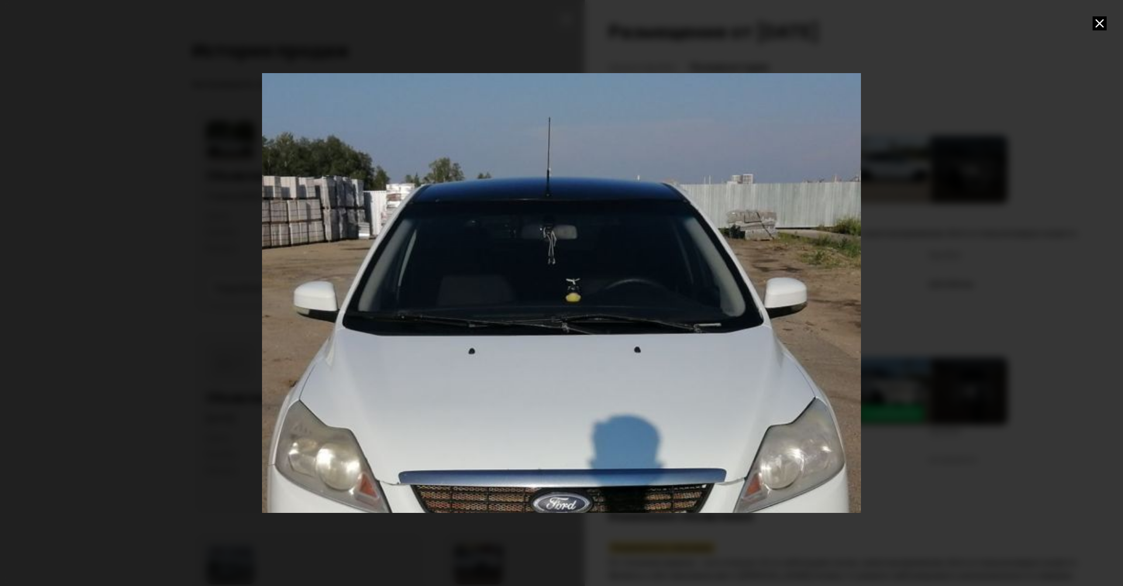
drag, startPoint x: 625, startPoint y: 188, endPoint x: 573, endPoint y: 363, distance: 183.2
click at [573, 363] on div "Go to Slide 3" at bounding box center [509, 468] width 1198 height 879
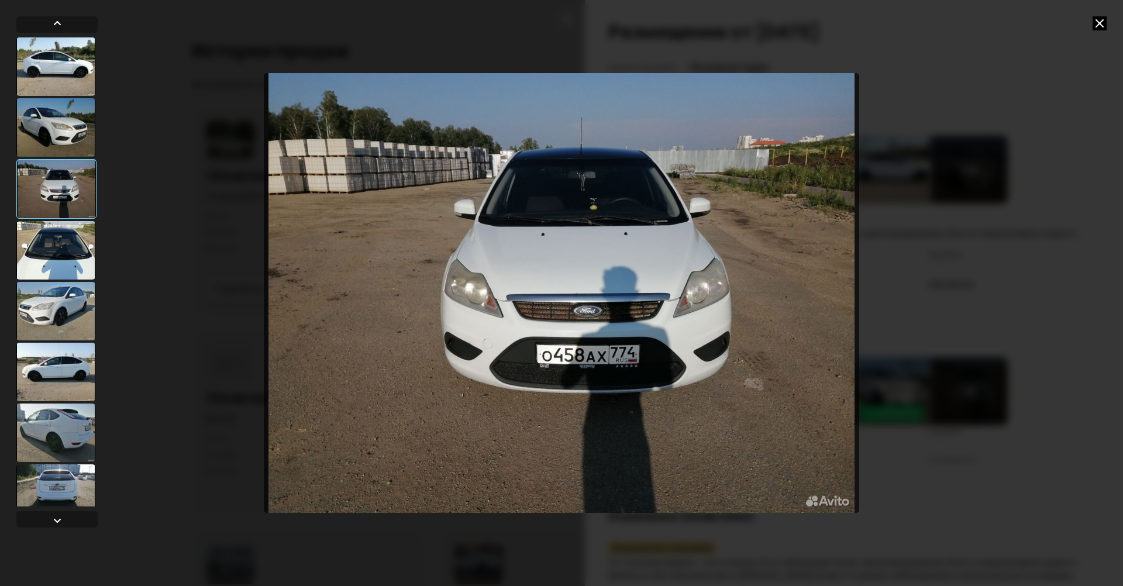
click at [58, 254] on div at bounding box center [55, 250] width 79 height 58
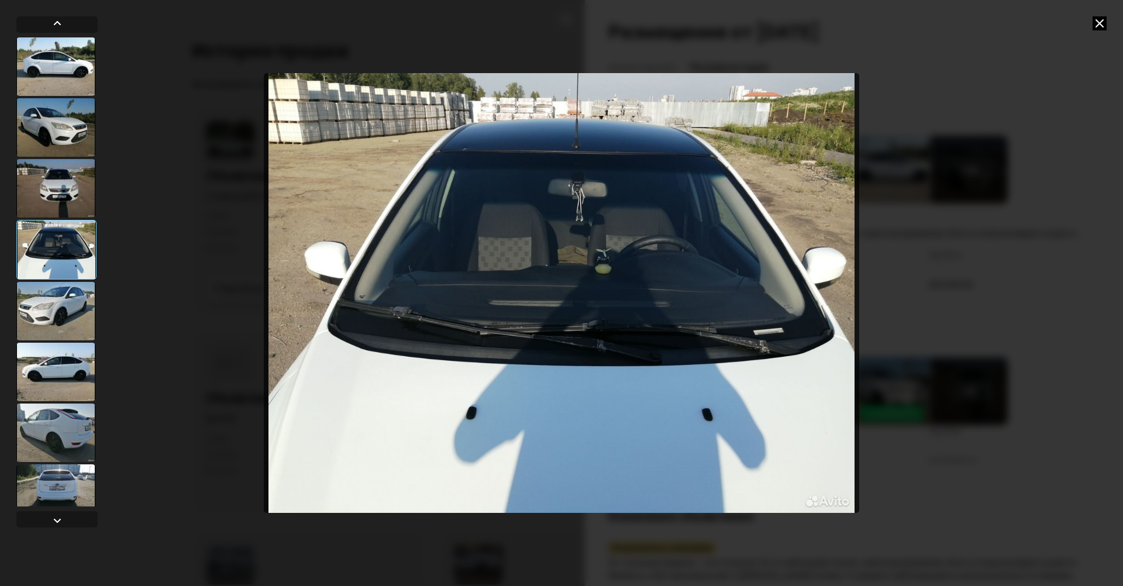
click at [54, 308] on div at bounding box center [55, 311] width 79 height 58
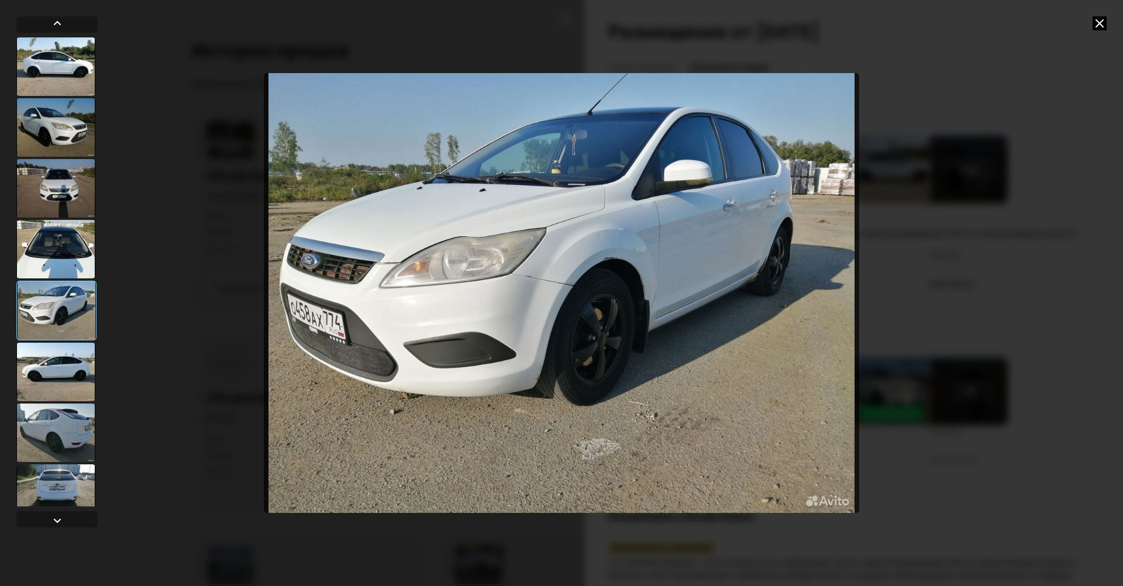
click at [58, 370] on div at bounding box center [55, 372] width 79 height 58
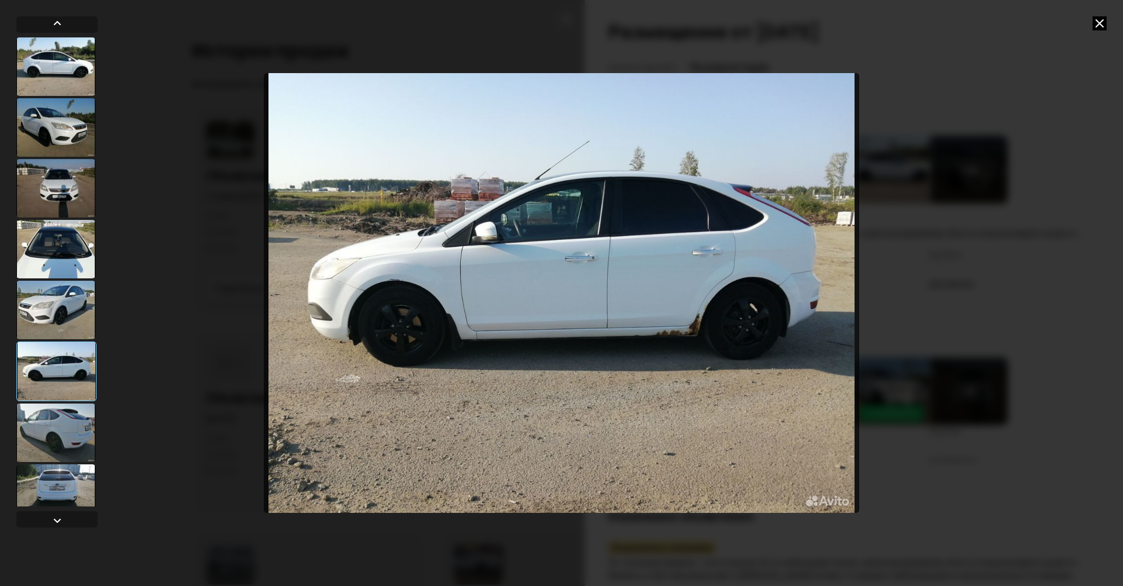
click at [57, 447] on div at bounding box center [55, 433] width 79 height 58
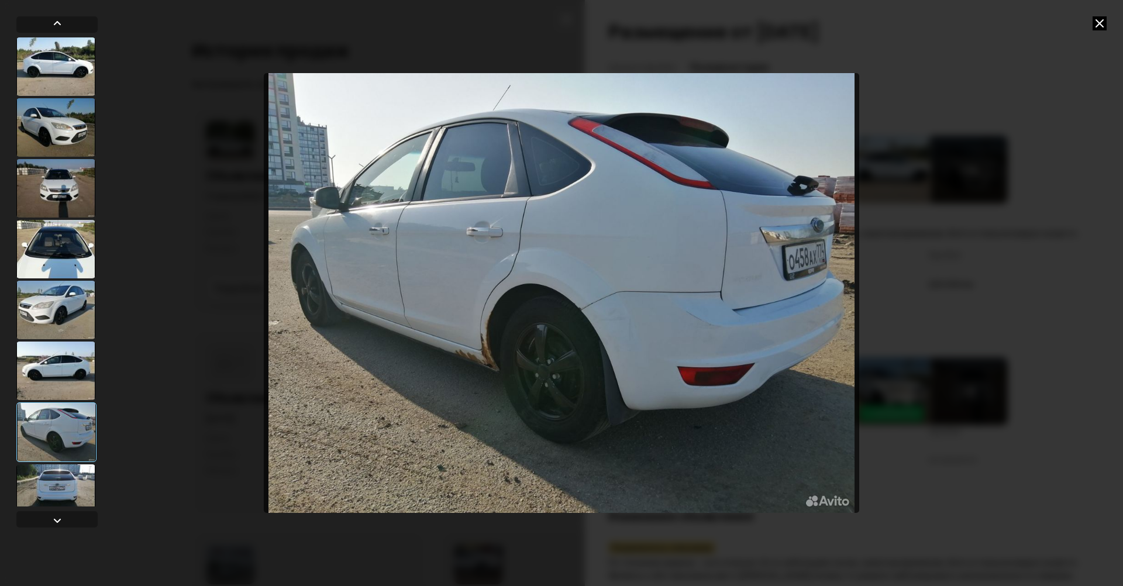
click at [47, 481] on div at bounding box center [55, 493] width 79 height 58
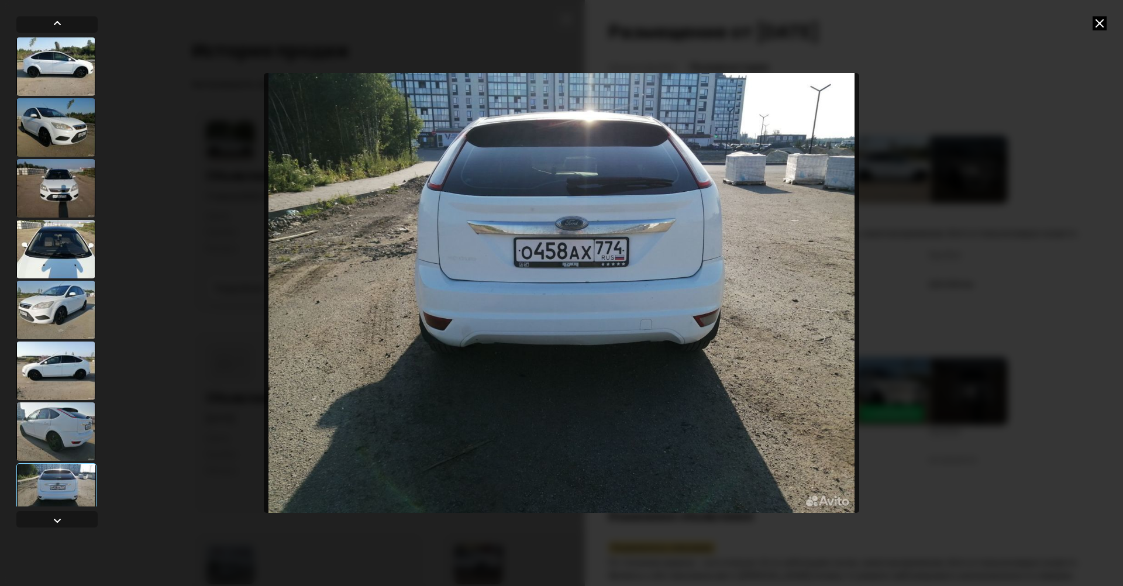
click at [46, 438] on div at bounding box center [55, 431] width 79 height 58
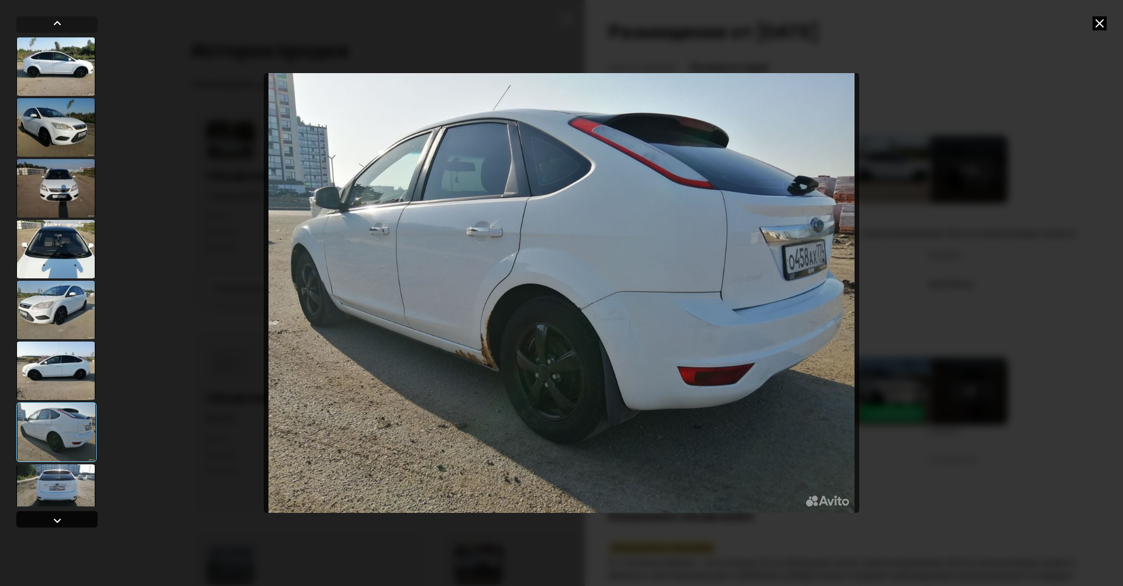
click at [57, 515] on div at bounding box center [57, 521] width 14 height 14
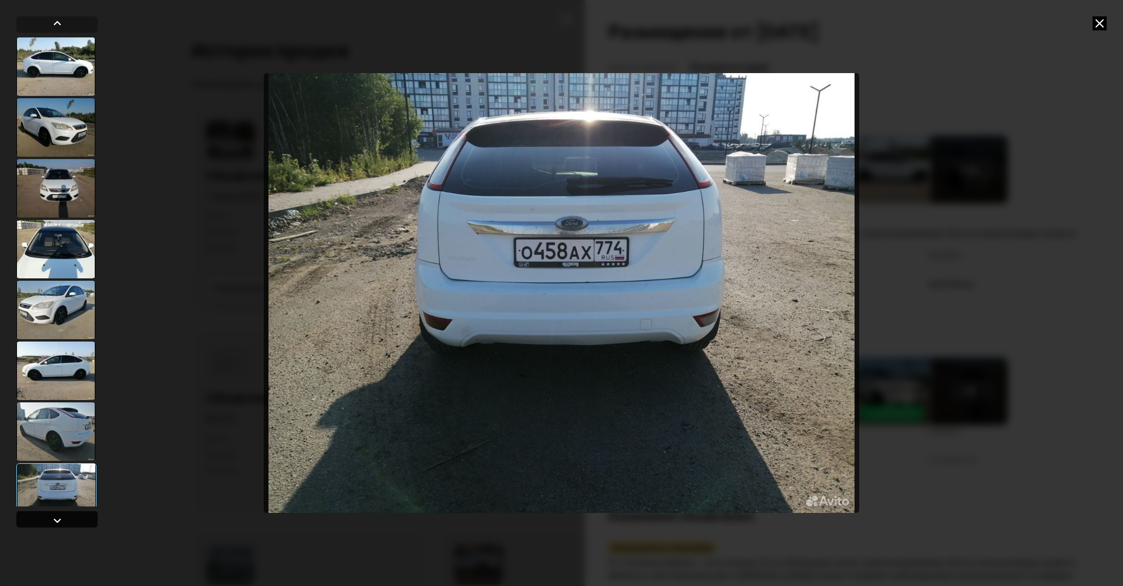
click at [61, 521] on div at bounding box center [57, 521] width 14 height 14
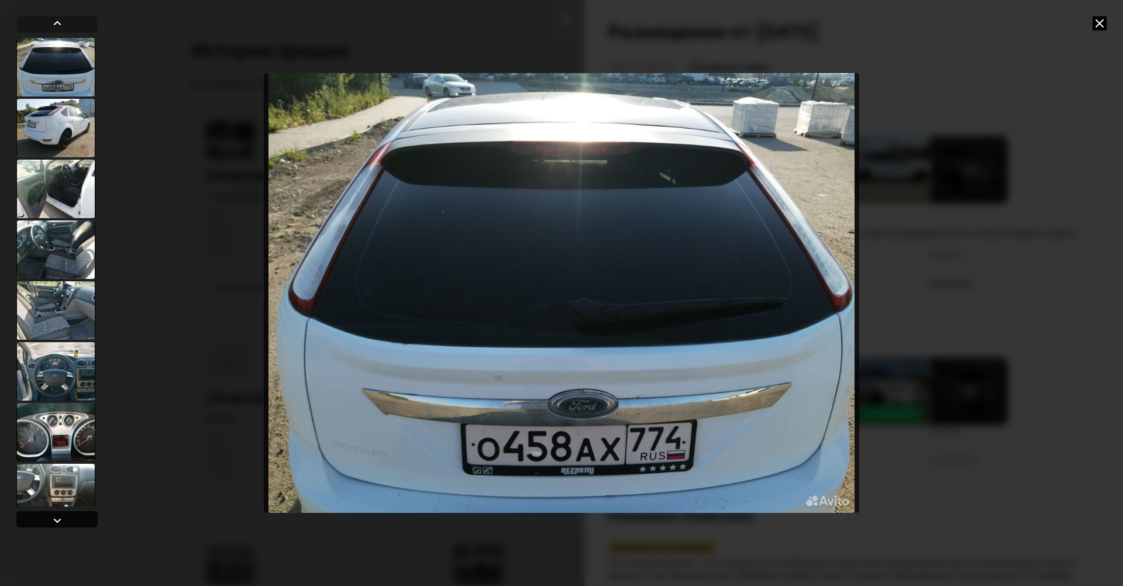
scroll to position [486, 0]
click at [62, 522] on div at bounding box center [57, 521] width 14 height 14
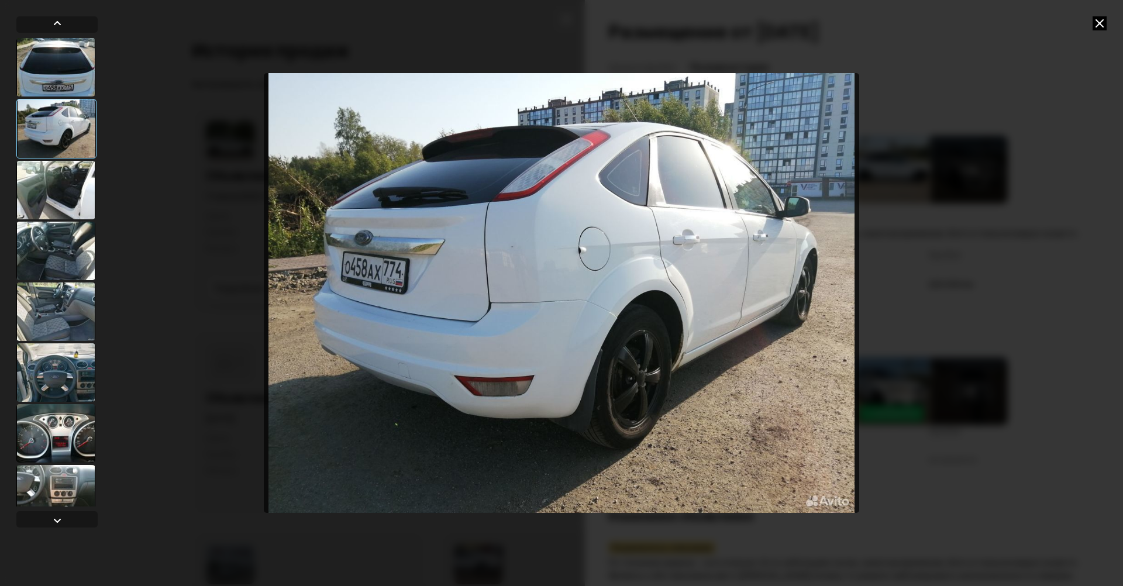
click at [67, 195] on div at bounding box center [55, 190] width 79 height 58
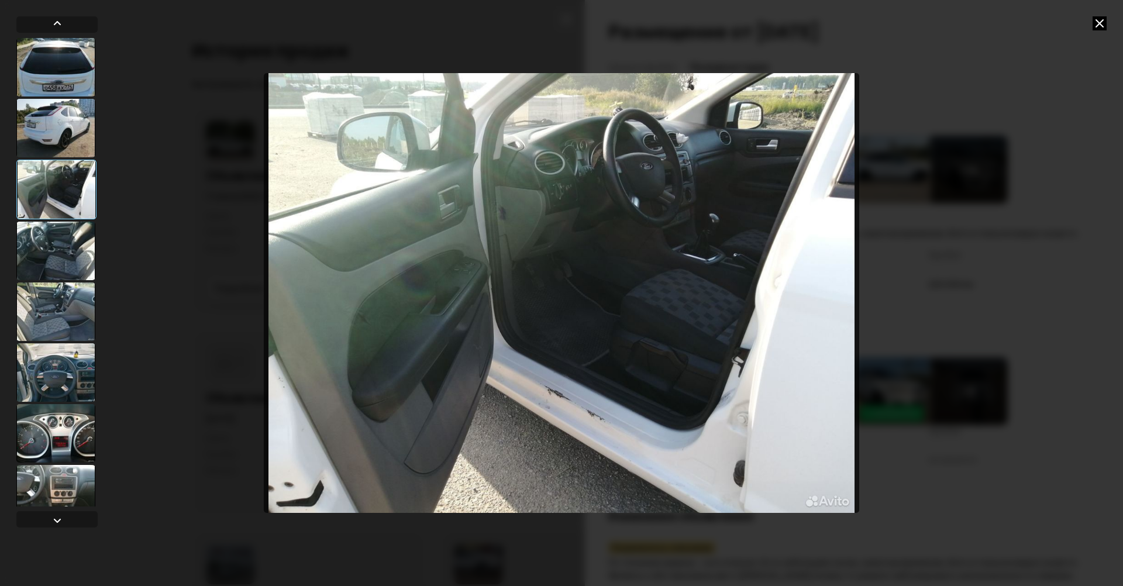
click at [66, 318] on div at bounding box center [55, 312] width 79 height 58
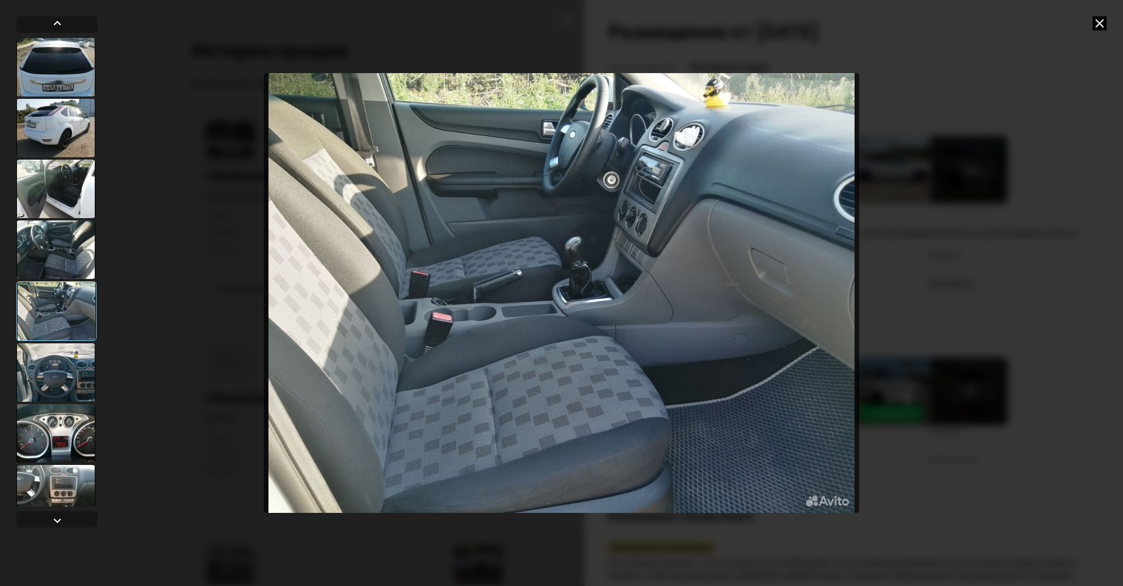
click at [71, 360] on div at bounding box center [55, 372] width 79 height 58
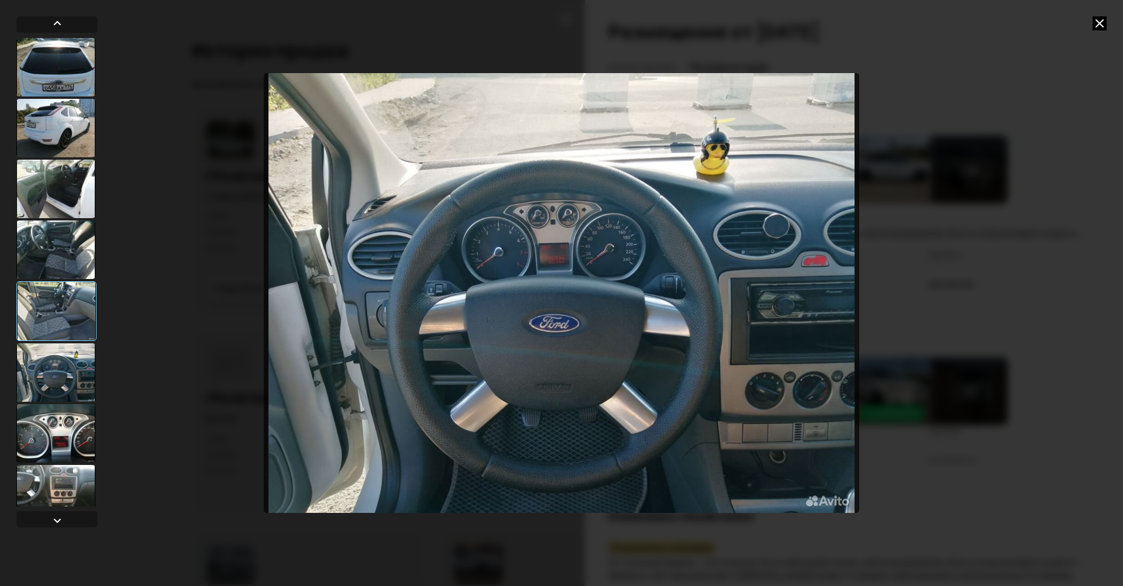
click at [68, 431] on div at bounding box center [55, 433] width 79 height 58
click at [1104, 25] on icon at bounding box center [1100, 23] width 14 height 14
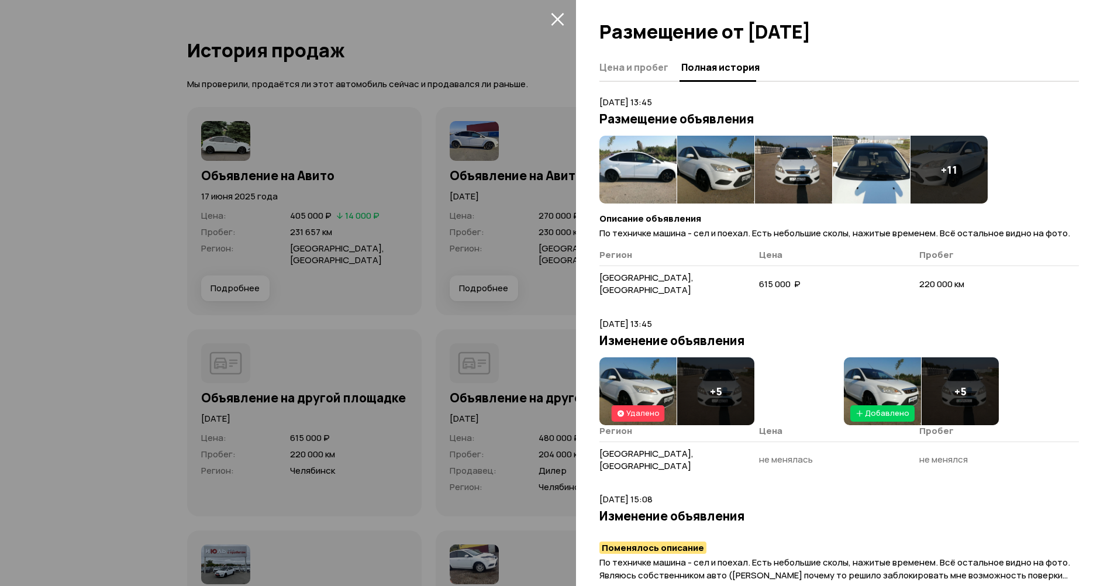
click at [514, 160] on div at bounding box center [557, 293] width 1114 height 586
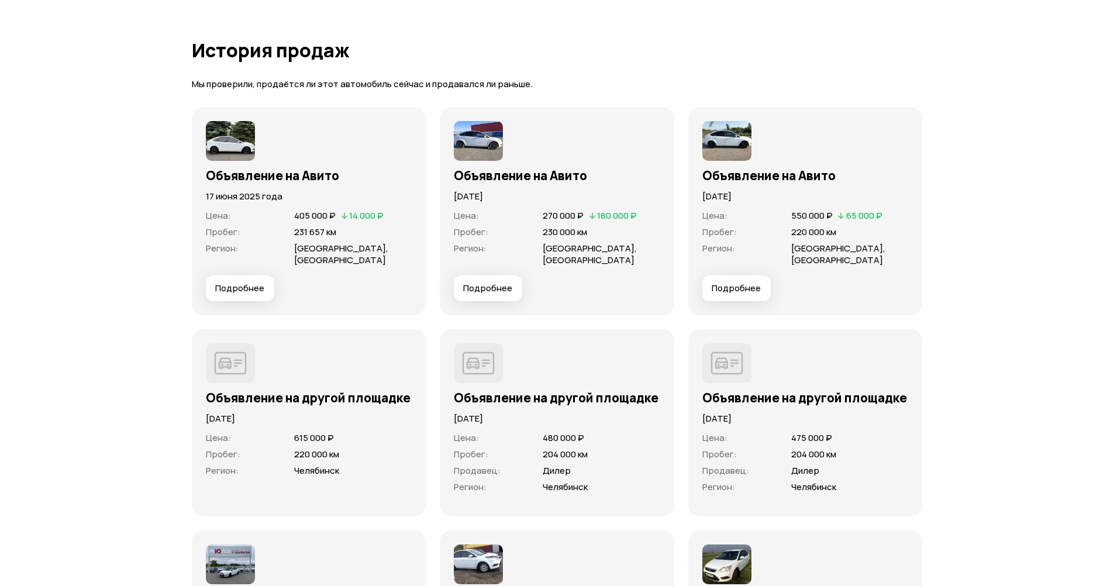
click at [490, 302] on div "Объявление на Авито [DATE] Цена : 270 000 ₽   180 000 ₽ Пробег : 230 000 км Рег…" at bounding box center [557, 211] width 235 height 208
click at [505, 291] on span "Подробнее" at bounding box center [487, 289] width 49 height 12
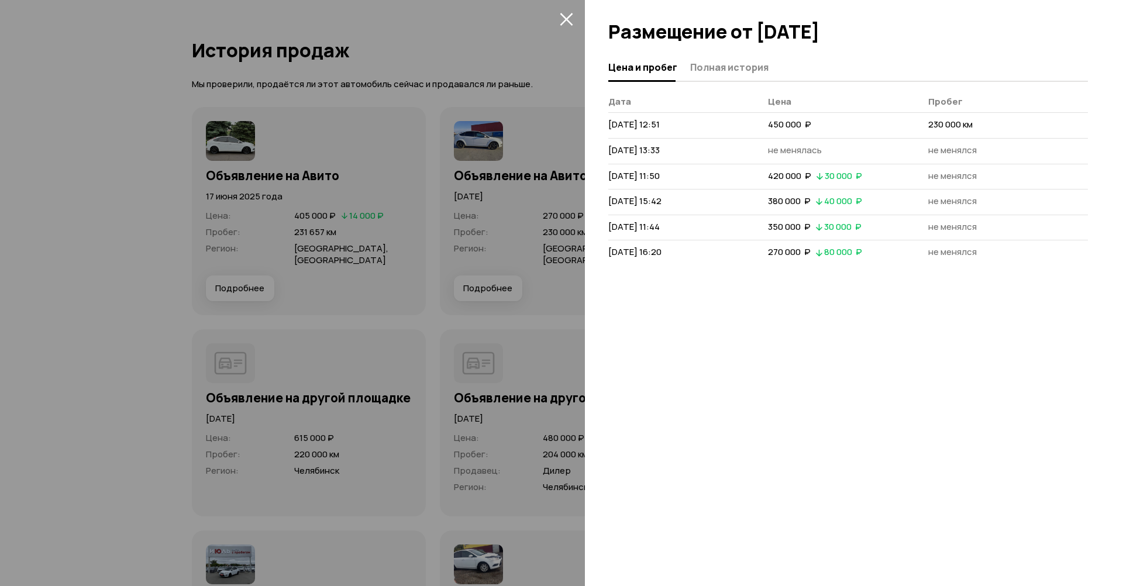
click at [717, 78] on div "Цена и пробег Полная история" at bounding box center [848, 68] width 480 height 28
click at [736, 66] on span "Полная история" at bounding box center [729, 67] width 78 height 12
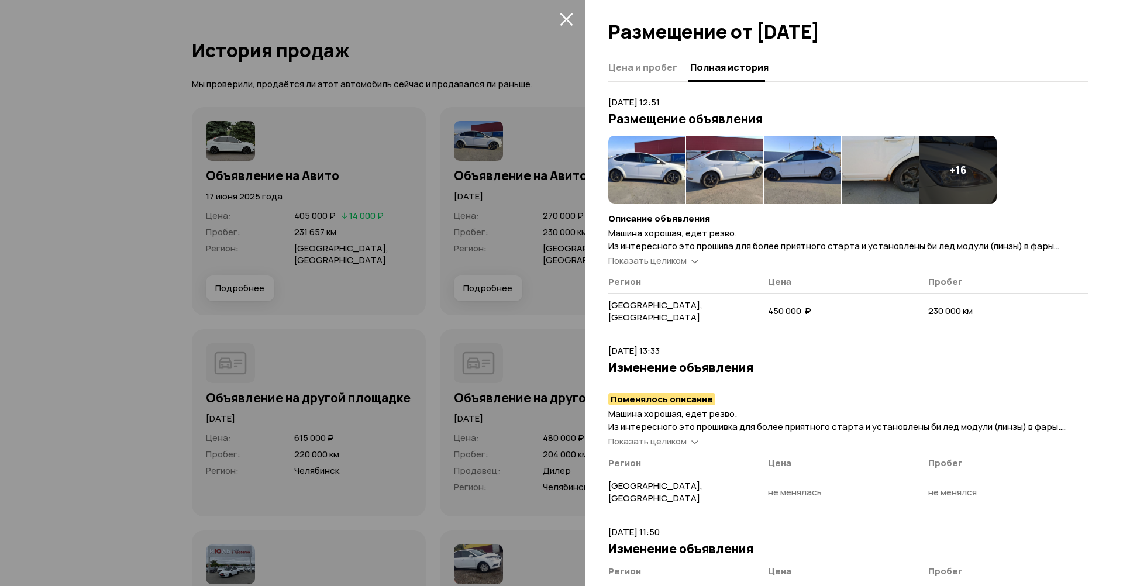
click at [646, 173] on img at bounding box center [646, 170] width 77 height 68
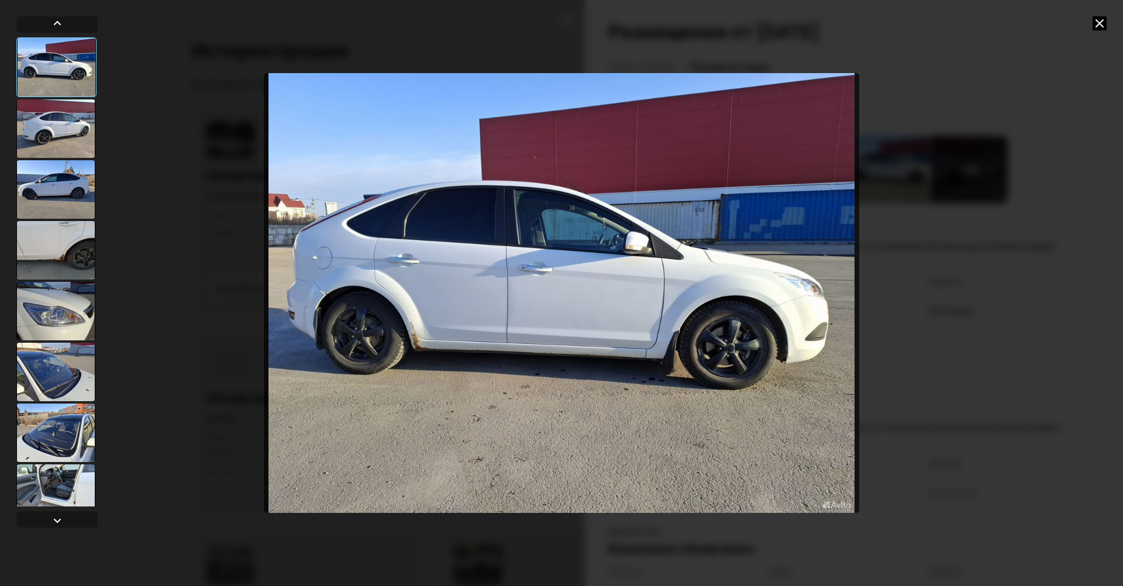
click at [57, 140] on div at bounding box center [55, 128] width 79 height 58
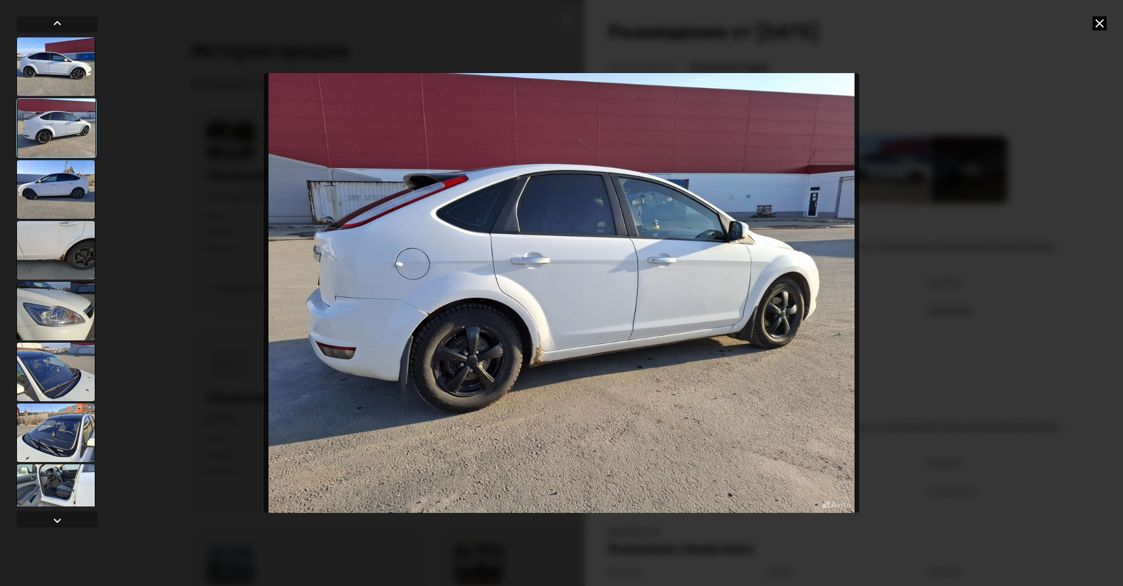
click at [58, 180] on div at bounding box center [55, 189] width 79 height 58
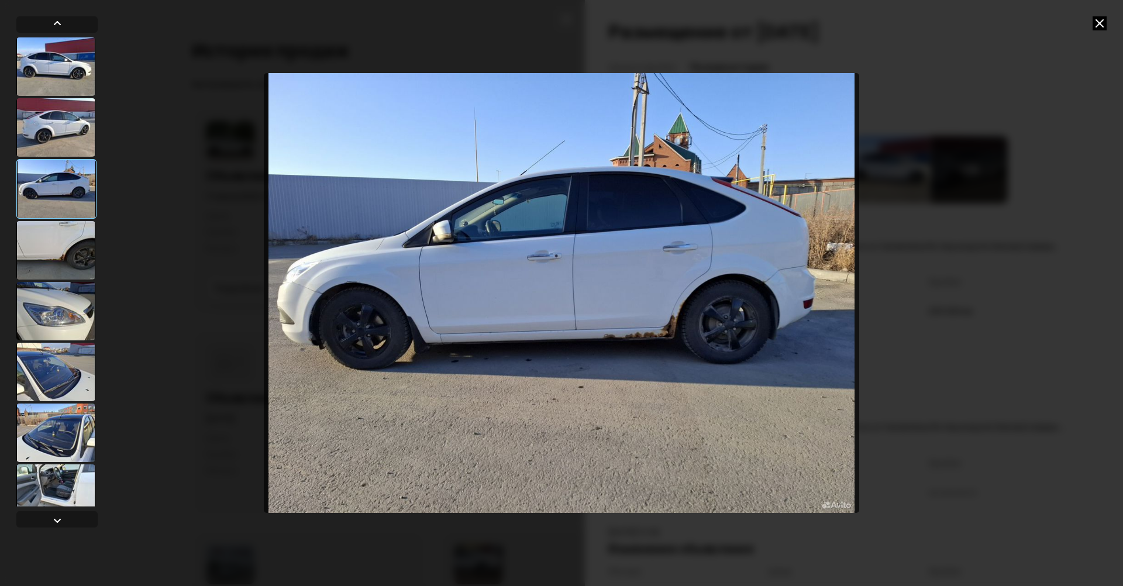
click at [55, 315] on div at bounding box center [55, 311] width 79 height 58
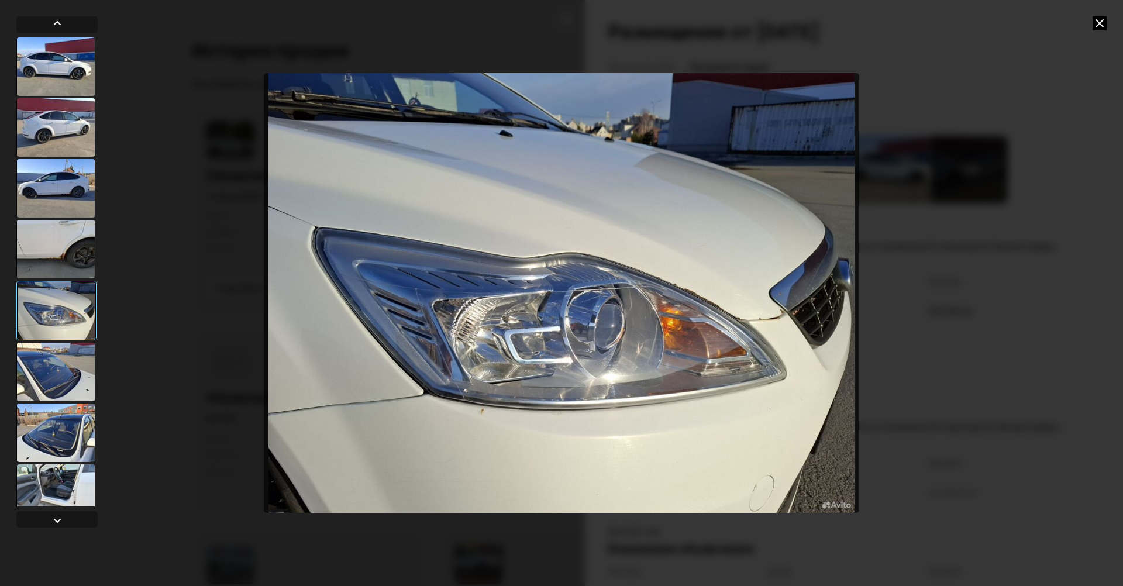
click at [58, 439] on div at bounding box center [55, 433] width 79 height 58
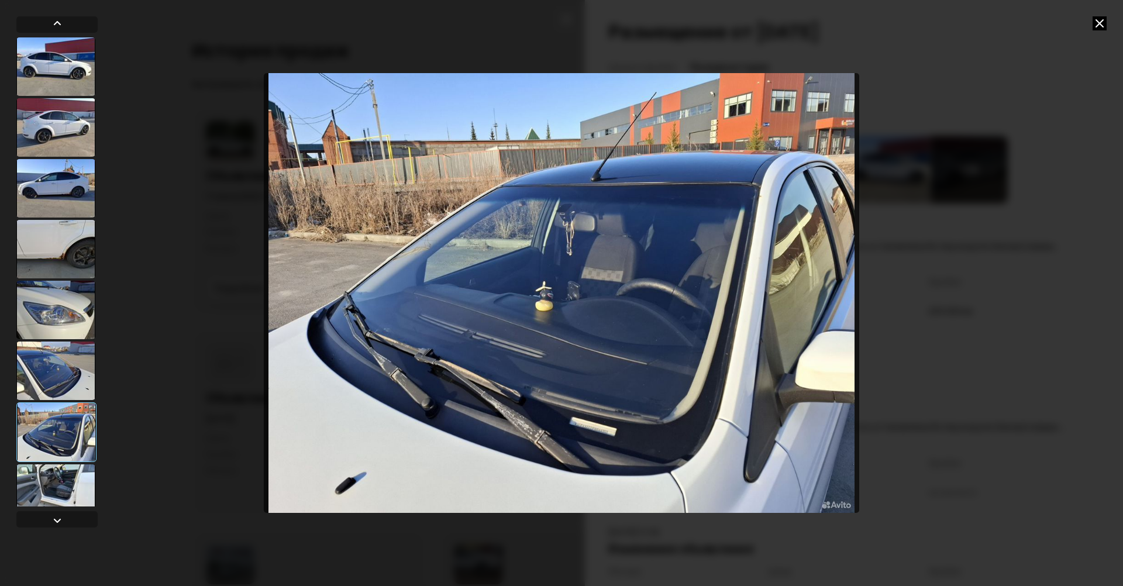
click at [387, 342] on img "Go to Slide 7" at bounding box center [562, 293] width 596 height 440
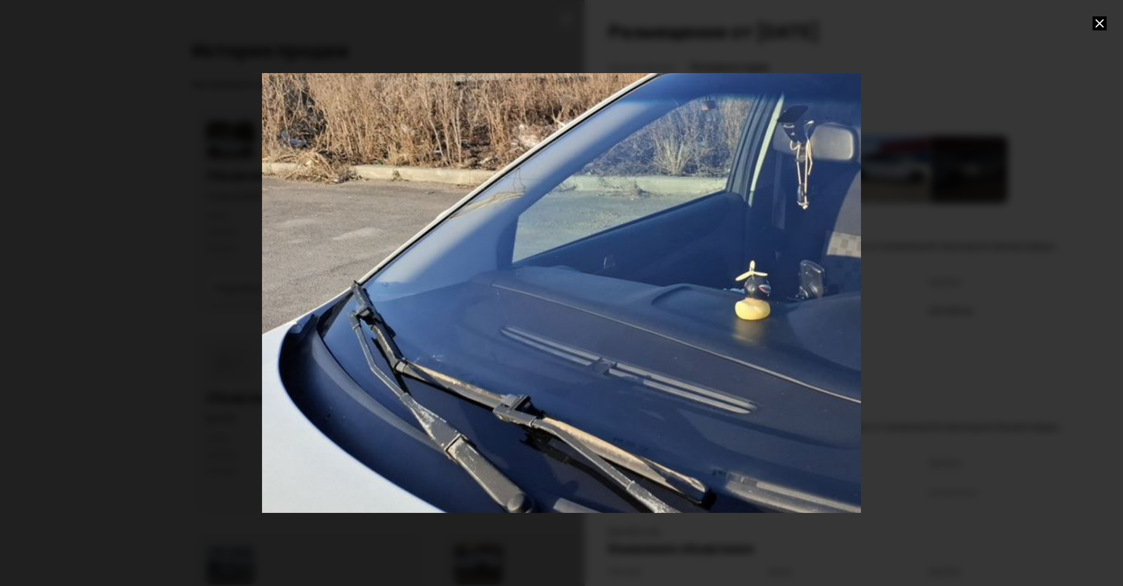
drag, startPoint x: 345, startPoint y: 339, endPoint x: 569, endPoint y: 330, distance: 223.6
click at [569, 330] on div "Go to Slide 7" at bounding box center [787, 283] width 1198 height 879
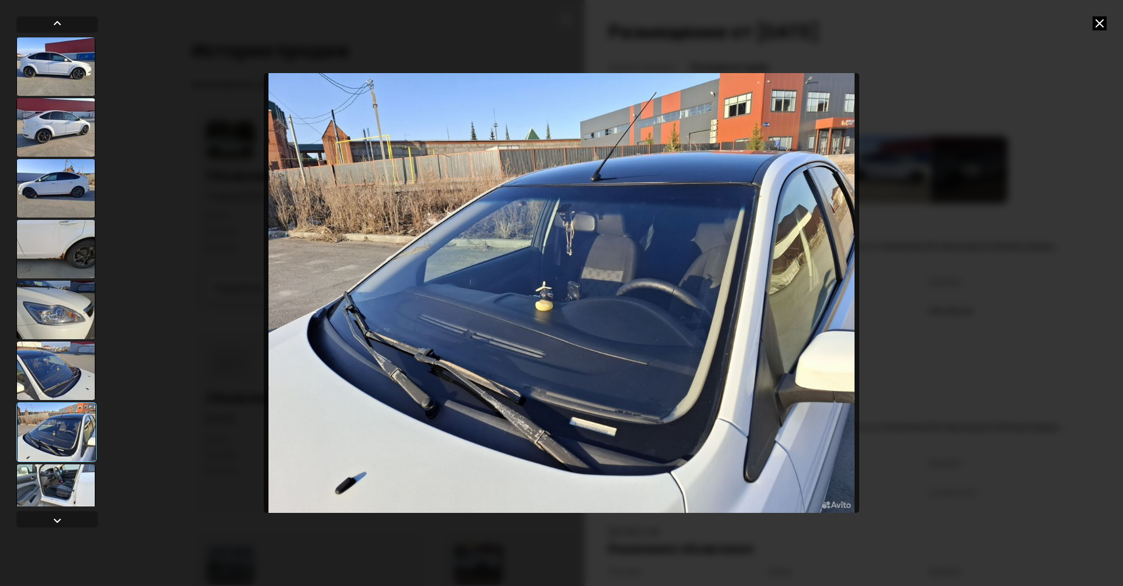
click at [36, 379] on div at bounding box center [55, 371] width 79 height 58
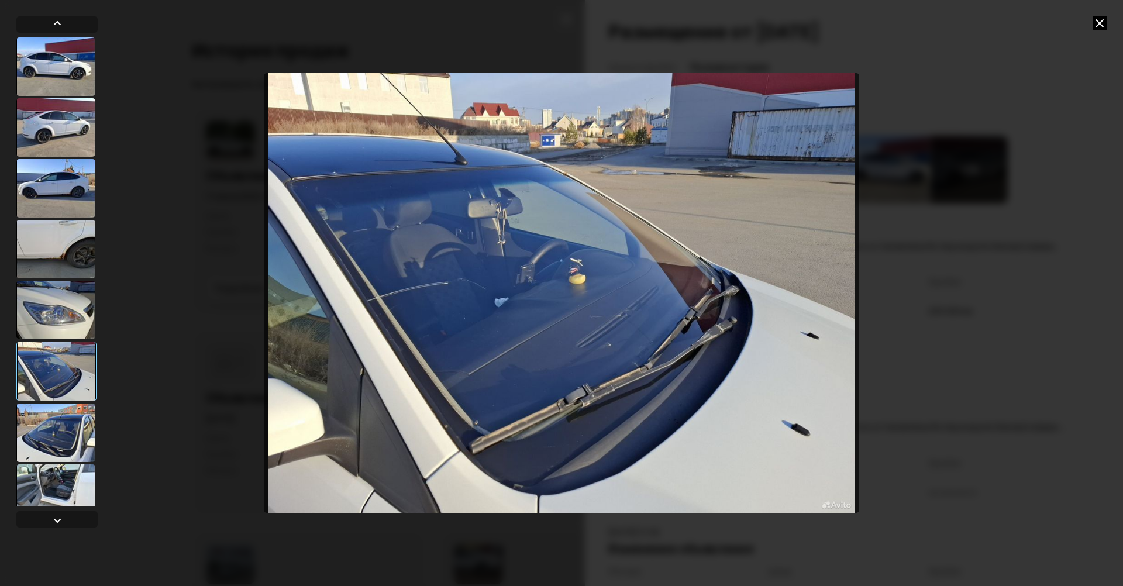
click at [463, 300] on img "Go to Slide 6" at bounding box center [562, 293] width 596 height 440
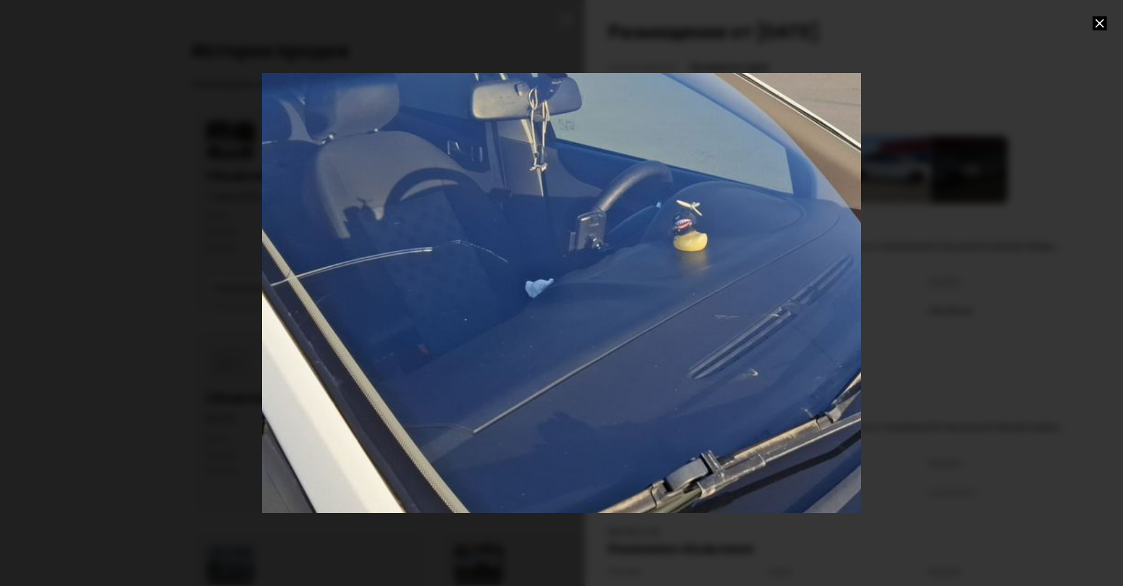
drag, startPoint x: 554, startPoint y: 342, endPoint x: 601, endPoint y: 332, distance: 47.7
click at [601, 332] on div "Go to Slide 6" at bounding box center [659, 269] width 1198 height 879
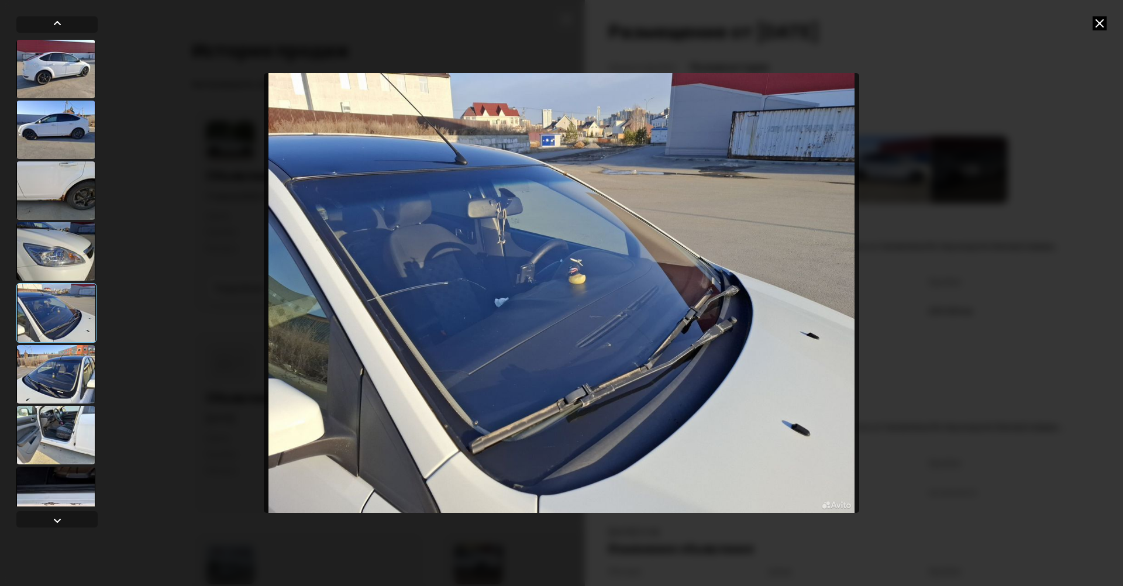
scroll to position [117, 0]
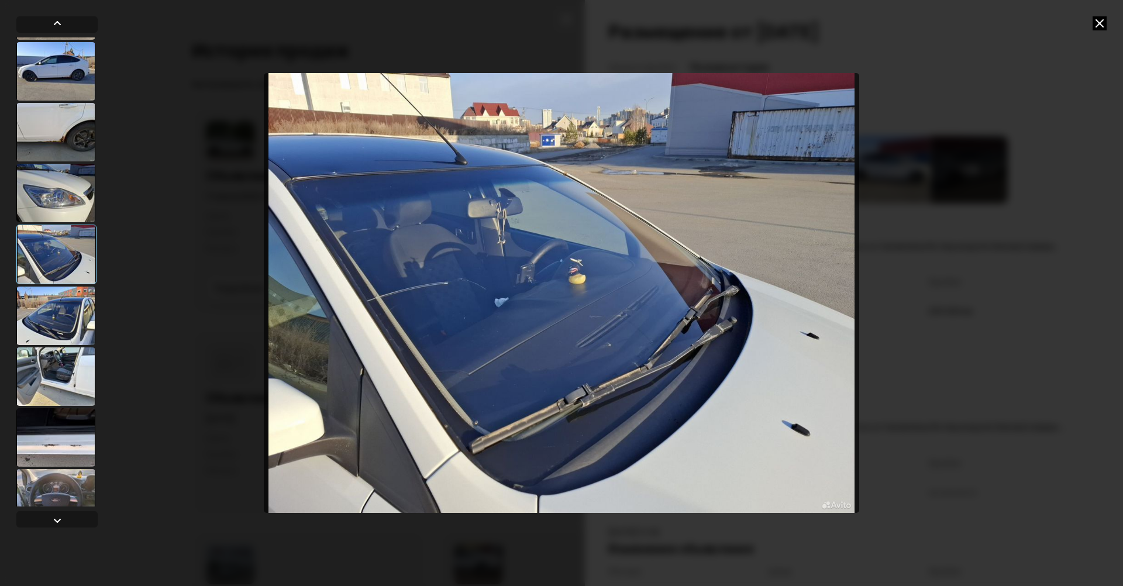
click at [69, 328] on div at bounding box center [55, 316] width 79 height 58
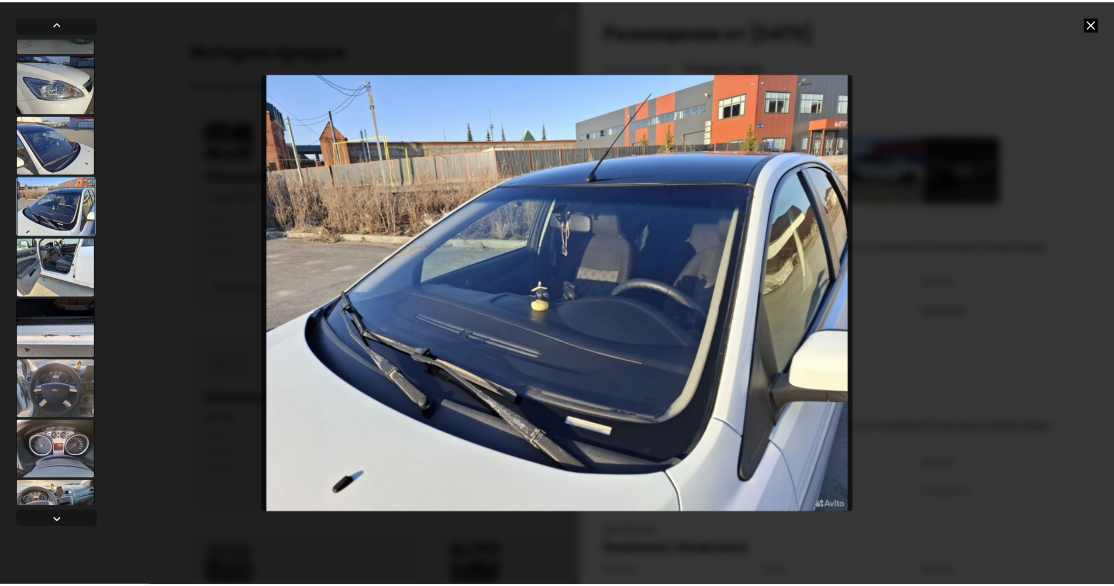
scroll to position [234, 0]
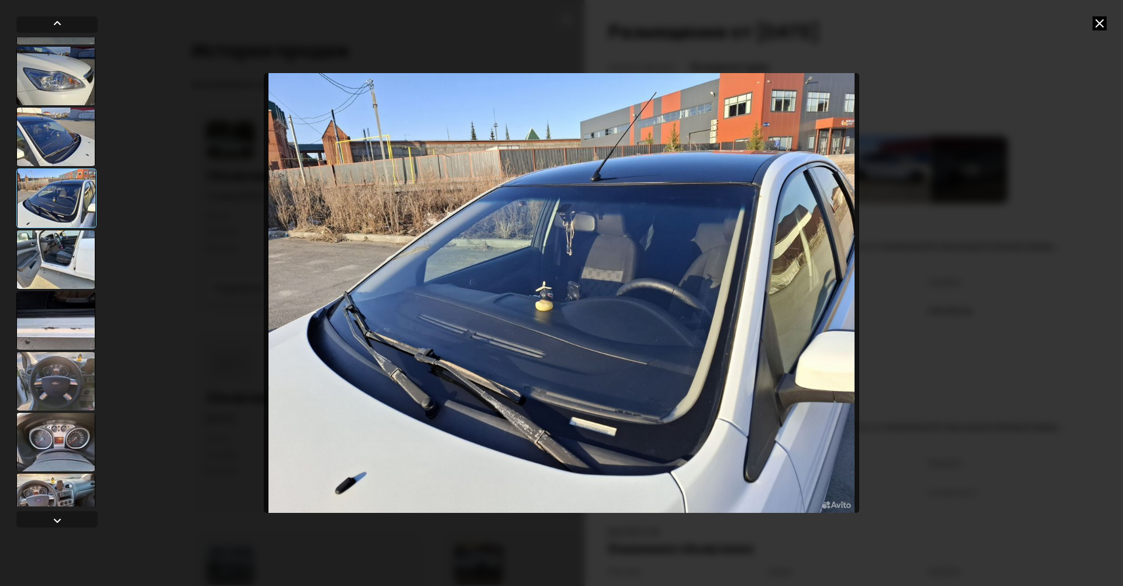
drag, startPoint x: 167, startPoint y: 332, endPoint x: 200, endPoint y: 327, distance: 33.1
click at [167, 328] on div at bounding box center [561, 293] width 1123 height 586
click at [1099, 18] on icon at bounding box center [1100, 23] width 14 height 14
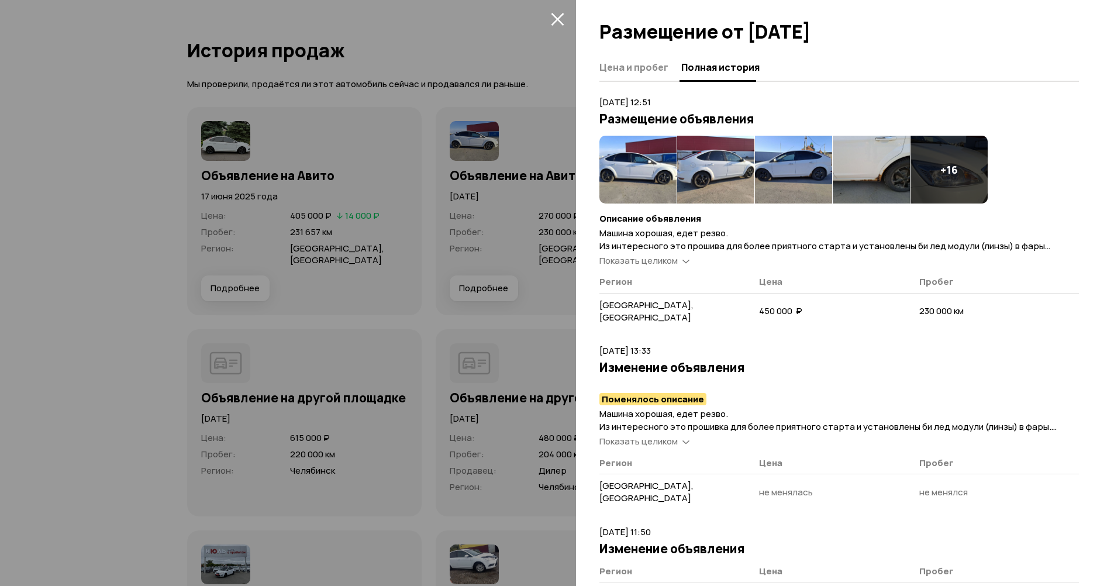
click at [400, 394] on div at bounding box center [557, 293] width 1114 height 586
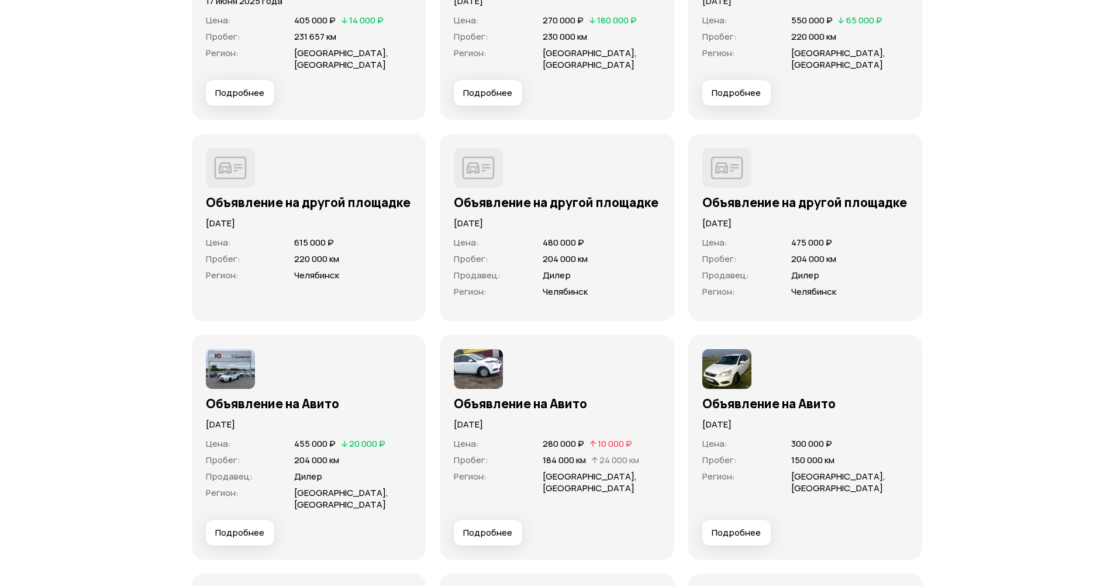
scroll to position [3861, 0]
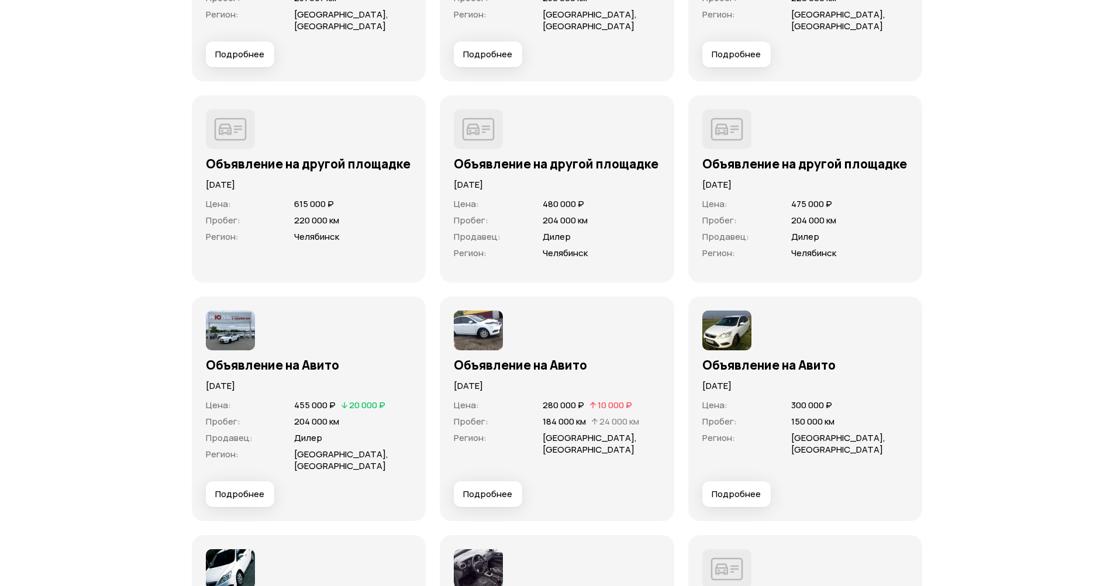
click at [494, 498] on span "Подробнее" at bounding box center [487, 494] width 49 height 12
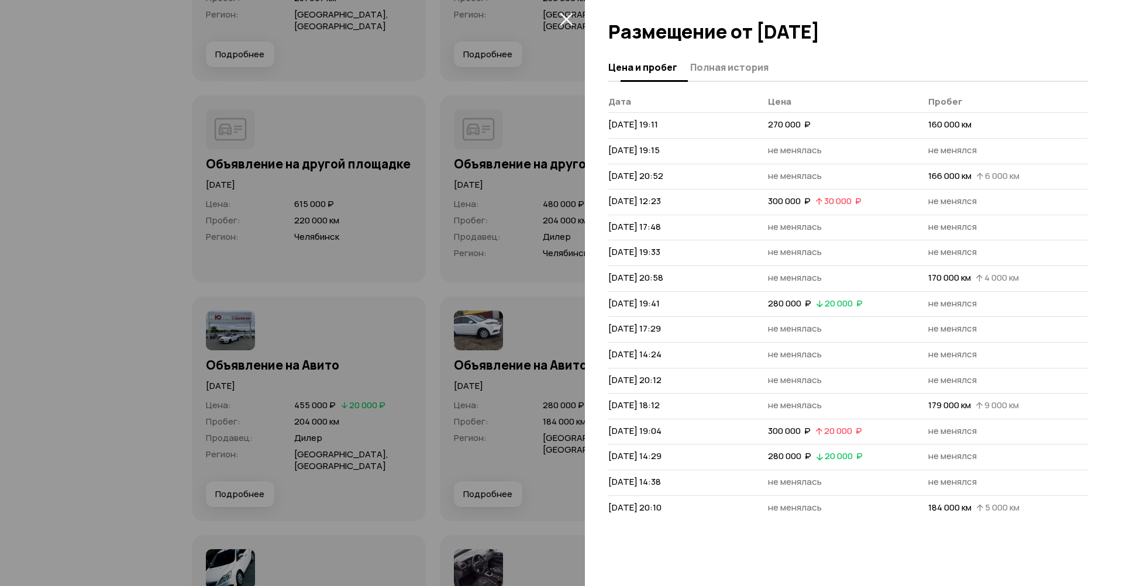
click at [705, 76] on button "Полная история" at bounding box center [728, 67] width 82 height 23
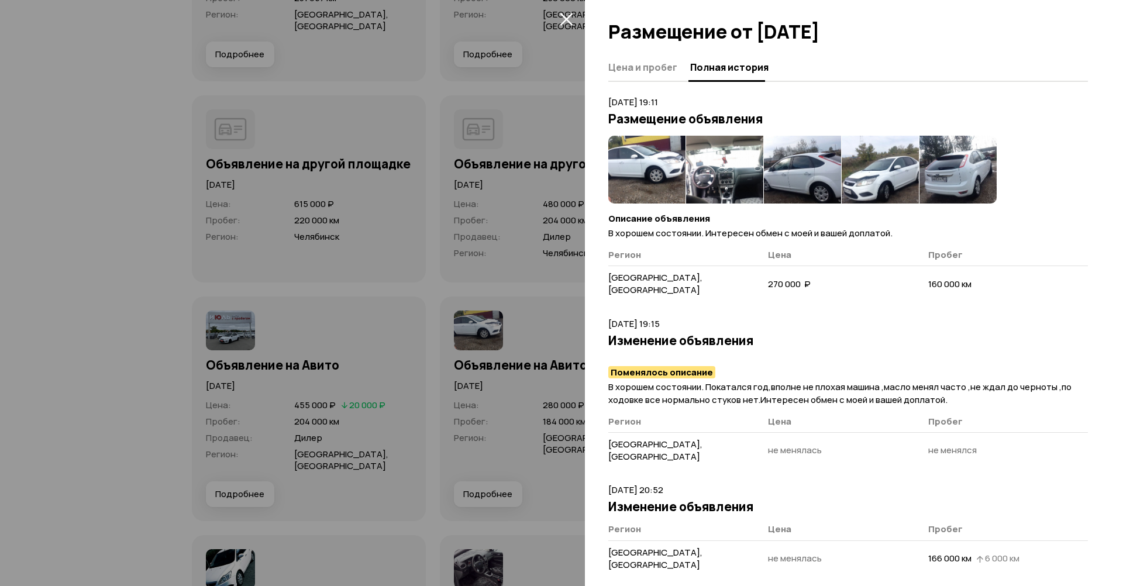
click at [652, 162] on img at bounding box center [646, 170] width 77 height 68
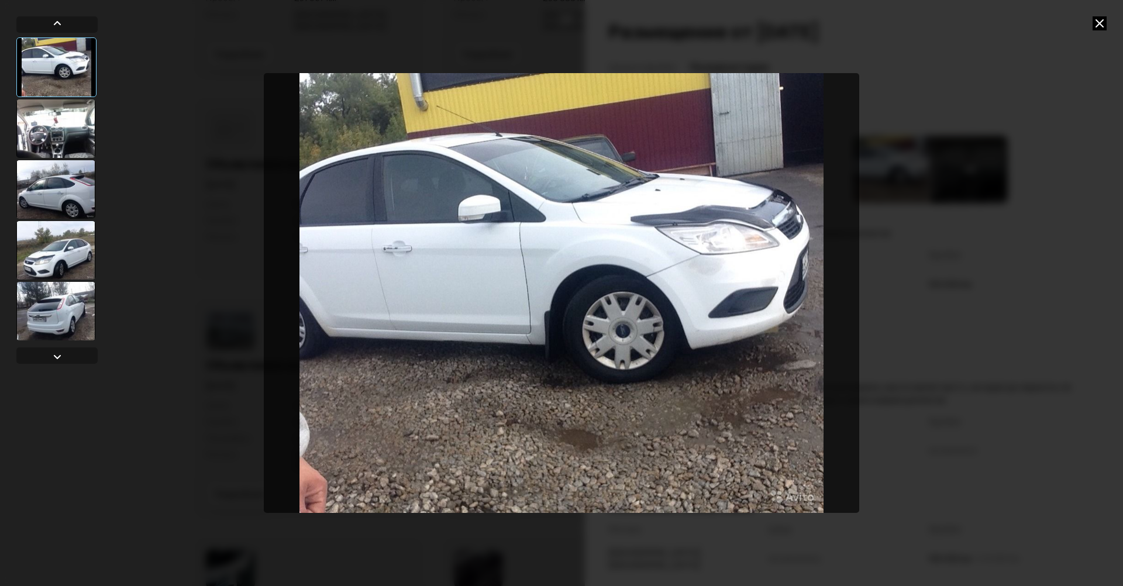
click at [78, 190] on div at bounding box center [55, 189] width 79 height 58
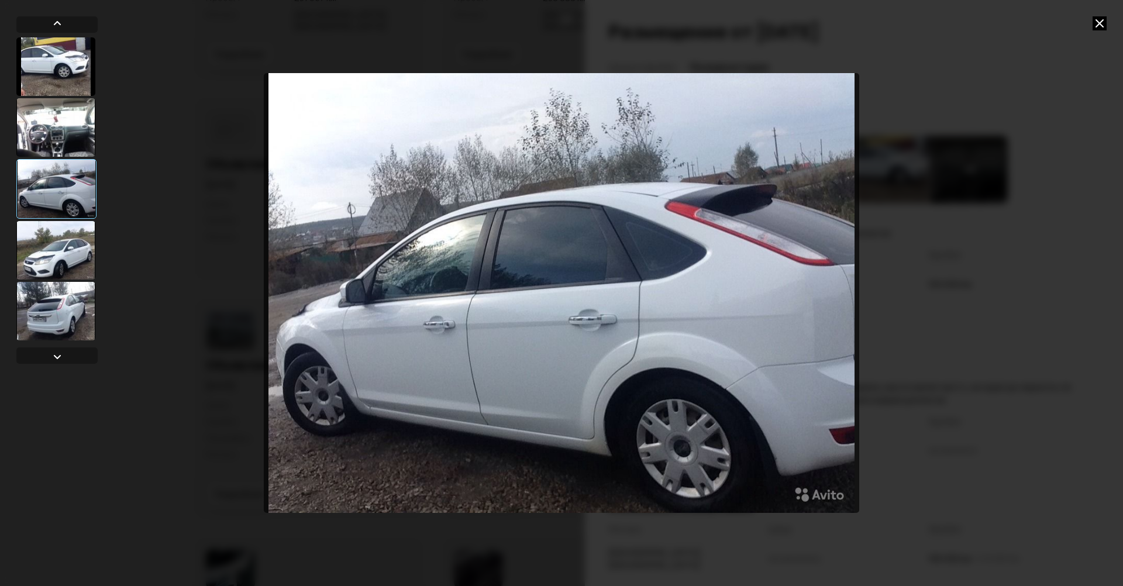
click at [62, 257] on div at bounding box center [55, 250] width 79 height 58
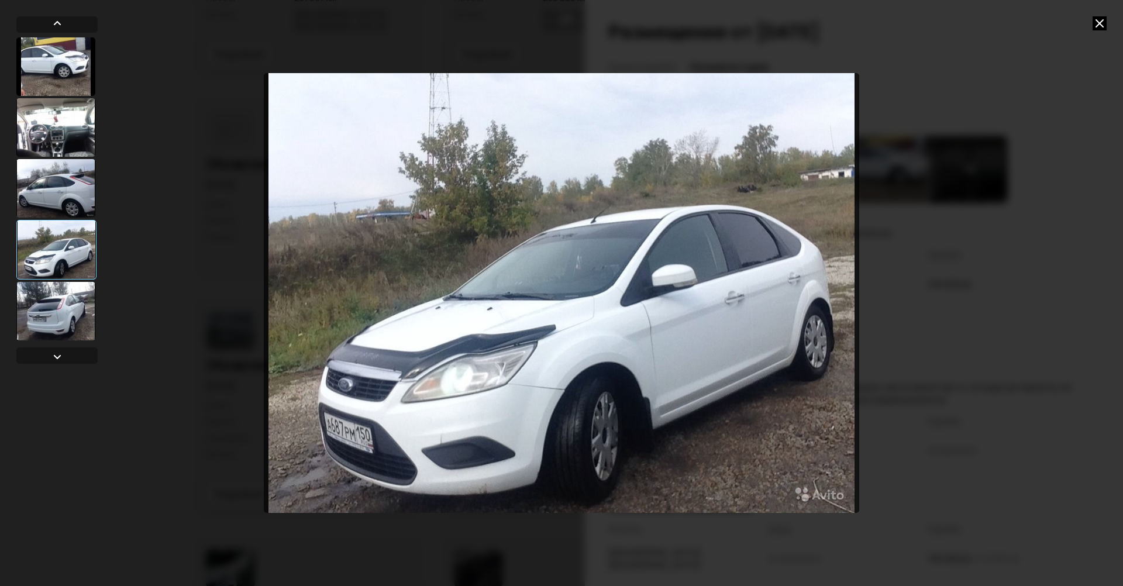
click at [67, 305] on div at bounding box center [55, 311] width 79 height 58
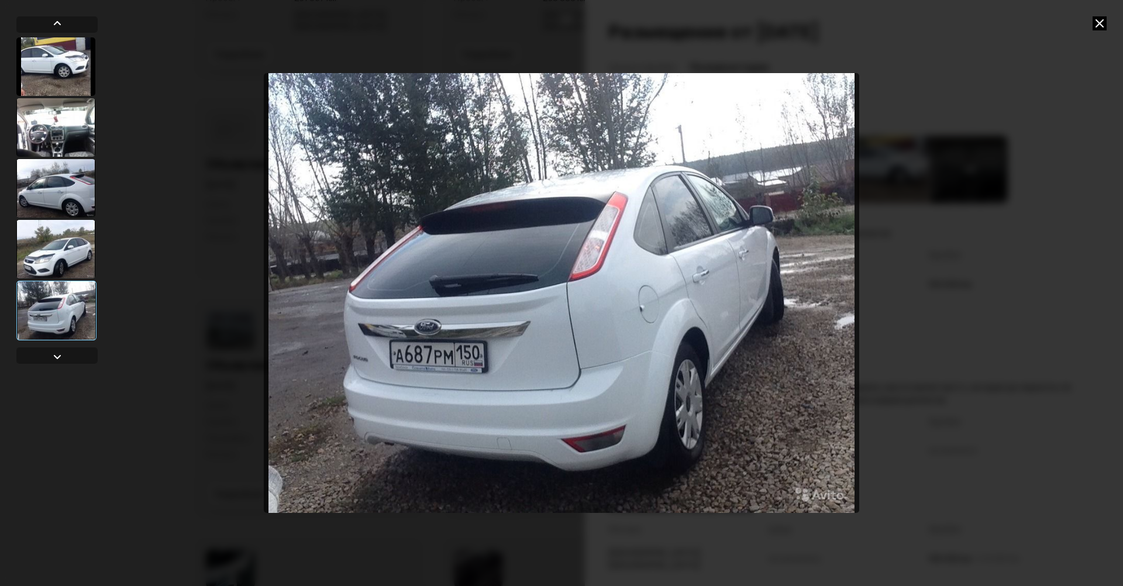
click at [46, 255] on div at bounding box center [55, 249] width 79 height 58
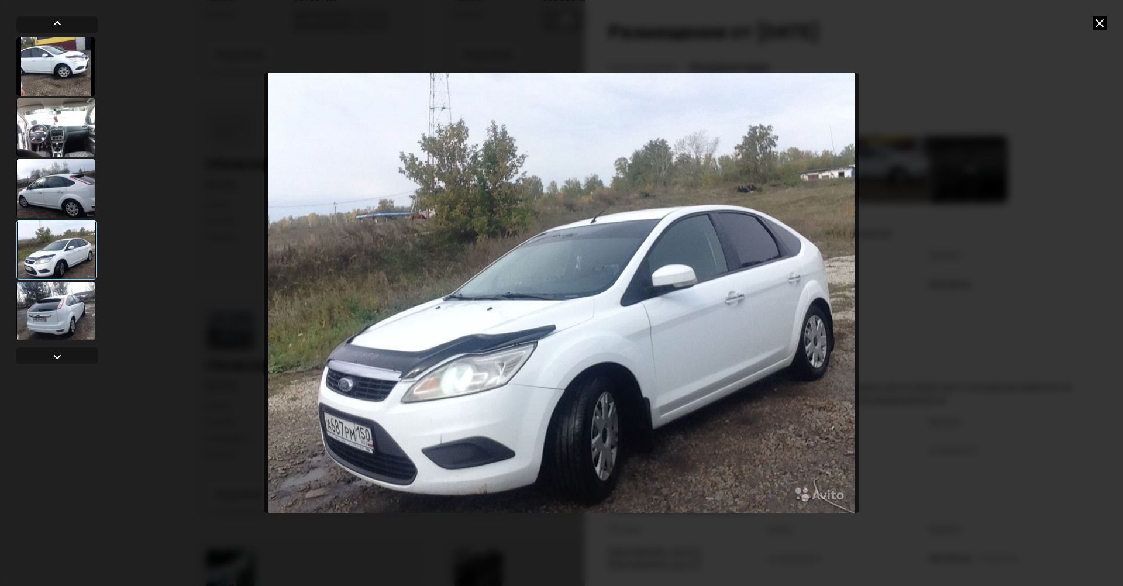
click at [1097, 25] on icon at bounding box center [1100, 23] width 14 height 14
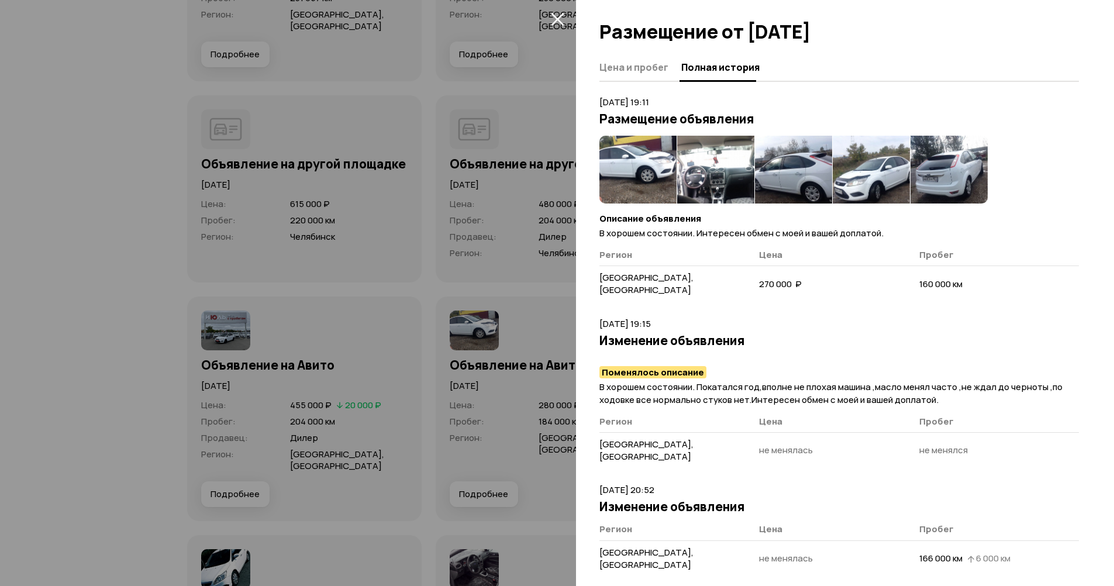
click at [564, 22] on icon "закрыть" at bounding box center [557, 18] width 13 height 13
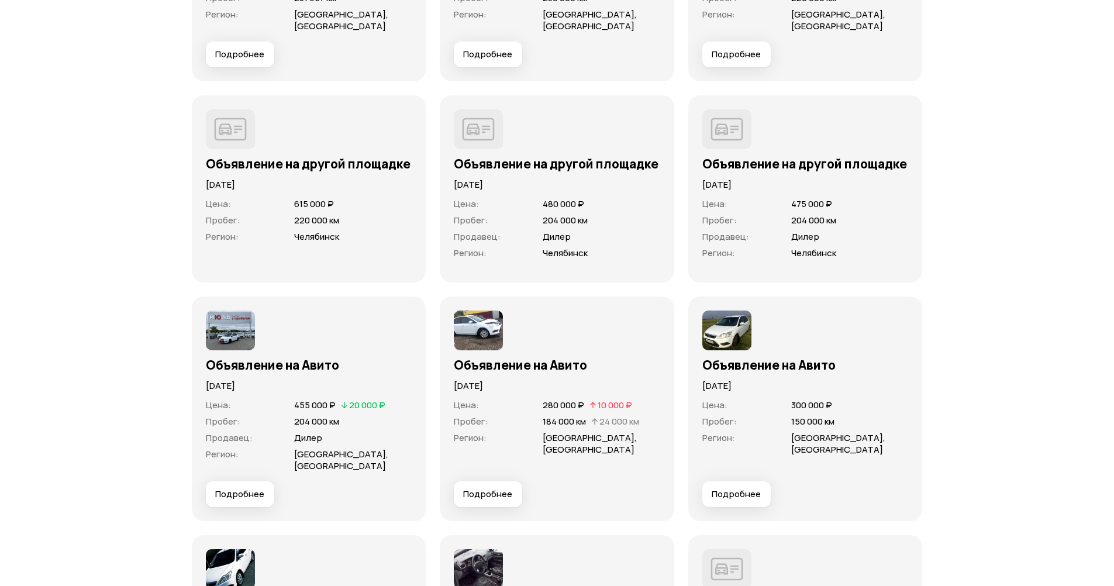
click at [464, 388] on p "[DATE]" at bounding box center [557, 386] width 206 height 13
drag, startPoint x: 454, startPoint y: 388, endPoint x: 547, endPoint y: 389, distance: 93.0
click at [547, 389] on p "[DATE]" at bounding box center [557, 386] width 206 height 13
drag, startPoint x: 243, startPoint y: 391, endPoint x: 282, endPoint y: 391, distance: 39.2
click at [271, 391] on p "[DATE]" at bounding box center [309, 386] width 206 height 13
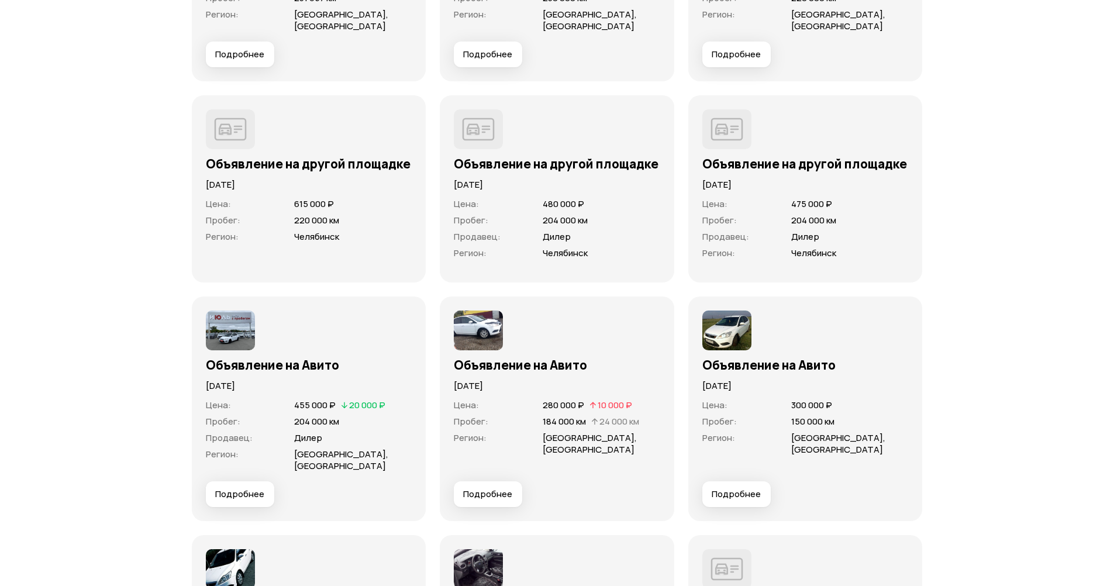
click at [290, 391] on p "[DATE]" at bounding box center [309, 386] width 206 height 13
click at [481, 493] on span "Подробнее" at bounding box center [487, 494] width 49 height 12
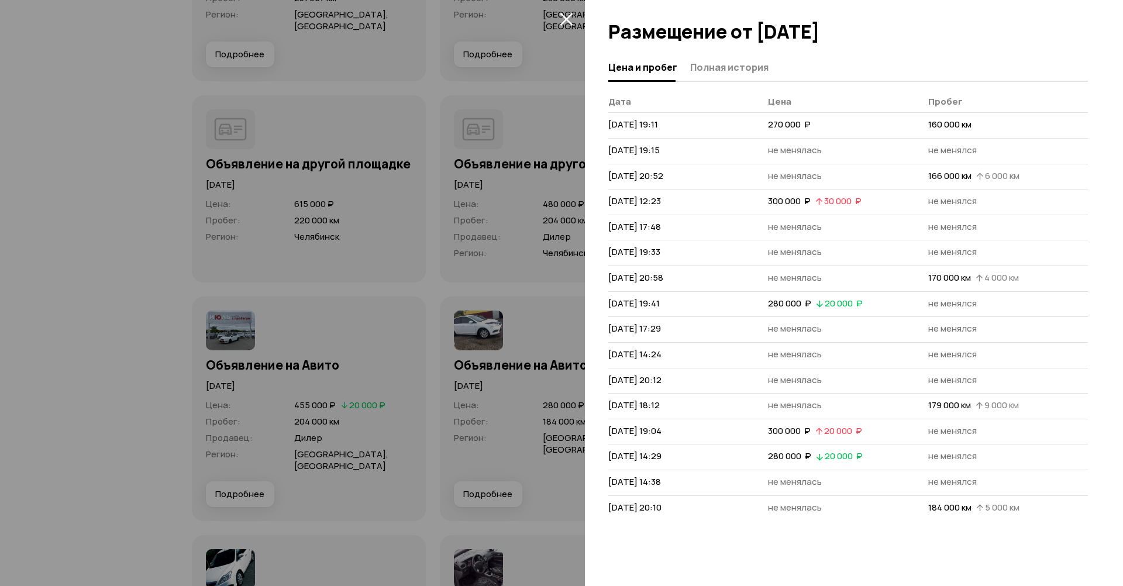
drag, startPoint x: 600, startPoint y: 508, endPoint x: 665, endPoint y: 507, distance: 64.9
click at [665, 507] on div "Цена и пробег Полная история [PERSON_NAME] [DATE] 19:11 270 000  ₽ 160 000 км […" at bounding box center [854, 320] width 538 height 532
click at [787, 508] on span "не менялась" at bounding box center [795, 507] width 54 height 12
drag, startPoint x: 930, startPoint y: 510, endPoint x: 1027, endPoint y: 510, distance: 97.1
click at [1027, 510] on td "184 000 км   5 000 км" at bounding box center [1008, 507] width 160 height 25
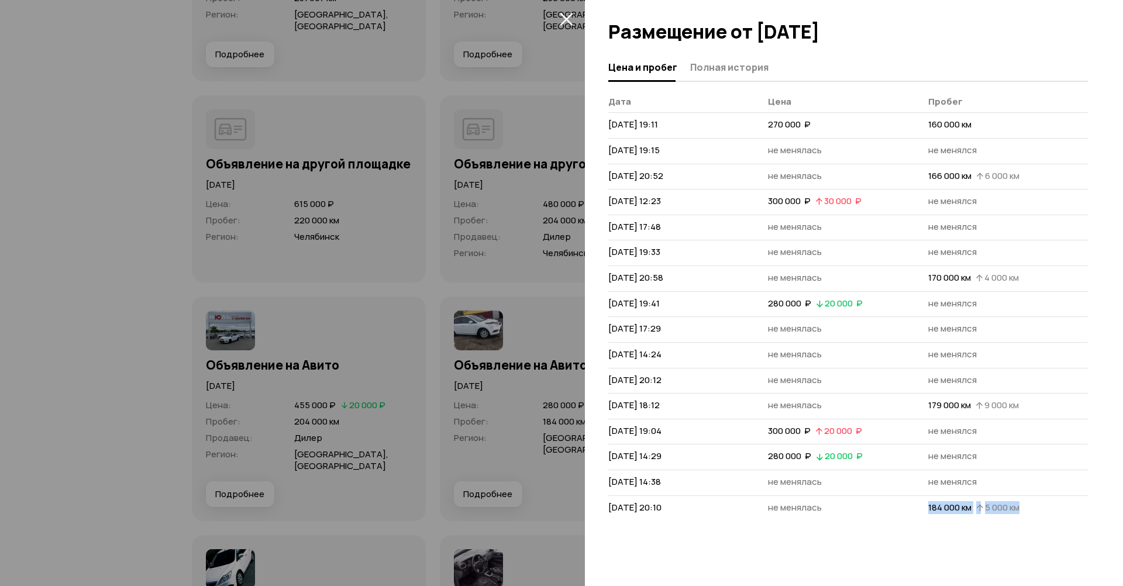
drag, startPoint x: 618, startPoint y: 508, endPoint x: 698, endPoint y: 508, distance: 80.7
click at [698, 508] on div "Цена и пробег Полная история [PERSON_NAME] [DATE] 19:11 270 000  ₽ 160 000 км […" at bounding box center [854, 320] width 538 height 532
click at [708, 509] on td "[DATE] 20:10" at bounding box center [688, 507] width 160 height 25
click at [576, 391] on div at bounding box center [561, 293] width 1123 height 586
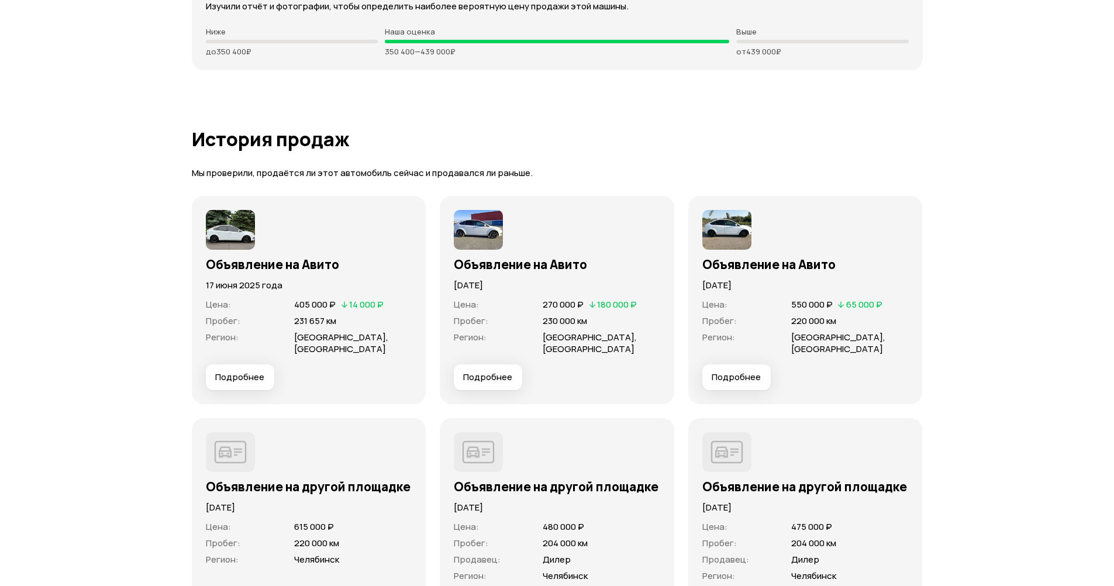
scroll to position [3568, 0]
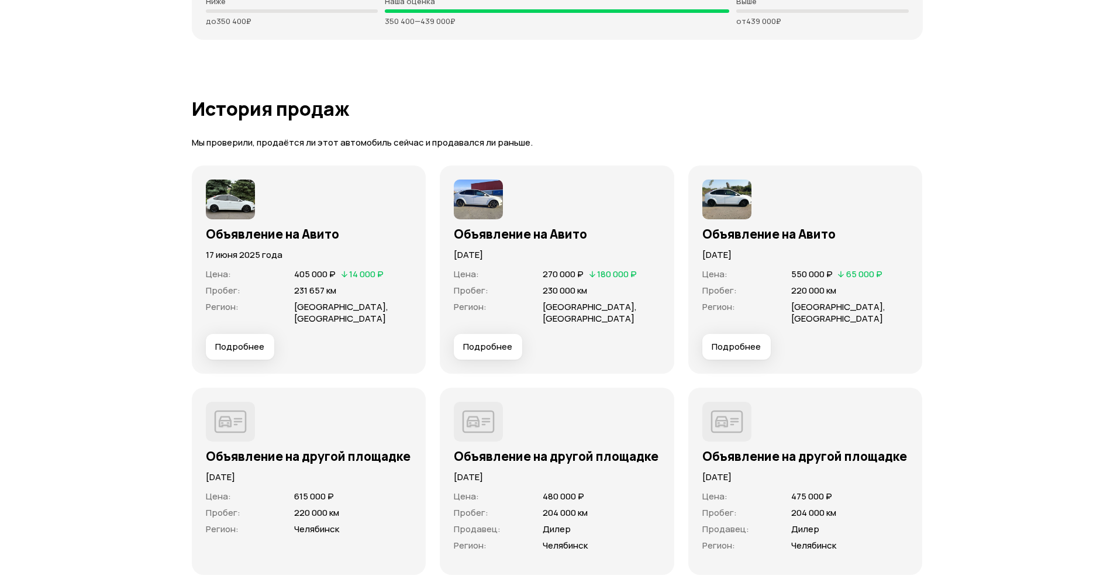
click at [252, 345] on span "Подробнее" at bounding box center [239, 347] width 49 height 12
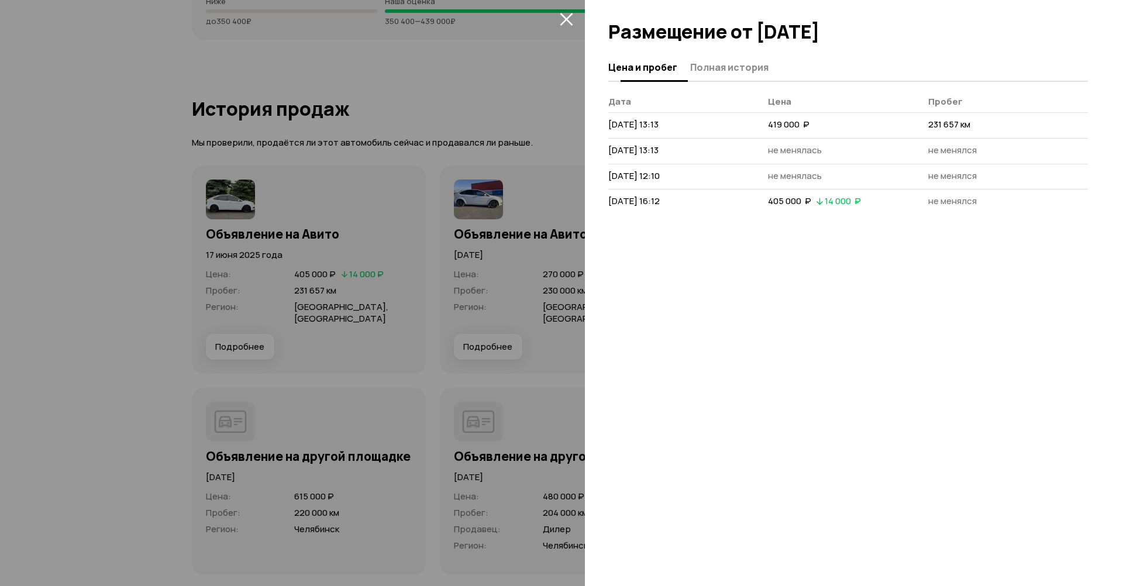
click at [738, 73] on span "Полная история" at bounding box center [729, 67] width 78 height 12
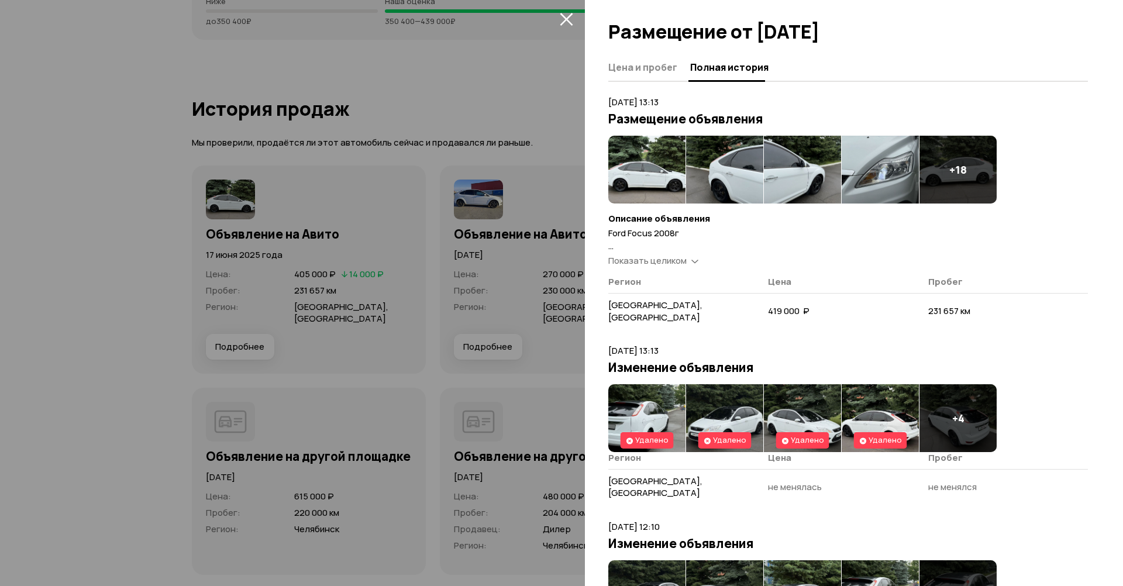
click at [679, 175] on img at bounding box center [646, 170] width 77 height 68
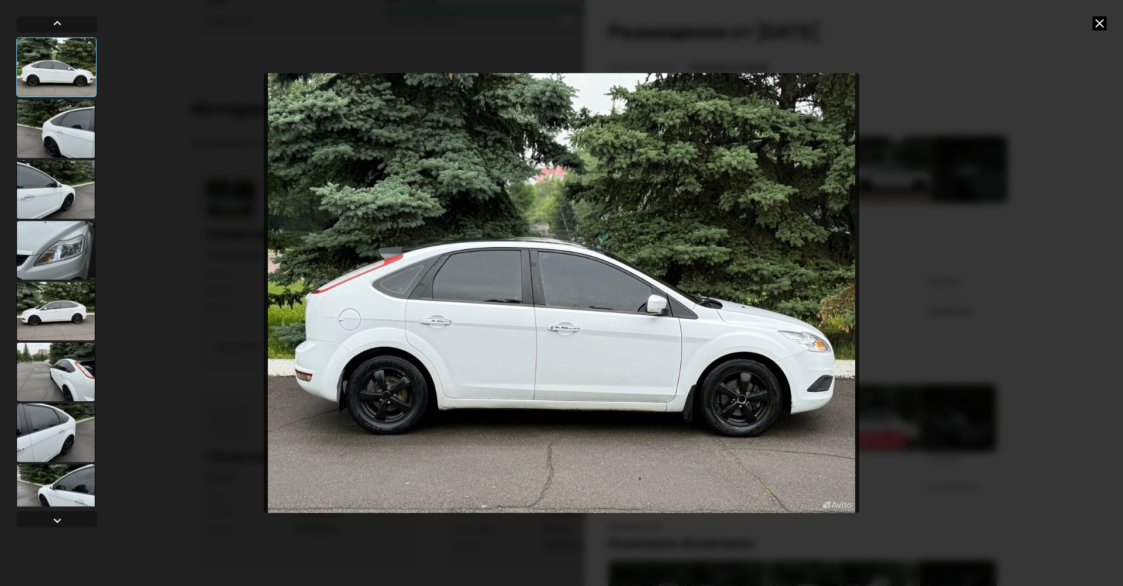
click at [1102, 17] on icon at bounding box center [1100, 23] width 14 height 14
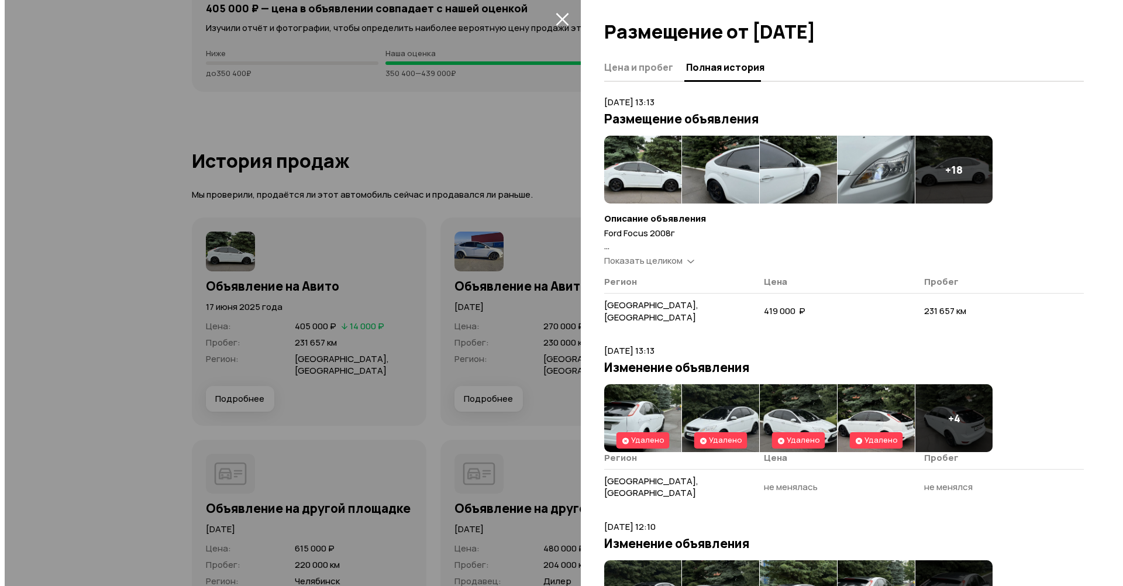
scroll to position [3510, 0]
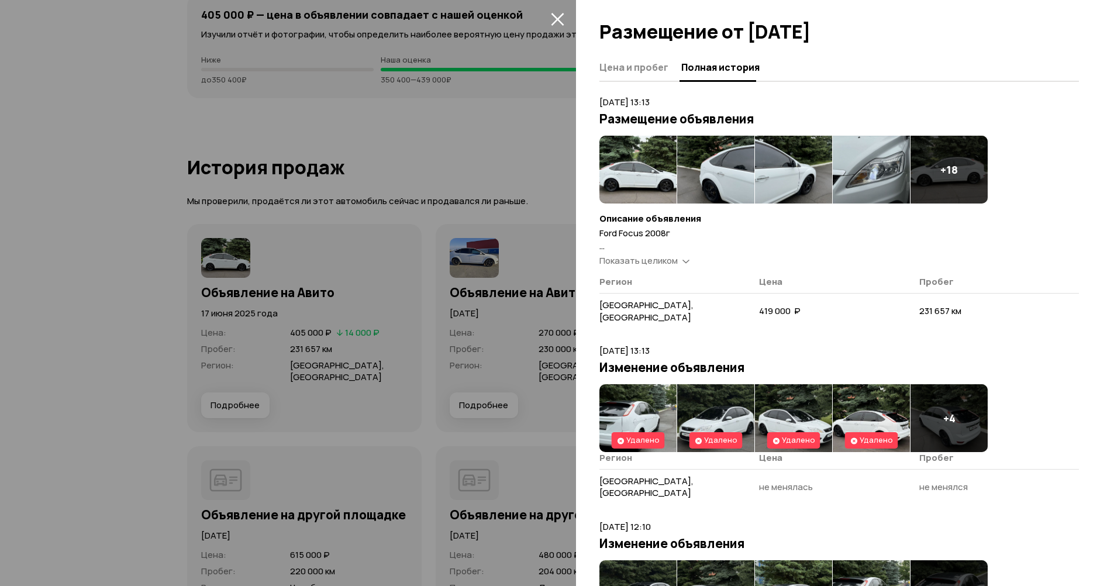
click at [624, 180] on img at bounding box center [638, 170] width 77 height 68
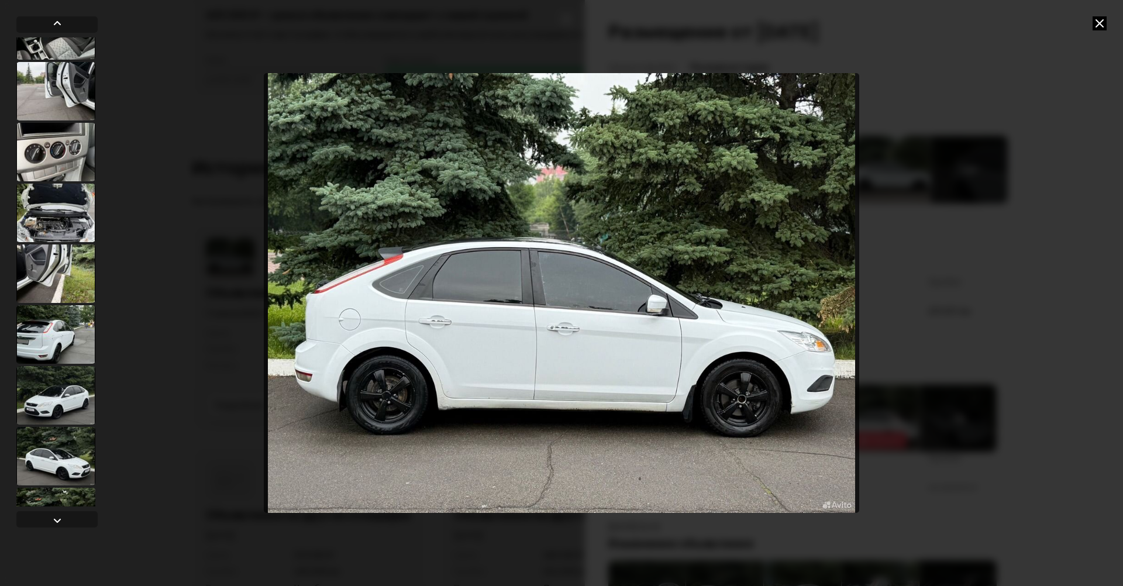
click at [65, 404] on div at bounding box center [55, 395] width 79 height 58
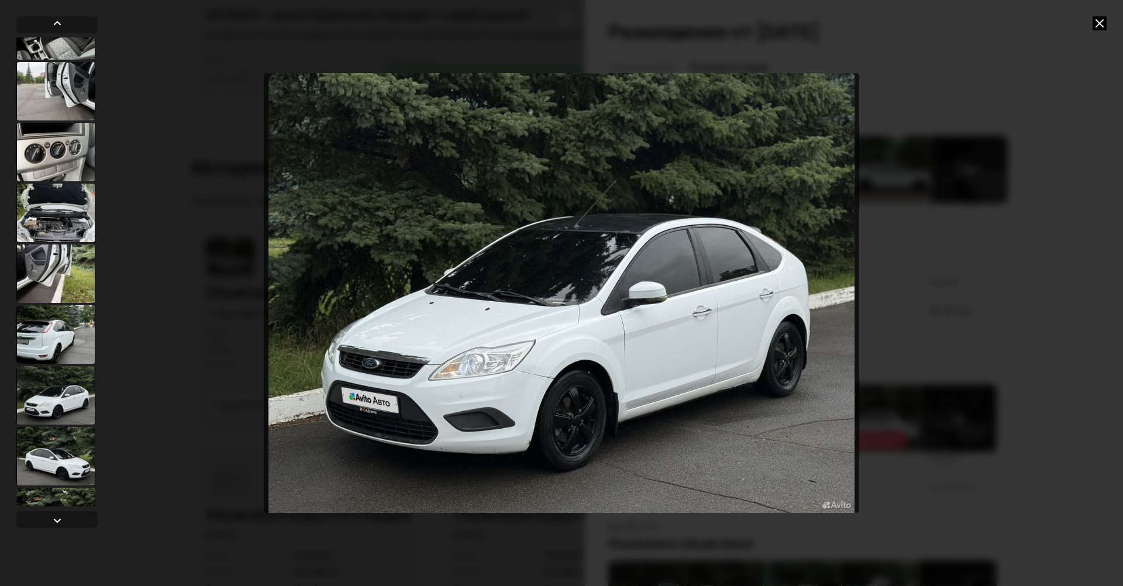
scroll to position [584, 0]
click at [459, 289] on img "Go to Slide 16" at bounding box center [562, 293] width 596 height 440
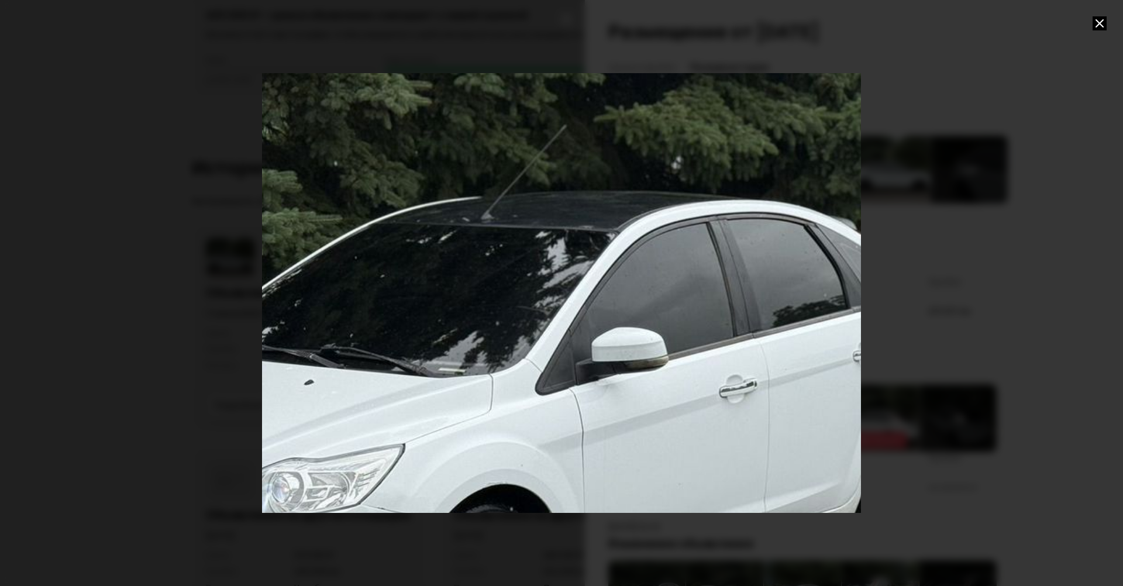
drag, startPoint x: 455, startPoint y: 346, endPoint x: 346, endPoint y: 400, distance: 120.9
click at [346, 400] on div "Go to Slide 16" at bounding box center [457, 349] width 1198 height 879
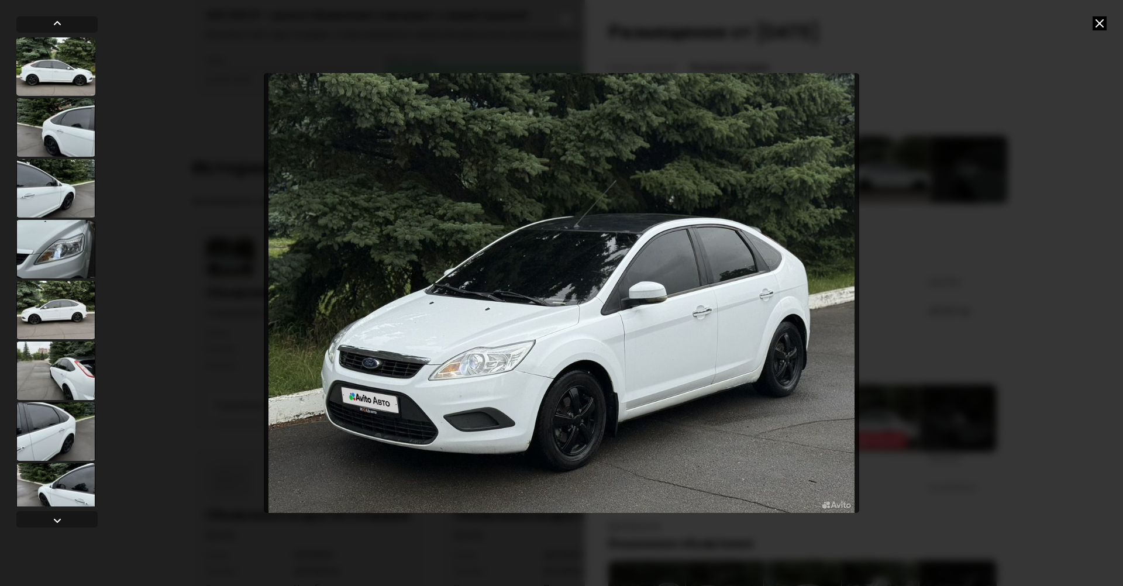
click at [606, 264] on img "Go to Slide 16" at bounding box center [562, 293] width 596 height 440
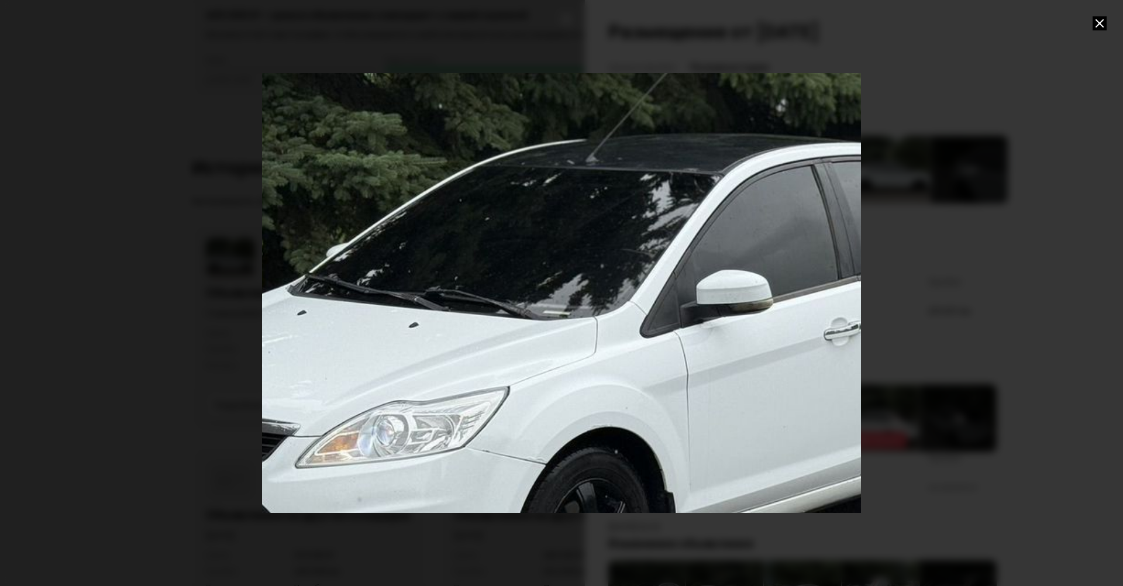
click at [642, 257] on div "Go to Slide 16" at bounding box center [562, 292] width 1198 height 879
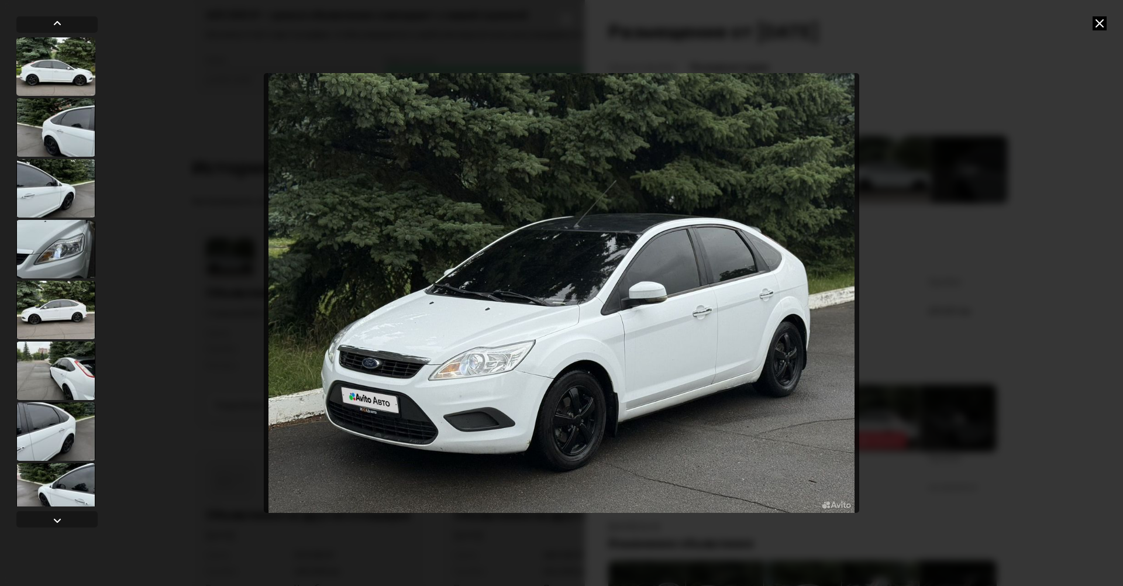
click at [49, 425] on div at bounding box center [55, 431] width 79 height 58
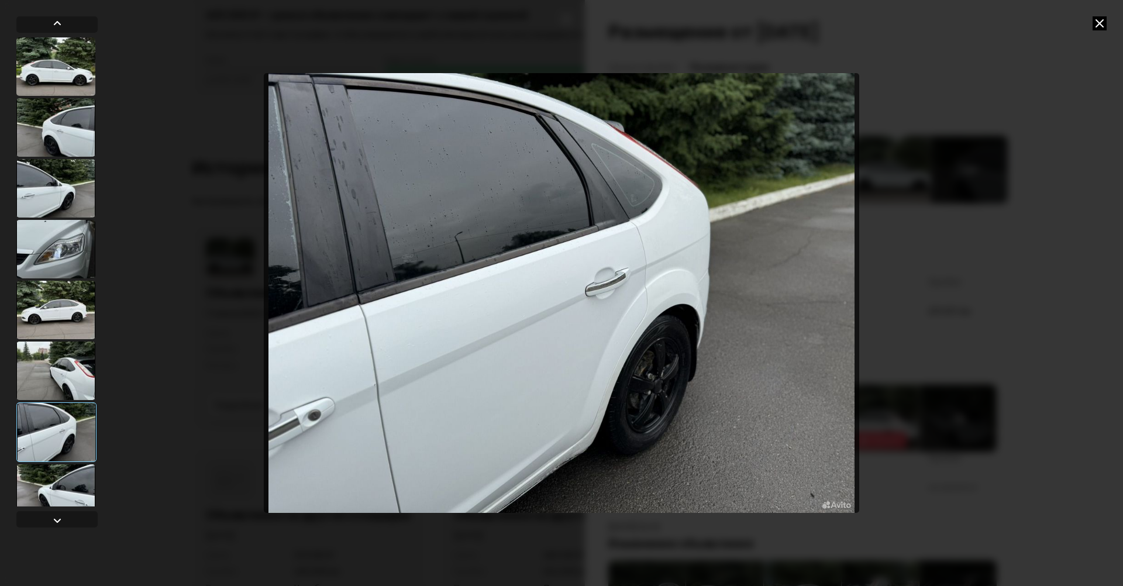
click at [60, 310] on div at bounding box center [55, 310] width 79 height 58
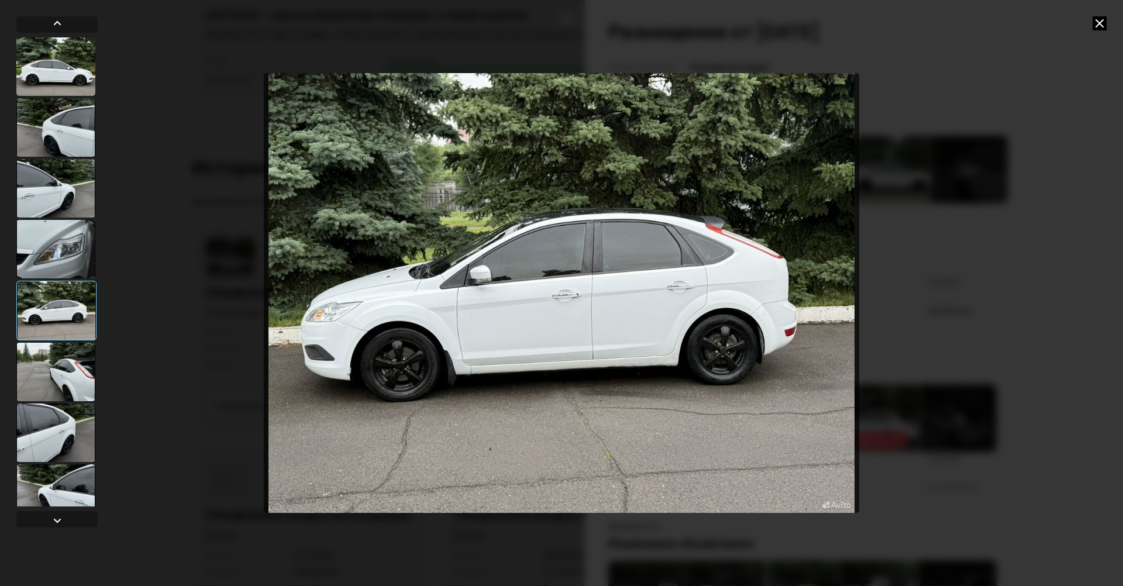
click at [57, 259] on div at bounding box center [55, 249] width 79 height 58
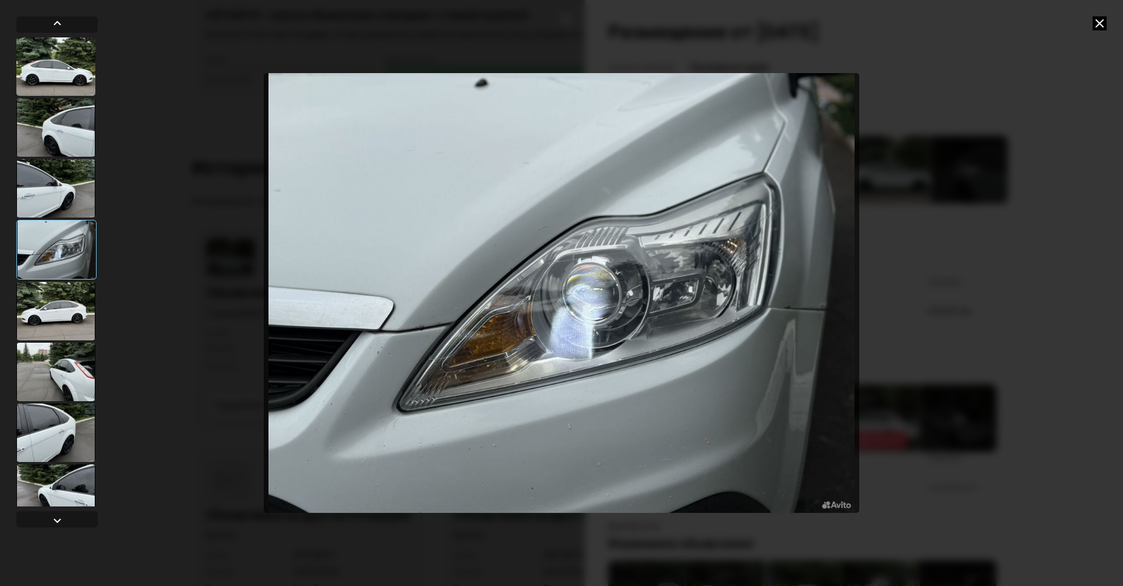
click at [57, 190] on div at bounding box center [55, 188] width 79 height 58
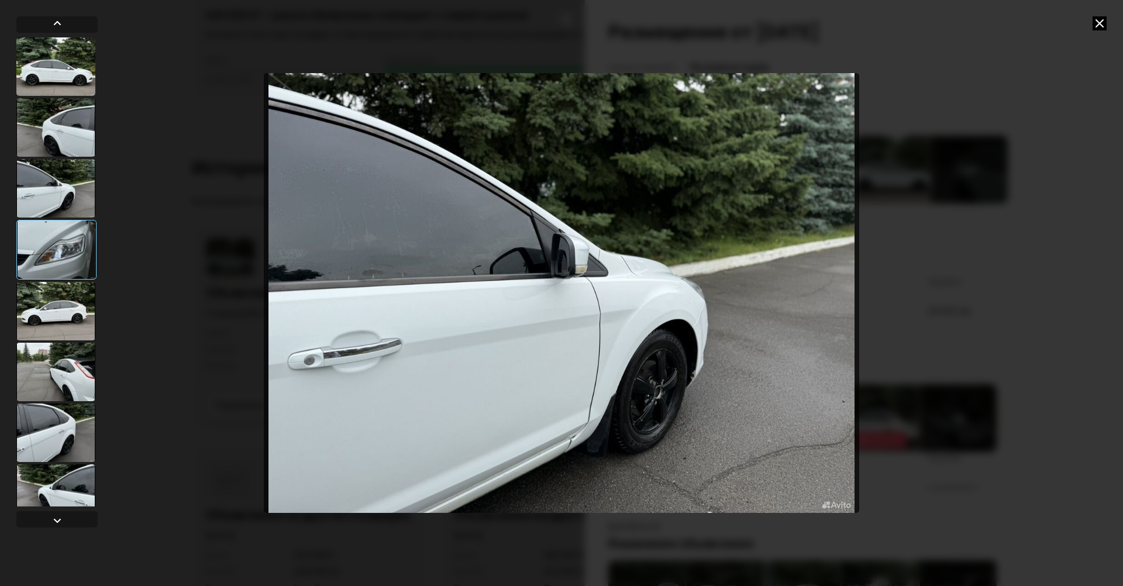
click at [58, 123] on div at bounding box center [55, 127] width 79 height 58
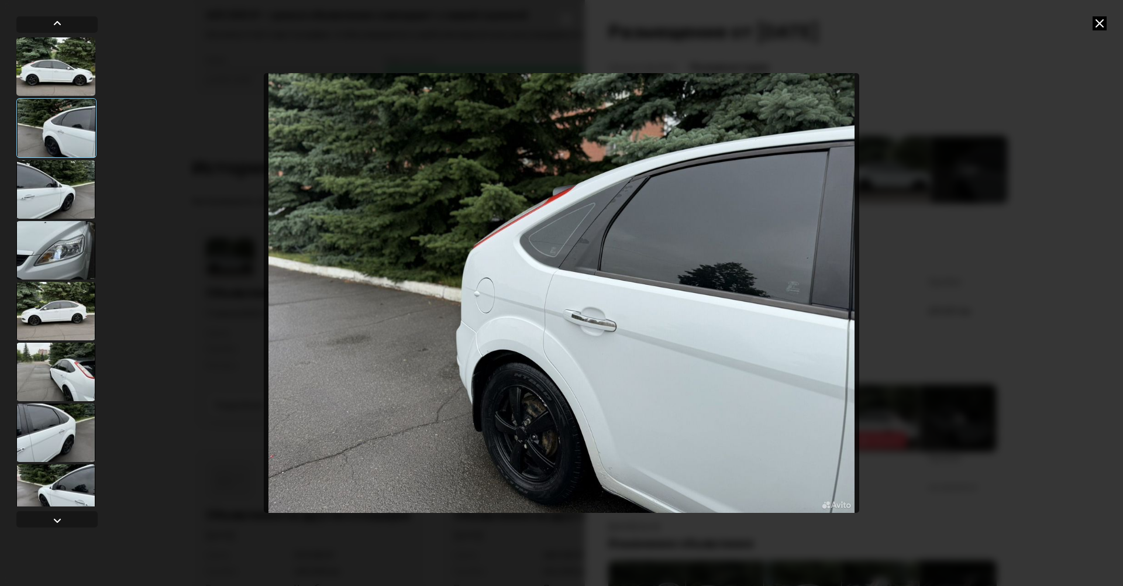
click at [64, 198] on div at bounding box center [55, 189] width 79 height 58
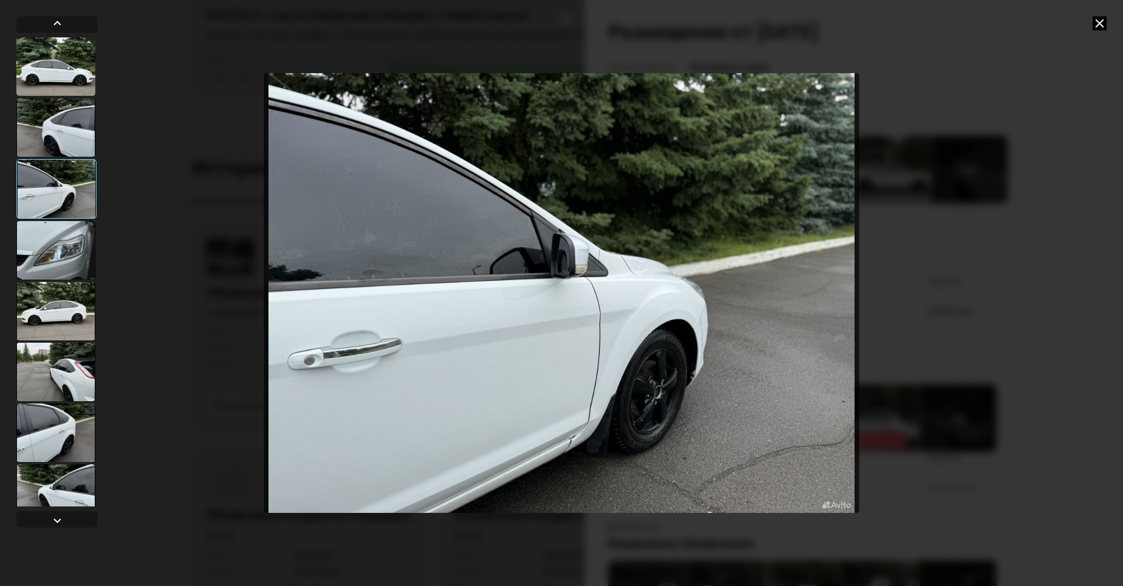
click at [360, 248] on img "Go to Slide 3" at bounding box center [562, 293] width 596 height 440
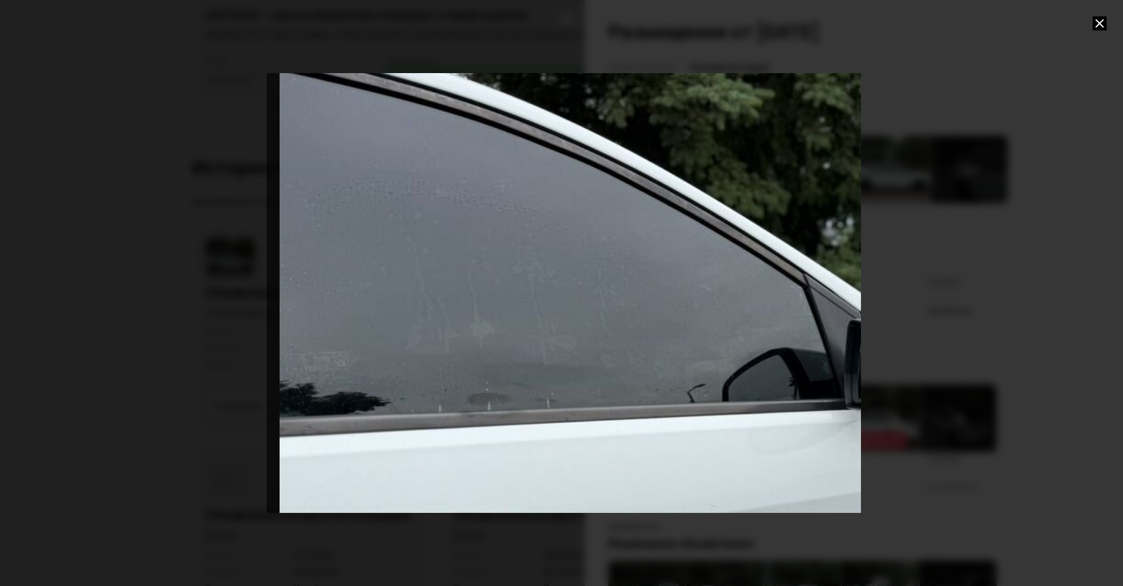
drag, startPoint x: 371, startPoint y: 225, endPoint x: 652, endPoint y: 361, distance: 312.6
click at [652, 361] on div "Go to Slide 3" at bounding box center [866, 438] width 1198 height 879
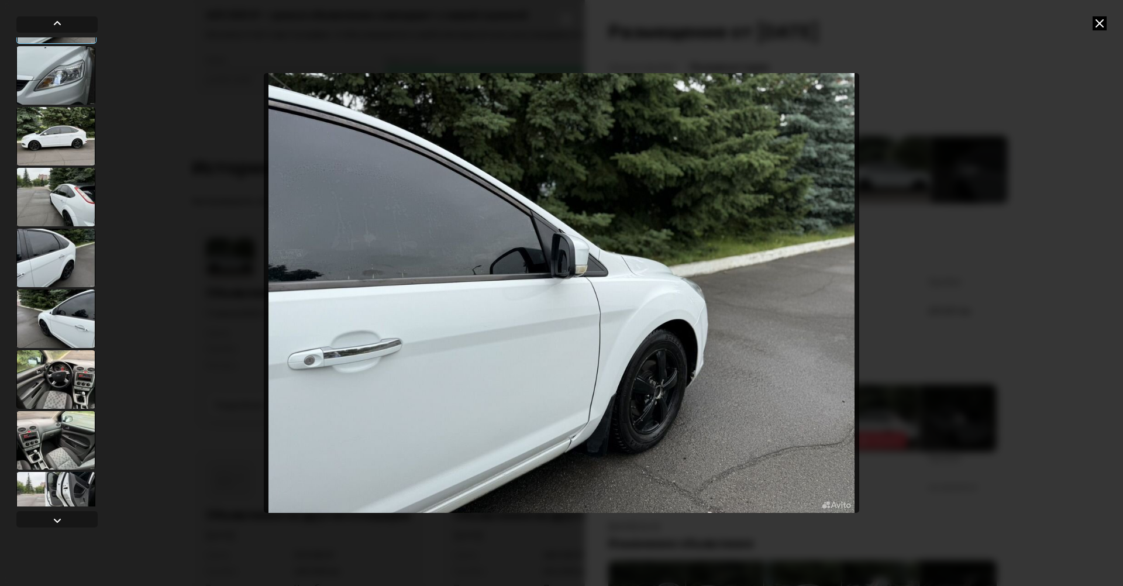
scroll to position [234, 0]
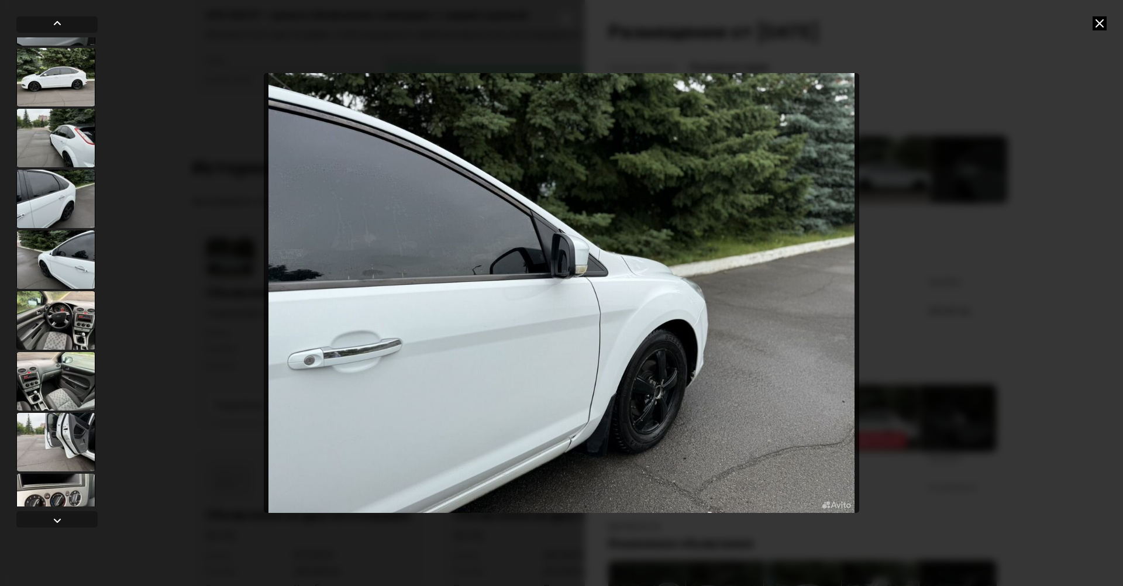
click at [51, 315] on div at bounding box center [55, 320] width 79 height 58
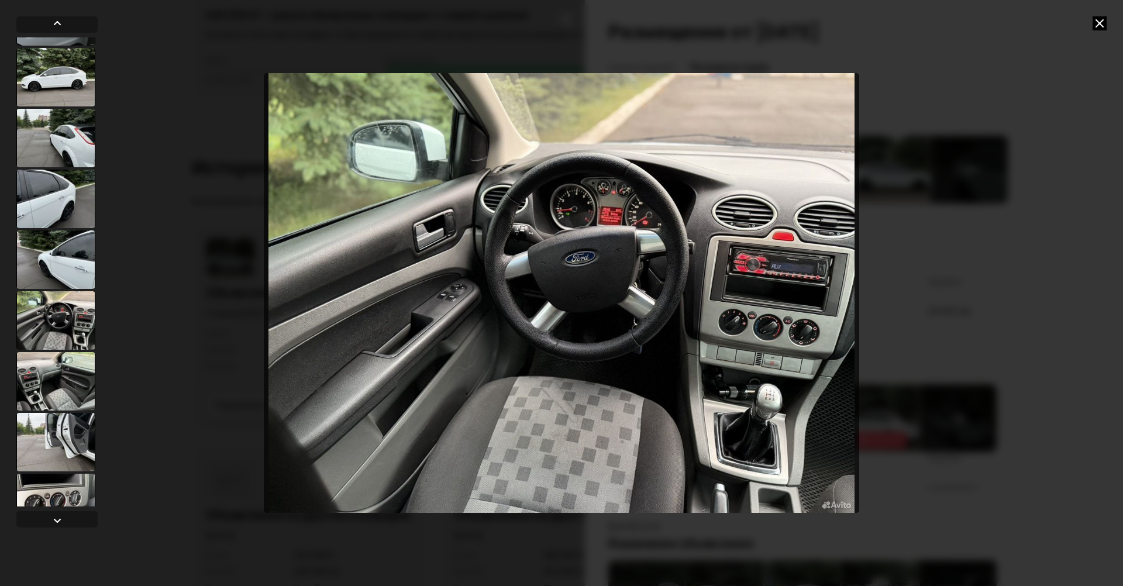
scroll to position [233, 0]
click at [57, 374] on div at bounding box center [55, 382] width 79 height 58
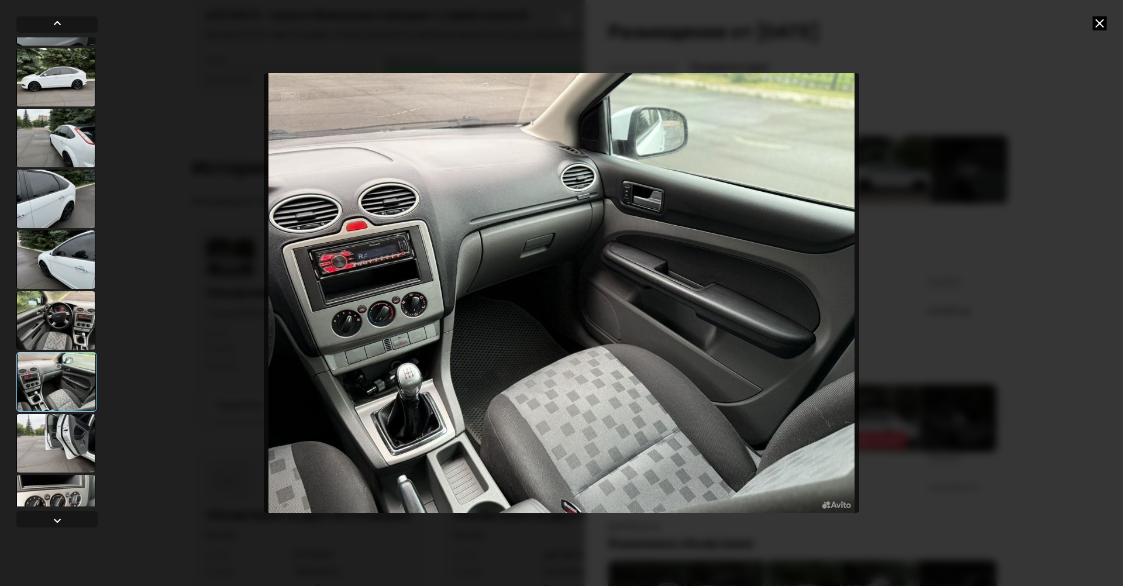
click at [61, 439] on div at bounding box center [55, 443] width 79 height 58
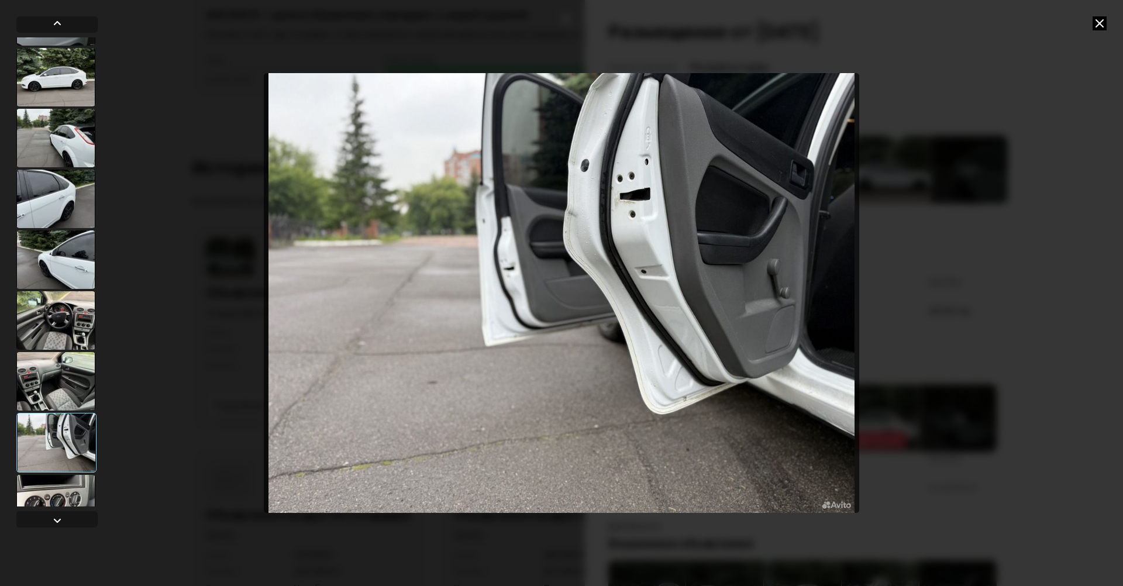
click at [43, 490] on div at bounding box center [55, 504] width 79 height 58
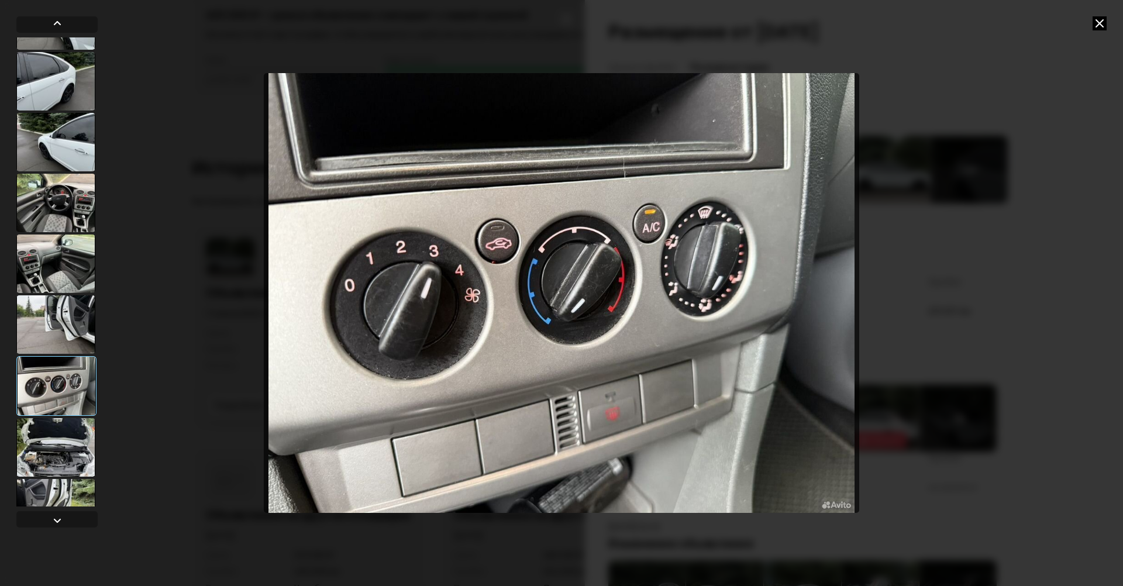
scroll to position [408, 0]
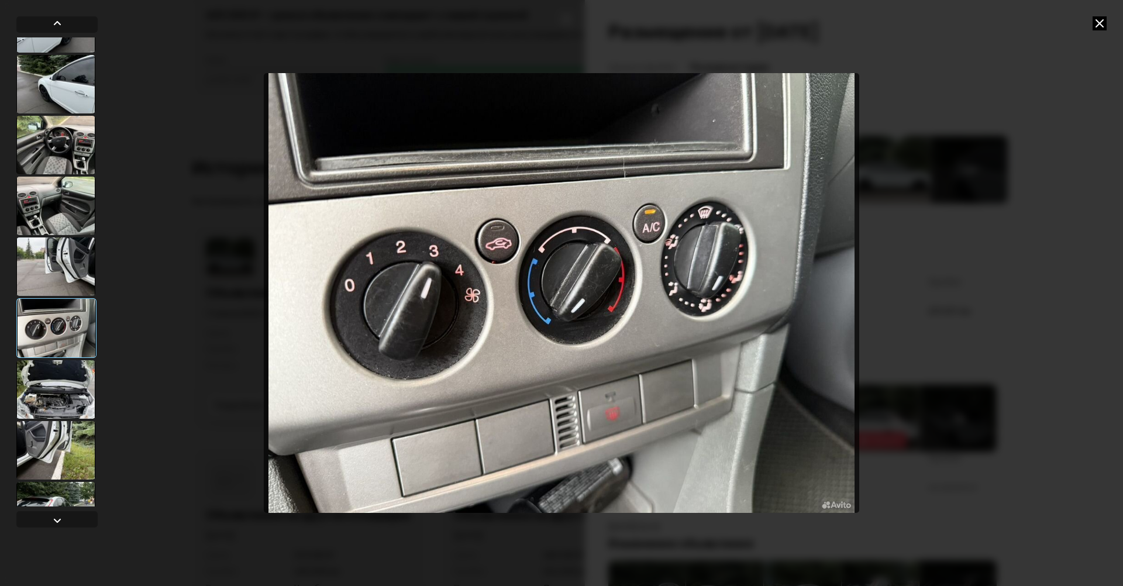
click at [60, 399] on div at bounding box center [55, 389] width 79 height 58
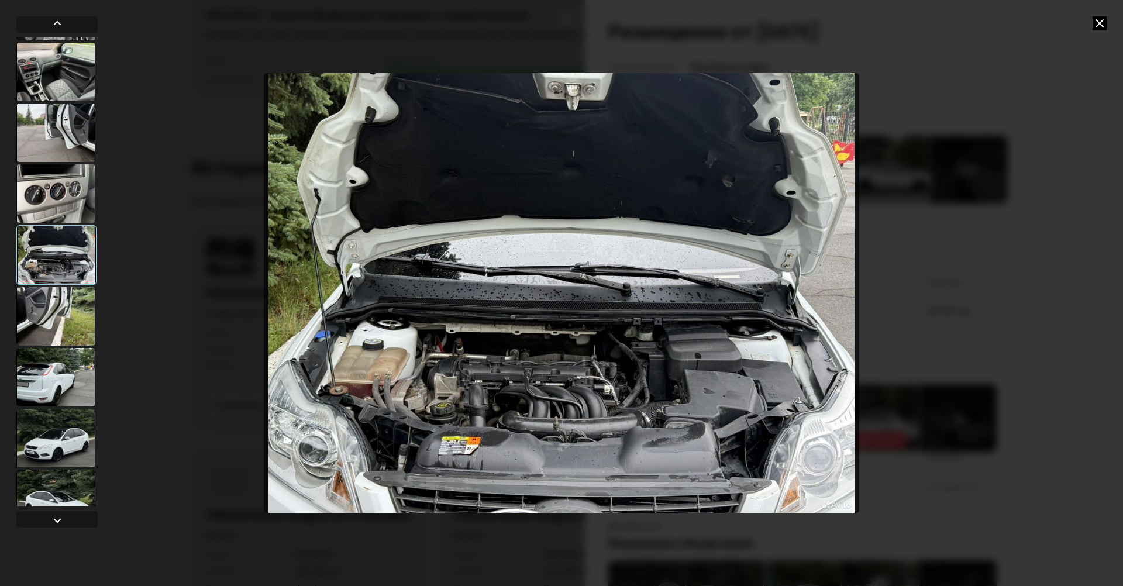
scroll to position [585, 0]
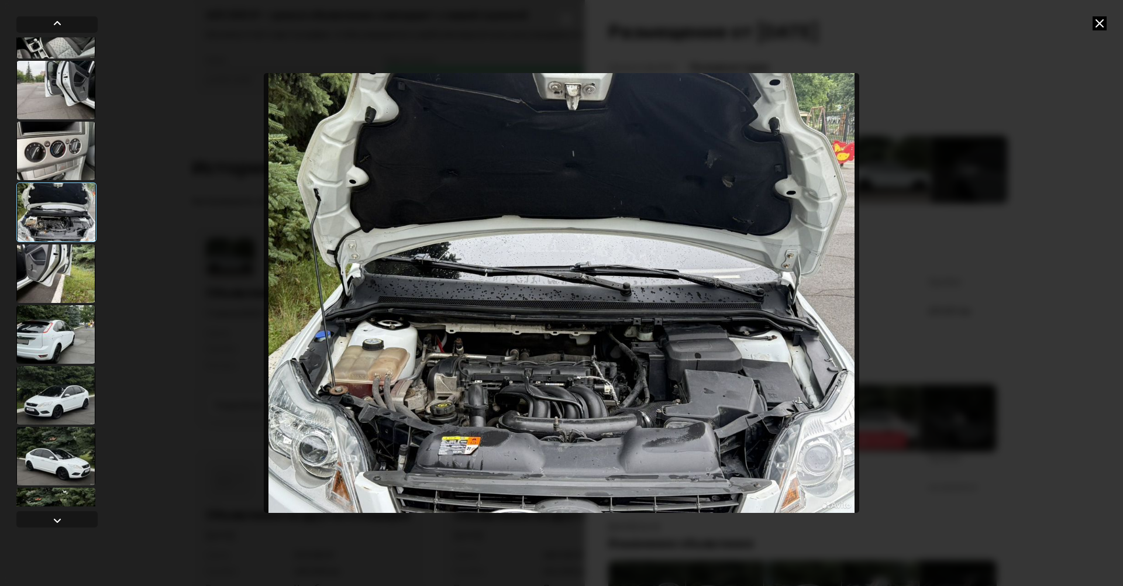
click at [58, 285] on div at bounding box center [55, 274] width 79 height 58
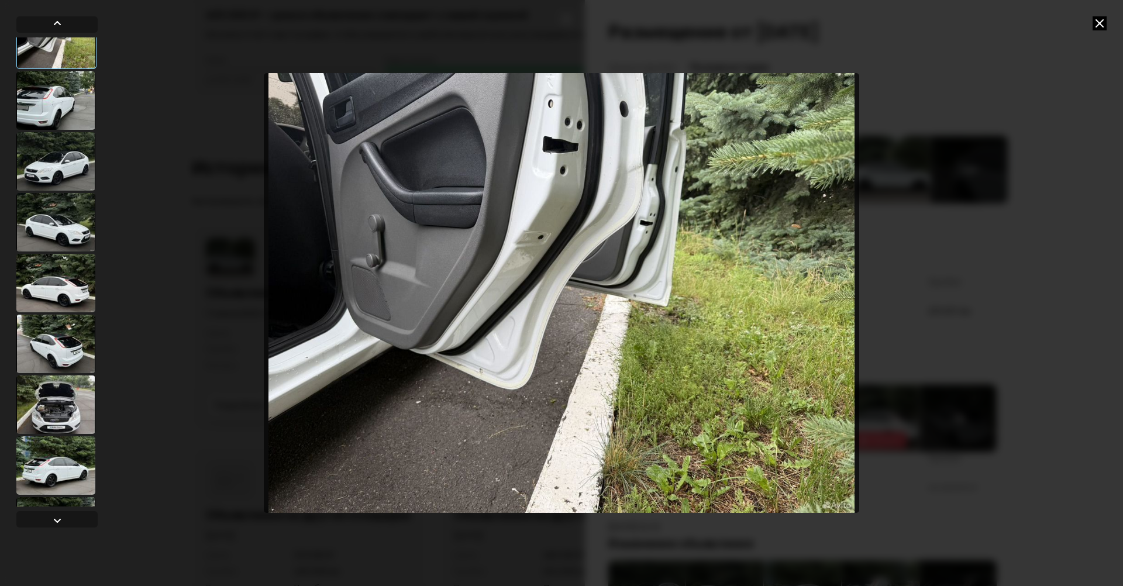
scroll to position [877, 0]
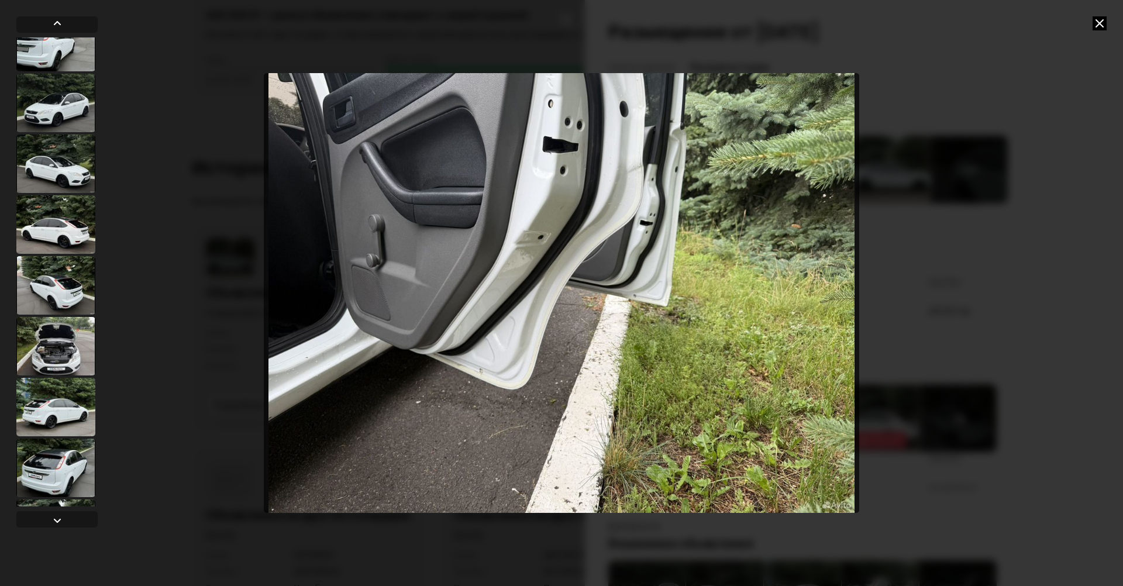
click at [58, 170] on div at bounding box center [55, 164] width 79 height 58
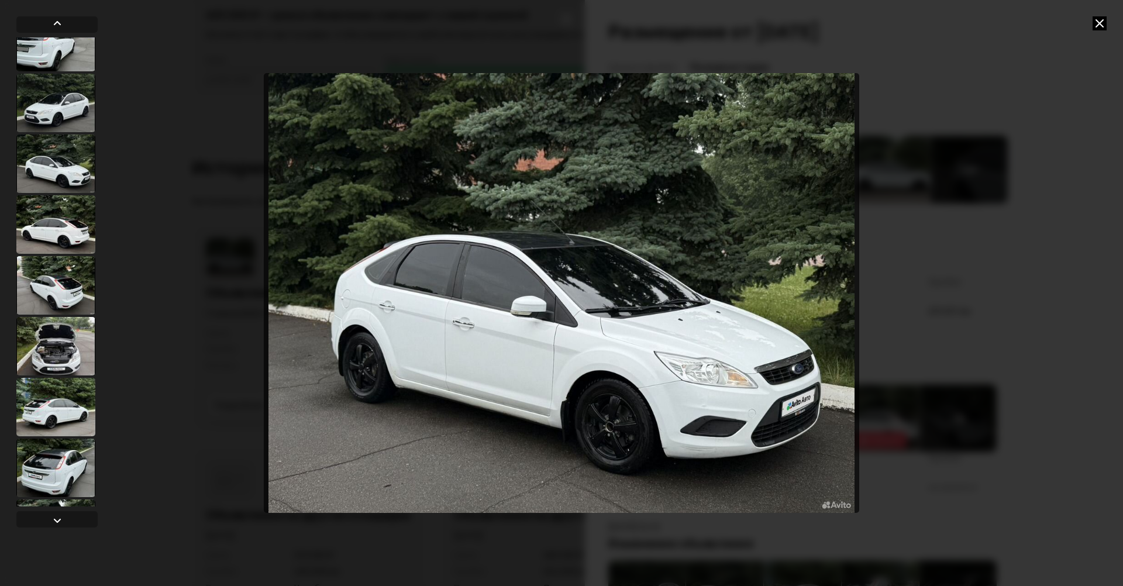
scroll to position [876, 0]
click at [500, 274] on img "Go to Slide 17" at bounding box center [562, 293] width 596 height 440
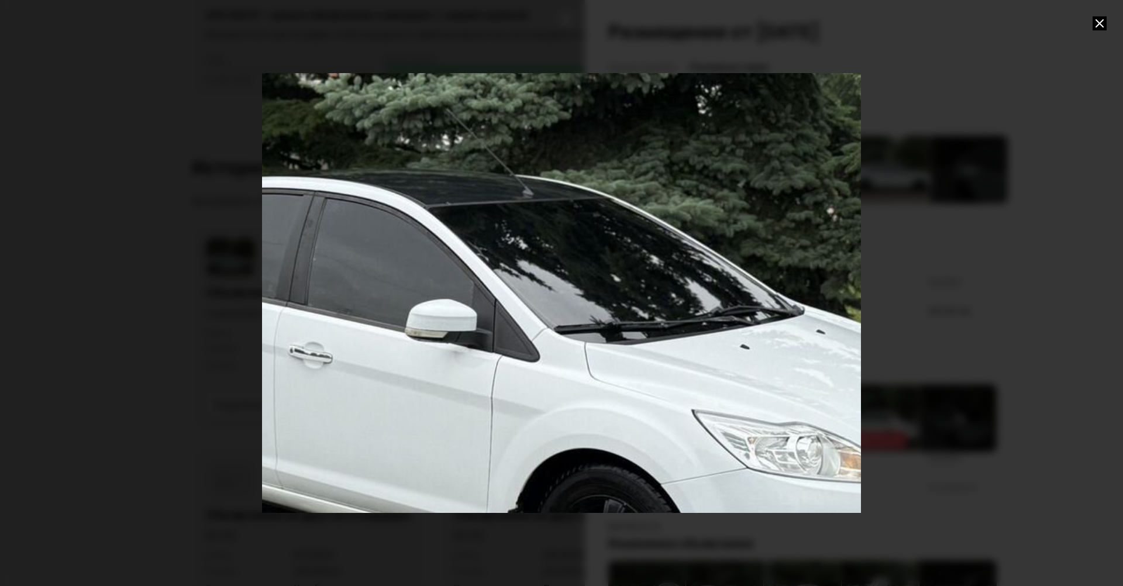
drag, startPoint x: 557, startPoint y: 312, endPoint x: 522, endPoint y: 313, distance: 35.1
click at [522, 313] on div "Go to Slide 17" at bounding box center [507, 293] width 1198 height 879
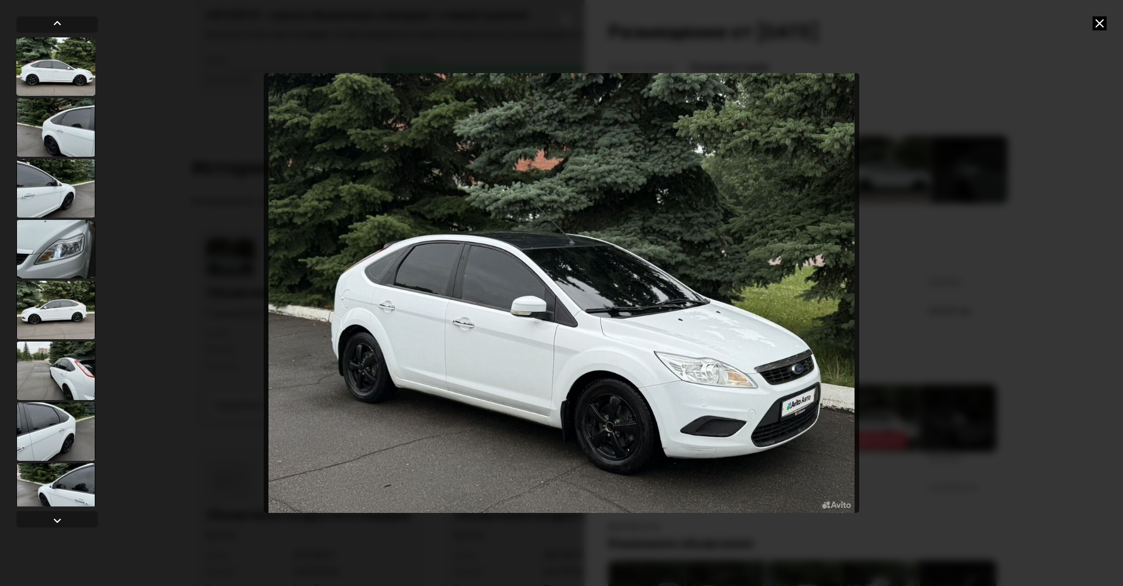
click at [526, 235] on img "Go to Slide 17" at bounding box center [562, 293] width 596 height 440
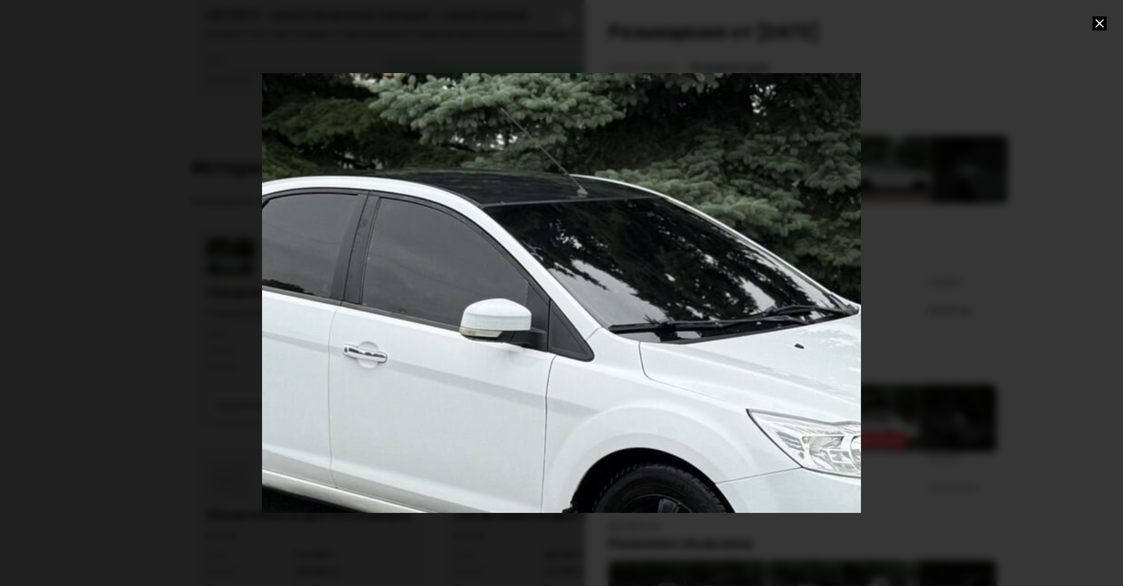
click at [488, 284] on div "Go to Slide 17" at bounding box center [562, 292] width 1198 height 879
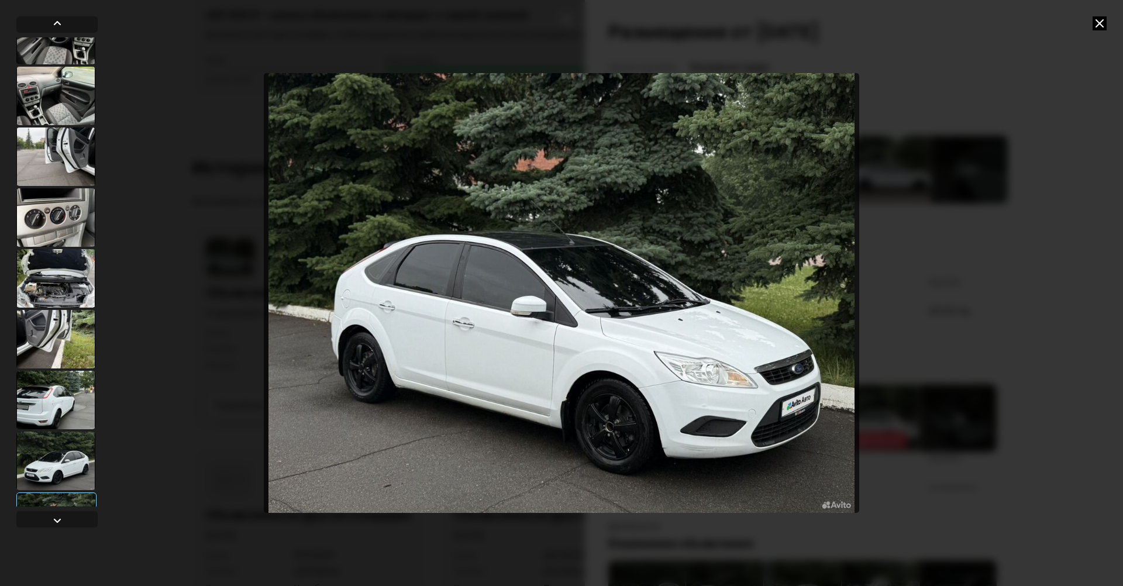
scroll to position [526, 0]
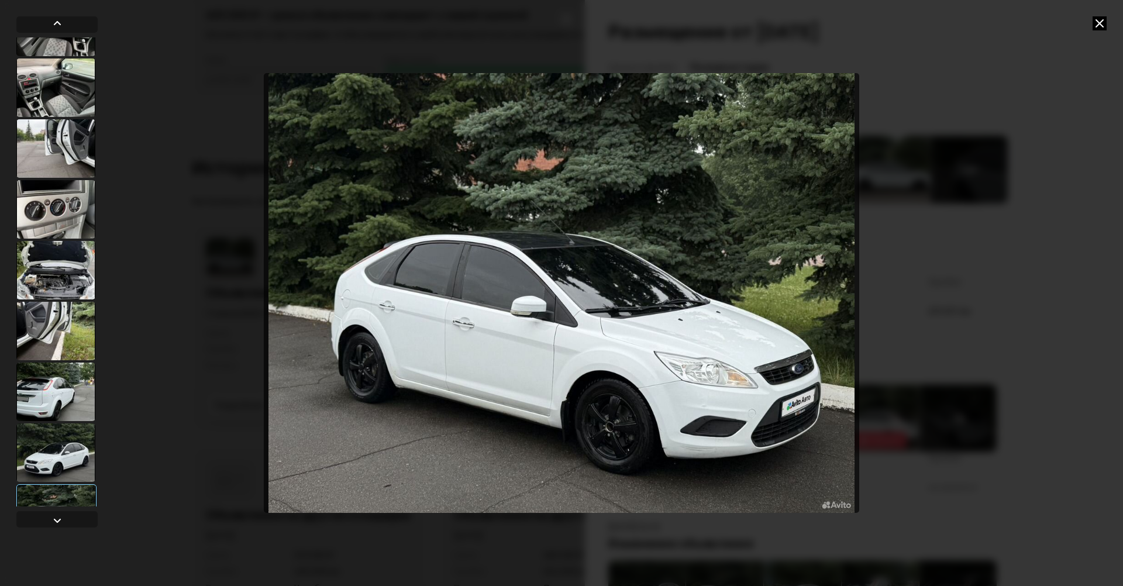
click at [62, 443] on div at bounding box center [55, 453] width 79 height 58
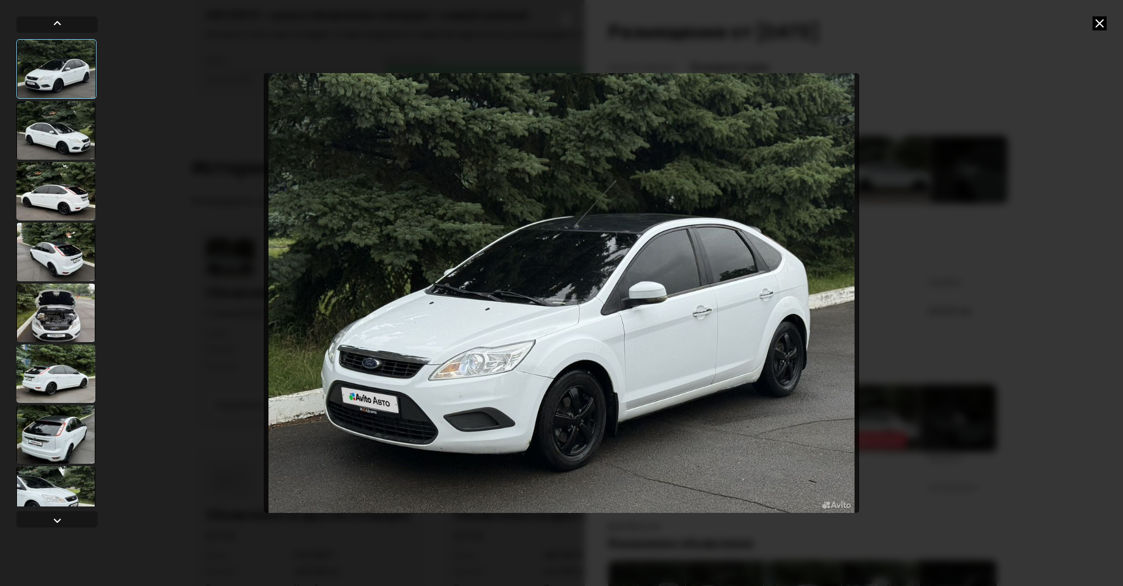
scroll to position [931, 0]
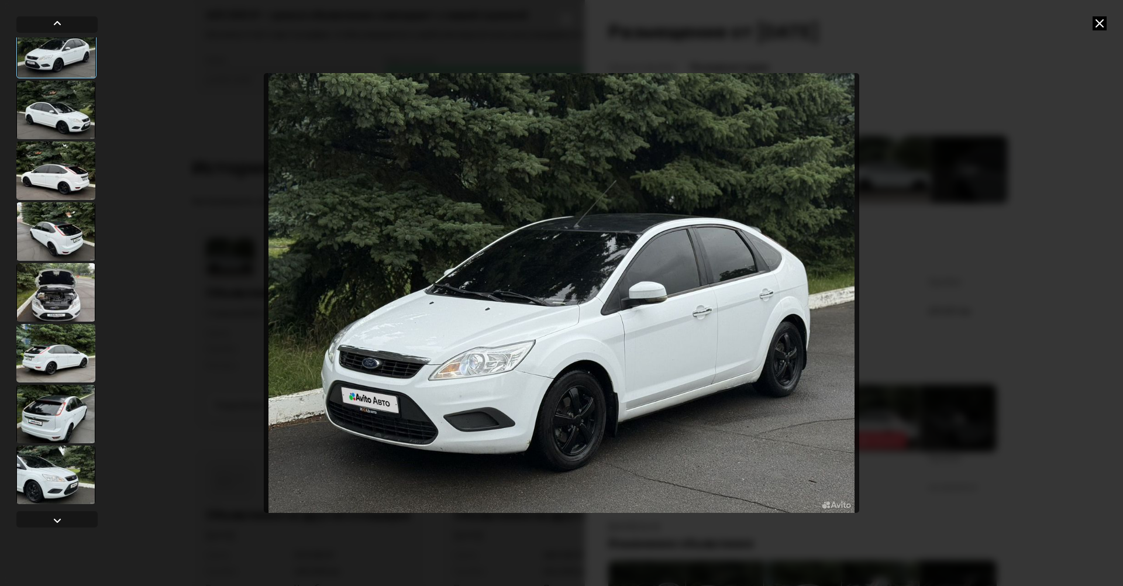
click at [51, 292] on div at bounding box center [55, 292] width 79 height 58
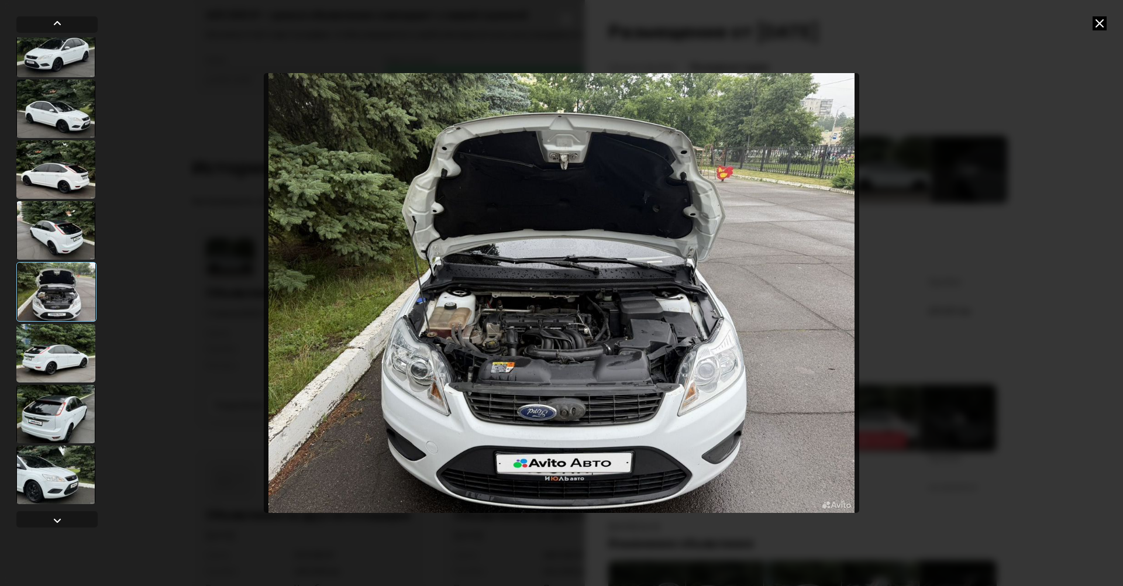
click at [514, 258] on img "Go to Slide 20" at bounding box center [562, 293] width 596 height 440
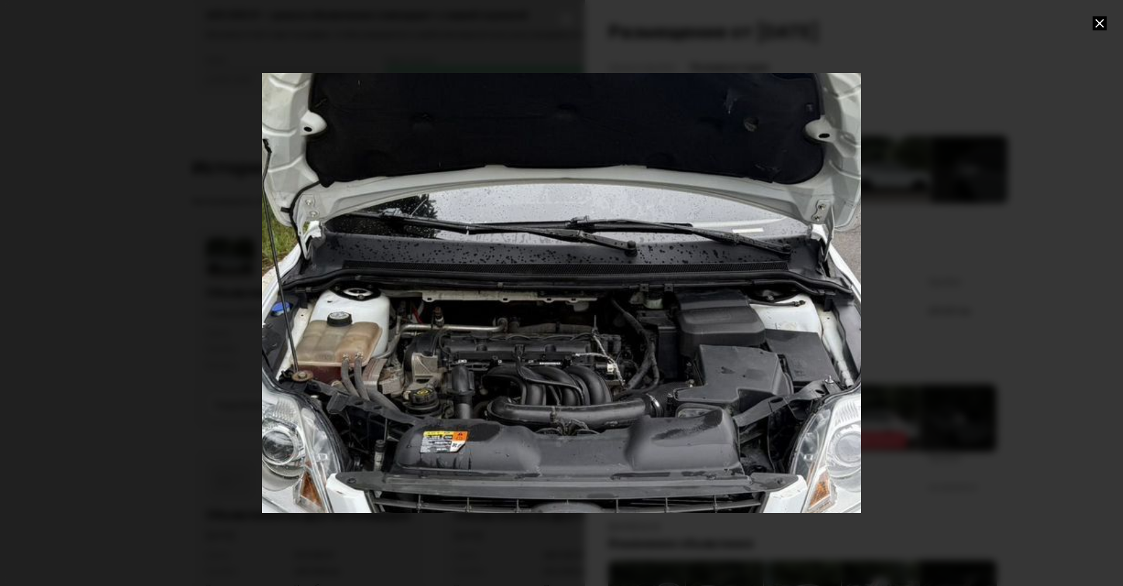
click at [424, 231] on div "Go to Slide 20" at bounding box center [562, 292] width 1198 height 879
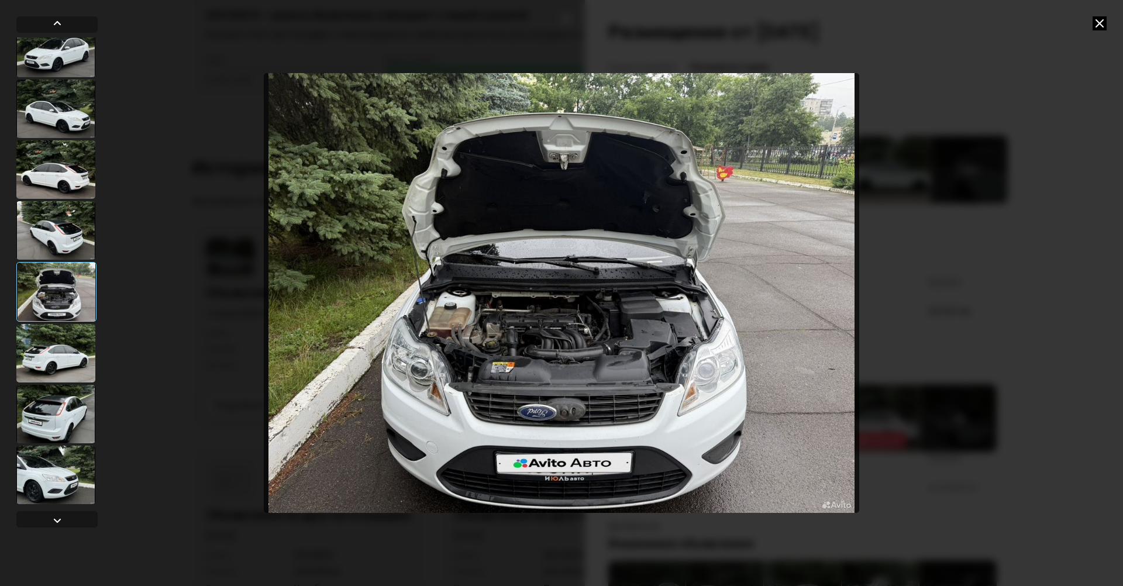
click at [45, 462] on div at bounding box center [55, 475] width 79 height 58
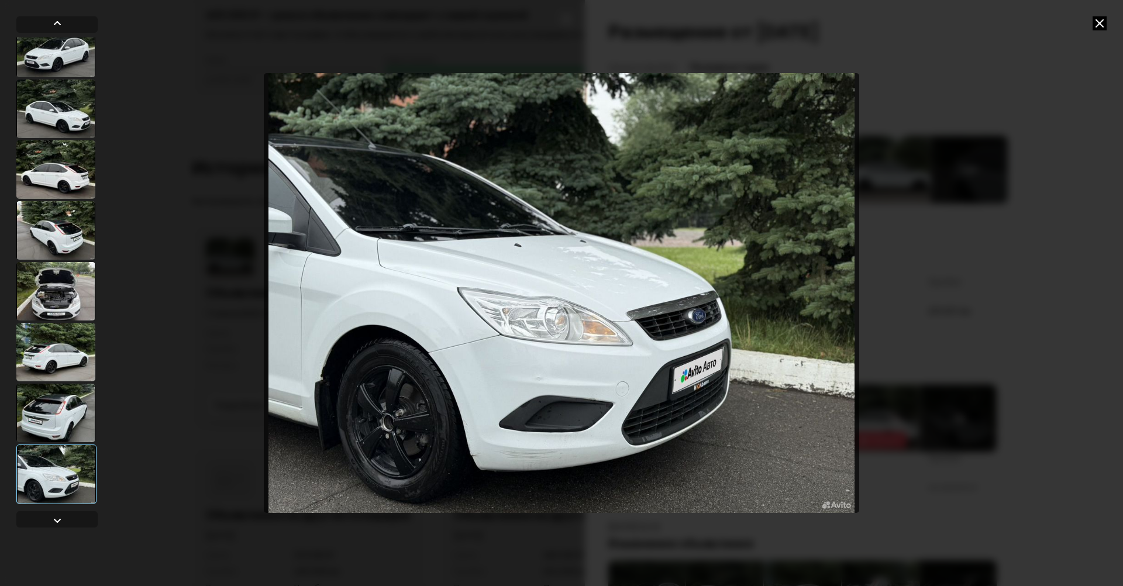
click at [1097, 22] on icon at bounding box center [1100, 23] width 14 height 14
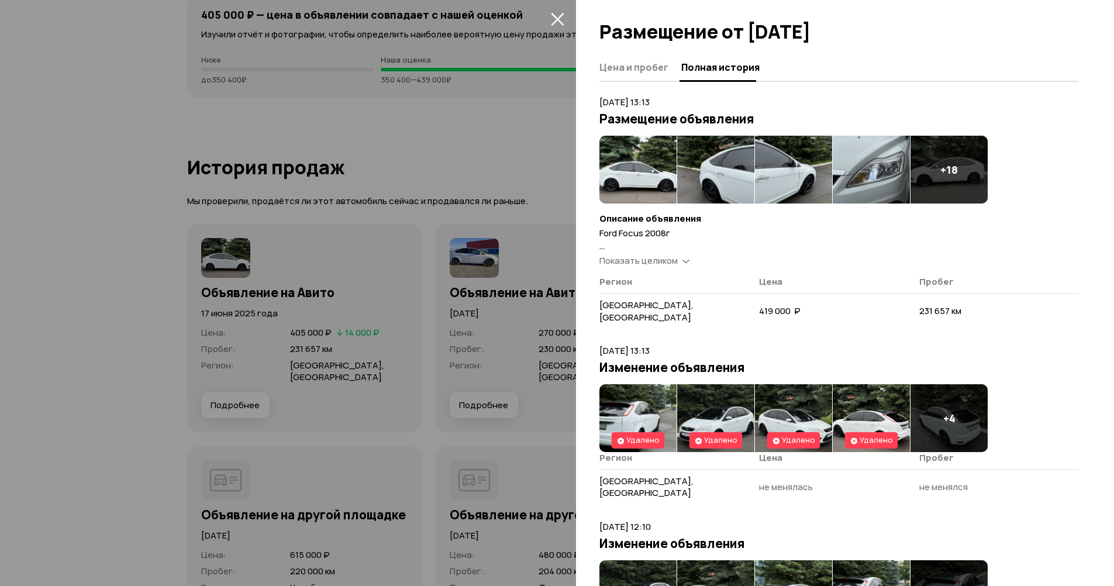
click at [674, 264] on span "Показать целиком" at bounding box center [639, 260] width 78 height 12
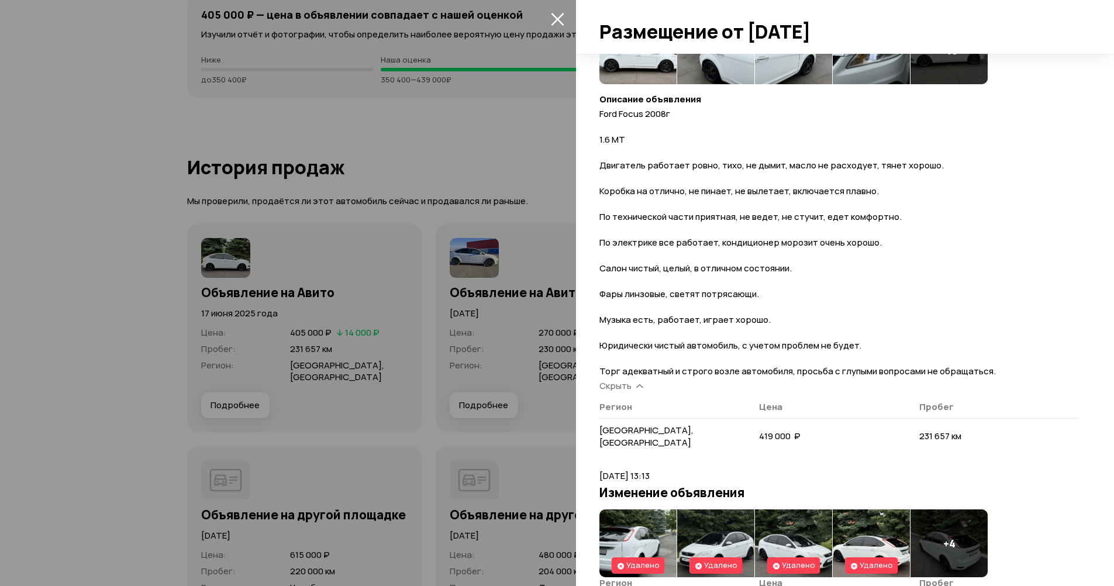
scroll to position [132, 0]
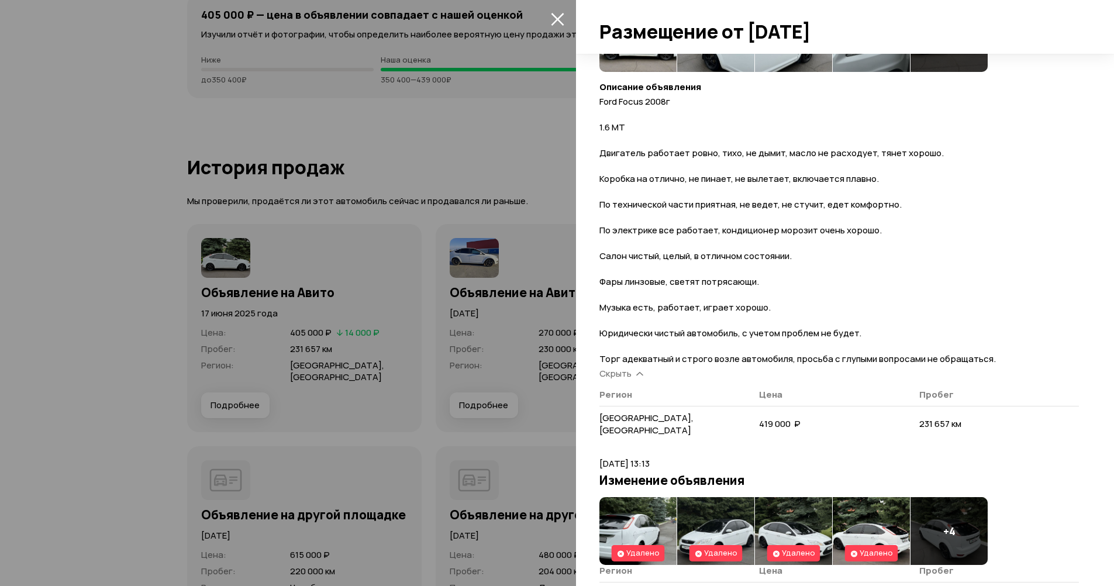
click at [911, 422] on td "419 000  ₽" at bounding box center [839, 424] width 160 height 37
drag, startPoint x: 910, startPoint y: 415, endPoint x: 958, endPoint y: 418, distance: 47.4
click at [949, 418] on tr "[GEOGRAPHIC_DATA], [GEOGRAPHIC_DATA] 419 000  ₽ 231 657 км" at bounding box center [840, 424] width 480 height 37
click at [954, 418] on span "231 657 км" at bounding box center [941, 424] width 42 height 12
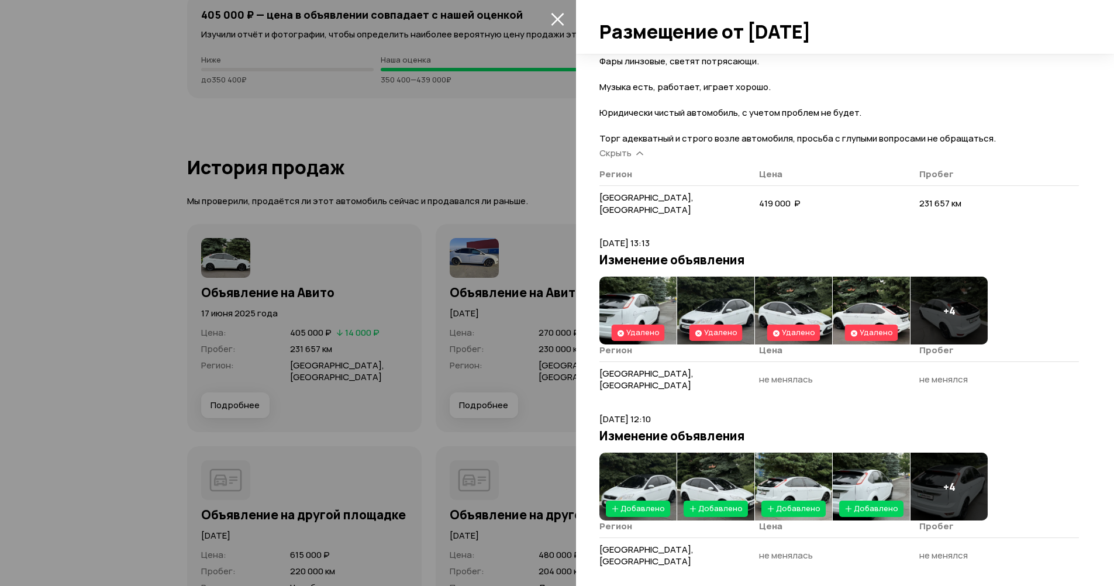
scroll to position [424, 0]
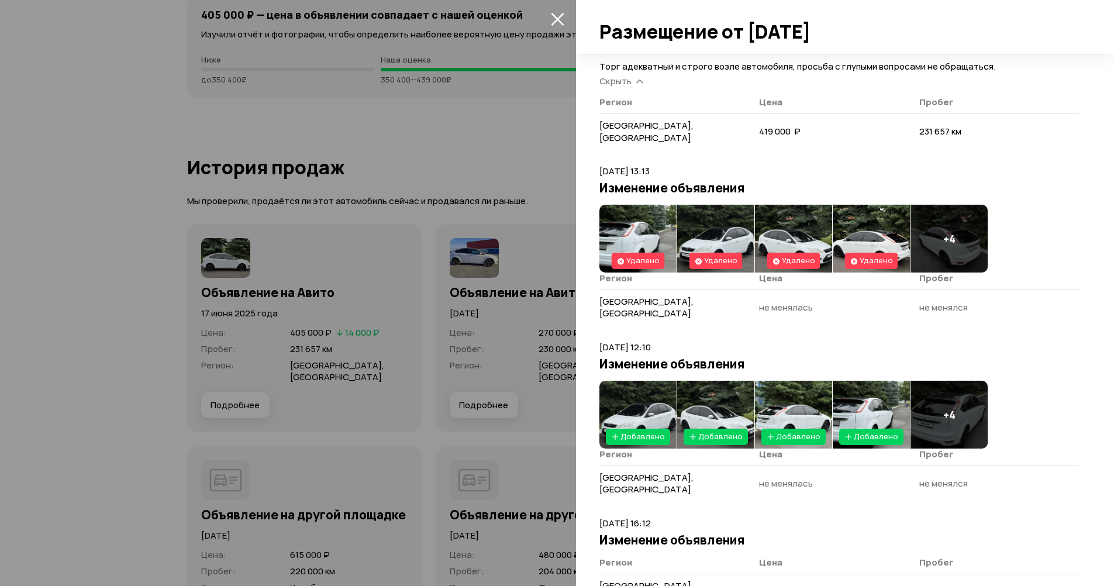
drag, startPoint x: 442, startPoint y: 205, endPoint x: 496, endPoint y: 234, distance: 61.5
click at [445, 205] on div at bounding box center [557, 293] width 1114 height 586
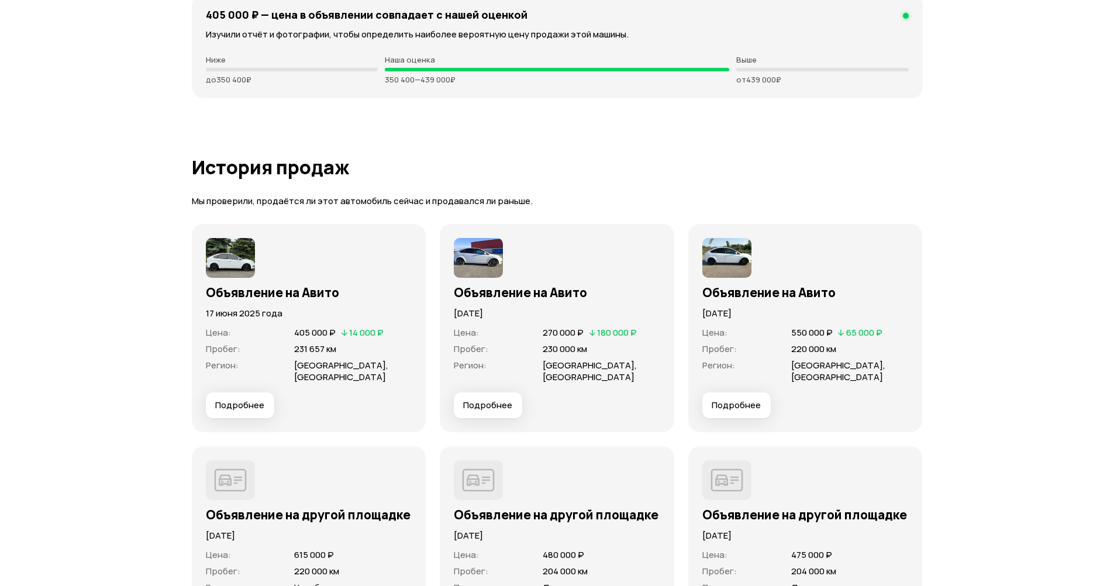
click at [498, 404] on span "Подробнее" at bounding box center [487, 406] width 49 height 12
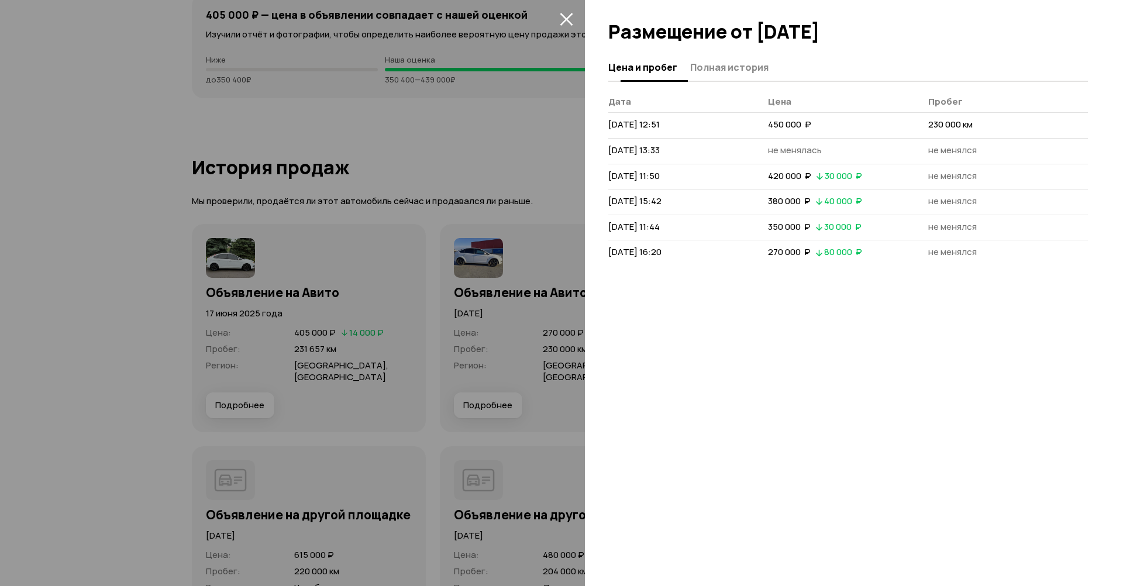
click at [724, 66] on span "Полная история" at bounding box center [729, 67] width 78 height 12
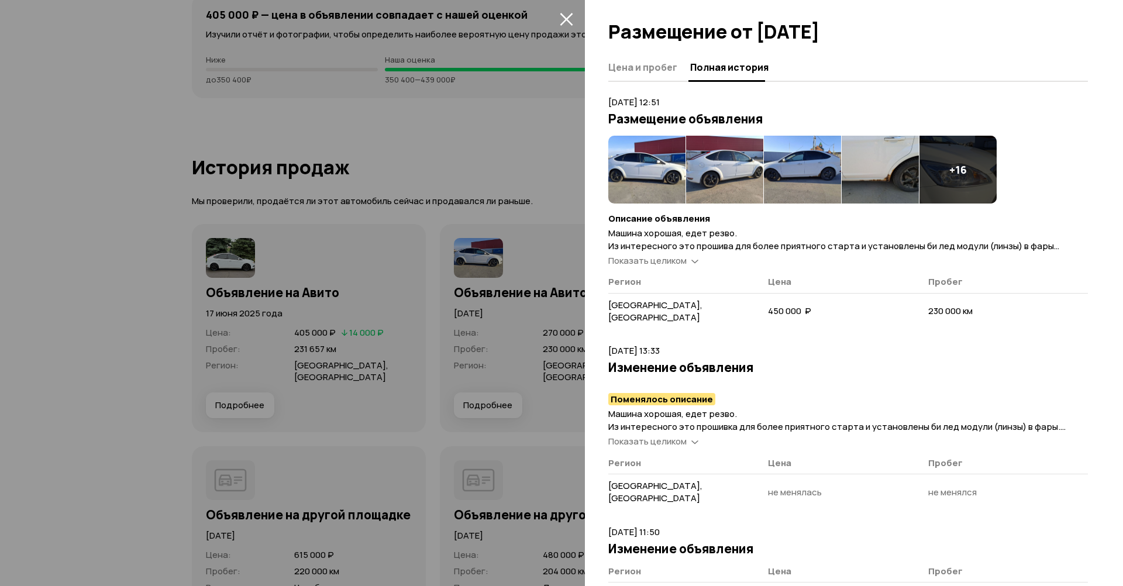
click at [665, 66] on span "Цена и пробег" at bounding box center [642, 67] width 69 height 12
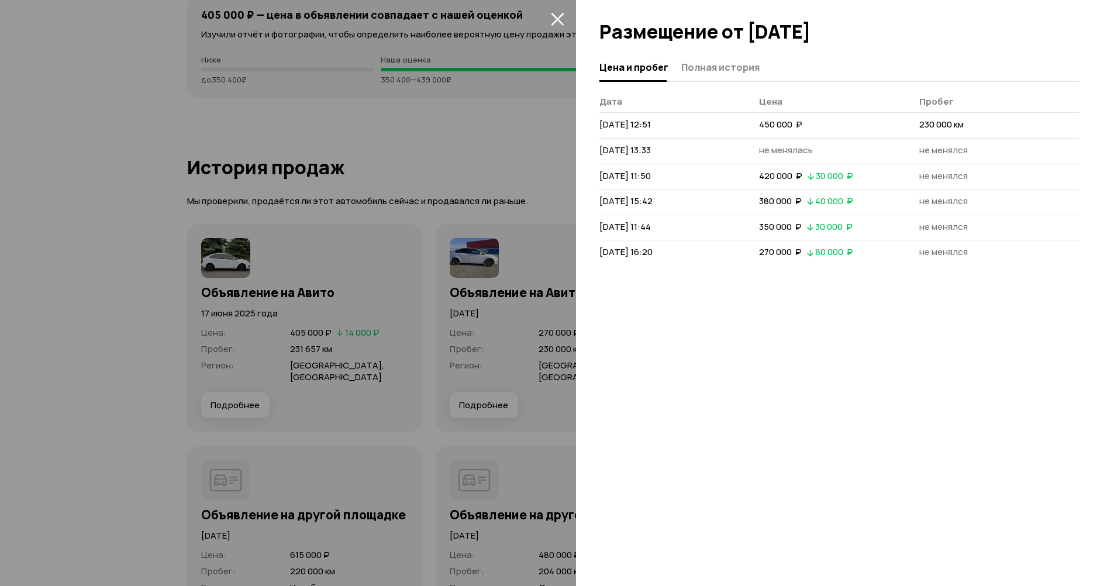
drag, startPoint x: 893, startPoint y: 125, endPoint x: 1092, endPoint y: 126, distance: 198.3
click at [944, 125] on tr "[DATE] 12:51 450 000  ₽ 230 000 км" at bounding box center [840, 126] width 480 height 26
click at [783, 349] on div "Цена и пробег Полная история [PERSON_NAME] [DATE] 12:51 450 000  ₽ 230 000 км […" at bounding box center [845, 320] width 538 height 532
click at [515, 168] on div at bounding box center [557, 293] width 1114 height 586
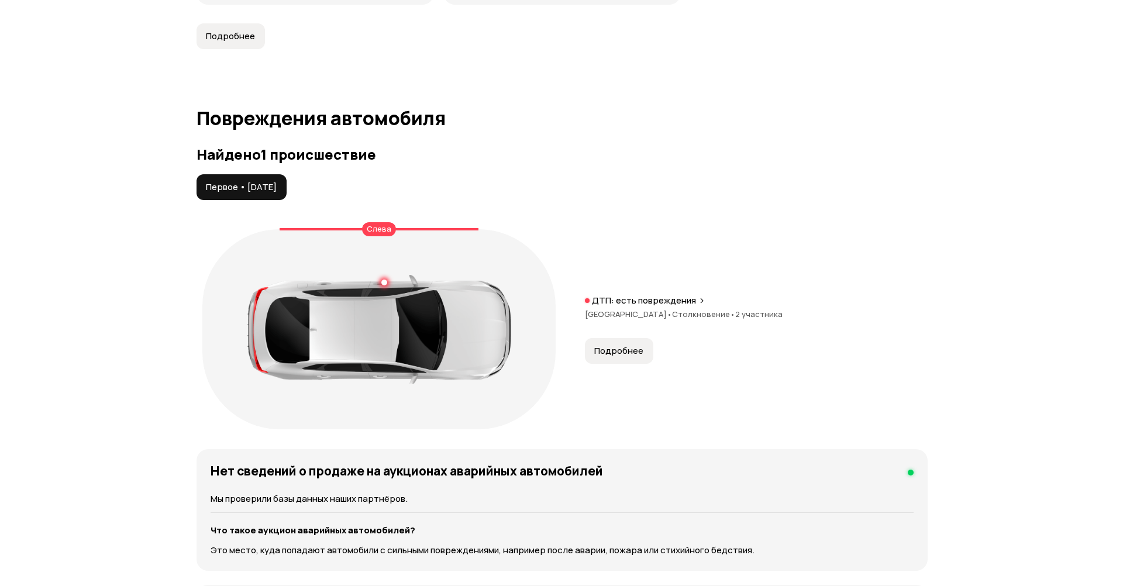
scroll to position [1111, 0]
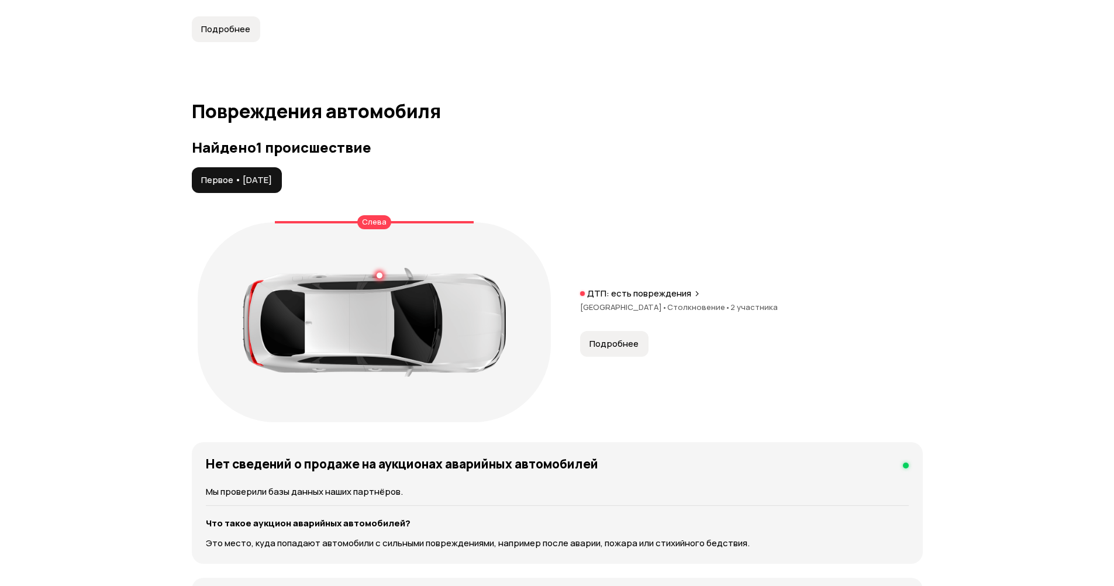
click at [614, 346] on span "Подробнее" at bounding box center [614, 344] width 49 height 12
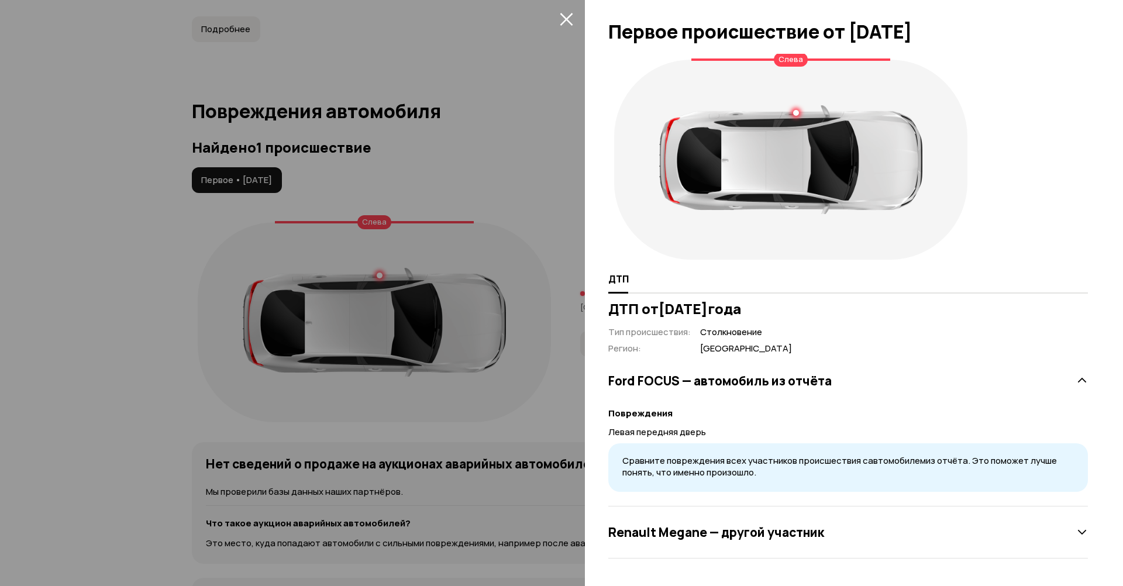
click at [910, 521] on div "Renault Megane — другой участник" at bounding box center [848, 532] width 480 height 23
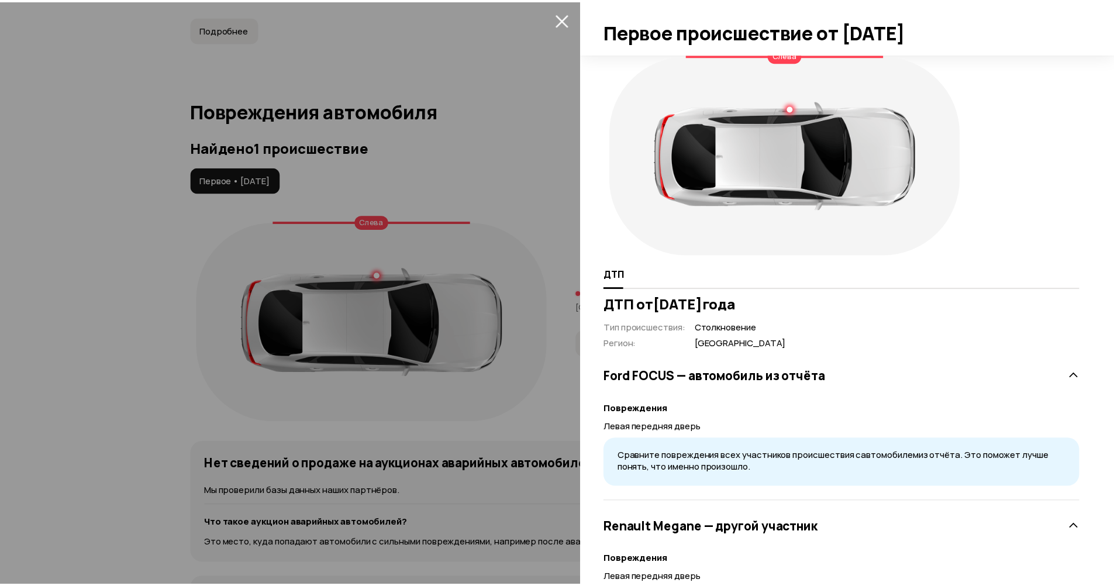
scroll to position [0, 0]
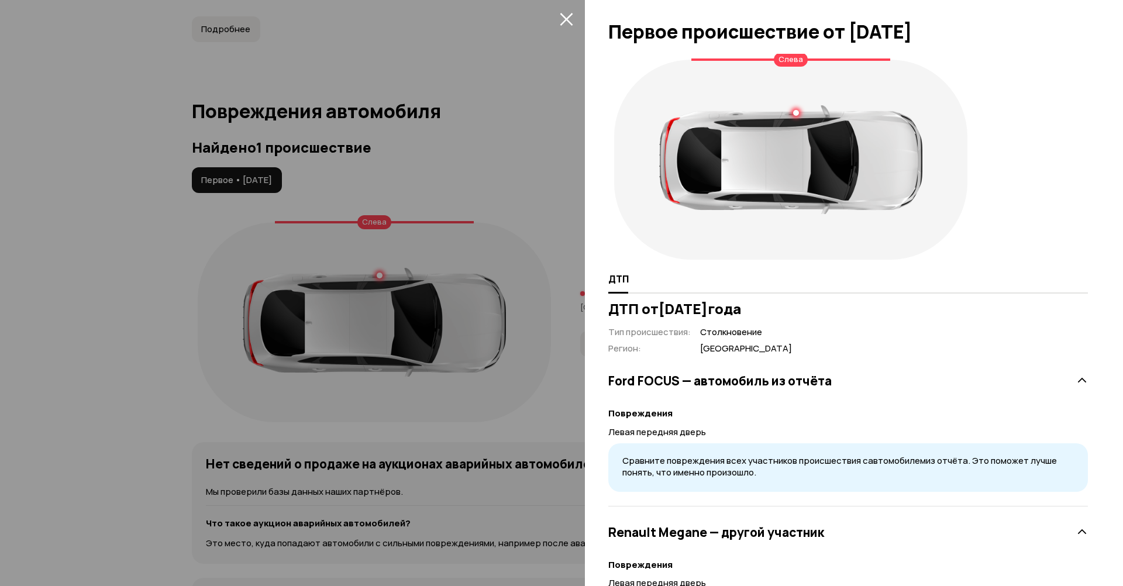
click at [570, 24] on icon "закрыть" at bounding box center [566, 19] width 13 height 13
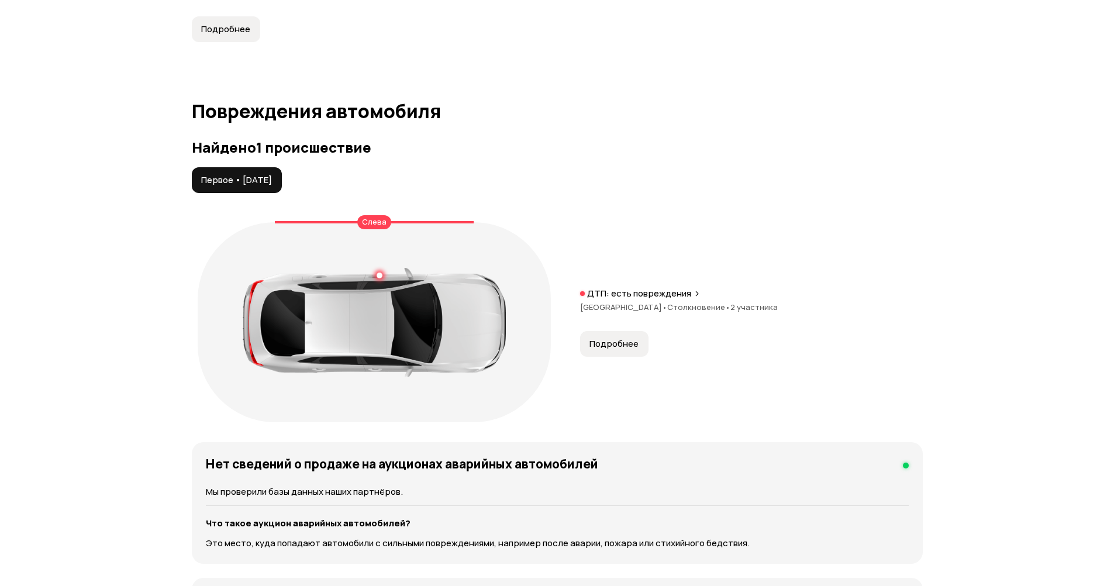
drag, startPoint x: 250, startPoint y: 180, endPoint x: 398, endPoint y: 180, distance: 148.0
click at [272, 180] on span "Первое • [DATE]" at bounding box center [236, 180] width 71 height 12
drag, startPoint x: 245, startPoint y: 178, endPoint x: 374, endPoint y: 178, distance: 129.3
click at [374, 178] on div "Первое • [DATE]" at bounding box center [557, 180] width 731 height 26
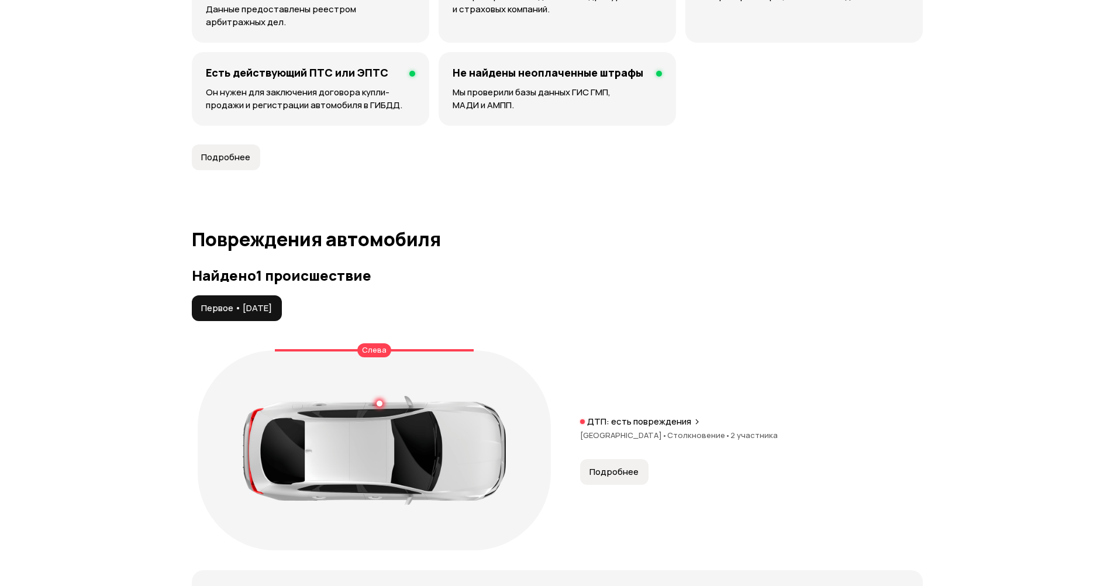
scroll to position [994, 0]
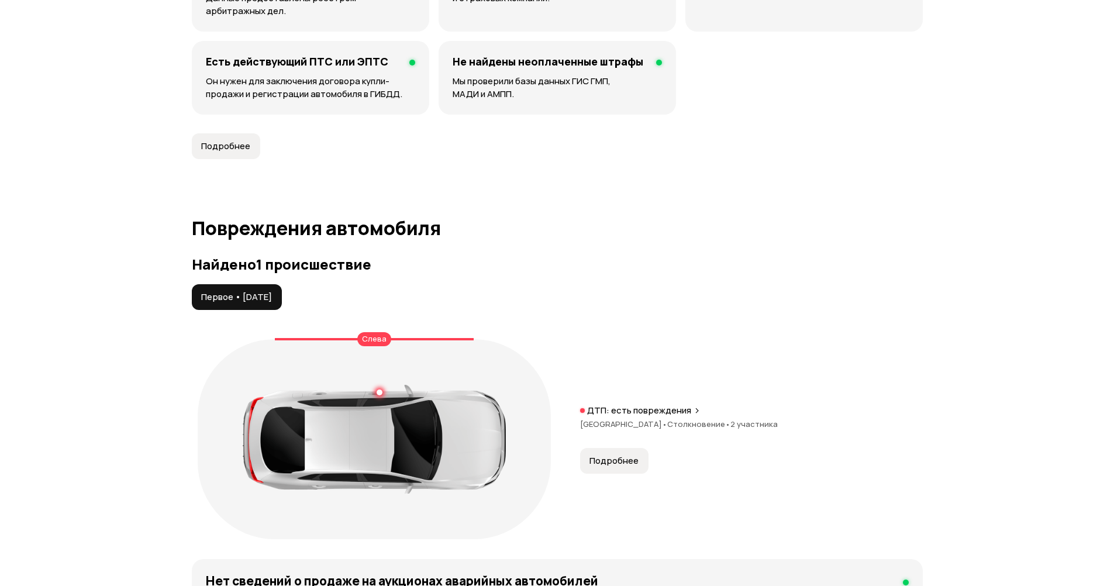
drag, startPoint x: 291, startPoint y: 290, endPoint x: 458, endPoint y: 290, distance: 166.7
click at [464, 290] on div "Первое • [DATE]" at bounding box center [557, 297] width 731 height 26
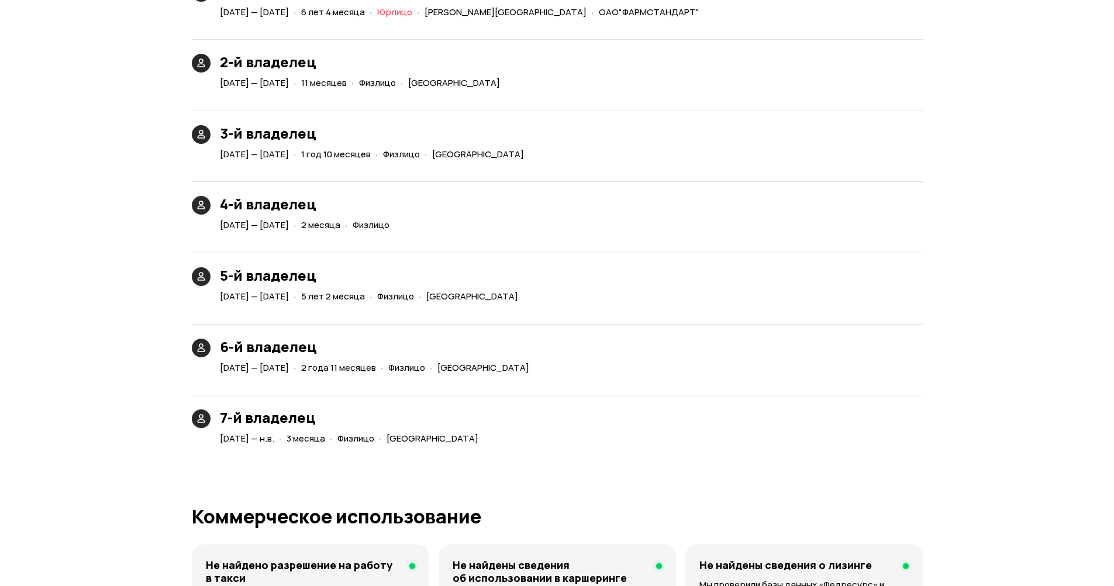
scroll to position [2808, 0]
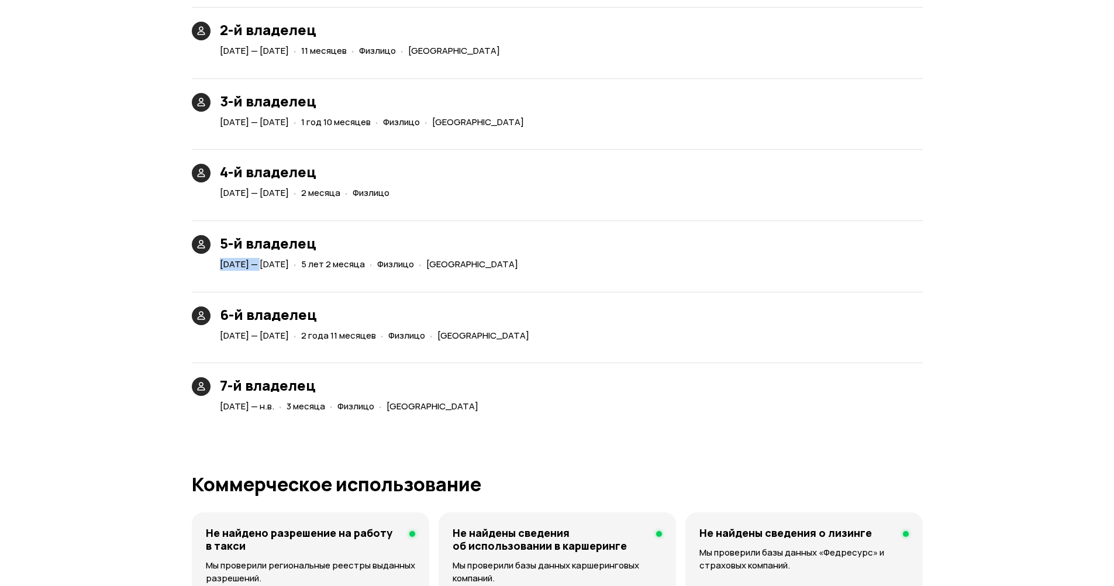
drag, startPoint x: 220, startPoint y: 267, endPoint x: 262, endPoint y: 264, distance: 42.2
click at [262, 264] on span "[DATE] — [DATE]" at bounding box center [254, 264] width 69 height 12
drag, startPoint x: 326, startPoint y: 267, endPoint x: 333, endPoint y: 267, distance: 7.0
click at [291, 267] on div "[DATE] — [DATE]" at bounding box center [255, 265] width 74 height 12
click at [289, 267] on span "[DATE] — [DATE]" at bounding box center [254, 264] width 69 height 12
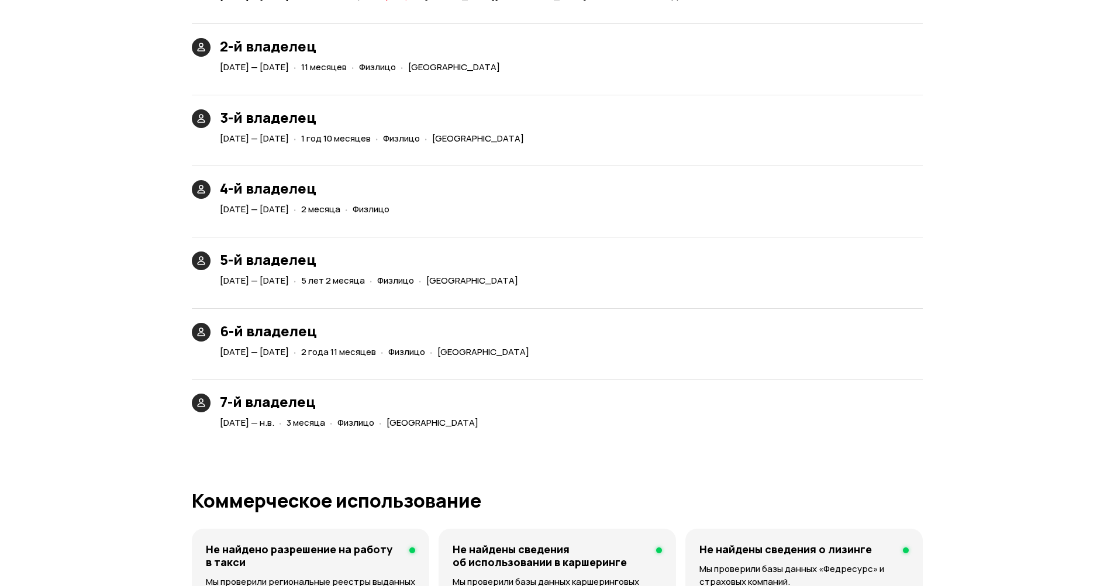
scroll to position [2749, 0]
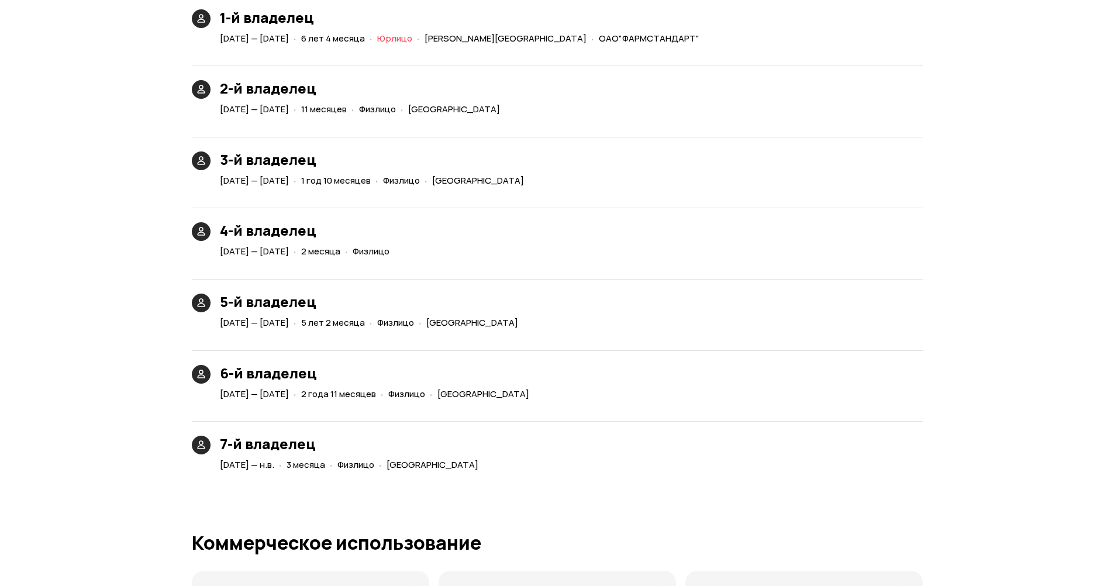
drag, startPoint x: 239, startPoint y: 319, endPoint x: 340, endPoint y: 321, distance: 101.2
click at [340, 321] on div "5-й владелец [DATE] — [DATE] · 5 лет 2 месяца · Физлицо · [GEOGRAPHIC_DATA]" at bounding box center [357, 313] width 340 height 38
click at [326, 331] on div "[DATE] — [DATE] · 5 лет 2 месяца · Физлицо · [GEOGRAPHIC_DATA]" at bounding box center [372, 323] width 308 height 17
drag, startPoint x: 243, startPoint y: 398, endPoint x: 237, endPoint y: 390, distance: 9.7
click at [241, 391] on span "[DATE] — [DATE]" at bounding box center [254, 394] width 69 height 12
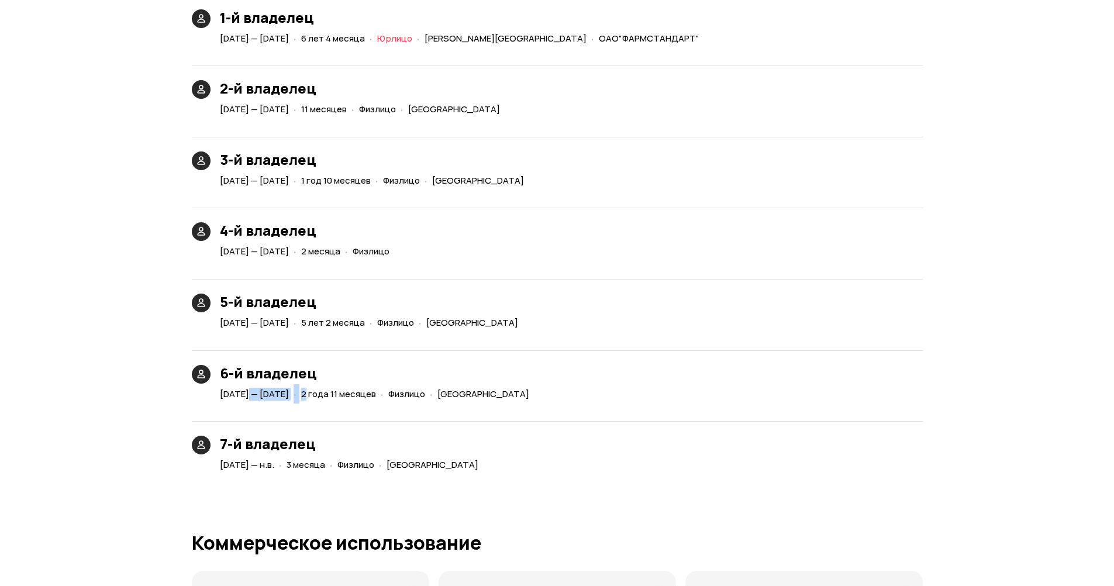
drag, startPoint x: 370, startPoint y: 388, endPoint x: 389, endPoint y: 388, distance: 18.7
click at [385, 388] on div "[DATE] — [DATE] · 2 года 11 месяцев · Физлицо · [GEOGRAPHIC_DATA]" at bounding box center [377, 394] width 319 height 17
click at [278, 389] on span "[DATE] — [DATE]" at bounding box center [254, 394] width 69 height 12
click at [289, 390] on span "[DATE] — [DATE]" at bounding box center [254, 394] width 69 height 12
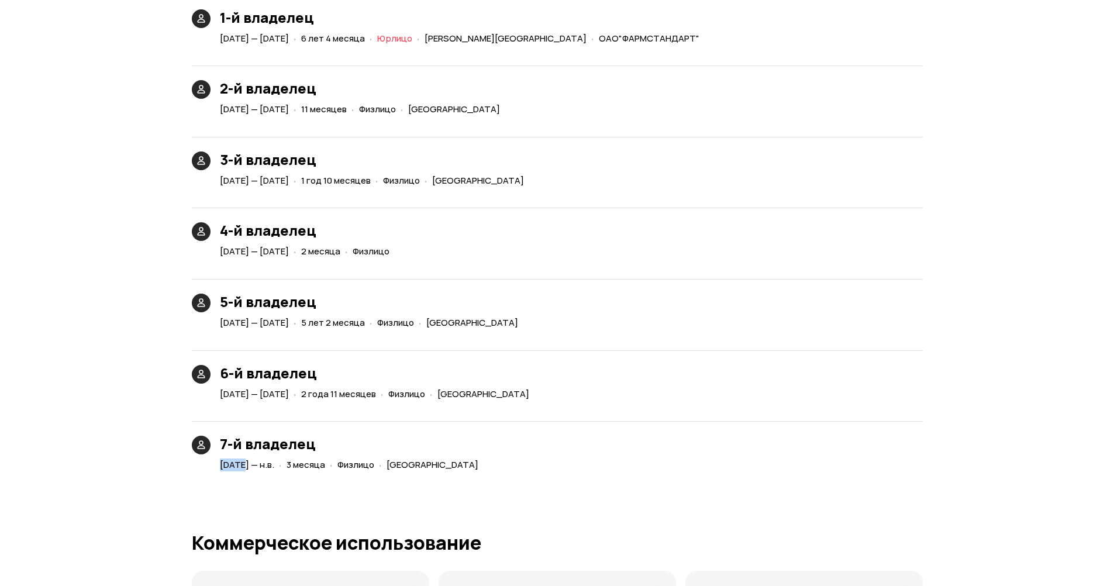
drag, startPoint x: 216, startPoint y: 466, endPoint x: 308, endPoint y: 466, distance: 92.4
click at [264, 466] on div "7-й владелец [DATE] — н.в. · 3 месяца · Физлицо · [GEOGRAPHIC_DATA]" at bounding box center [337, 455] width 301 height 38
click at [295, 488] on div "Юридические риски Судя по нашим данным, это юридически чистый автомобиль: вы см…" at bounding box center [557, 173] width 731 height 4341
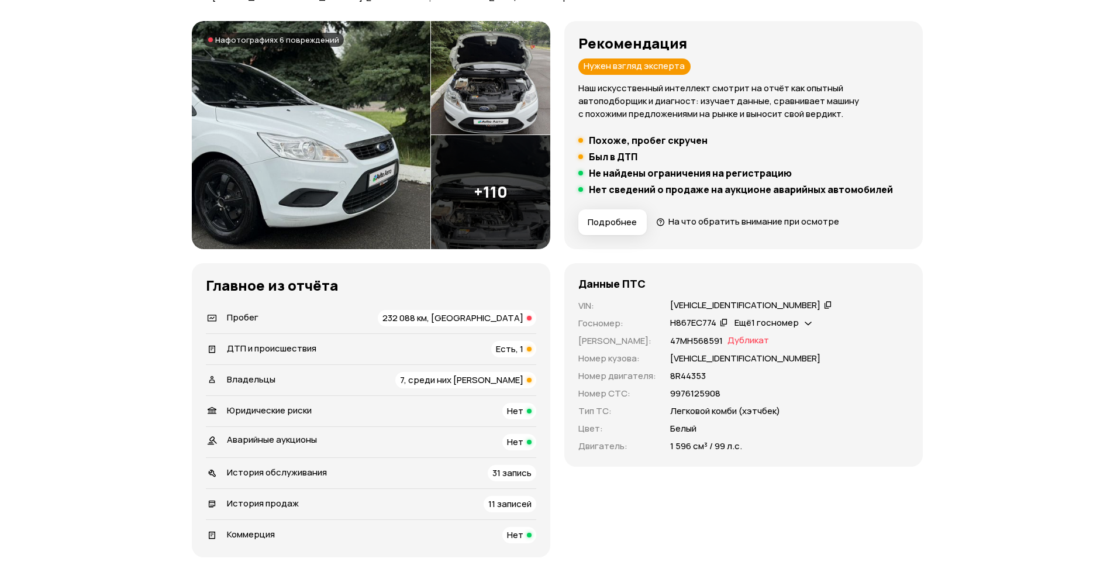
scroll to position [0, 0]
